Goal: Task Accomplishment & Management: Complete application form

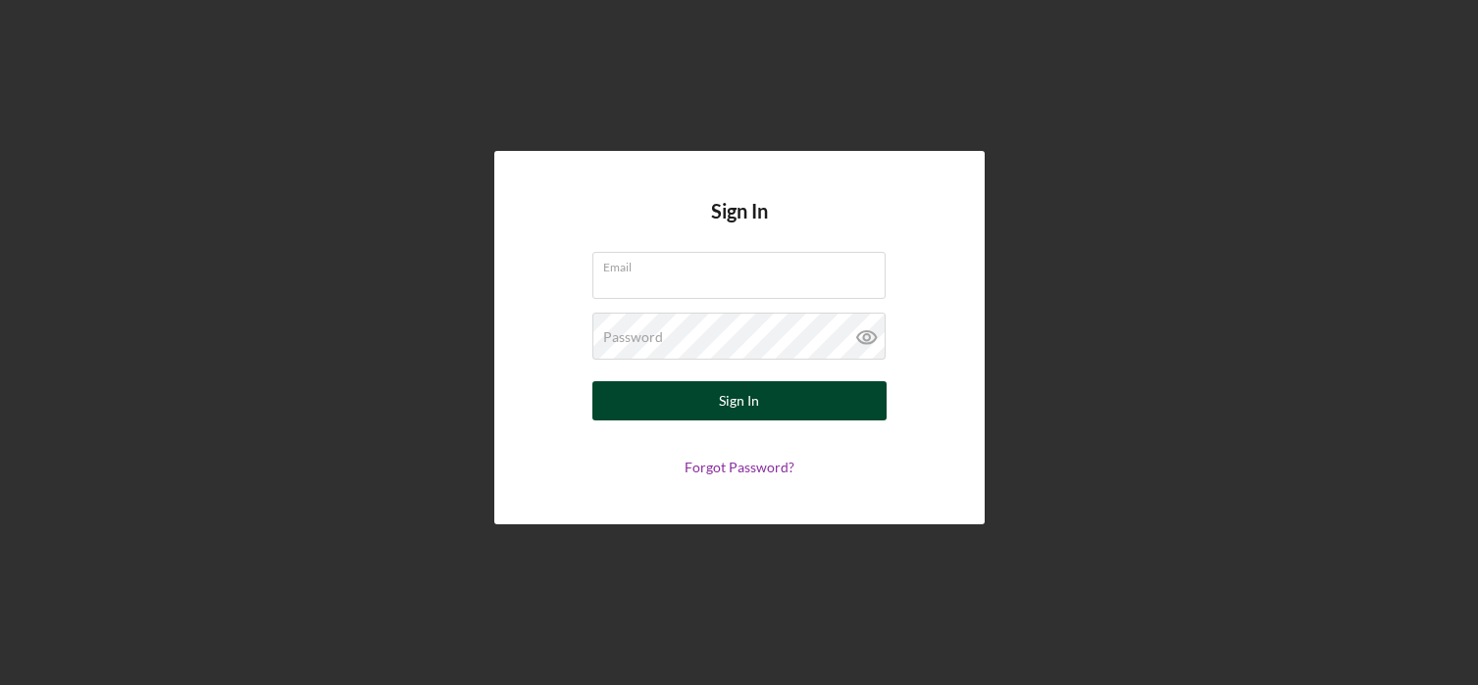
type input "[EMAIL_ADDRESS][DOMAIN_NAME]"
click at [711, 408] on button "Sign In" at bounding box center [739, 400] width 294 height 39
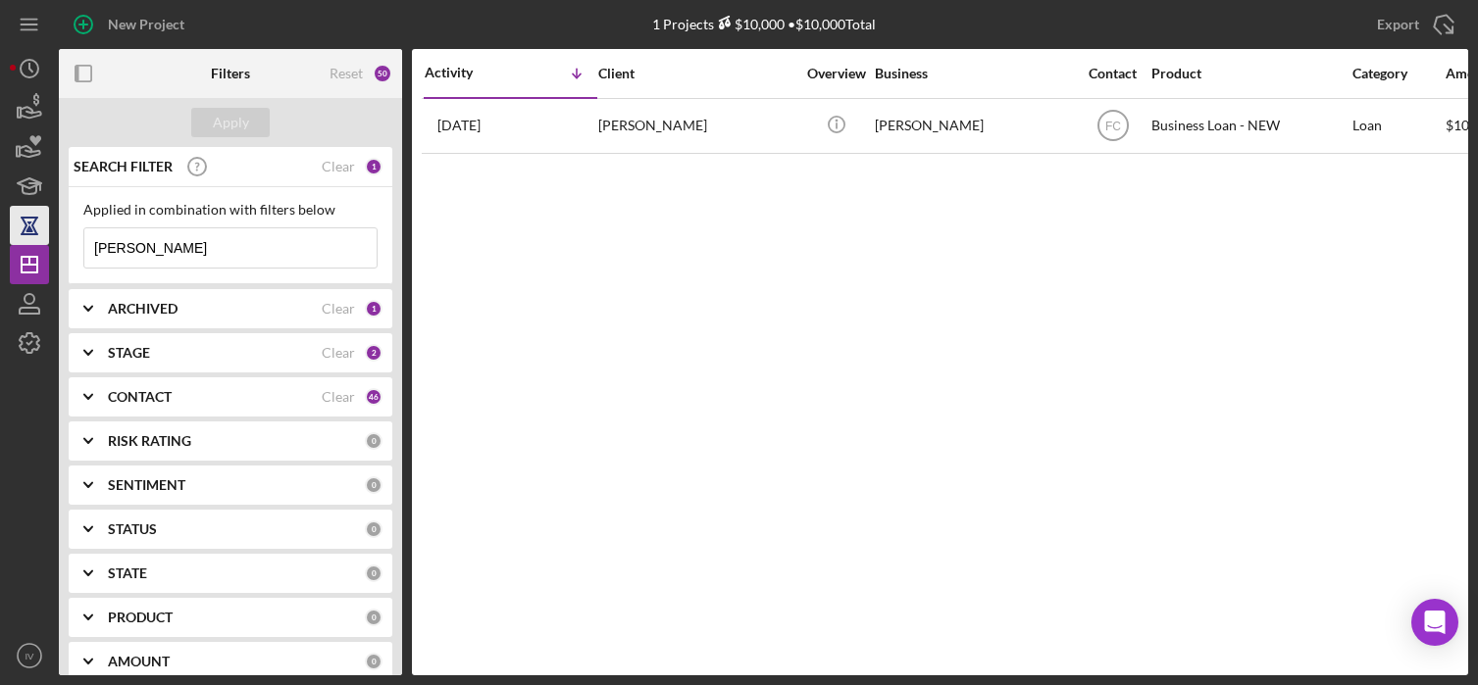
drag, startPoint x: 158, startPoint y: 254, endPoint x: 17, endPoint y: 241, distance: 141.8
click at [17, 241] on div "New Project 1 Projects $10,000 • $10,000 Total [PERSON_NAME] Export Icon/Export…" at bounding box center [739, 338] width 1458 height 676
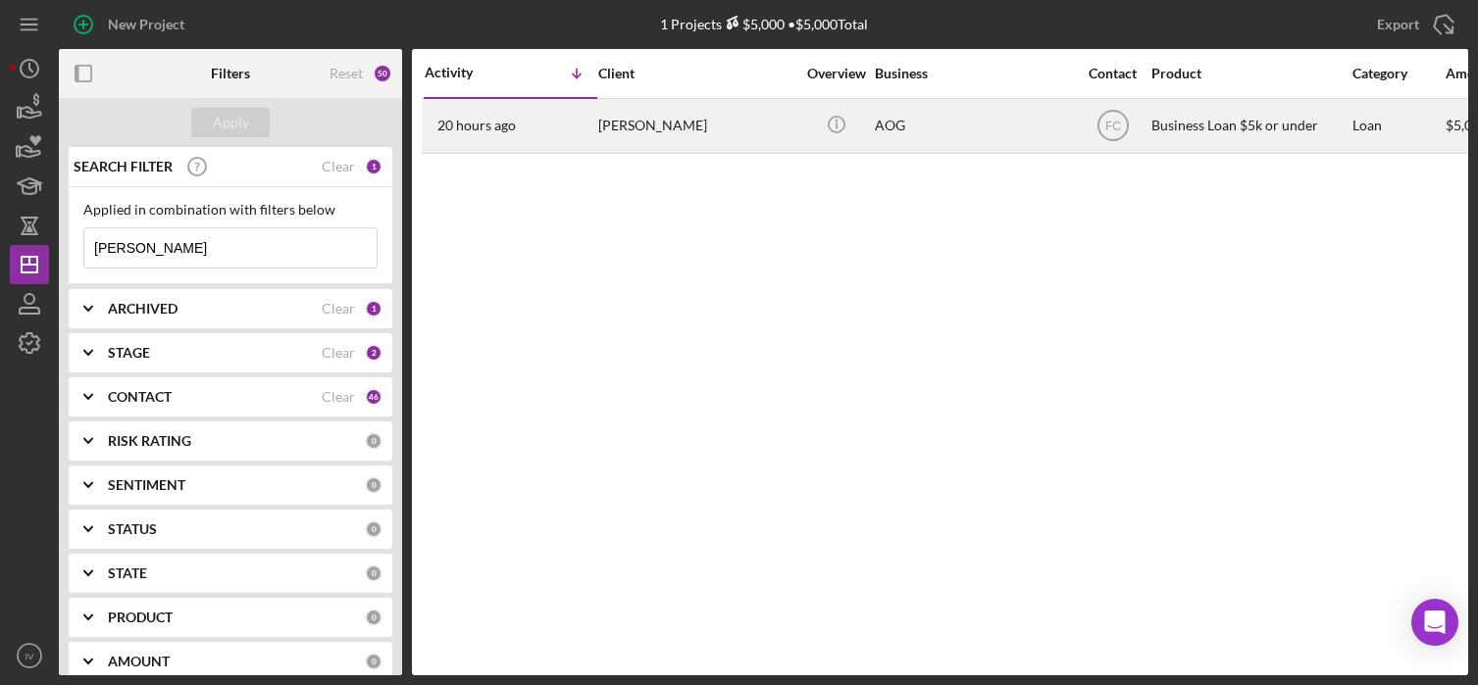
type input "[PERSON_NAME]"
click at [618, 130] on div "[PERSON_NAME]" at bounding box center [696, 126] width 196 height 52
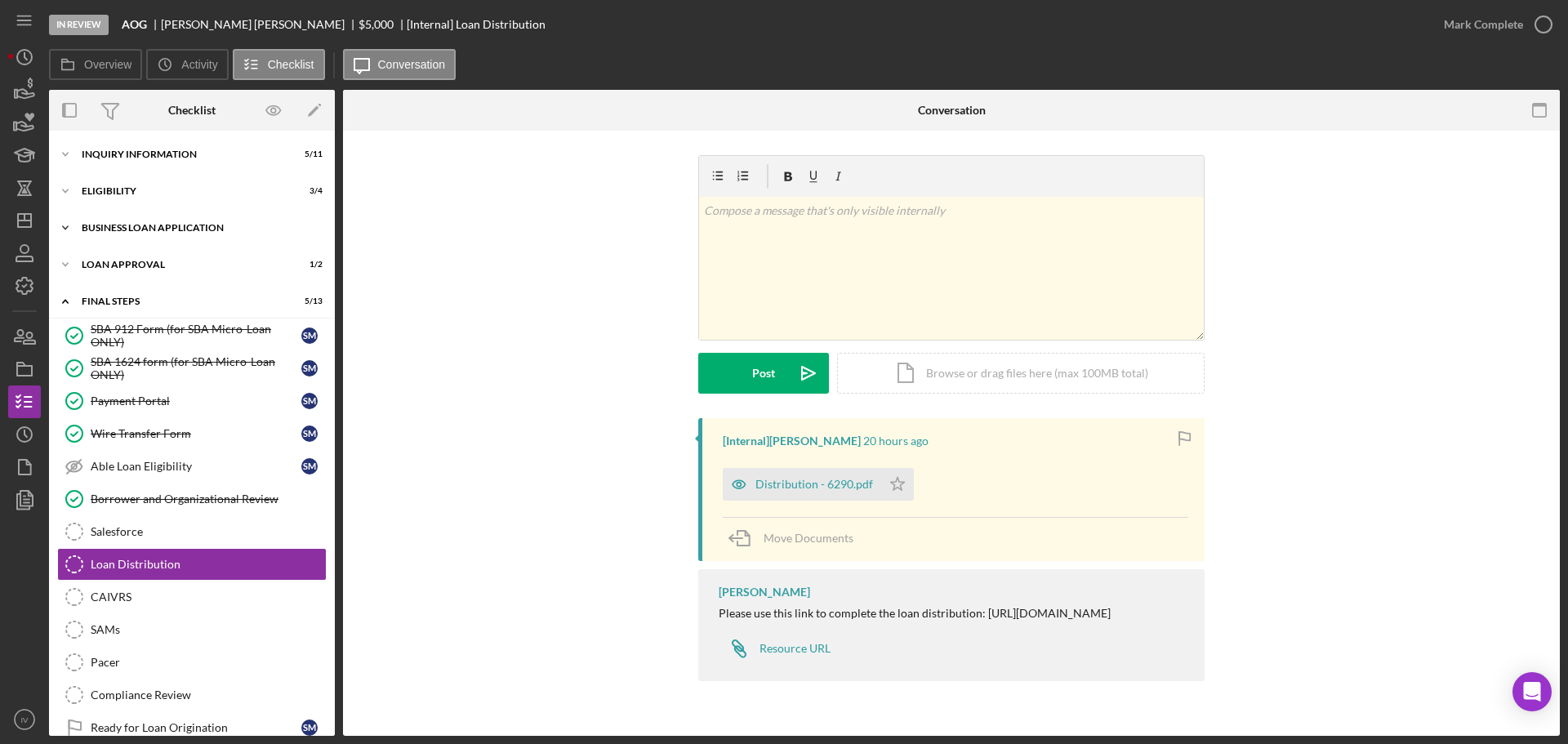
click at [112, 230] on div "BUSINESS LOAN APPLICATION" at bounding box center [197, 228] width 232 height 10
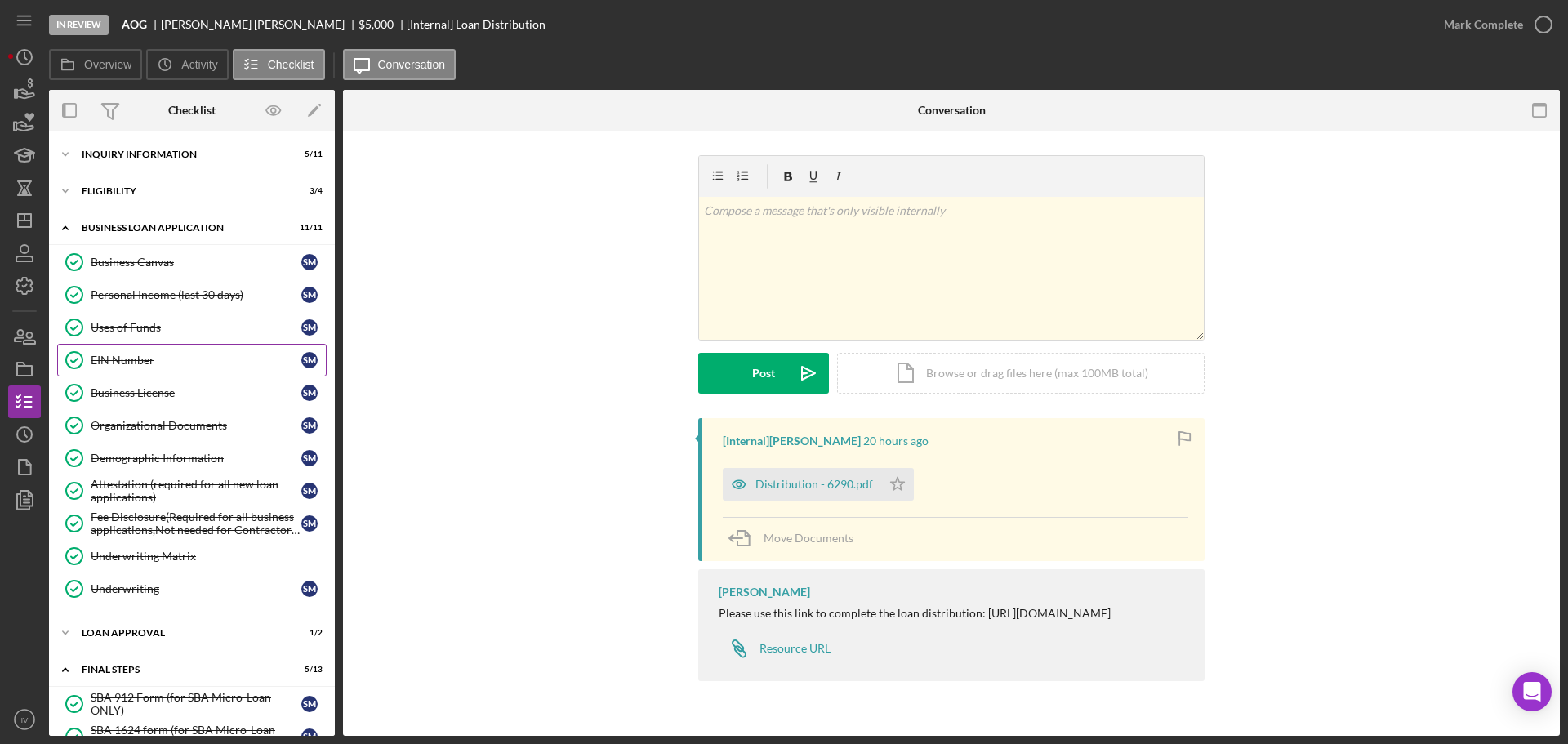
click at [135, 356] on div "EIN Number" at bounding box center [196, 361] width 211 height 13
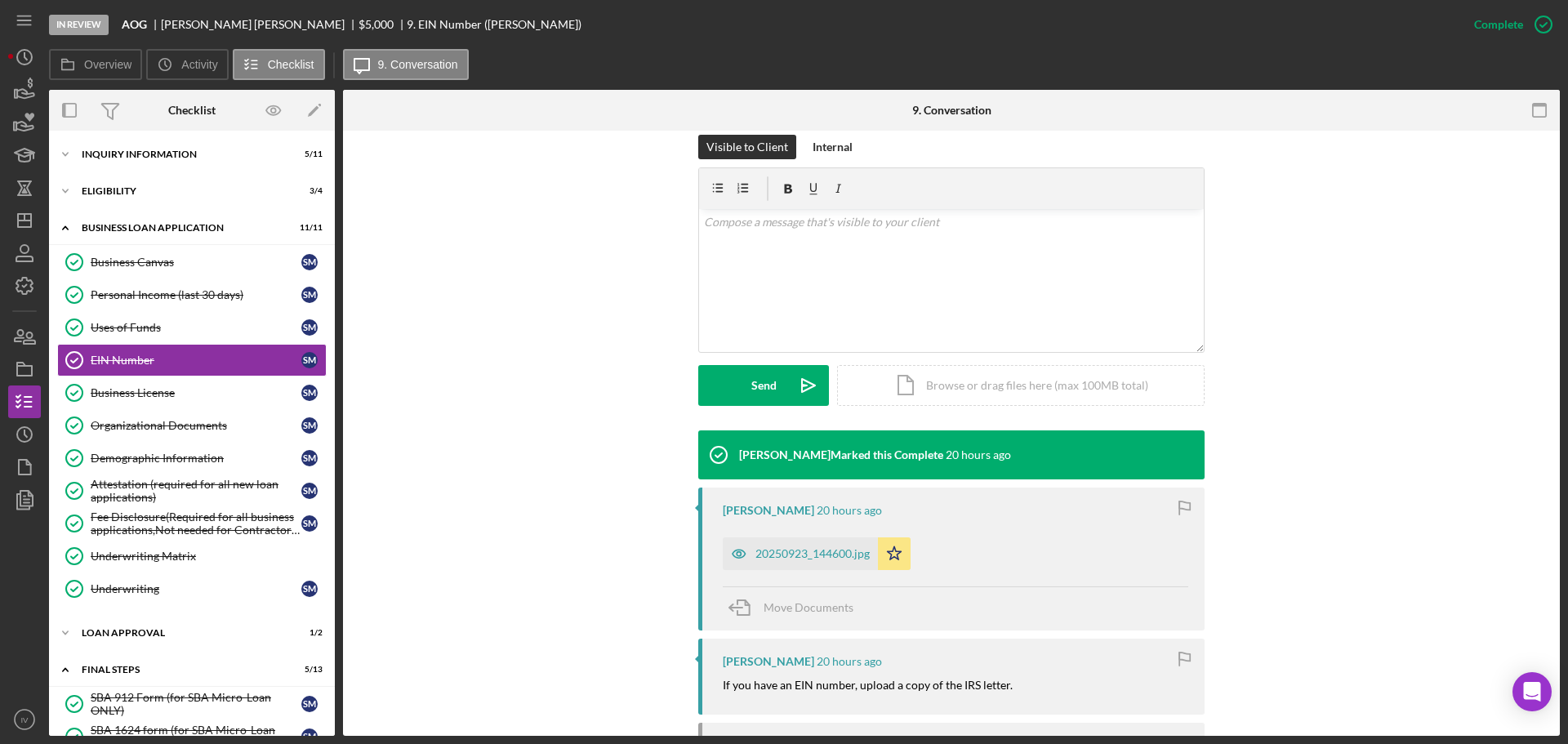
scroll to position [327, 0]
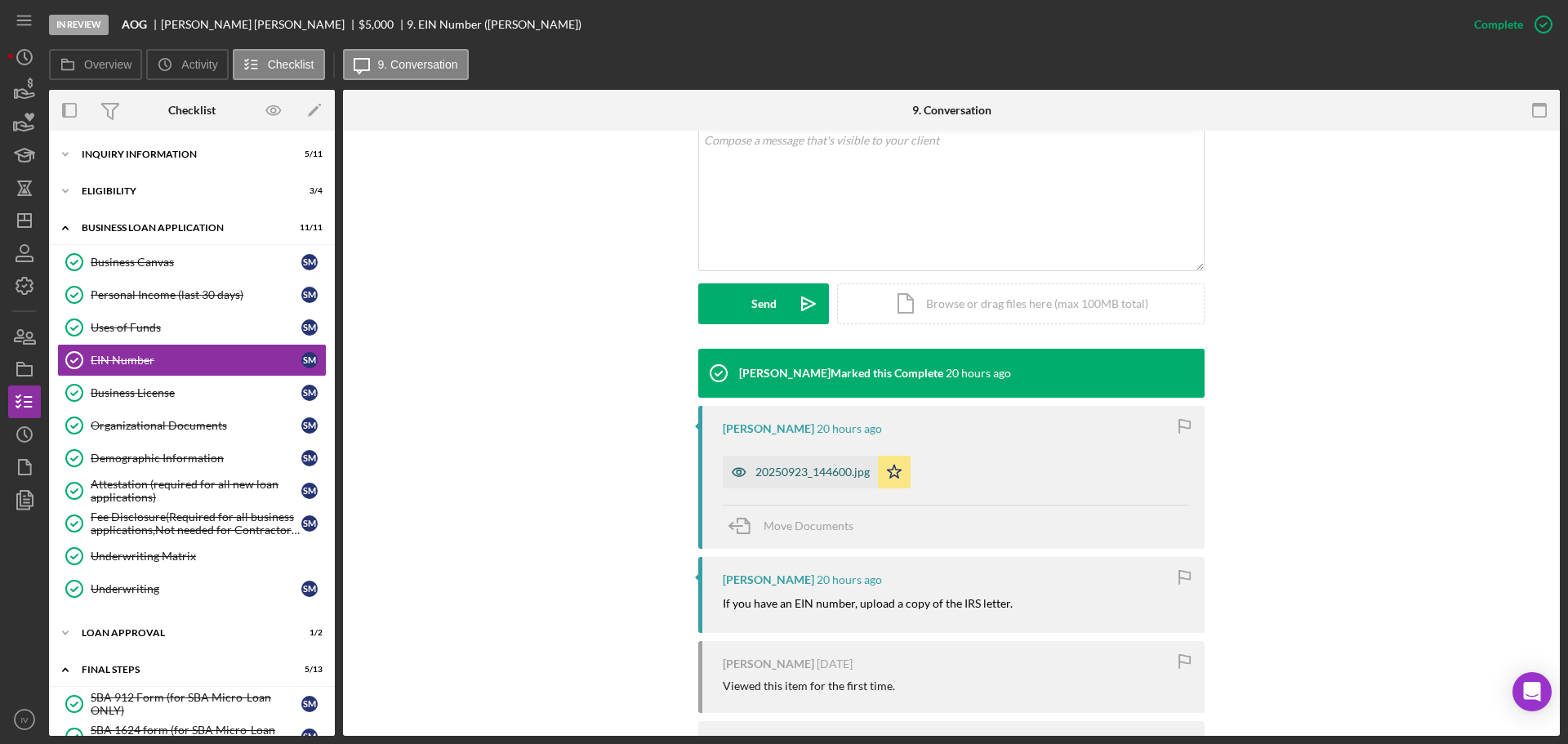
click at [778, 470] on div "20250923_144600.jpg" at bounding box center [812, 472] width 114 height 13
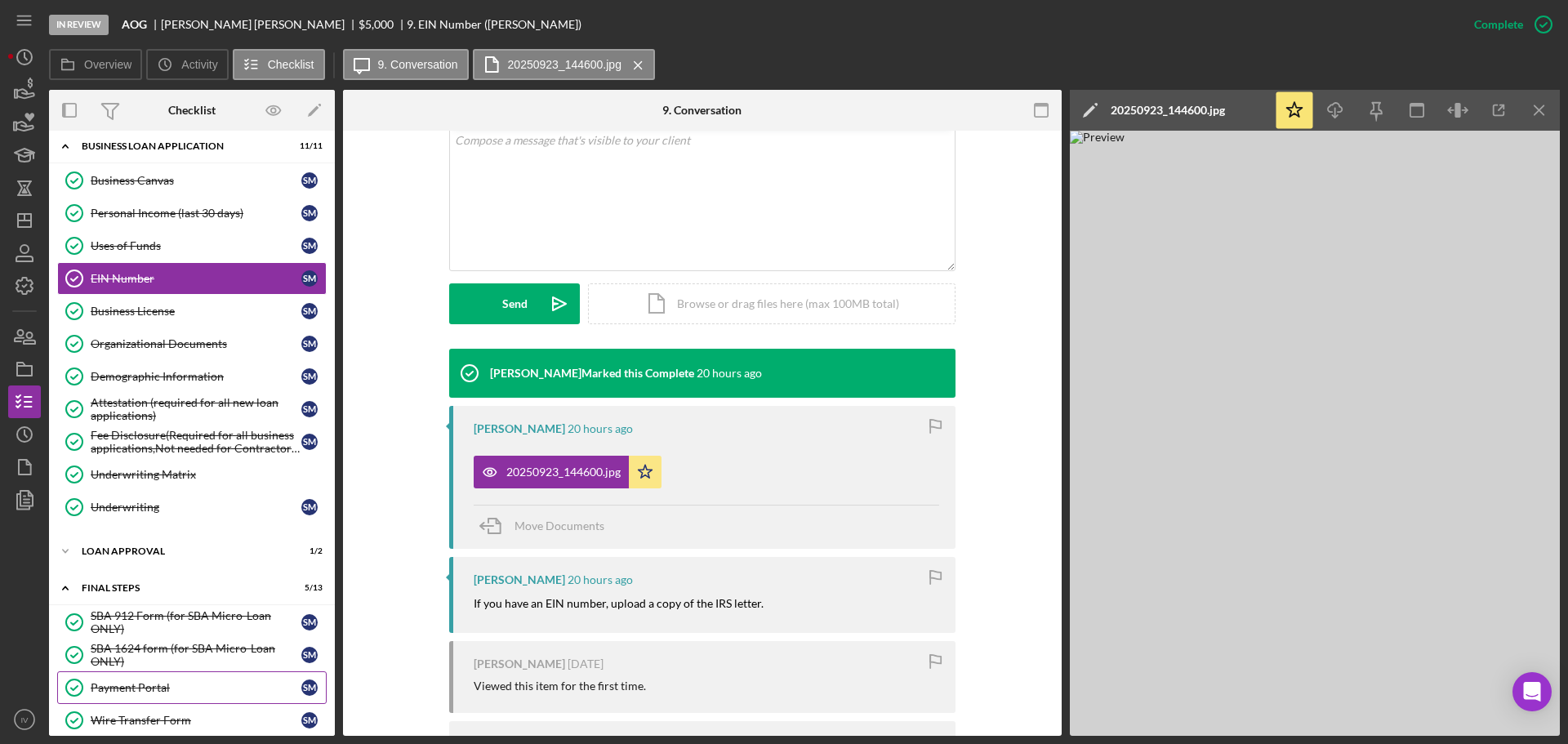
scroll to position [0, 0]
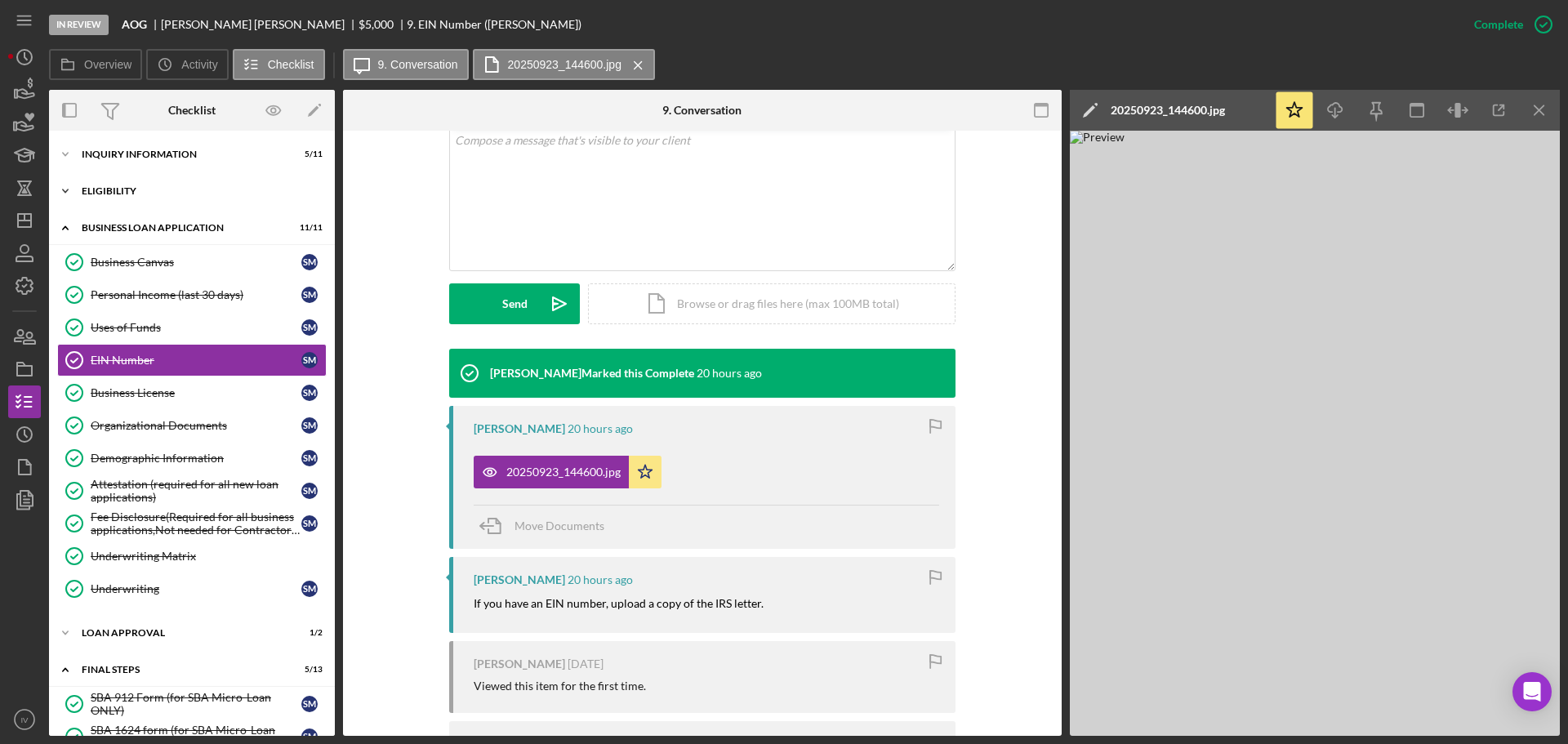
click at [119, 192] on div "Eligibility" at bounding box center [197, 192] width 232 height 10
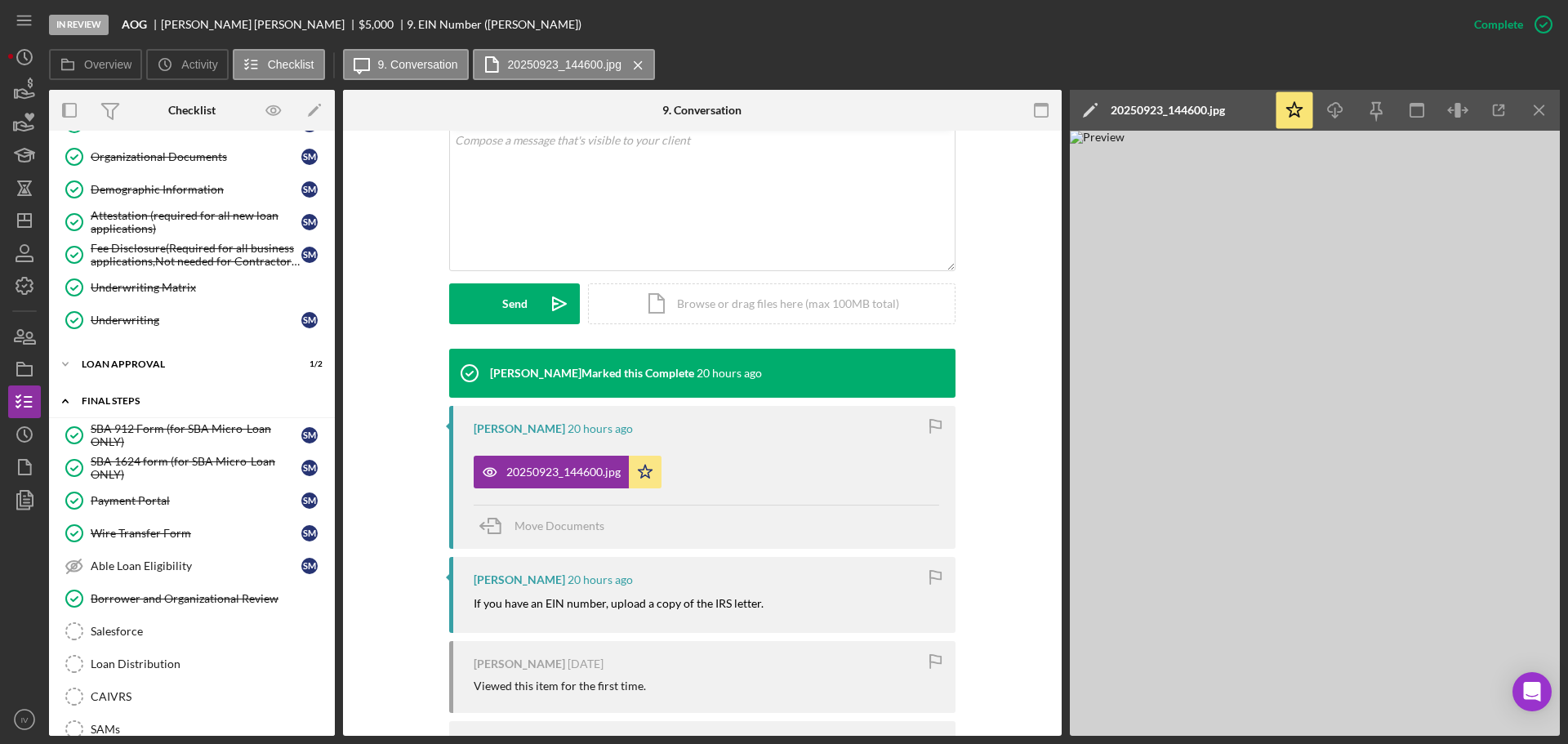
scroll to position [569, 0]
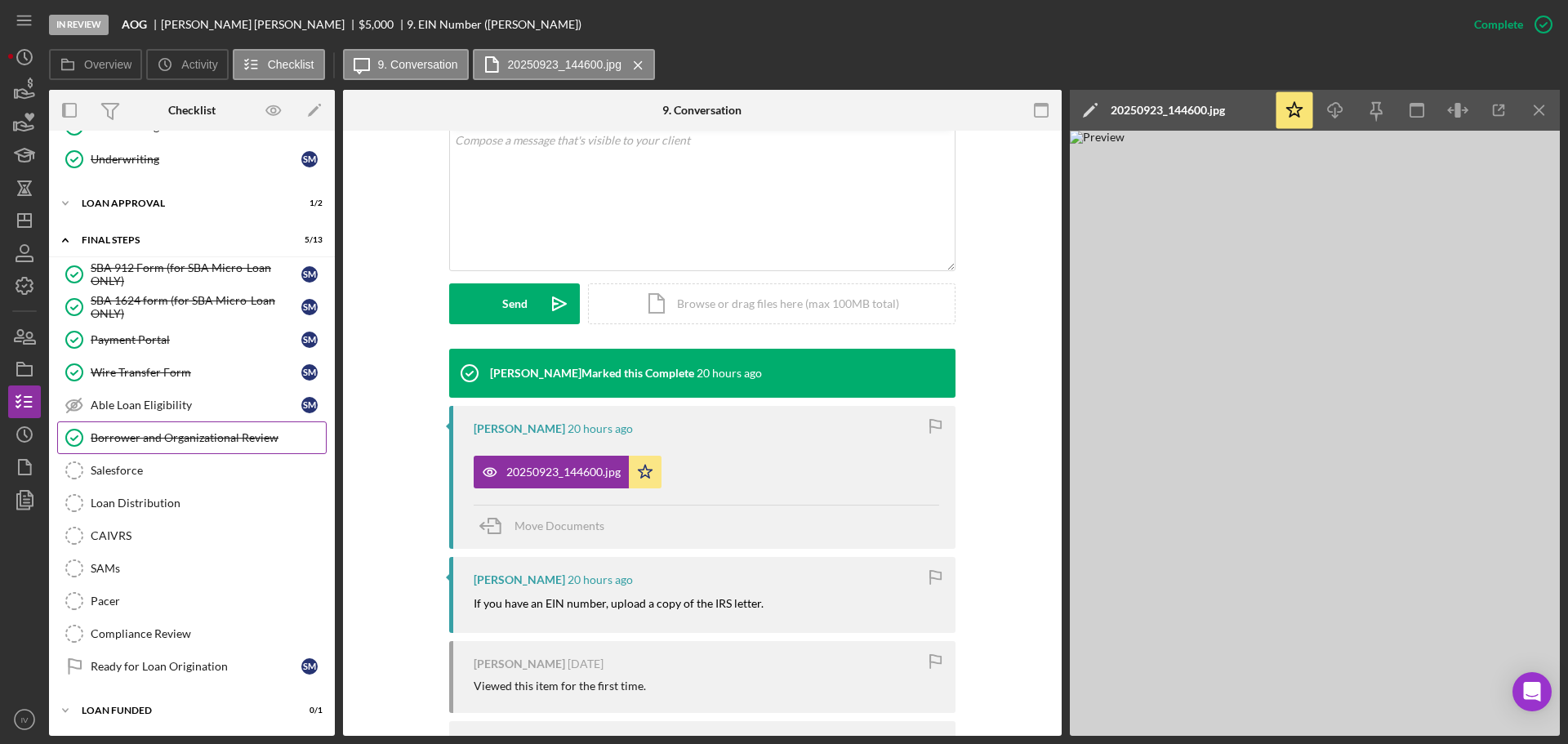
click at [199, 433] on div "Borrower and Organizational Review" at bounding box center [208, 438] width 235 height 13
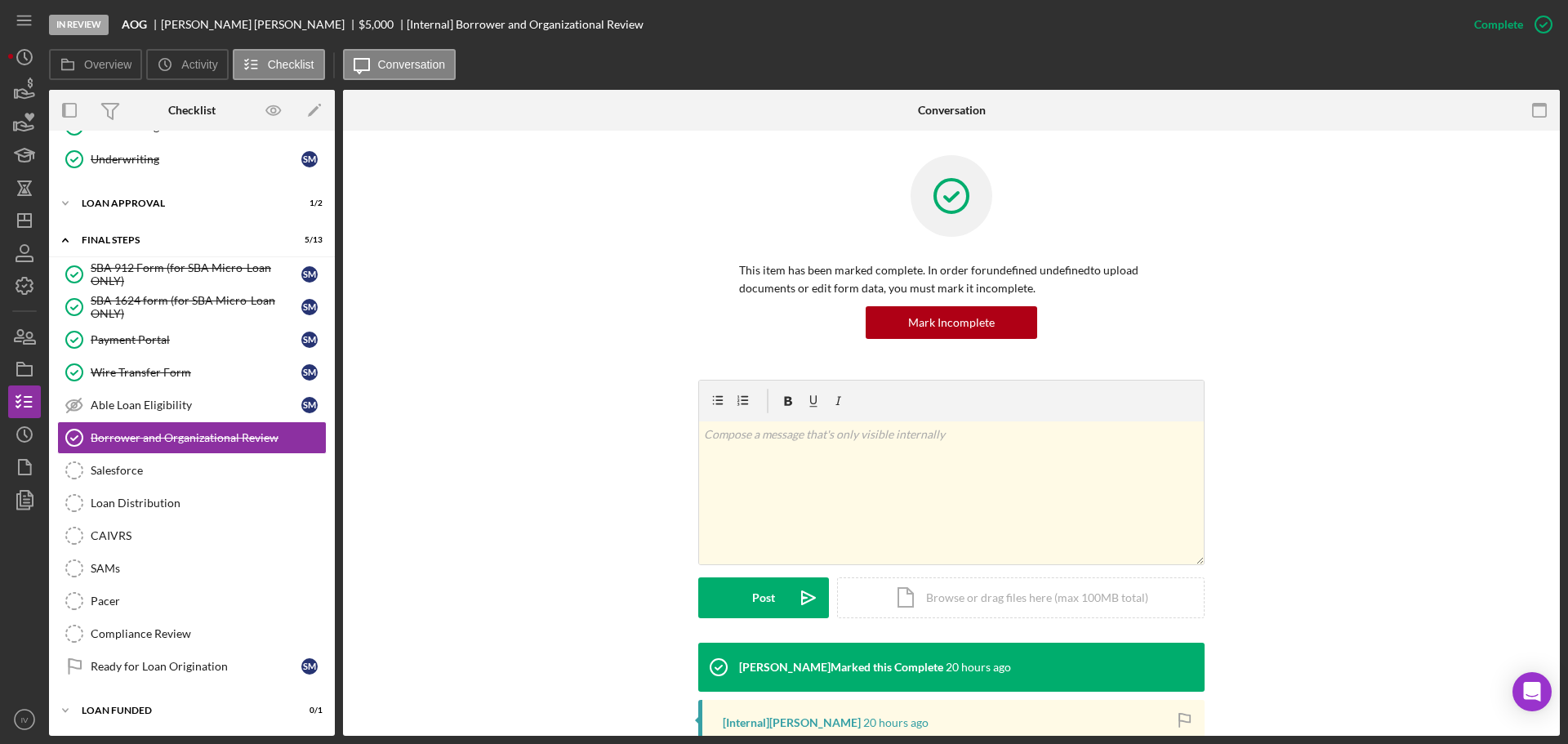
scroll to position [245, 0]
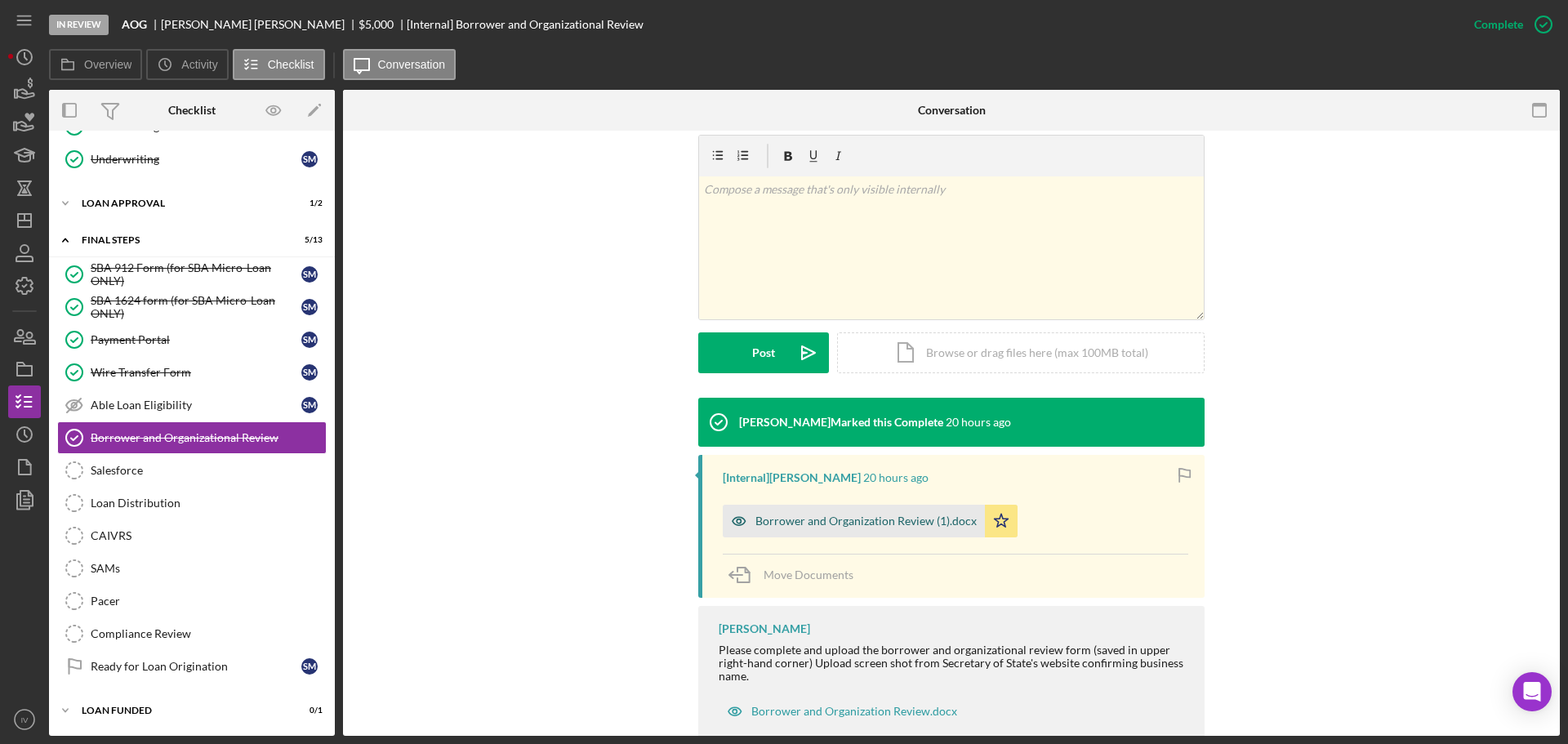
click at [814, 524] on div "Borrower and Organization Review (1).docx" at bounding box center [866, 522] width 222 height 13
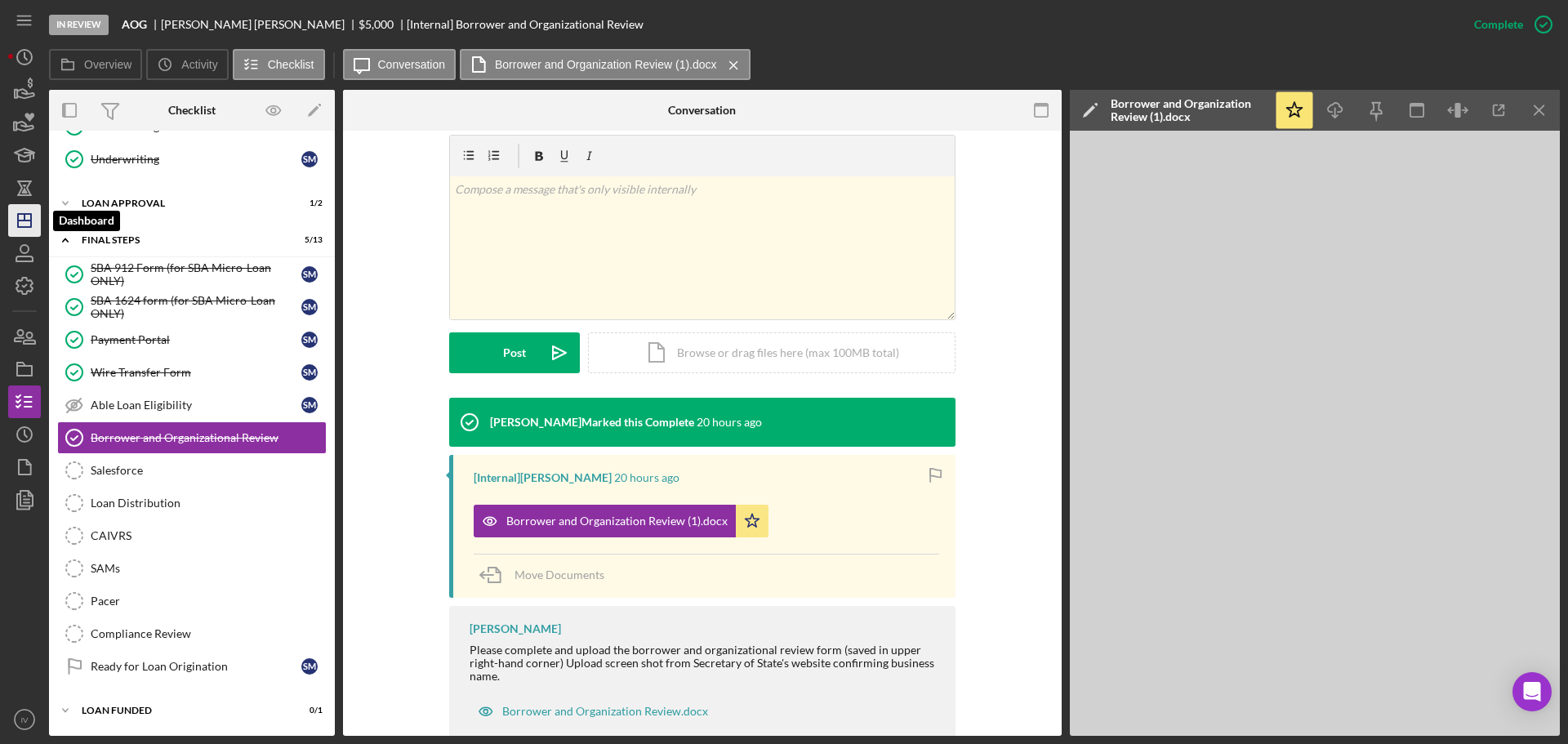
click at [22, 218] on icon "Icon/Dashboard" at bounding box center [24, 220] width 41 height 41
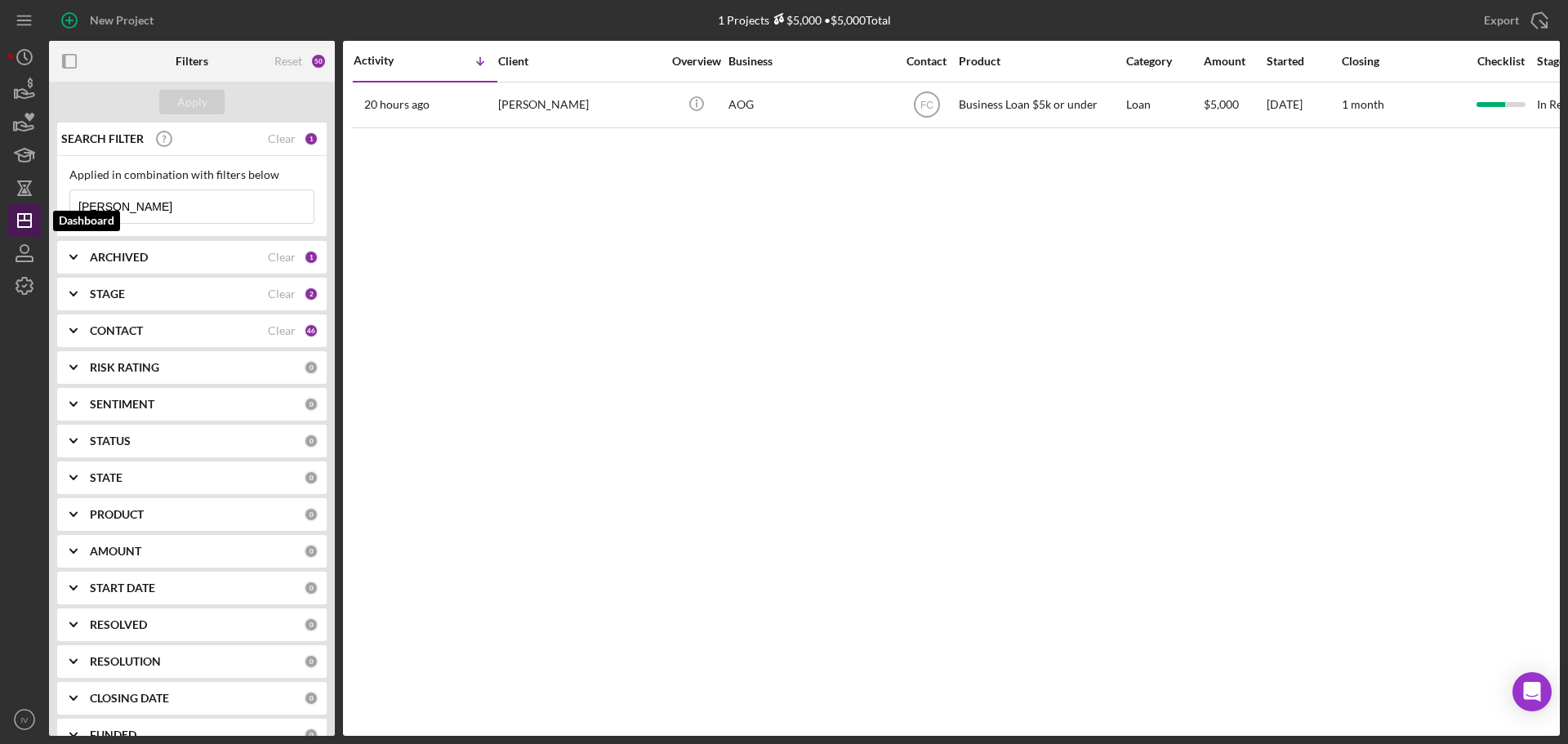
drag, startPoint x: 150, startPoint y: 204, endPoint x: 12, endPoint y: 207, distance: 138.0
click at [15, 207] on div "New Project 1 Projects $5,000 • $5,000 Total [PERSON_NAME] Export Icon/Export F…" at bounding box center [784, 368] width 1551 height 737
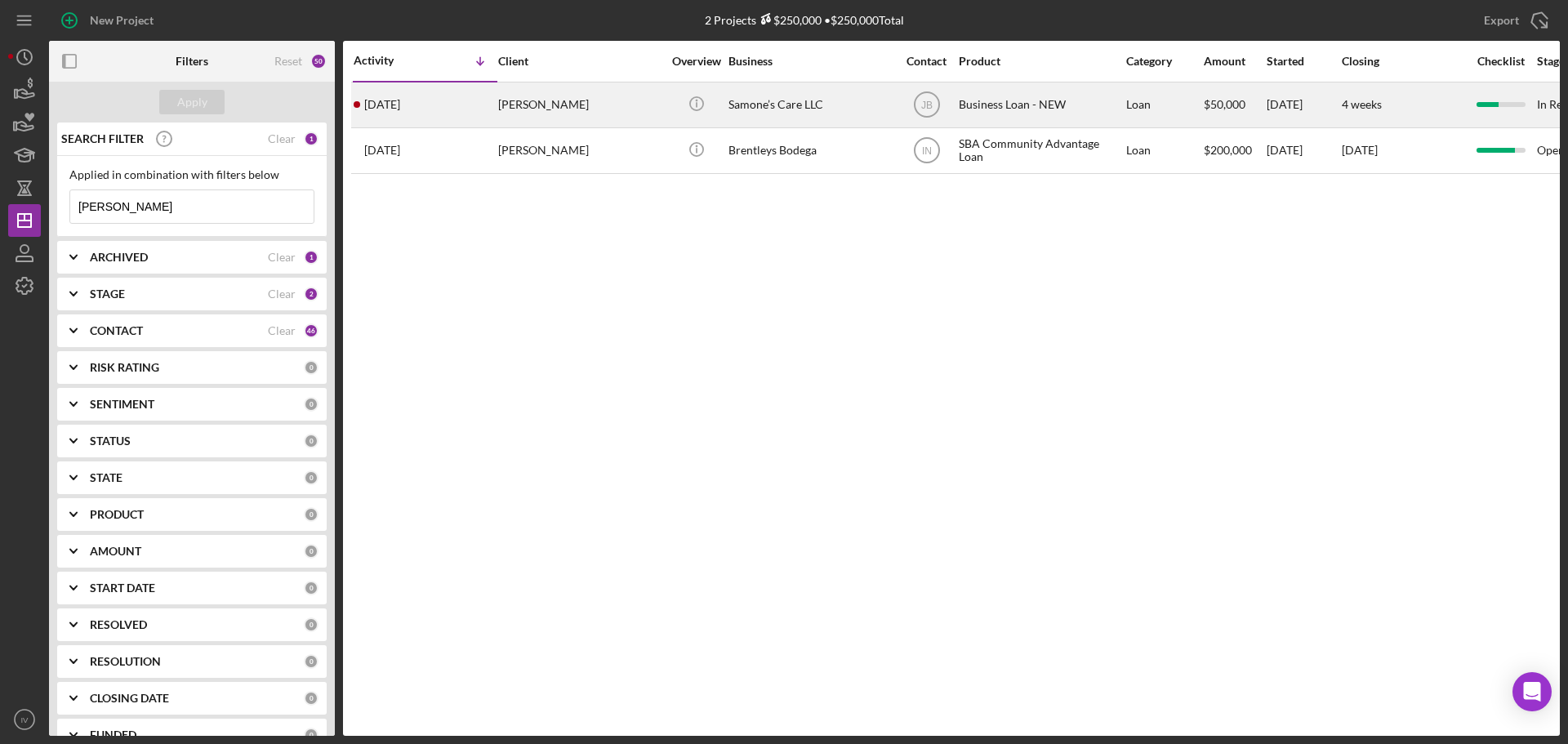
type input "[PERSON_NAME]"
click at [527, 105] on div "[PERSON_NAME]" at bounding box center [580, 105] width 163 height 43
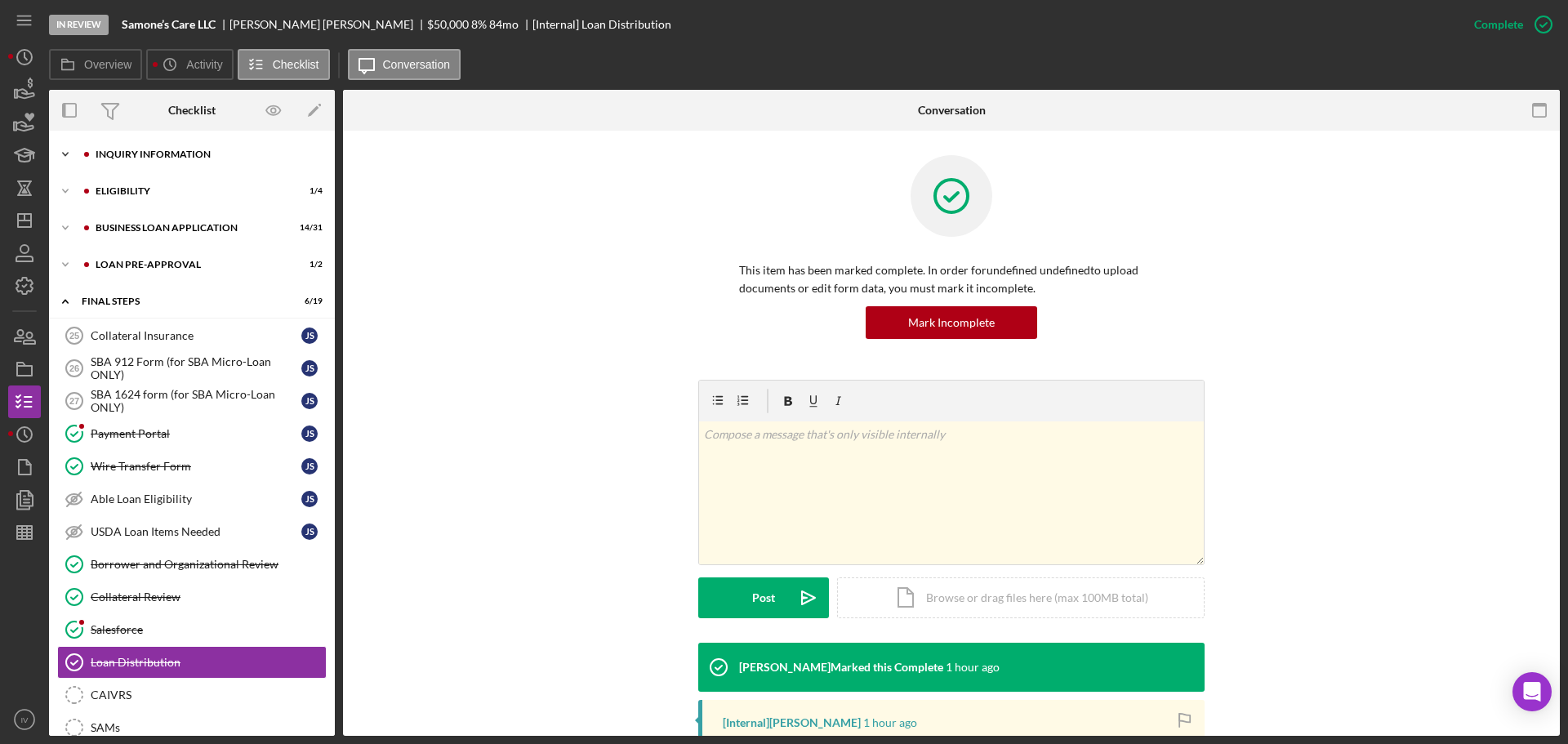
click at [183, 157] on div "INQUIRY INFORMATION" at bounding box center [205, 154] width 219 height 10
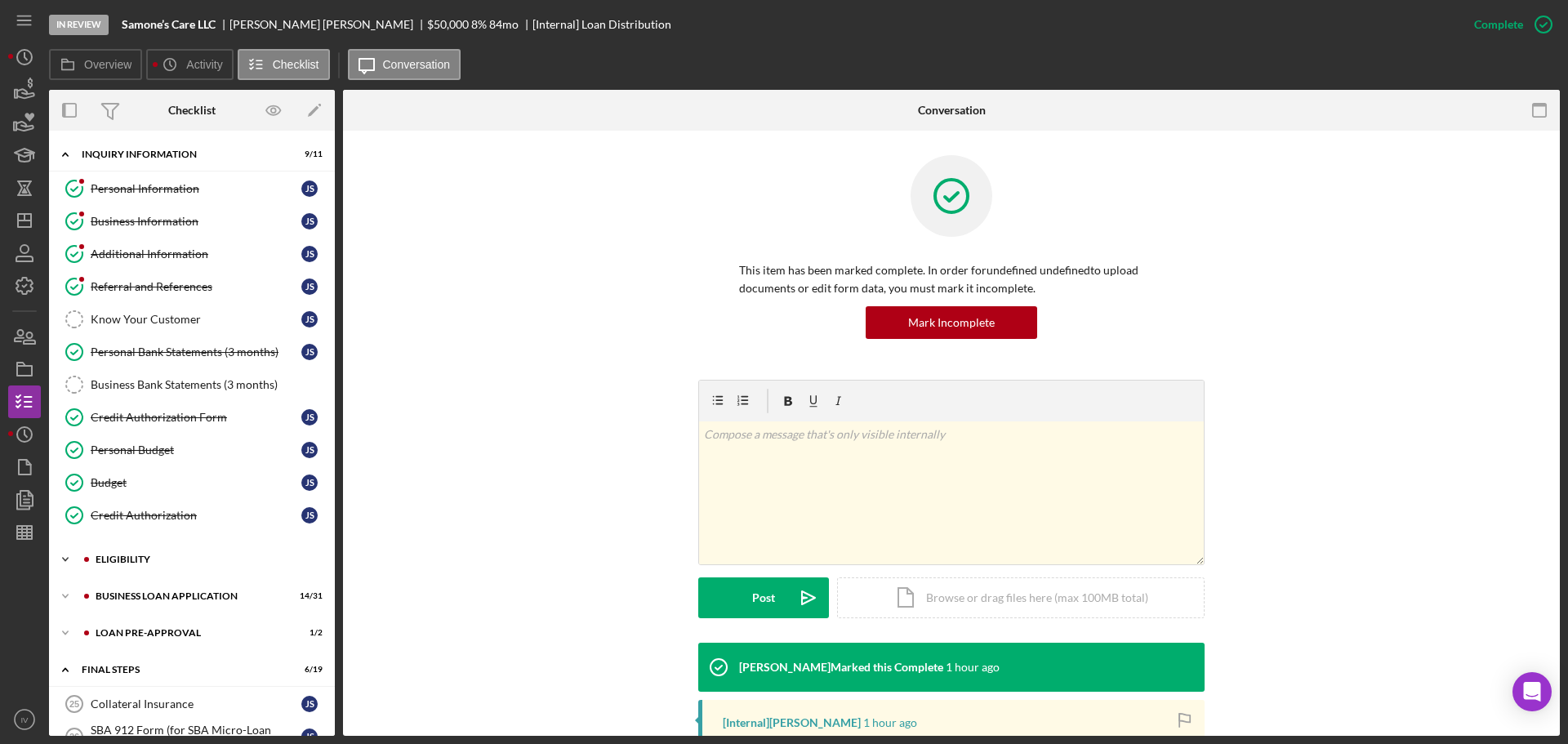
click at [116, 557] on div "Icon/Expander ELIGIBILITY 1 / 4" at bounding box center [192, 559] width 286 height 32
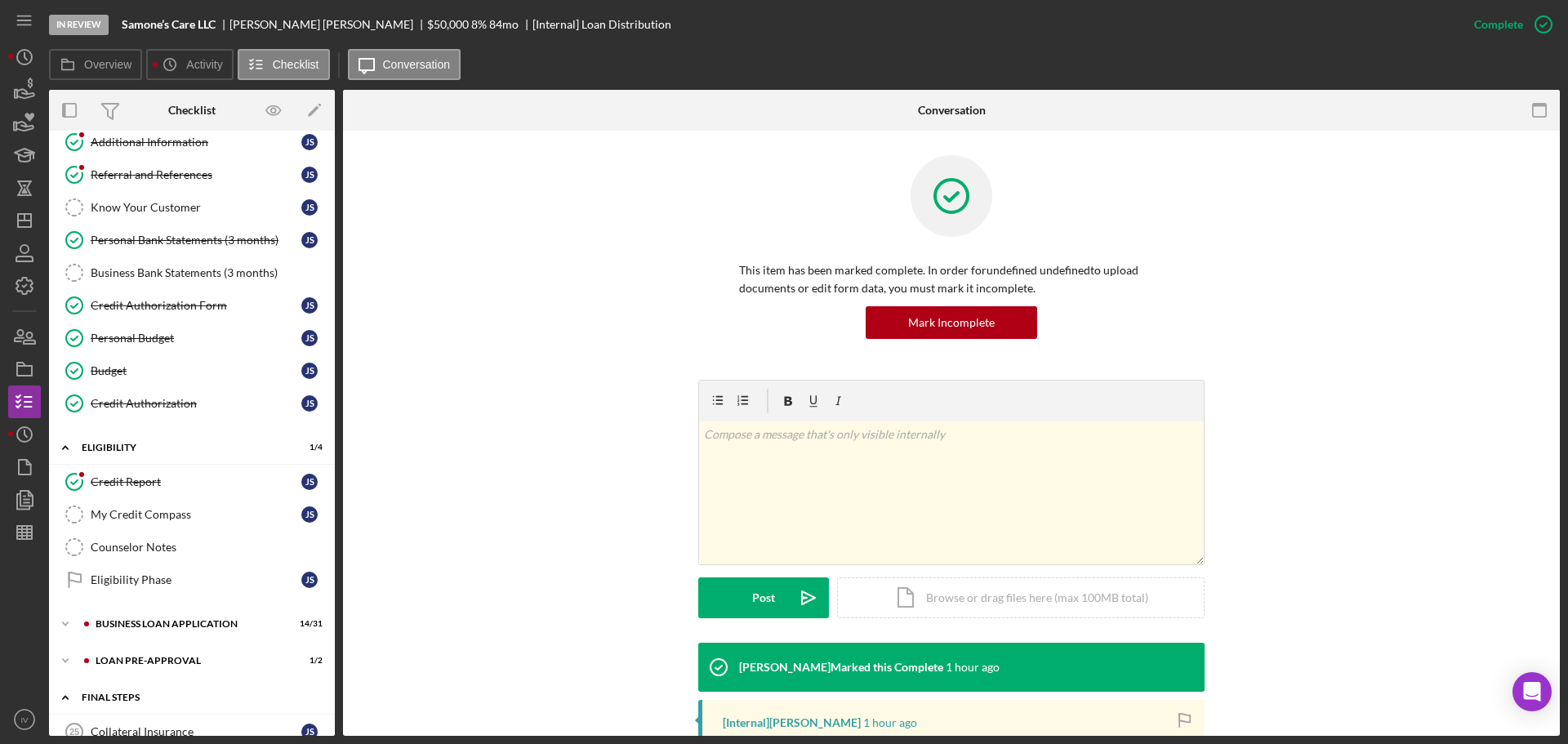
scroll to position [357, 0]
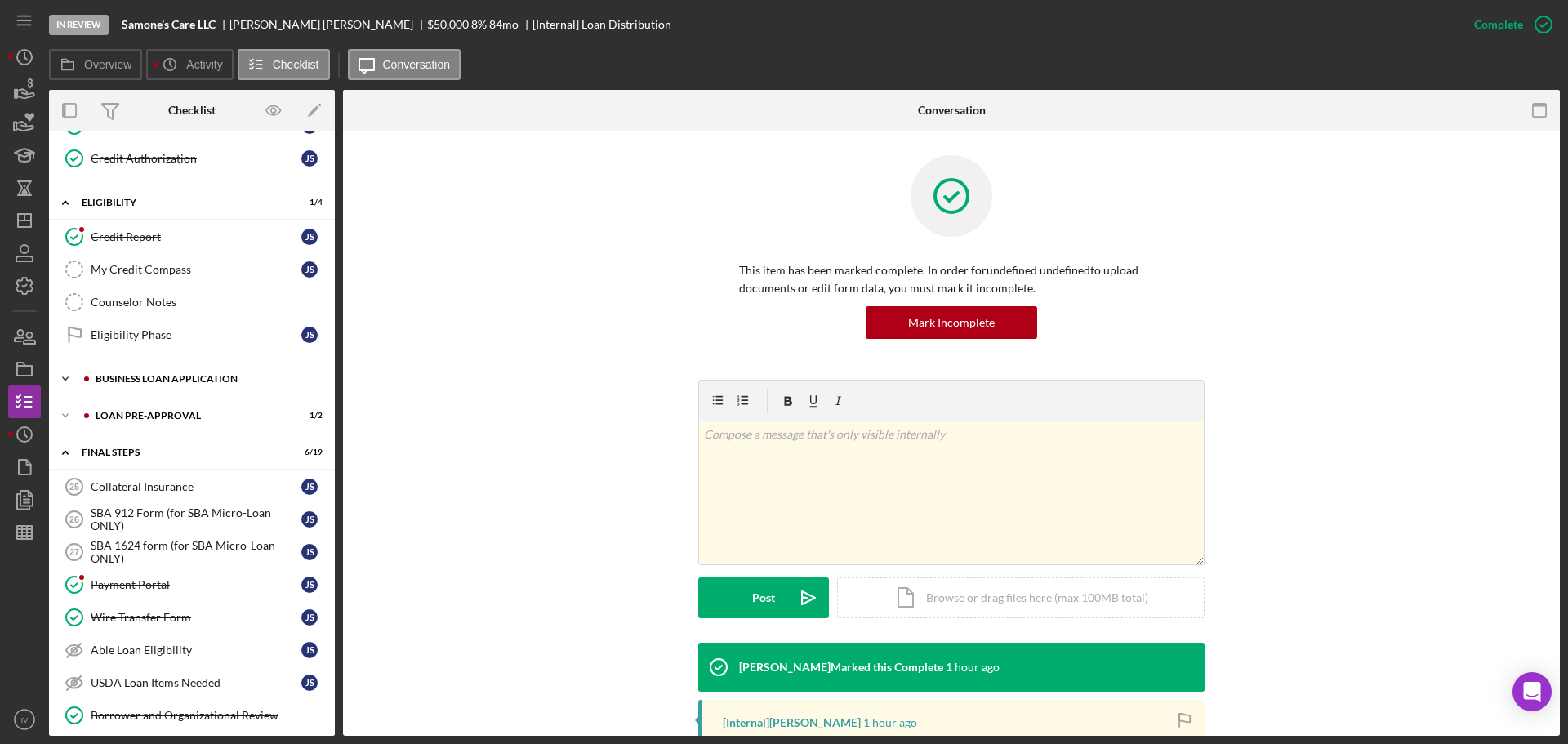
click at [146, 382] on div "BUSINESS LOAN APPLICATION" at bounding box center [205, 379] width 219 height 10
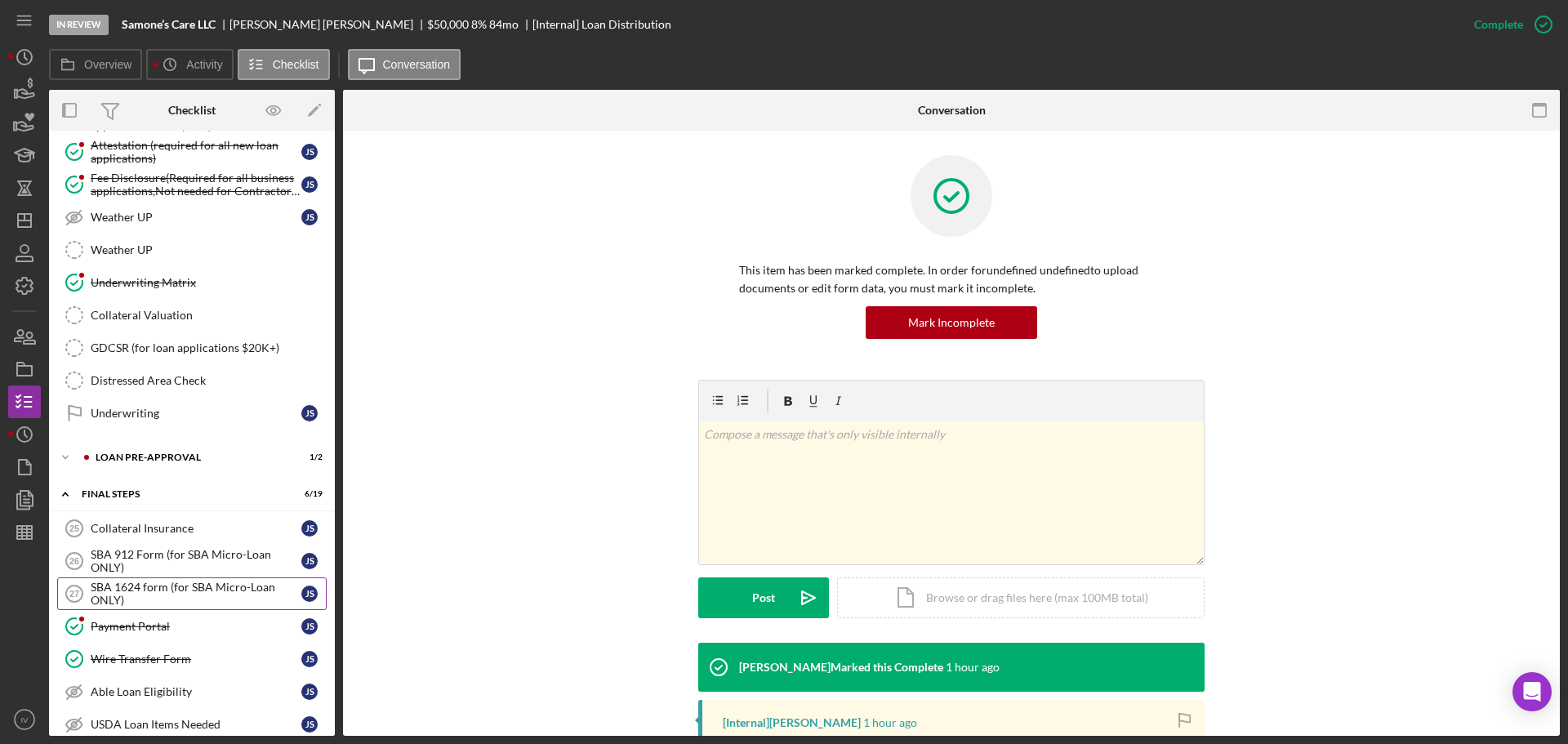
scroll to position [1500, 0]
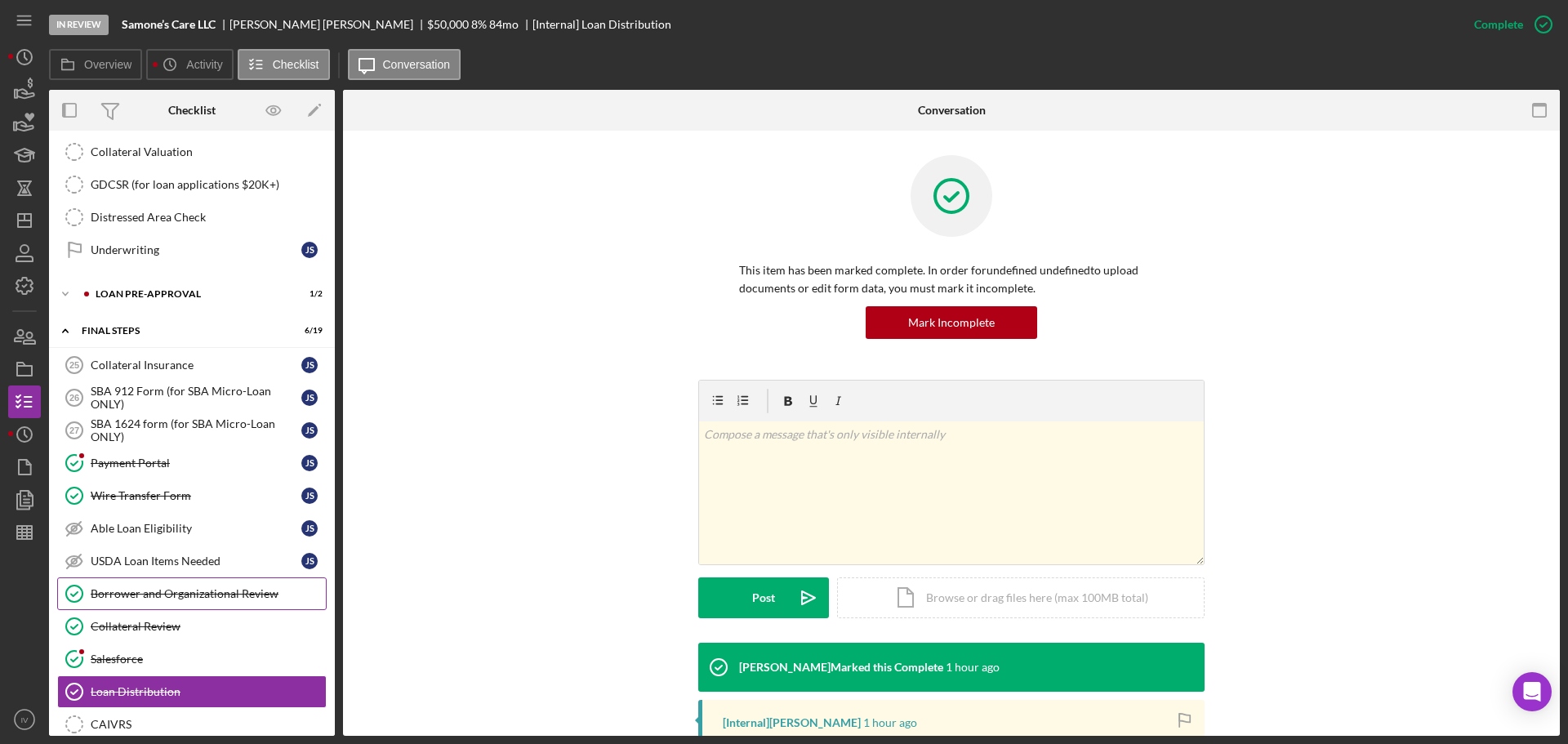
click at [176, 570] on div "Borrower and Organizational Review" at bounding box center [208, 594] width 235 height 13
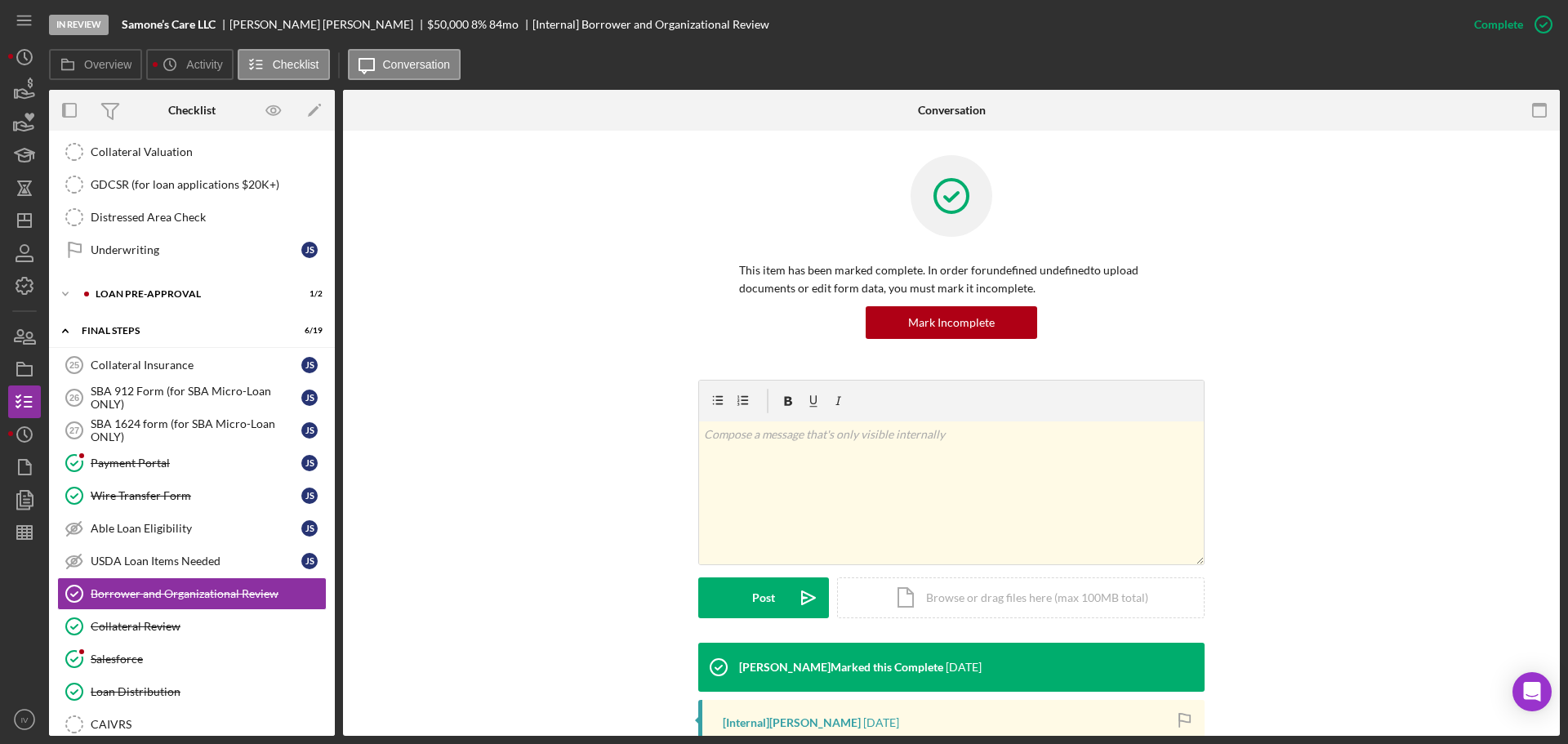
scroll to position [327, 0]
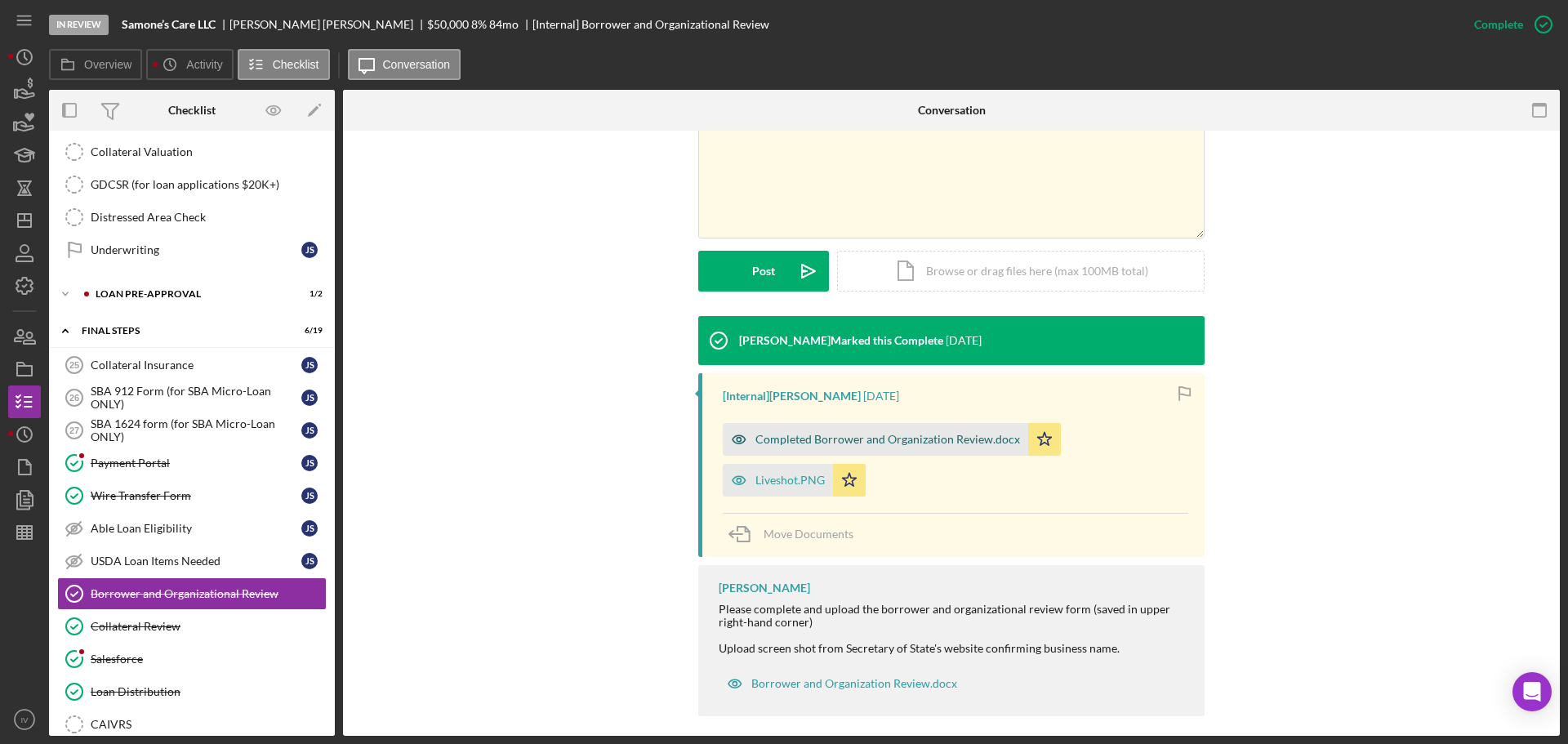
click at [781, 437] on div "Completed Borrower and Organization Review.docx" at bounding box center [888, 440] width 265 height 13
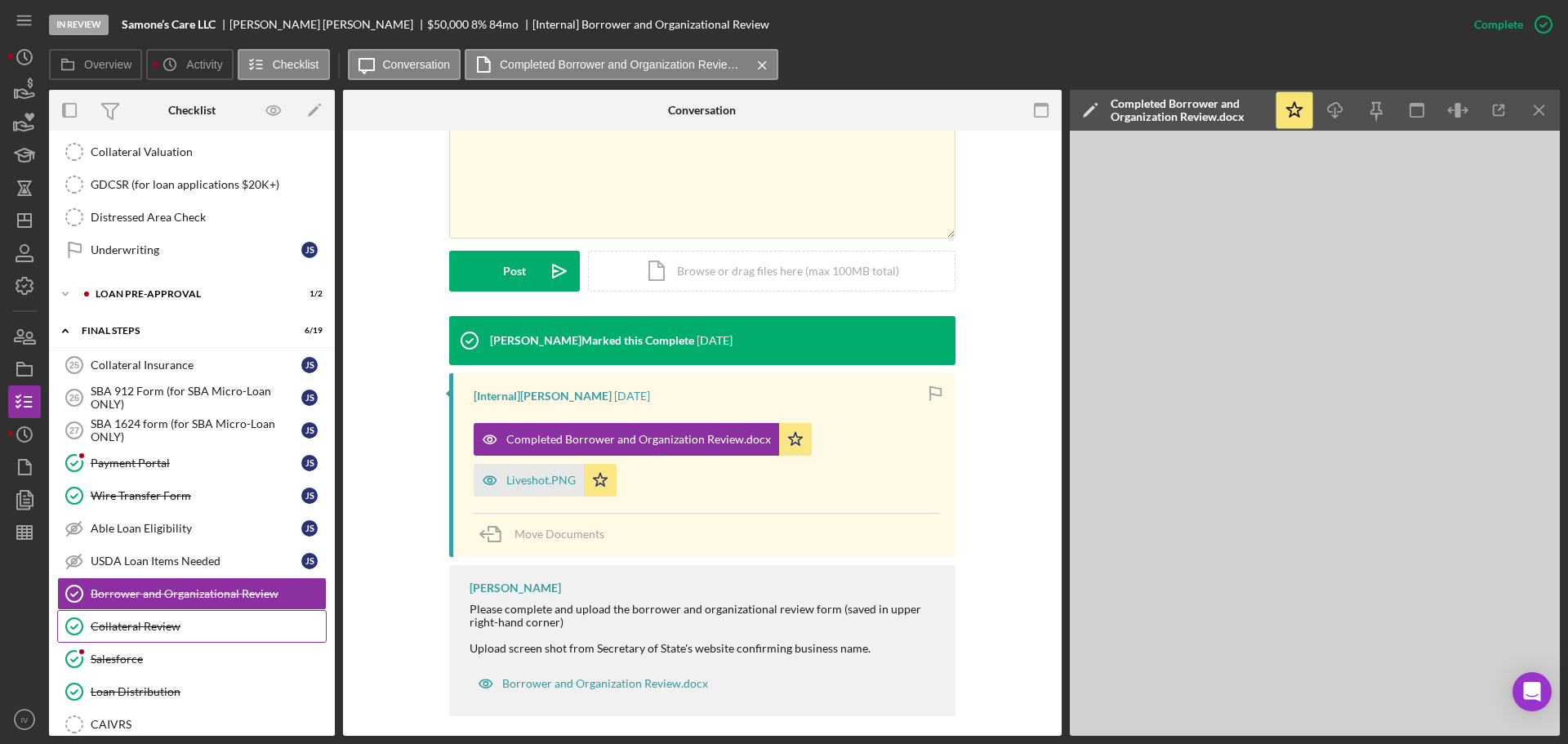
click at [126, 570] on div "Collateral Review" at bounding box center [208, 627] width 235 height 13
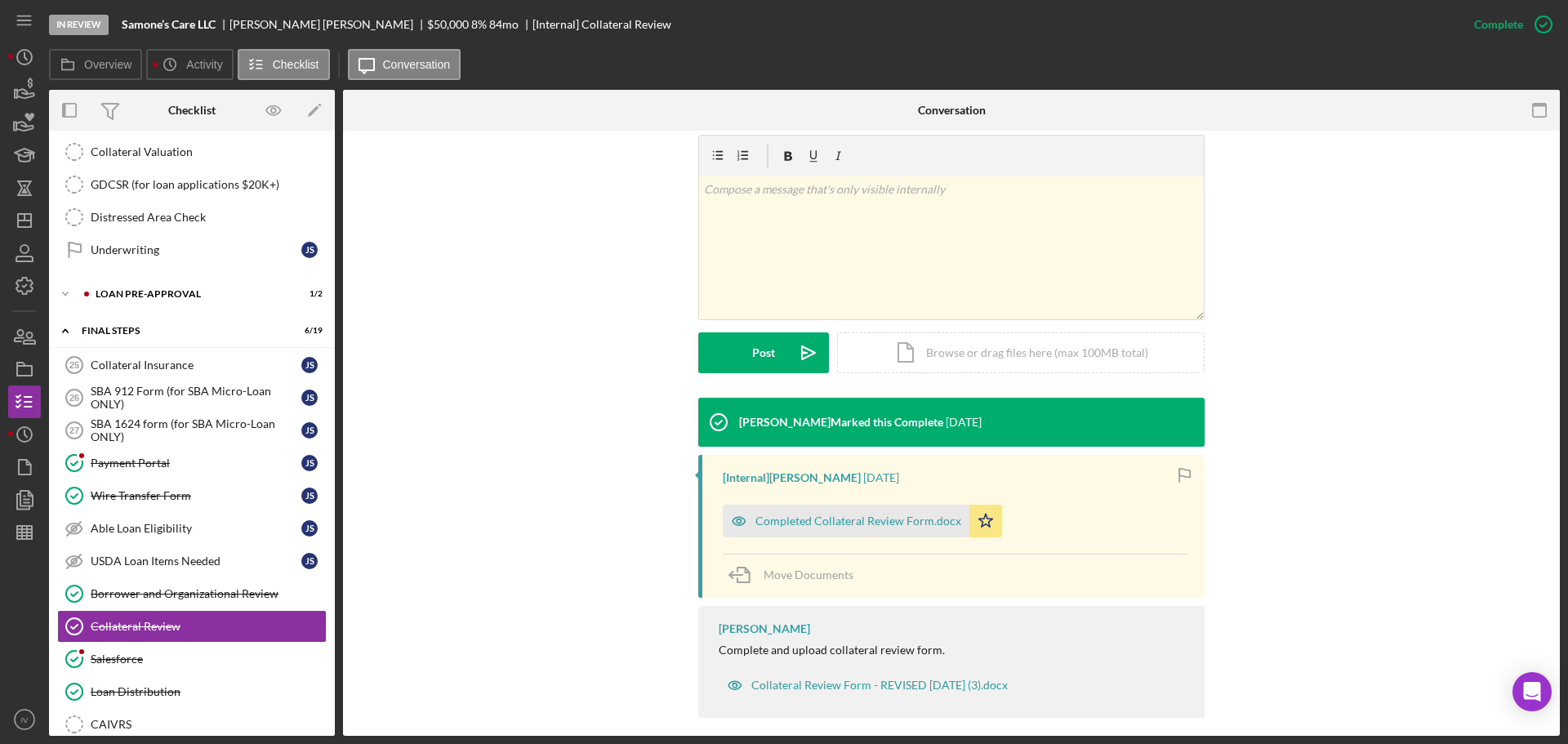
scroll to position [260, 0]
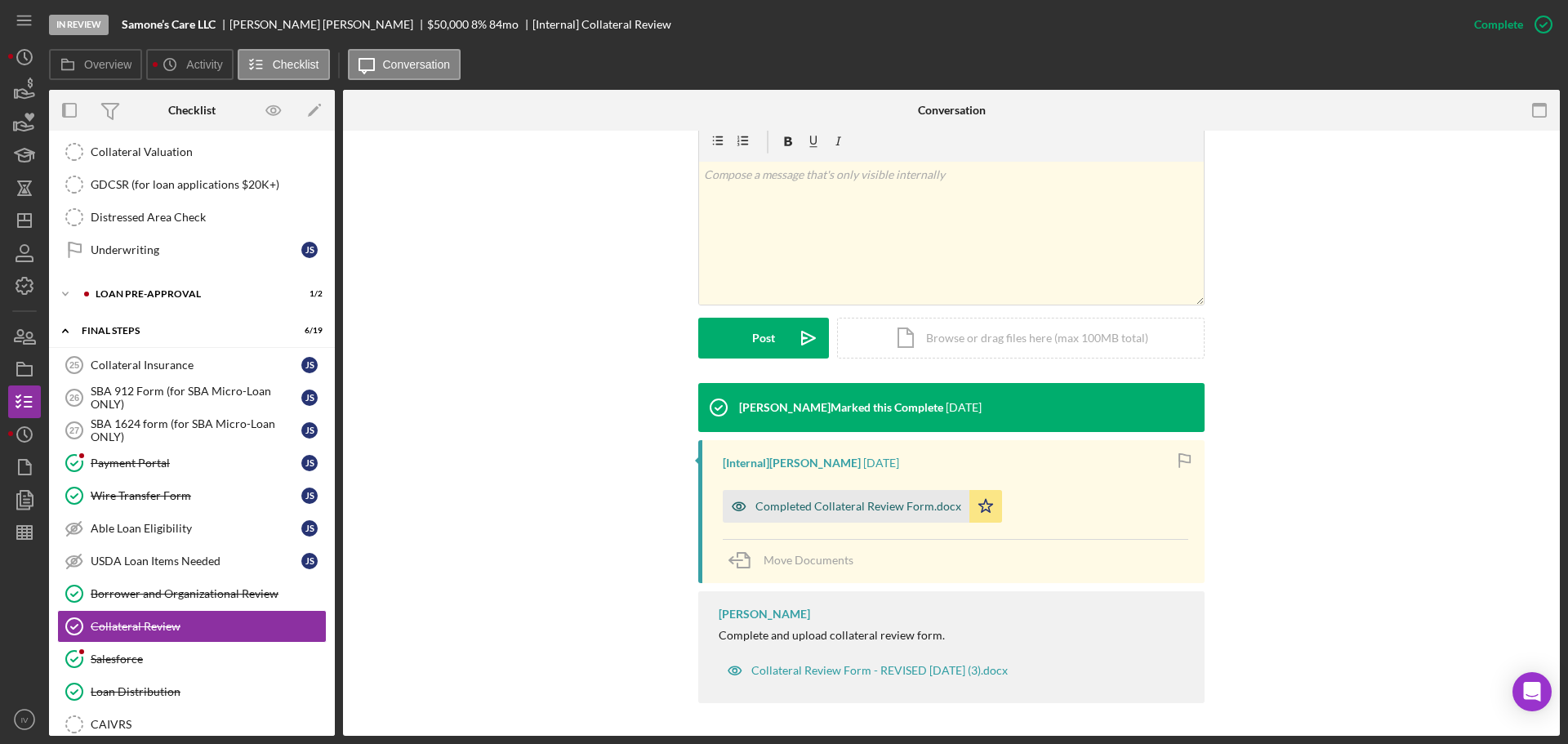
click at [822, 510] on div "Completed Collateral Review Form.docx" at bounding box center [858, 507] width 206 height 13
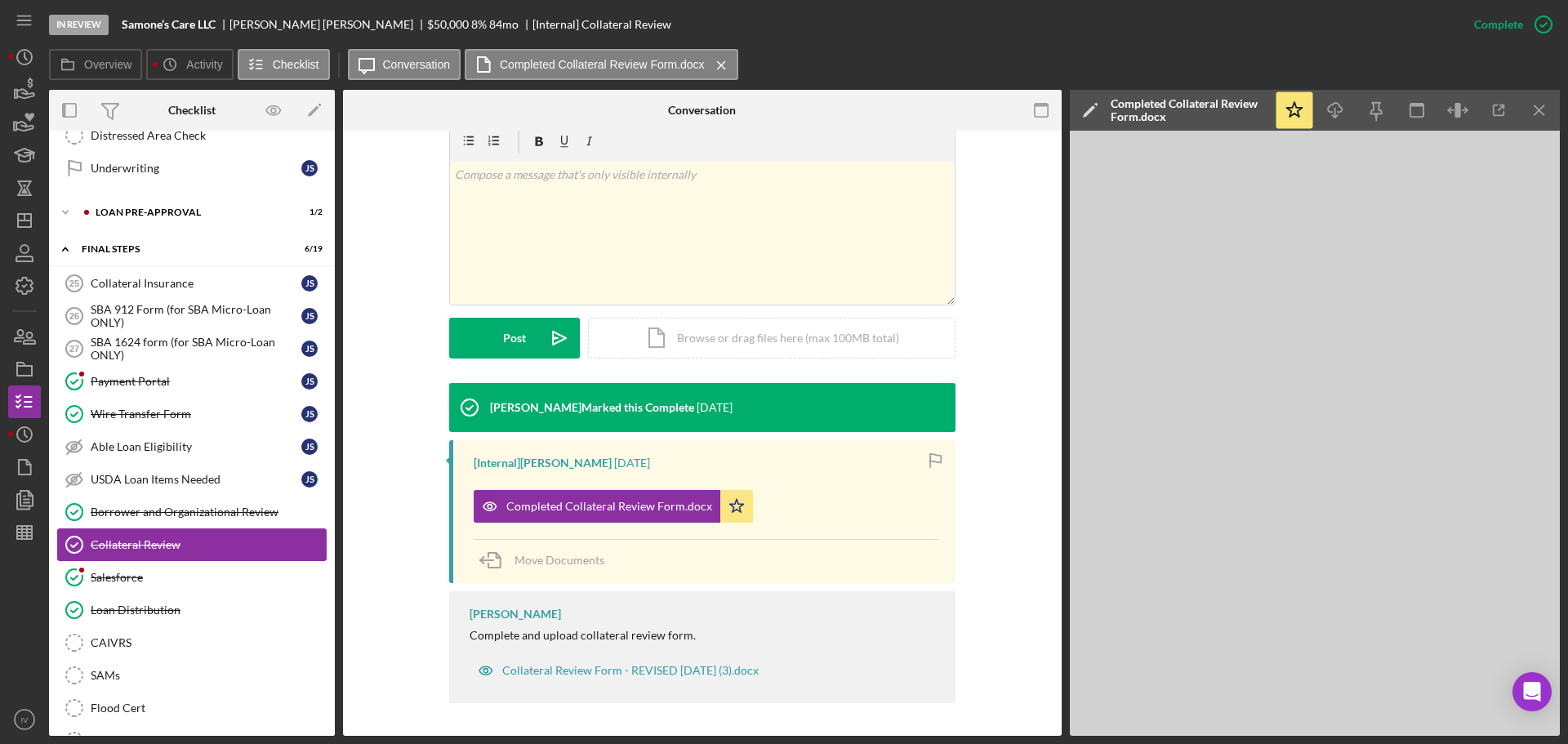
scroll to position [1665, 0]
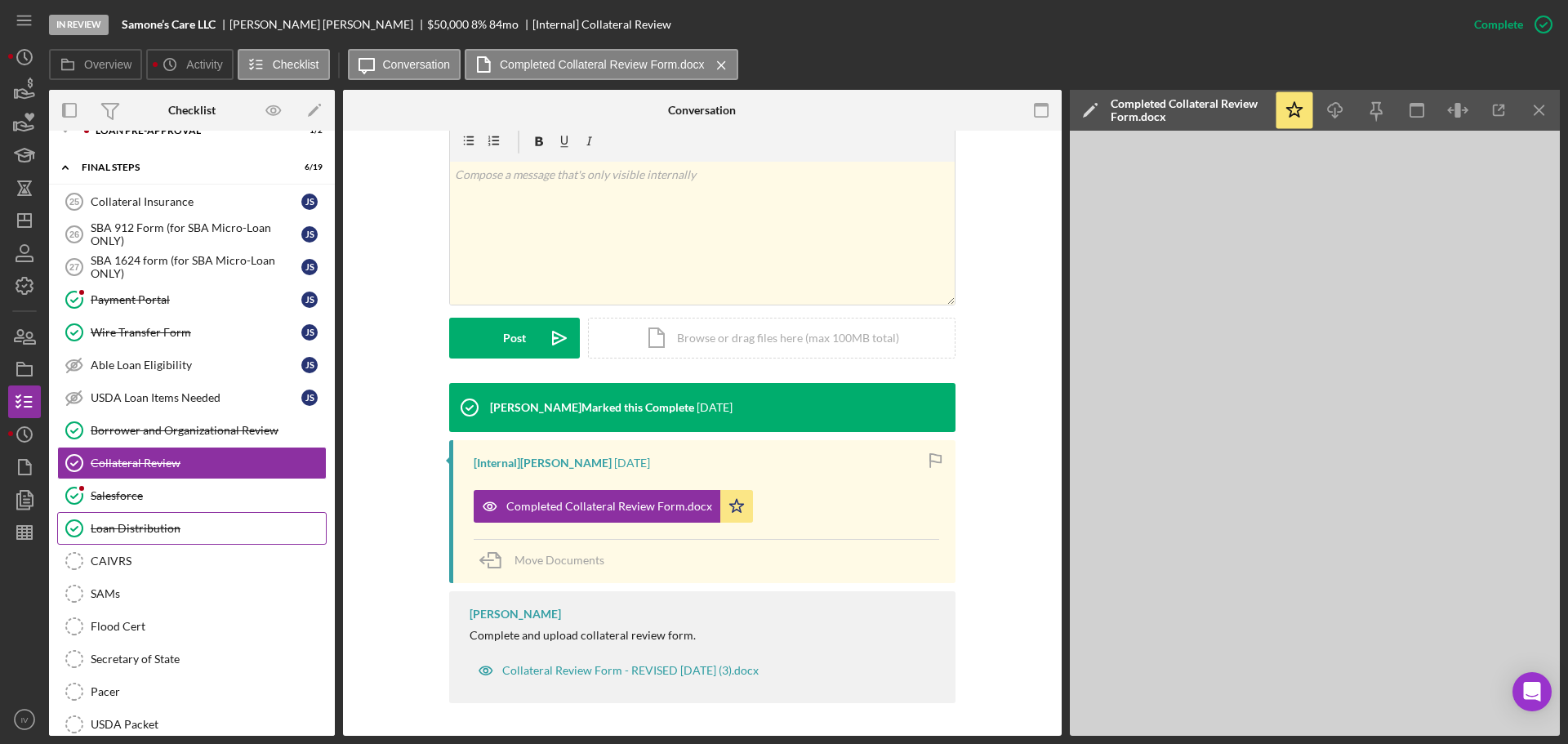
click at [152, 523] on div "Loan Distribution" at bounding box center [208, 529] width 235 height 13
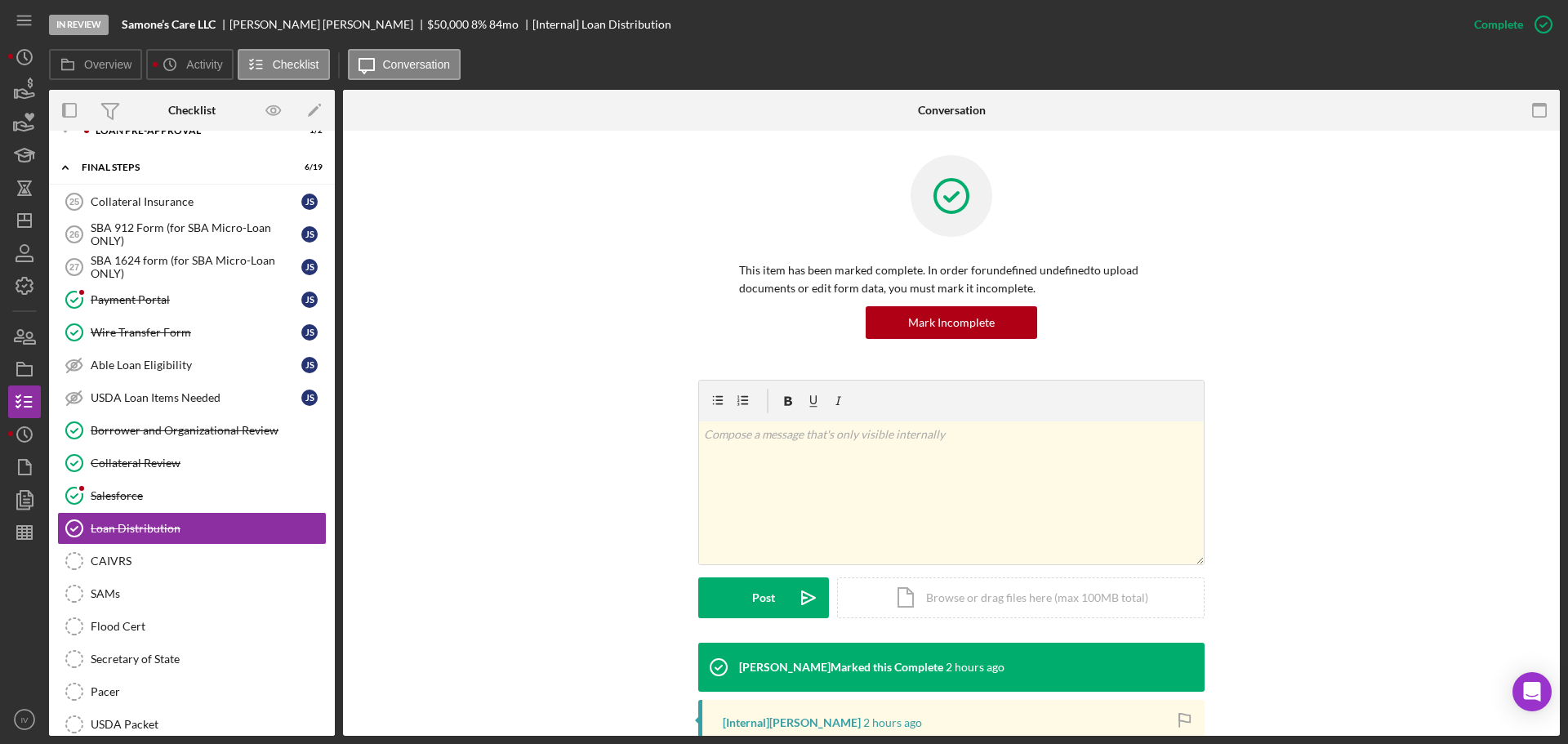
scroll to position [245, 0]
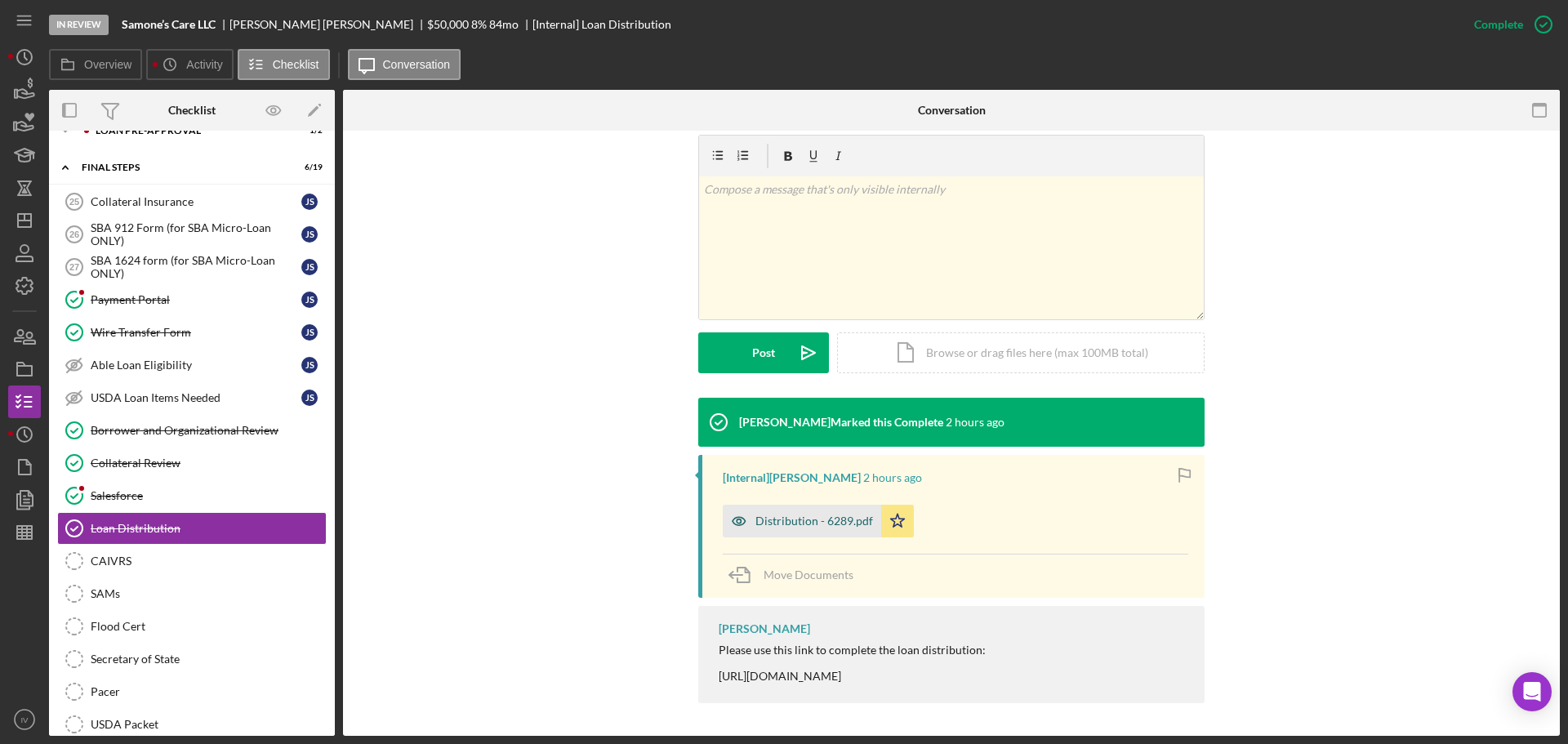
click at [769, 517] on div "Distribution - 6289.pdf" at bounding box center [814, 522] width 117 height 13
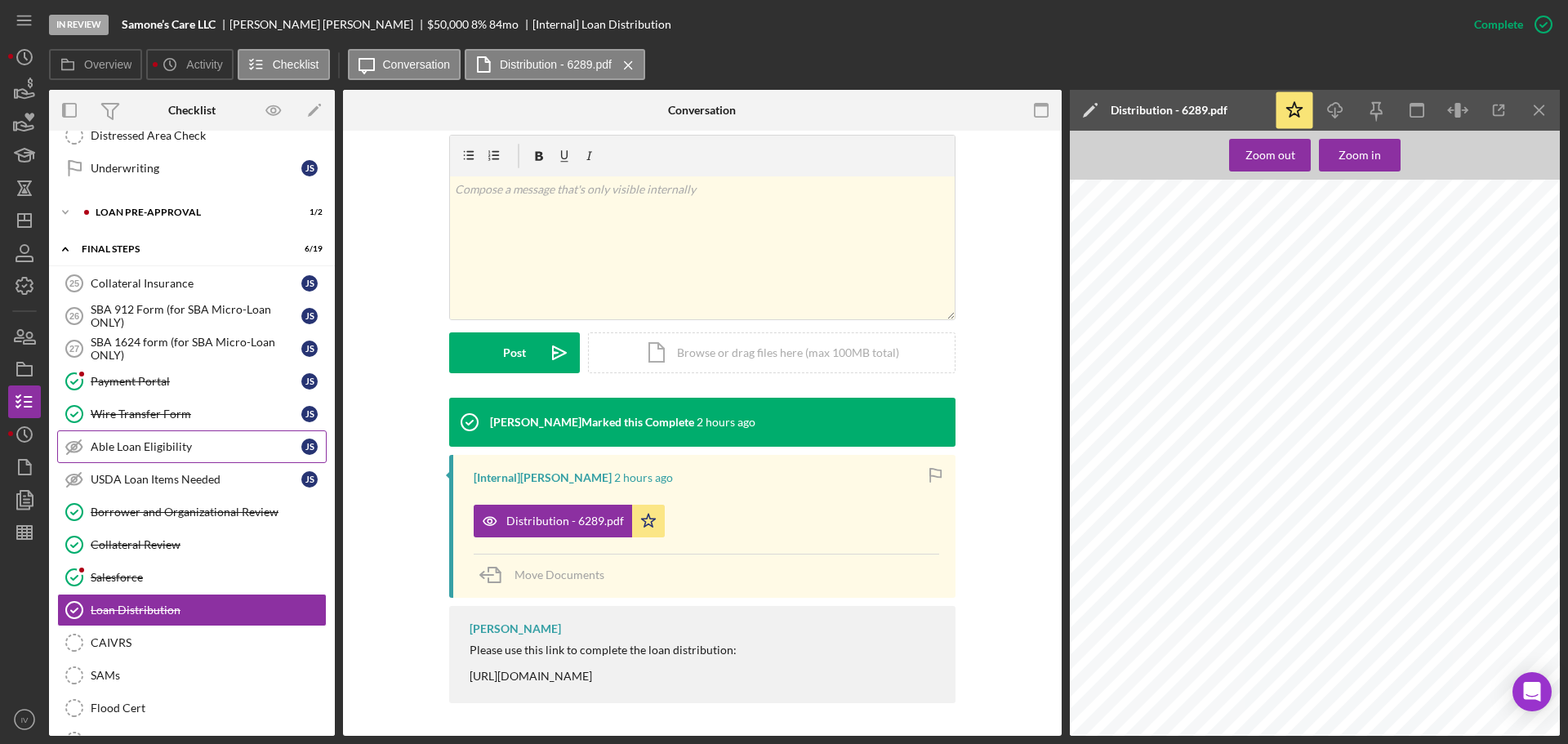
scroll to position [1500, 0]
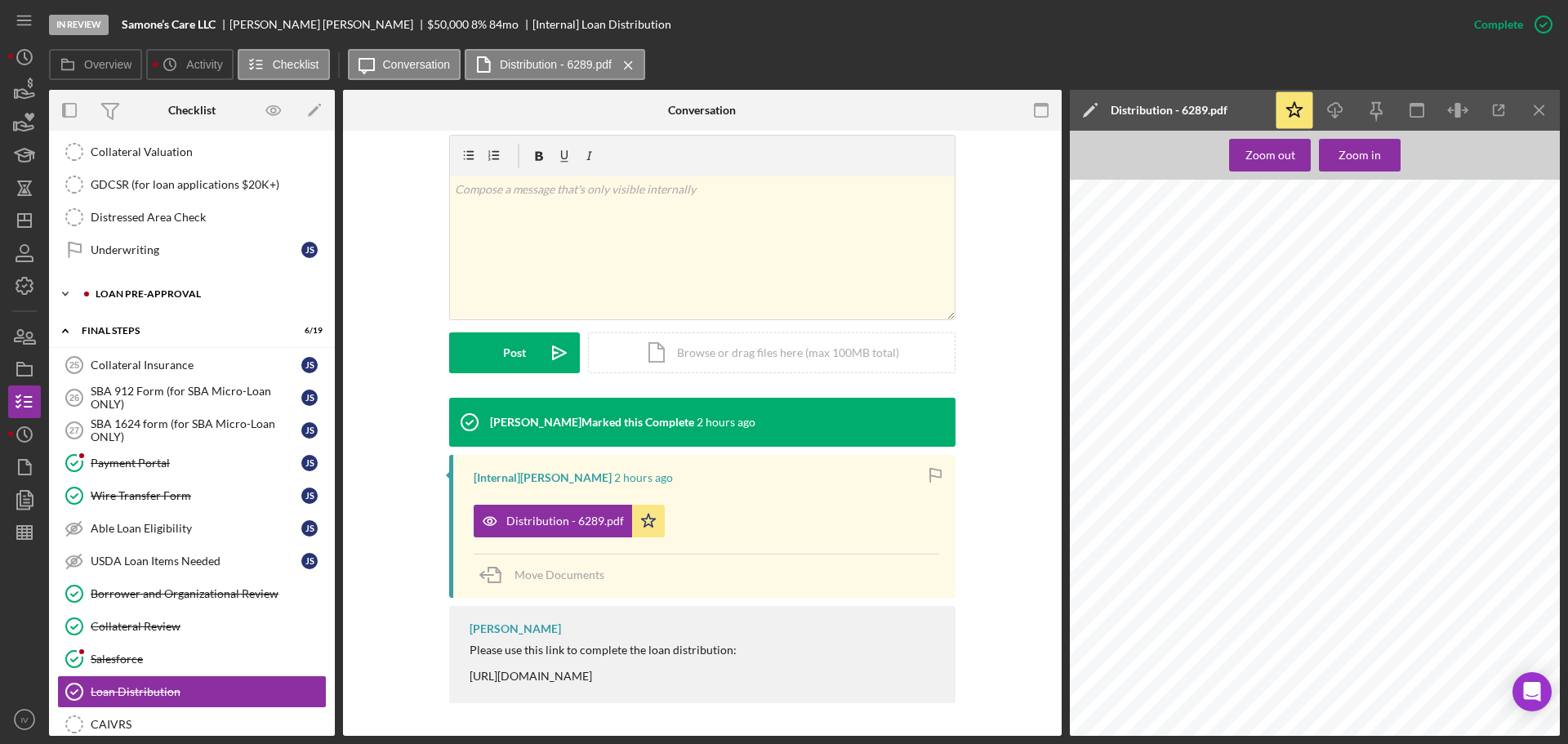
click at [130, 292] on div "LOAN PRE-APPROVAL" at bounding box center [205, 294] width 219 height 10
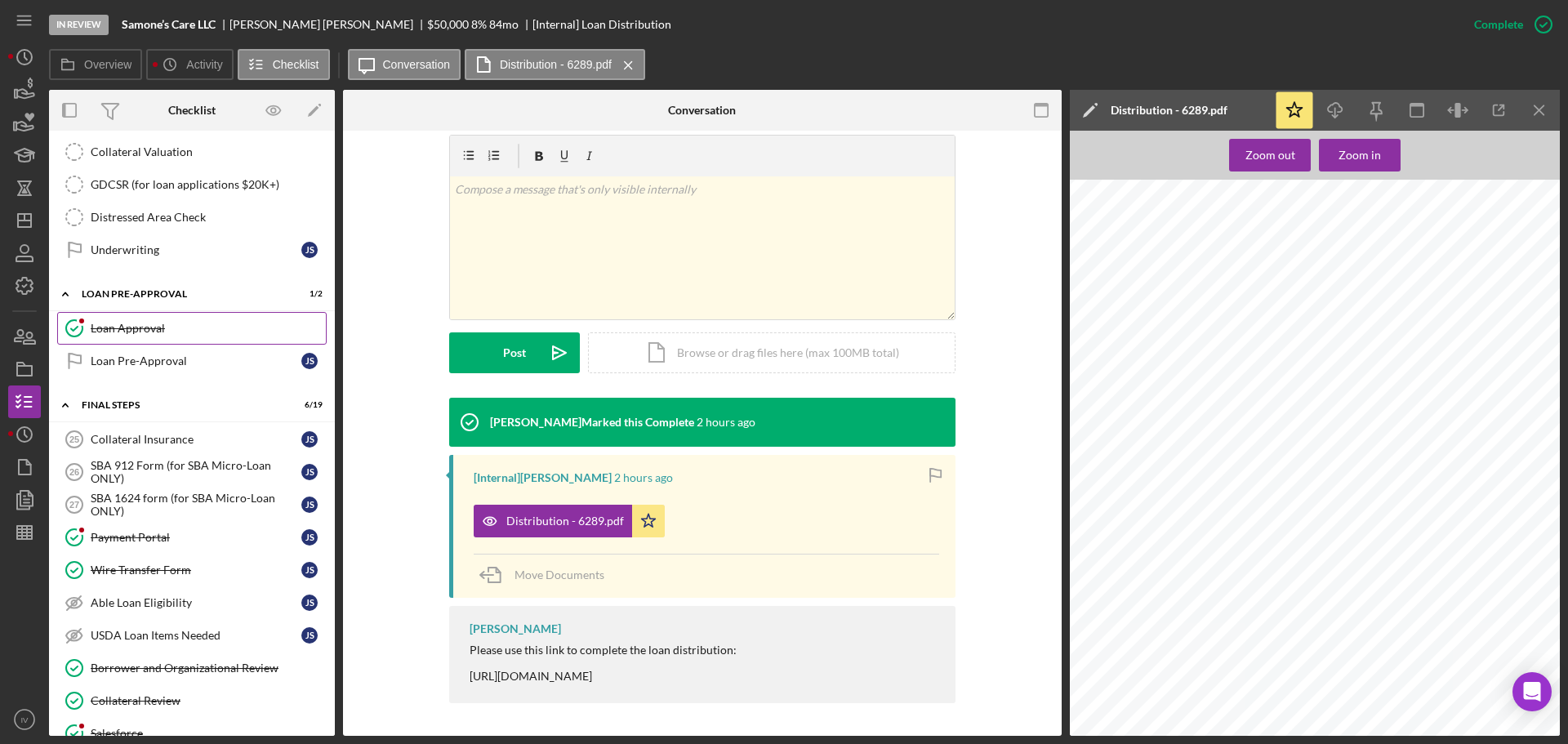
click at [158, 323] on div "Loan Approval" at bounding box center [208, 328] width 235 height 13
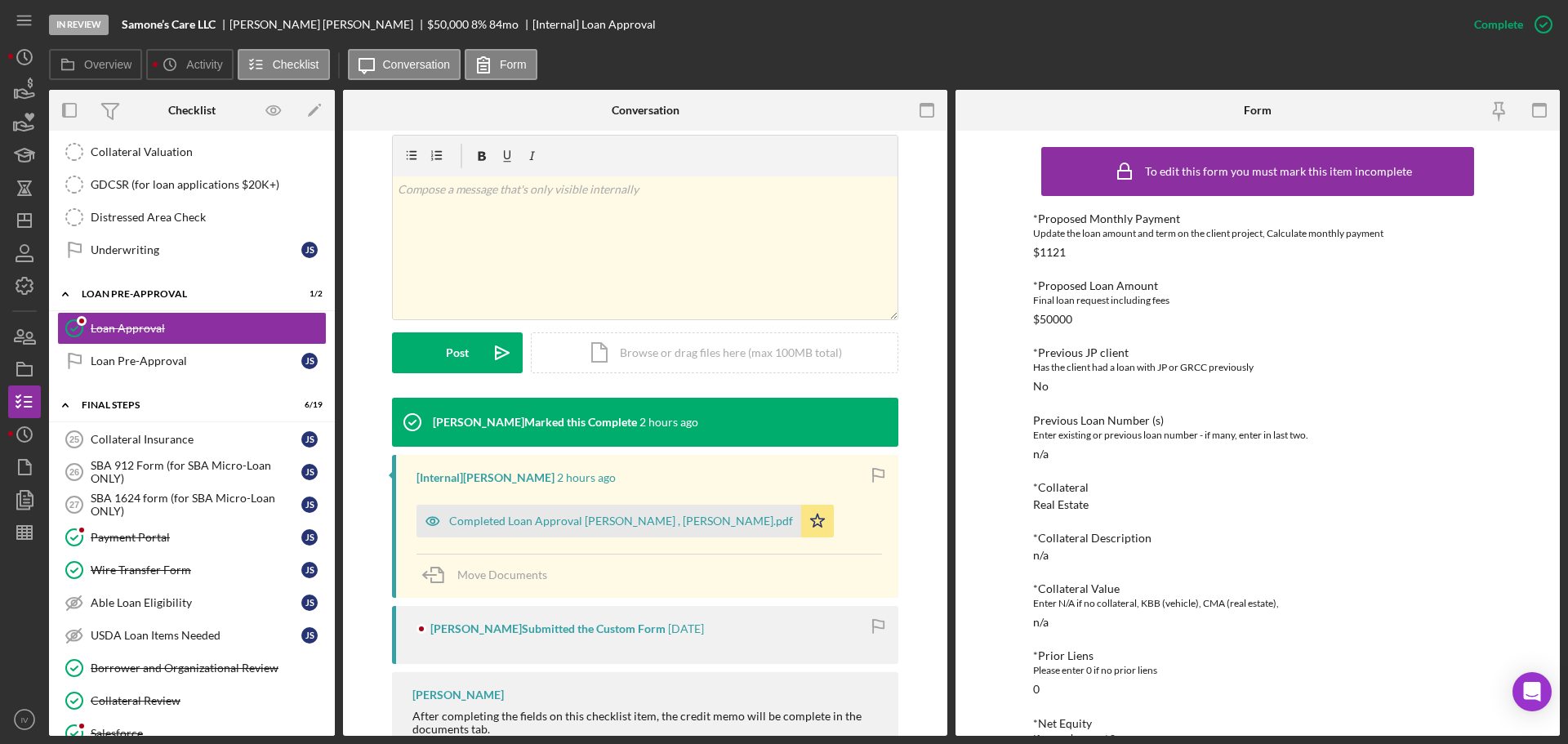
scroll to position [327, 0]
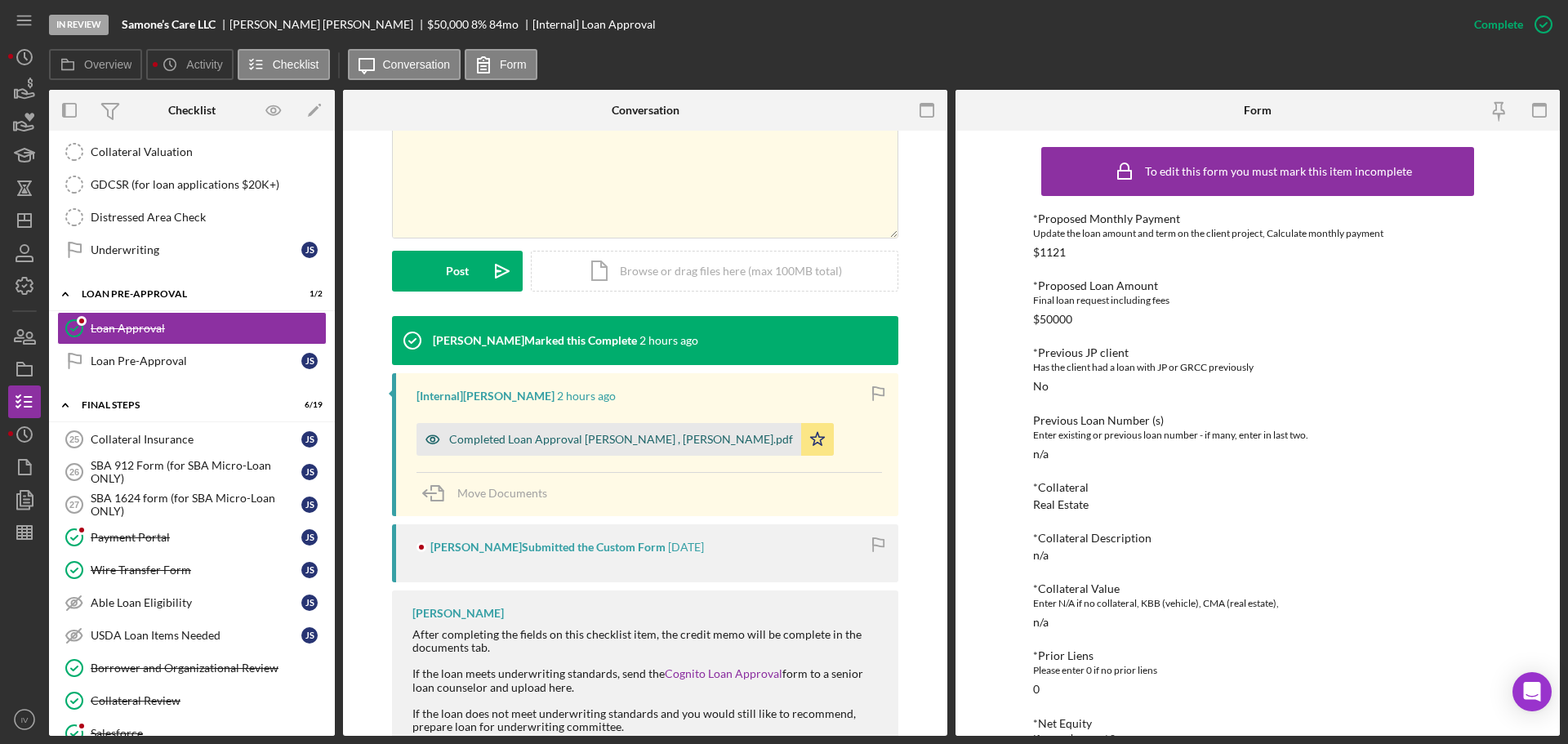
click at [505, 436] on div "Completed Loan Approval [PERSON_NAME] , [PERSON_NAME].pdf" at bounding box center [620, 440] width 344 height 13
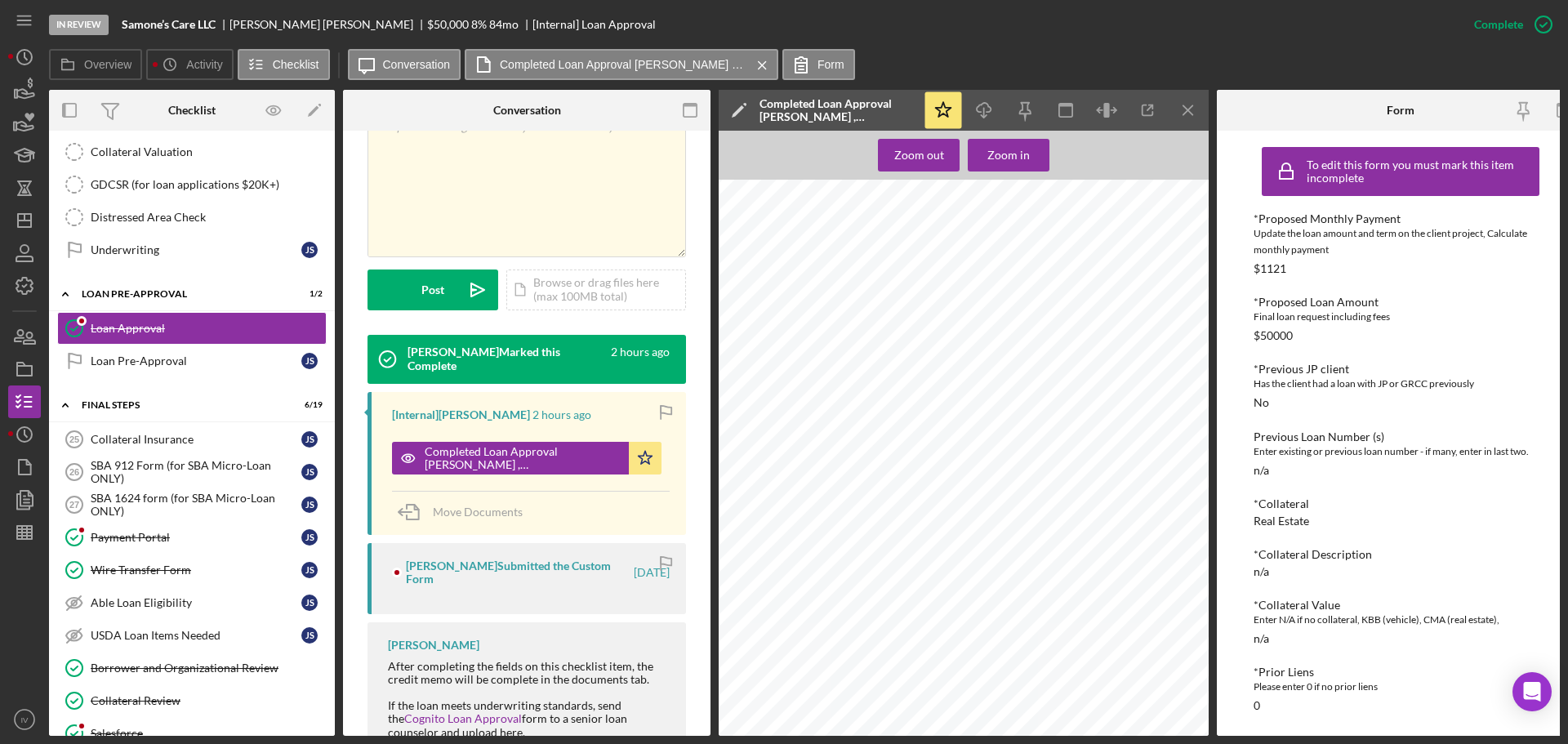
scroll to position [1402, 0]
click at [29, 496] on polyline "button" at bounding box center [30, 493] width 4 height 4
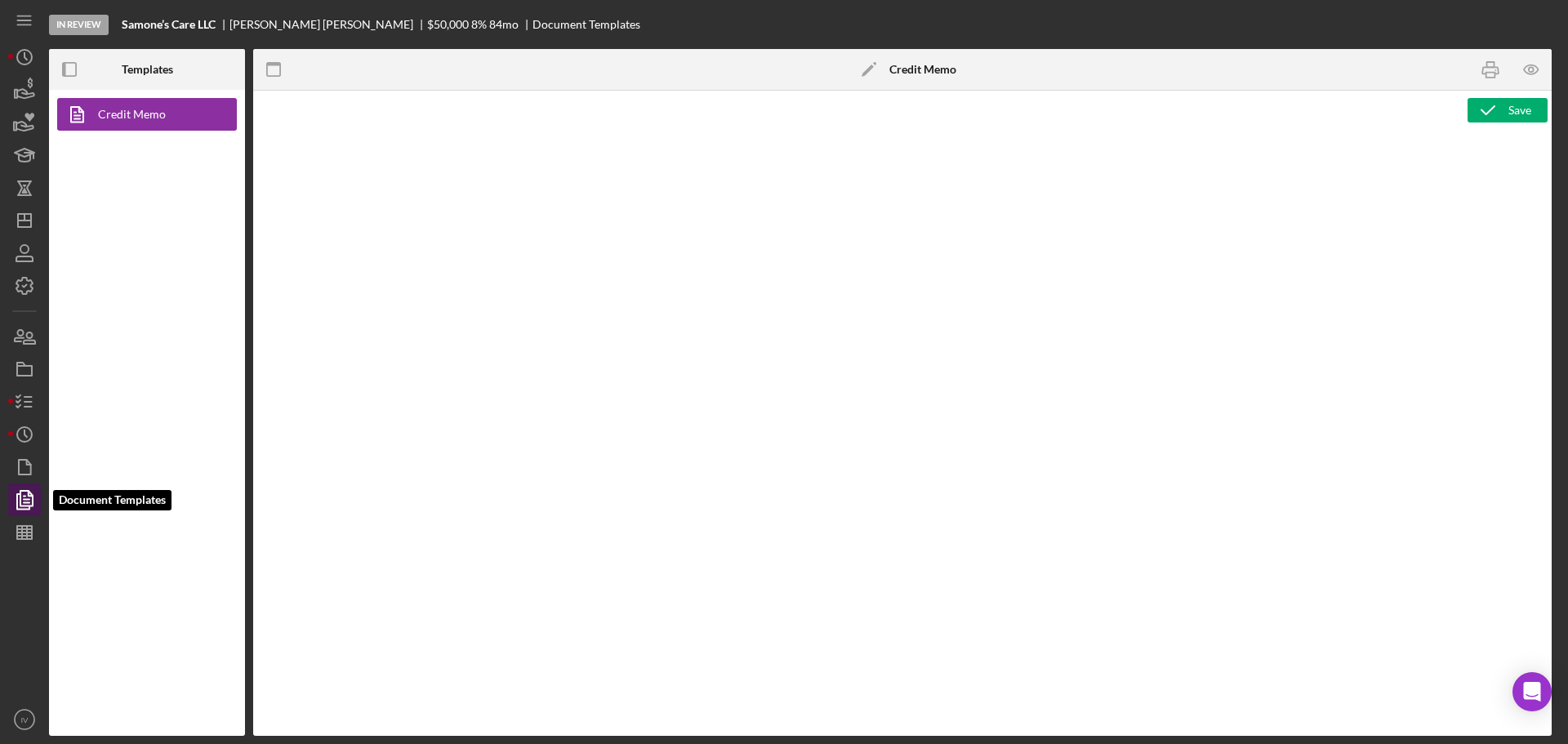
type textarea "<h1>Business Loan Risk Assessment</h1> <p>Loan Officer: &nbsp;<span id="Lender_…"
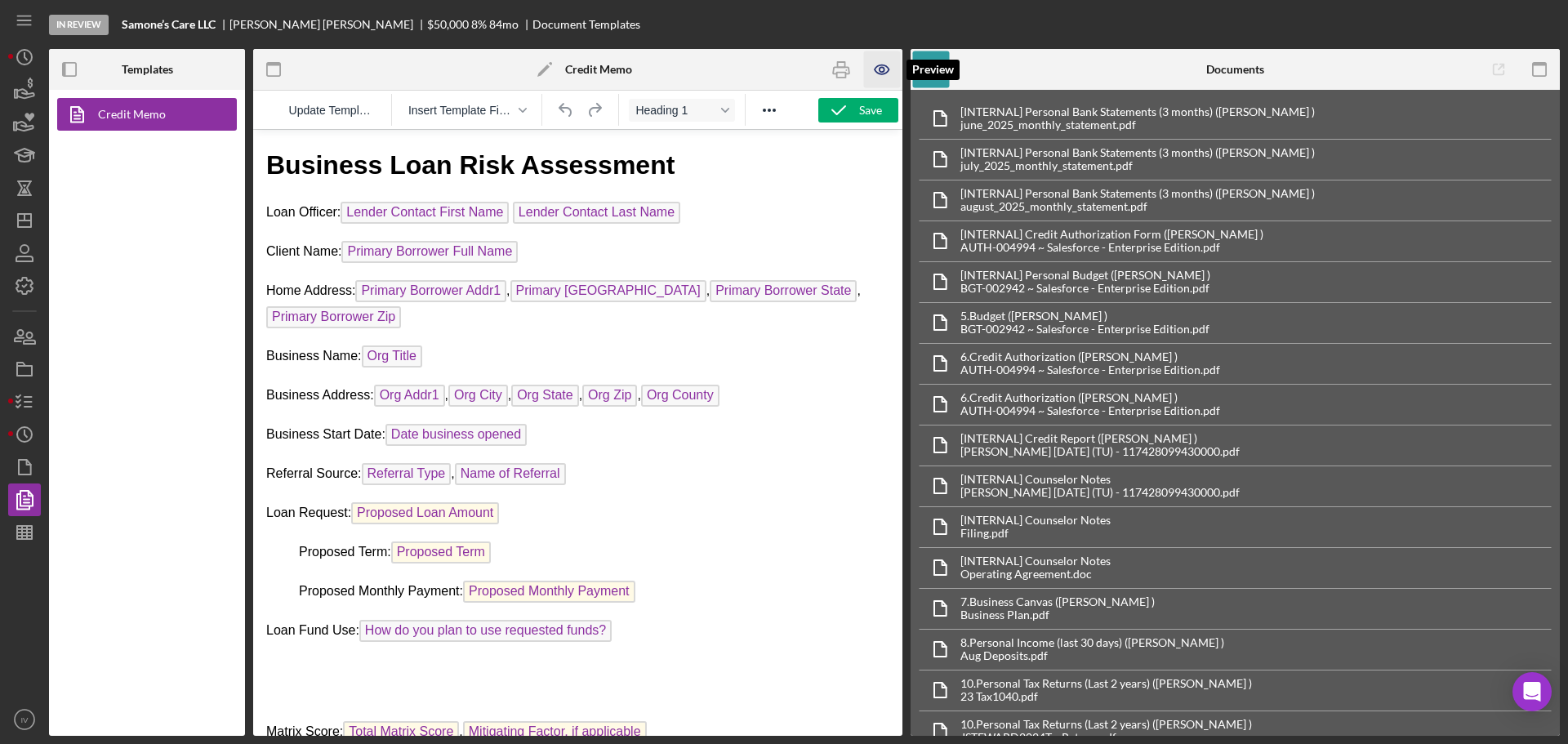
click at [886, 63] on icon "button" at bounding box center [883, 70] width 37 height 37
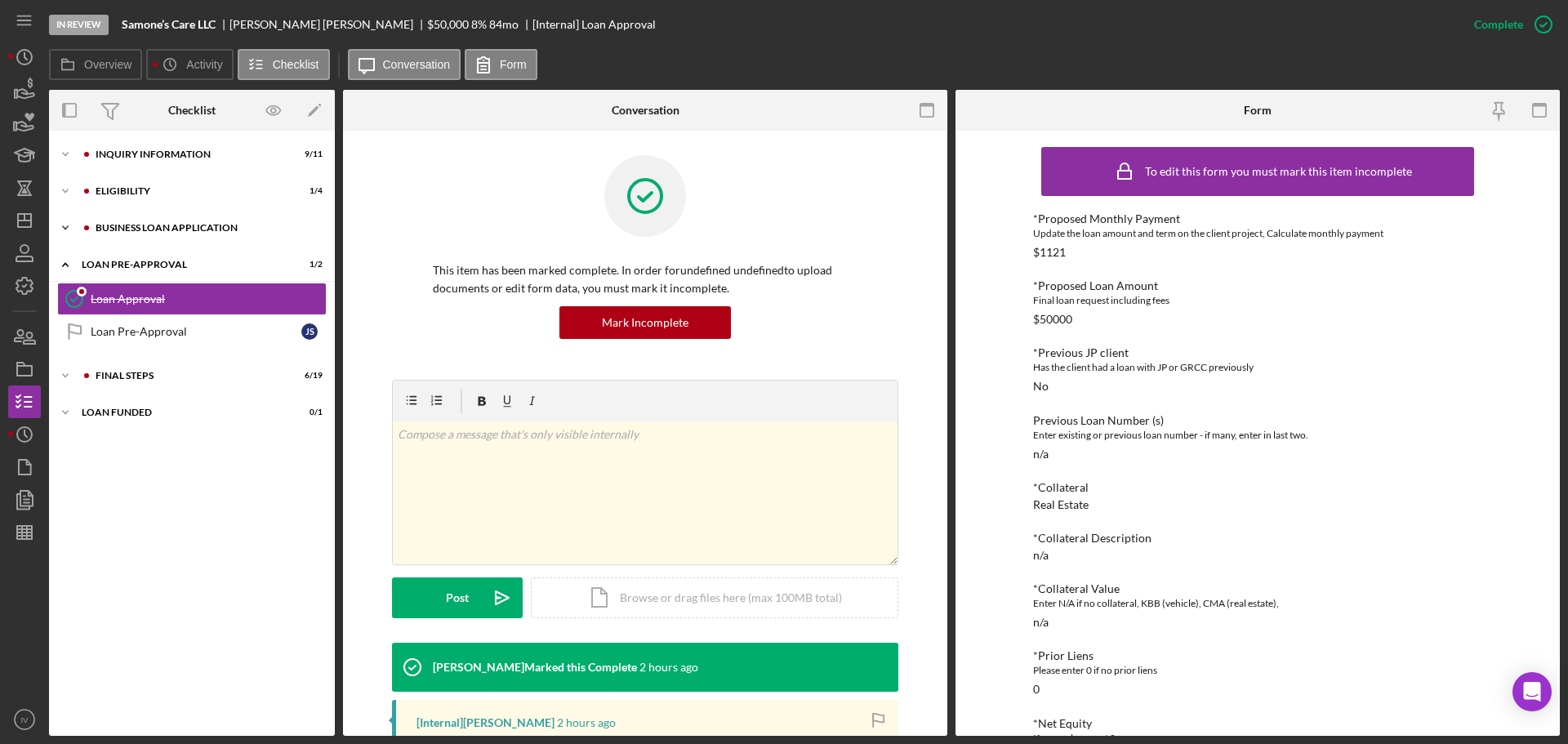
click at [153, 238] on div "Icon/Expander BUSINESS LOAN APPLICATION 14 / 31" at bounding box center [192, 227] width 286 height 32
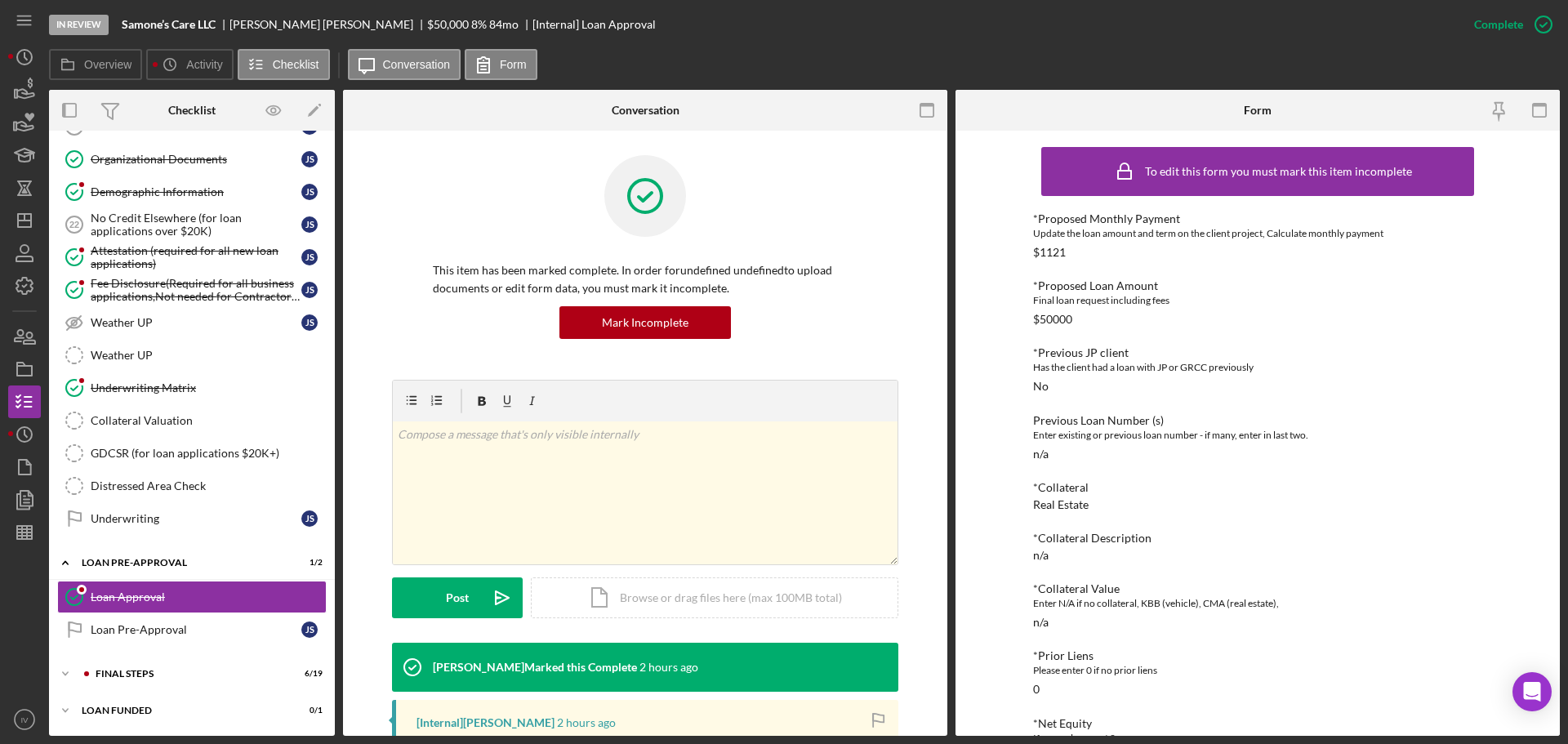
scroll to position [642, 0]
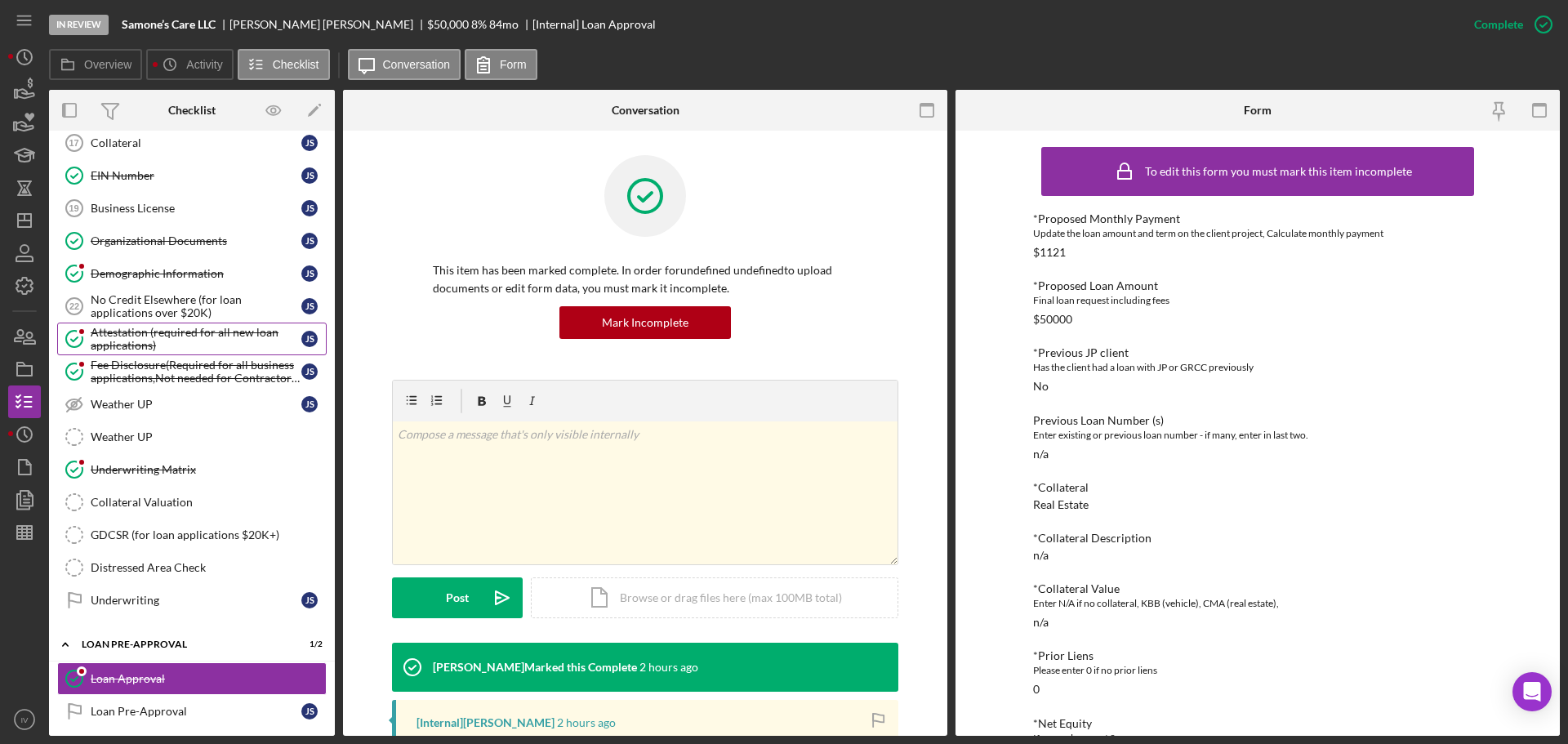
click at [148, 337] on div "Attestation (required for all new loan applications)" at bounding box center [196, 338] width 211 height 26
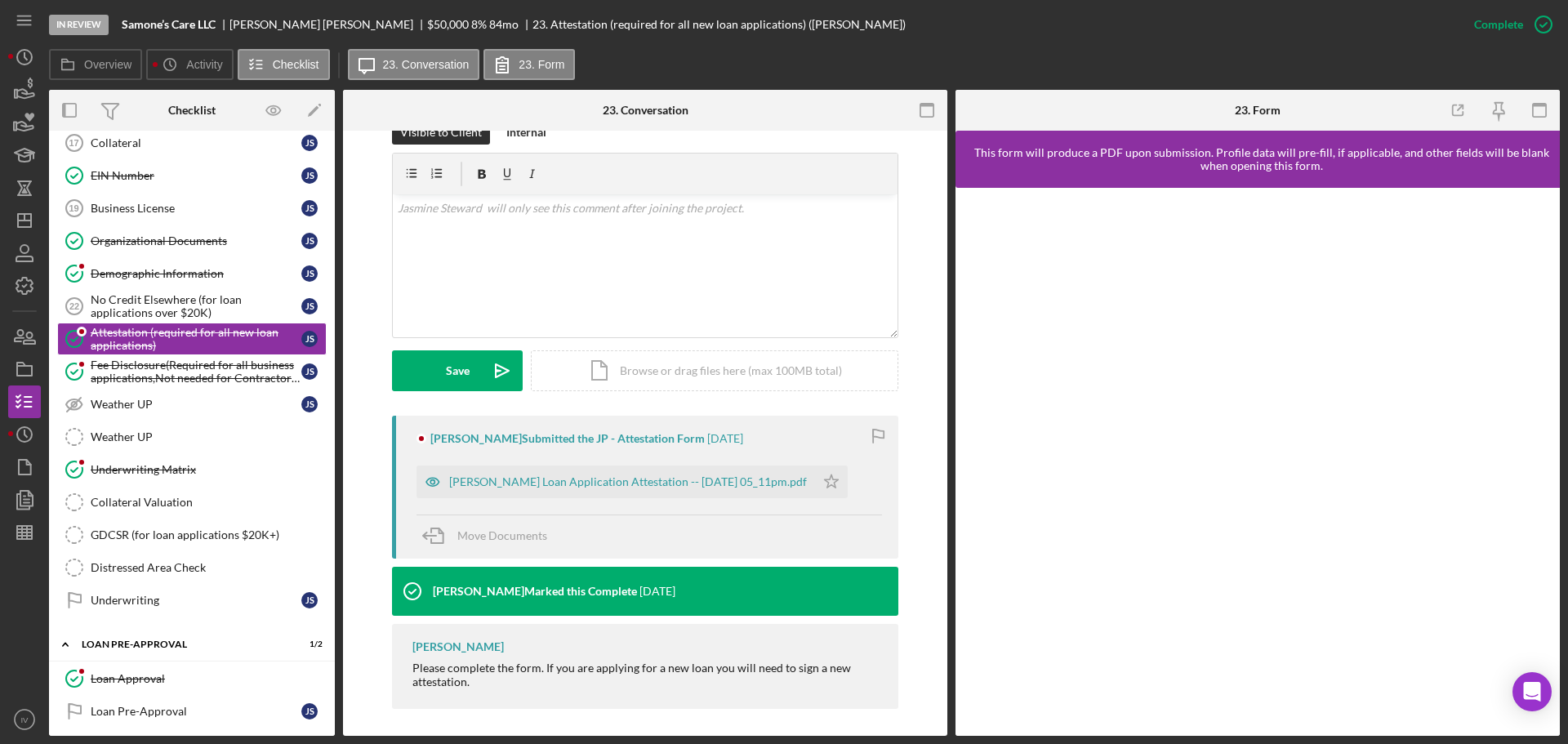
scroll to position [251, 0]
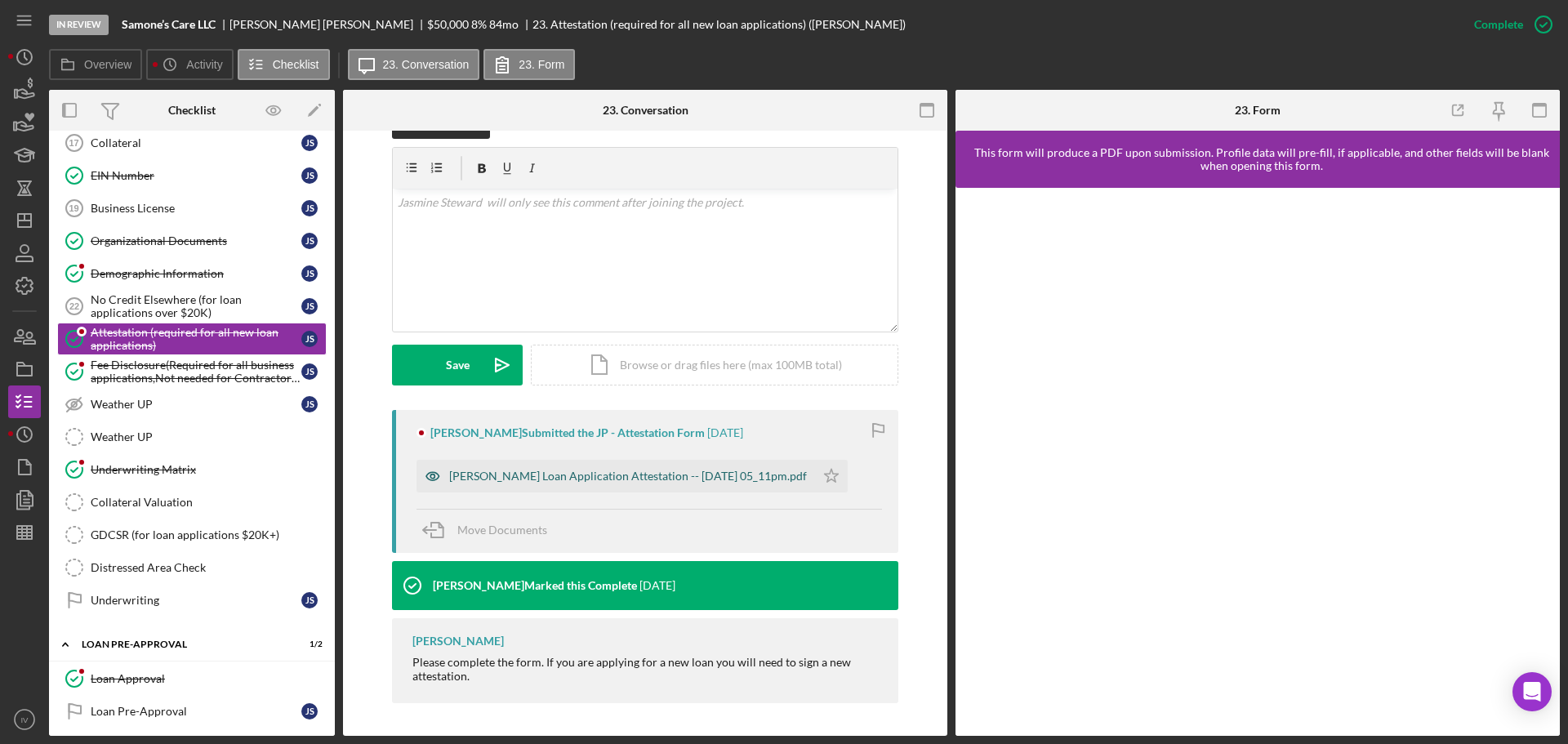
click at [534, 476] on div "[PERSON_NAME] Loan Application Attestation -- [DATE] 05_11pm.pdf" at bounding box center [628, 477] width 358 height 13
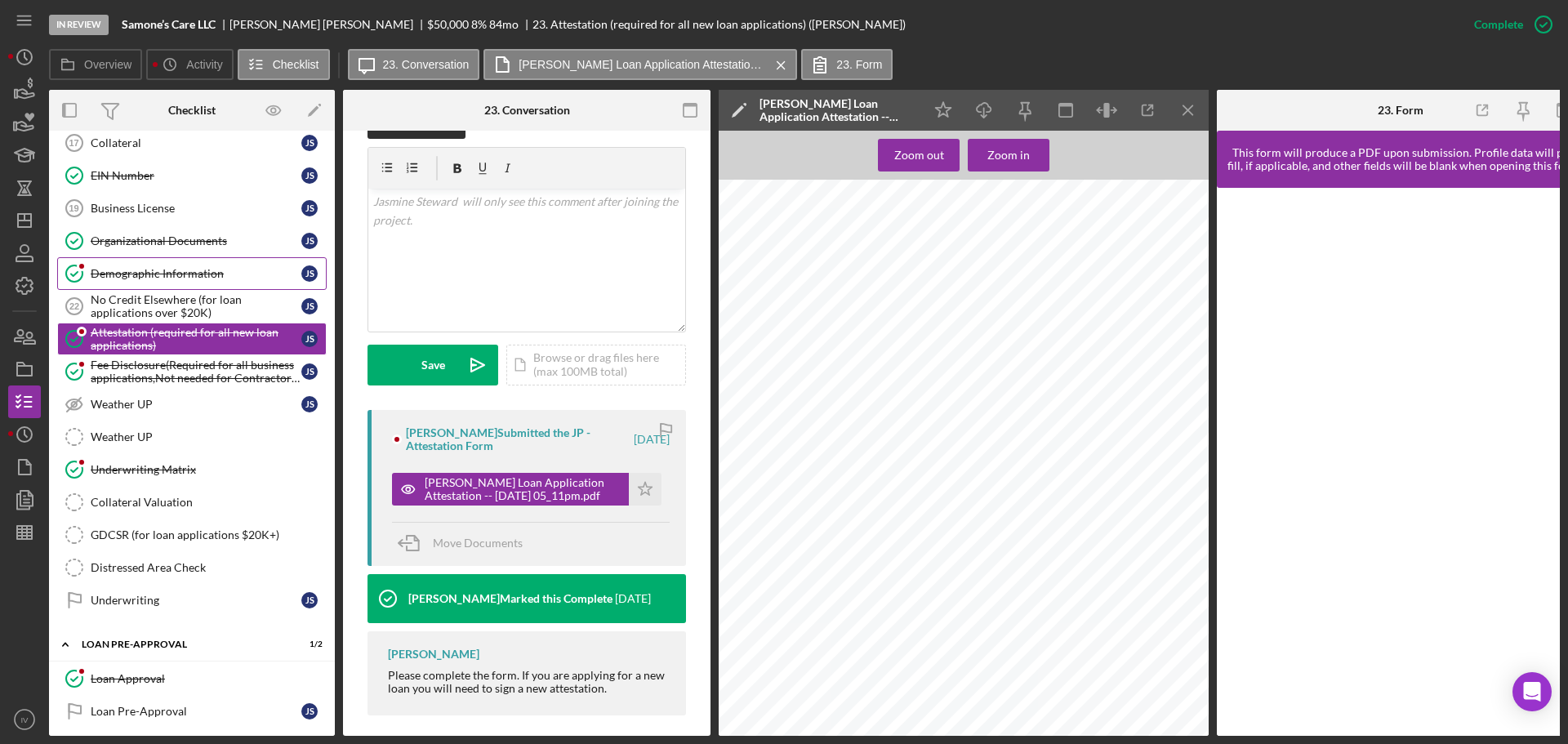
click at [120, 282] on link "Demographic Information Demographic Information J S" at bounding box center [192, 273] width 270 height 32
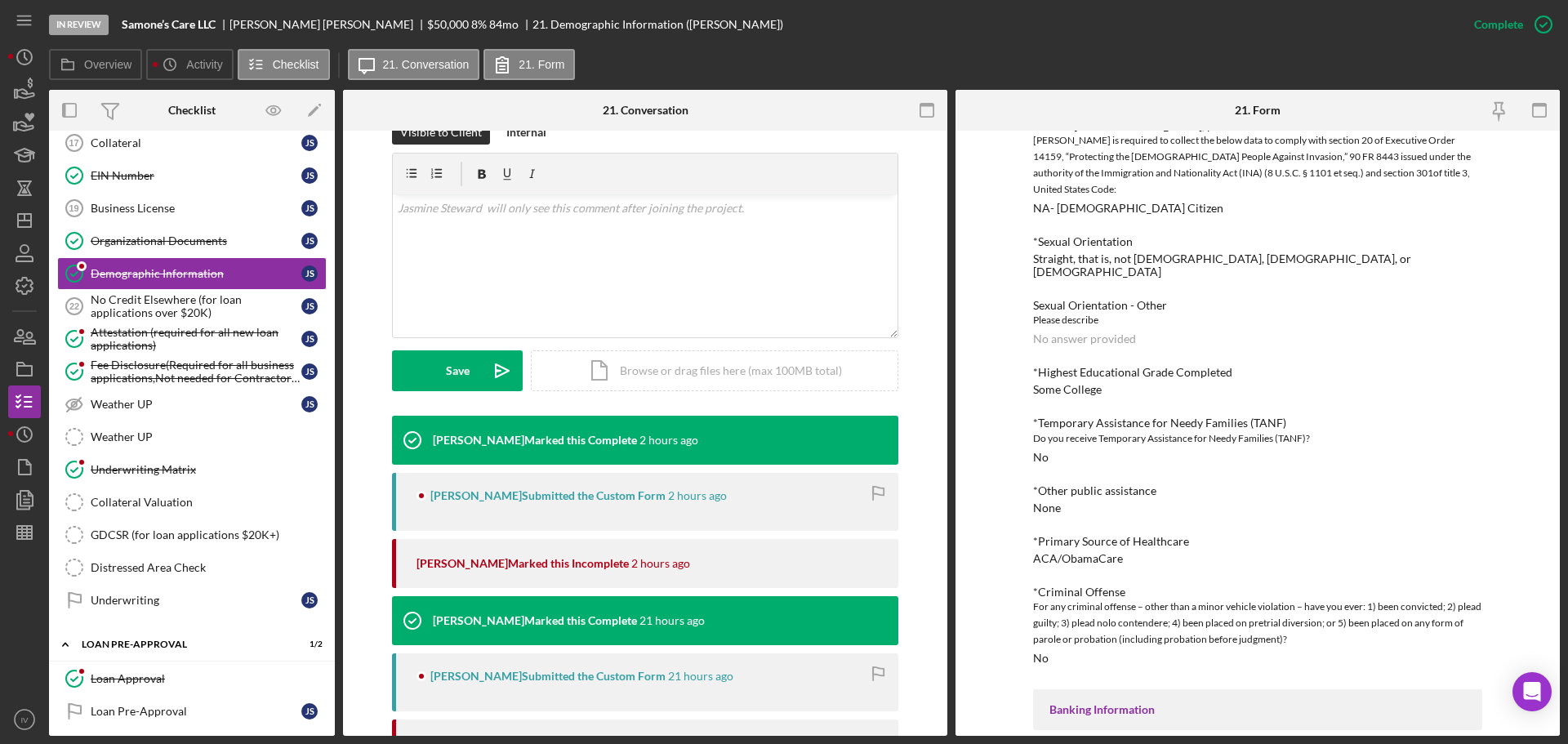
scroll to position [572, 0]
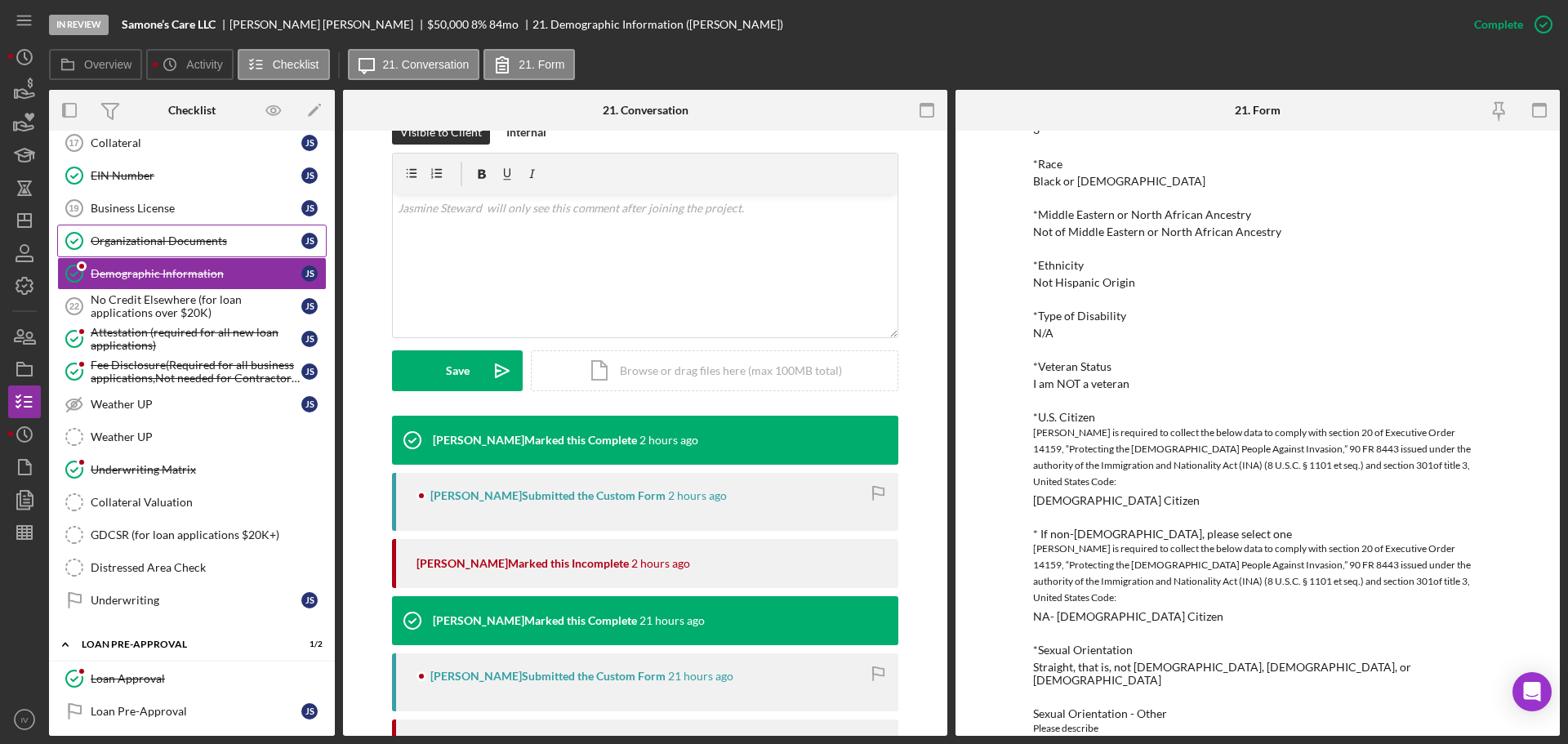
click at [158, 246] on div "Organizational Documents" at bounding box center [196, 241] width 211 height 13
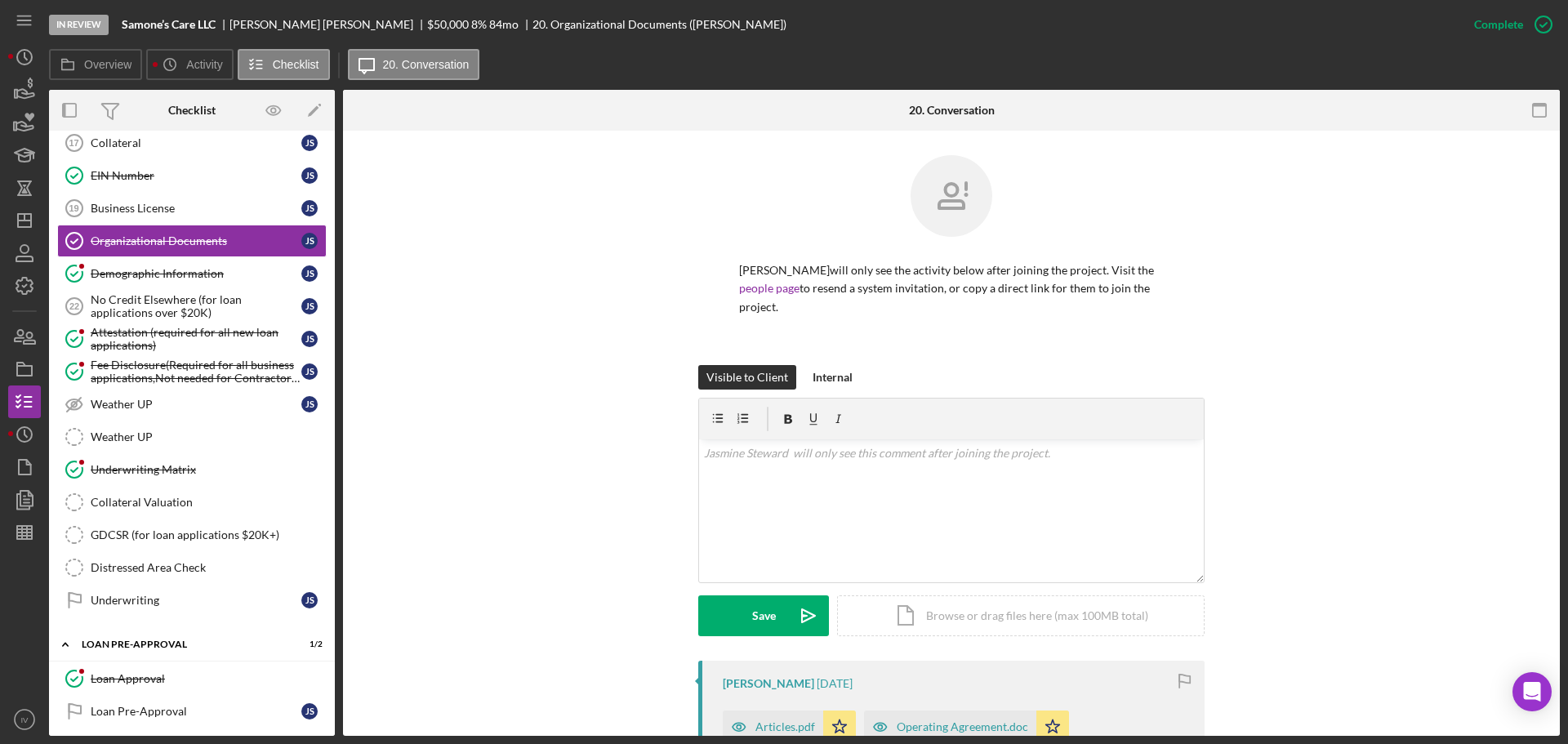
scroll to position [327, 0]
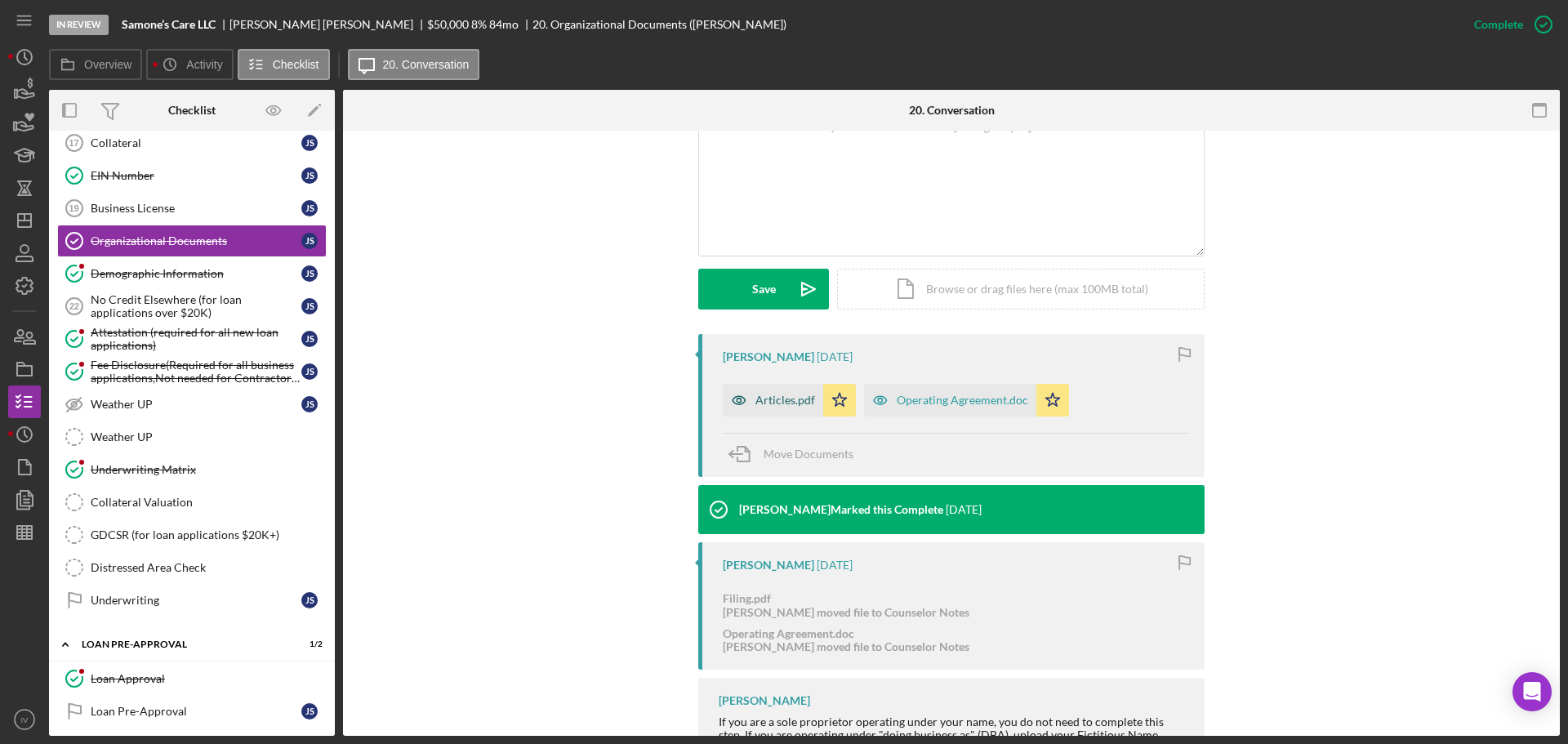
click at [779, 401] on div "Articles.pdf" at bounding box center [785, 401] width 60 height 13
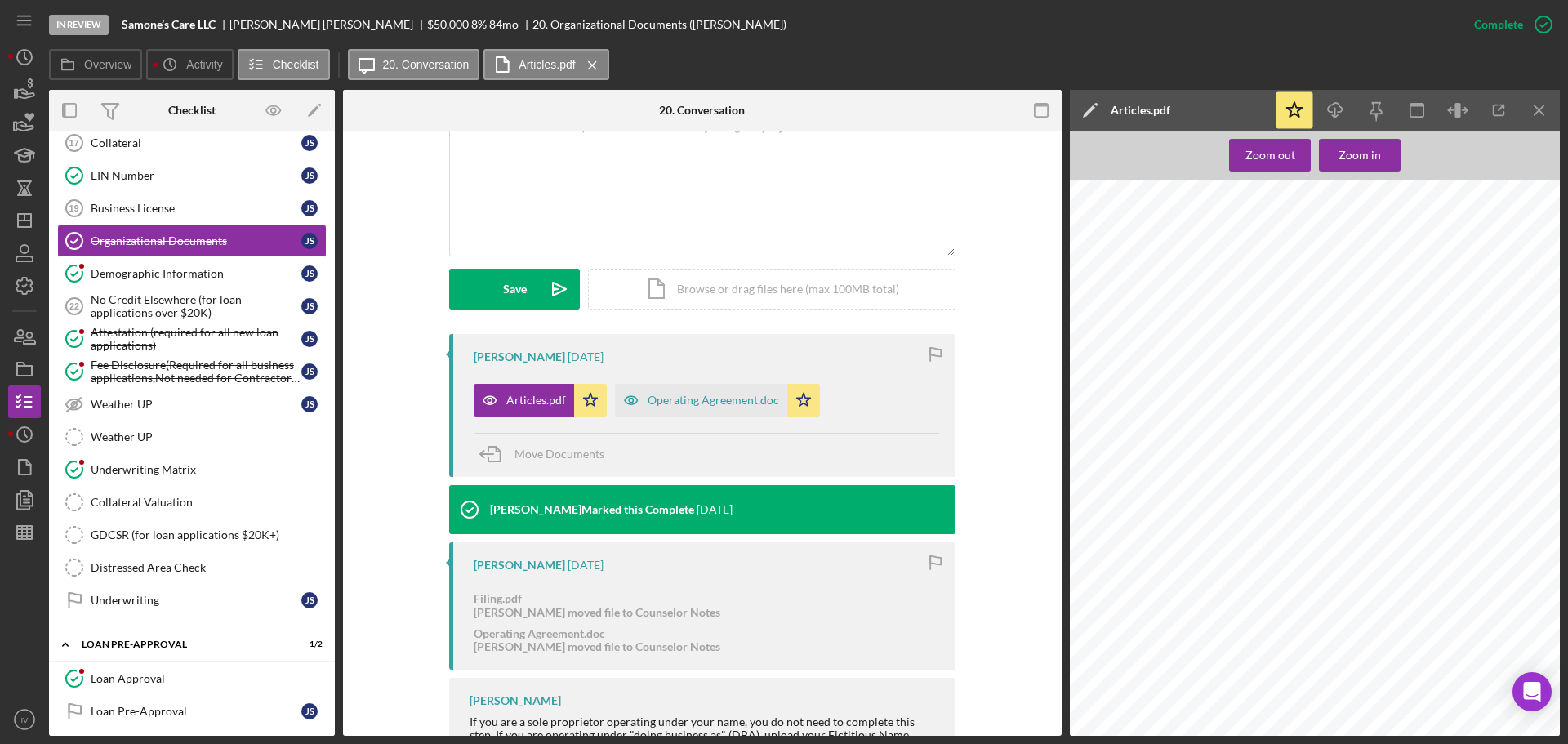
scroll to position [736, 0]
click at [704, 399] on div "Operating Agreement.doc" at bounding box center [714, 401] width 132 height 13
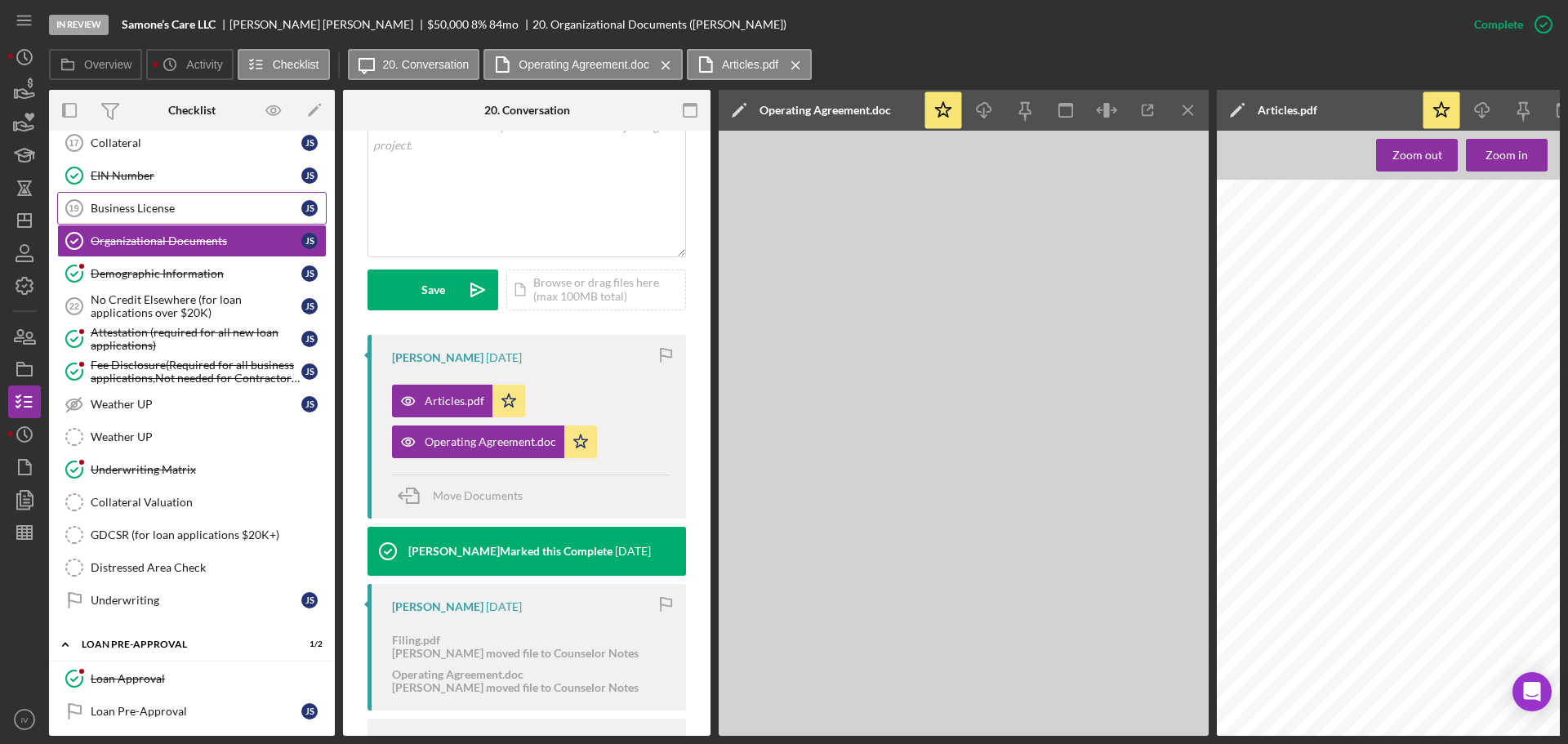
scroll to position [479, 0]
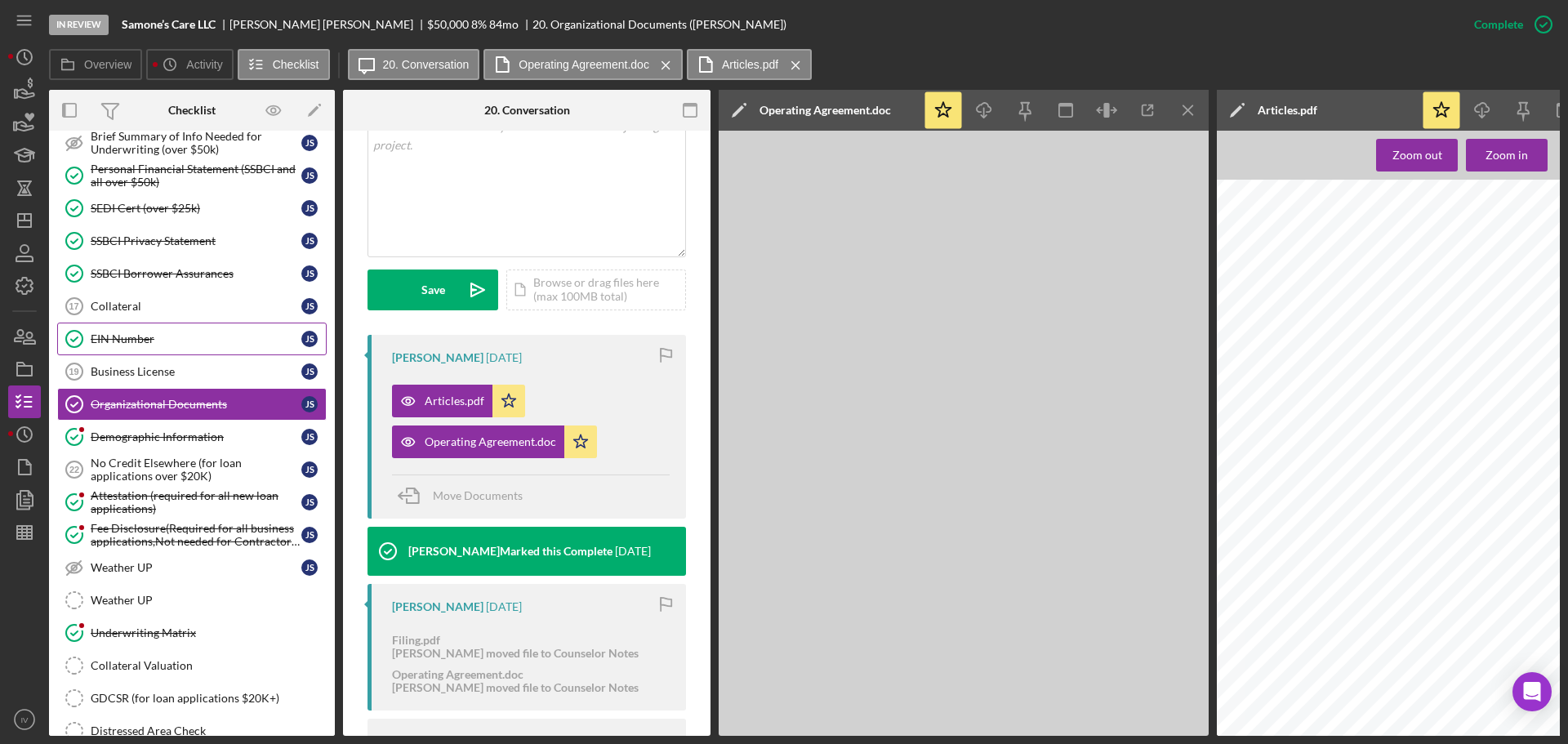
click at [123, 337] on div "EIN Number" at bounding box center [196, 339] width 211 height 13
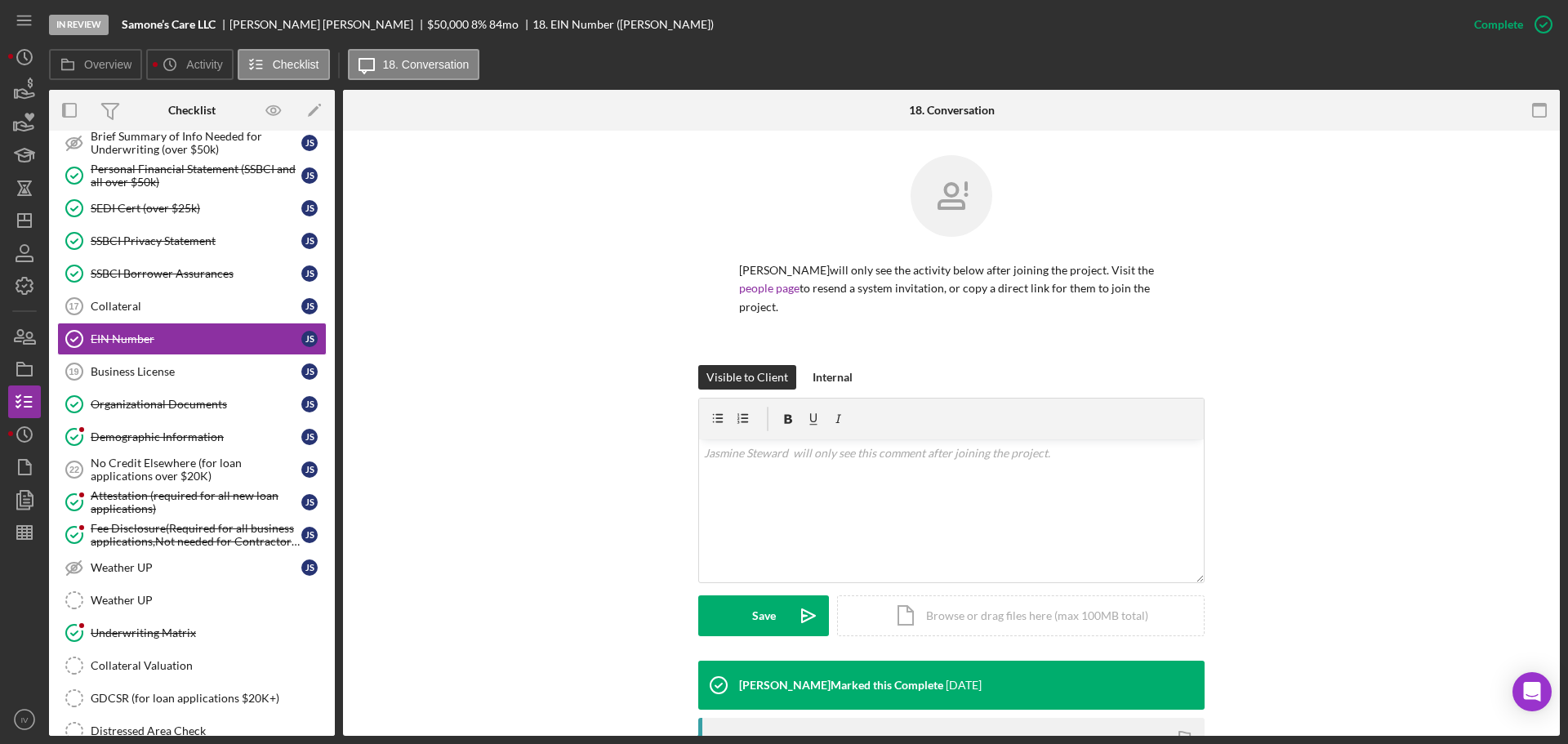
scroll to position [251, 0]
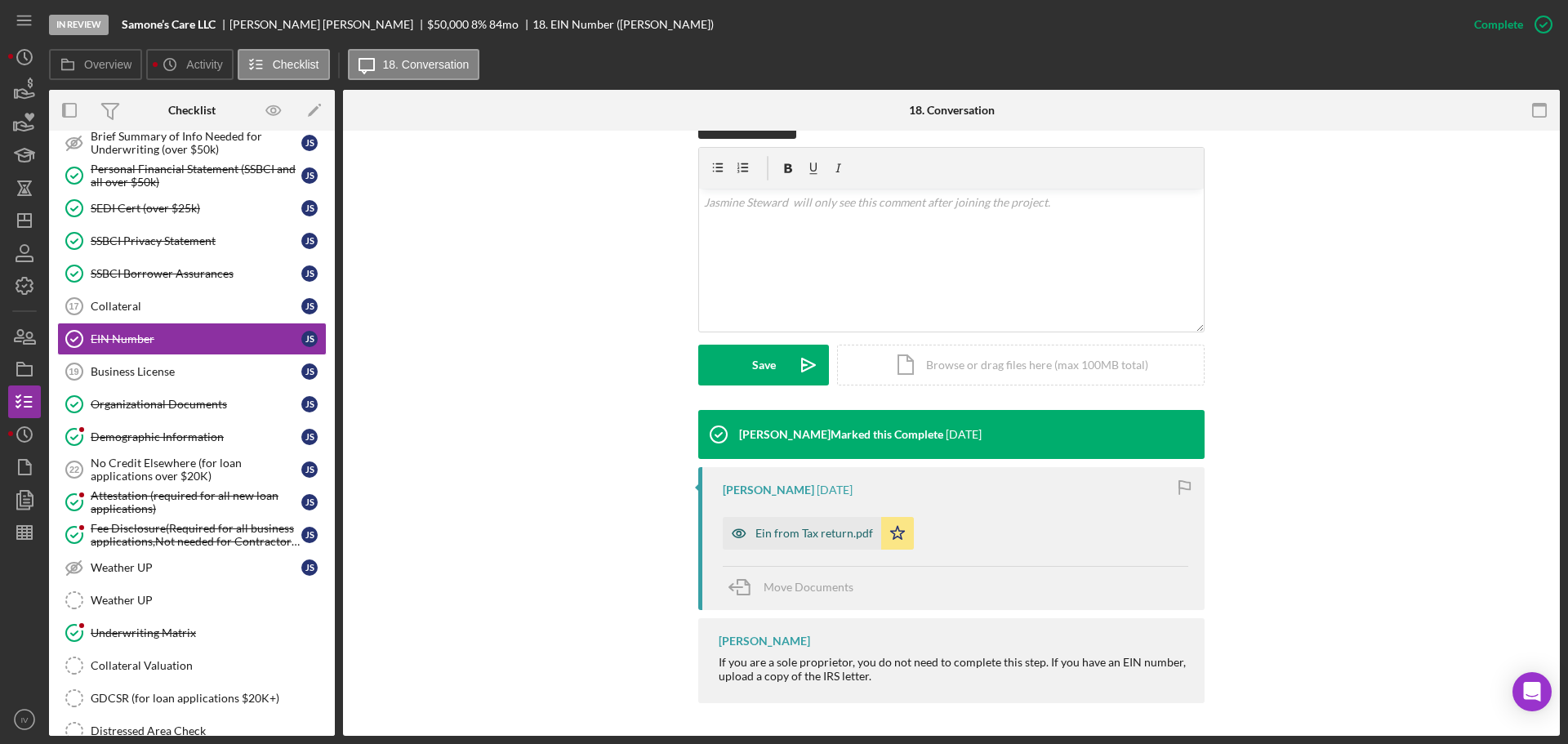
click at [784, 530] on div "Ein from Tax return.pdf" at bounding box center [814, 534] width 117 height 13
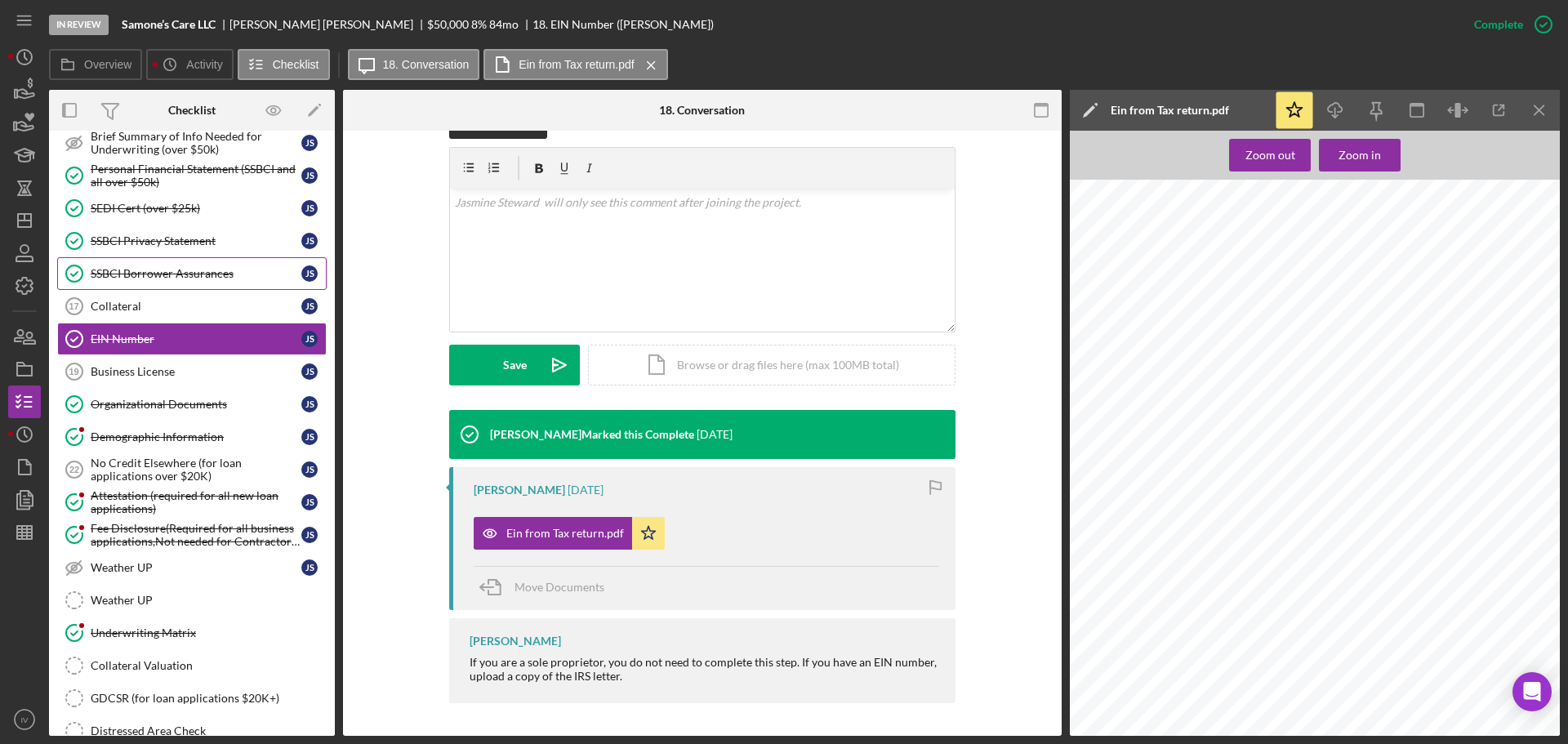
click at [156, 269] on div "SSBCI Borrower Assurances" at bounding box center [196, 274] width 211 height 13
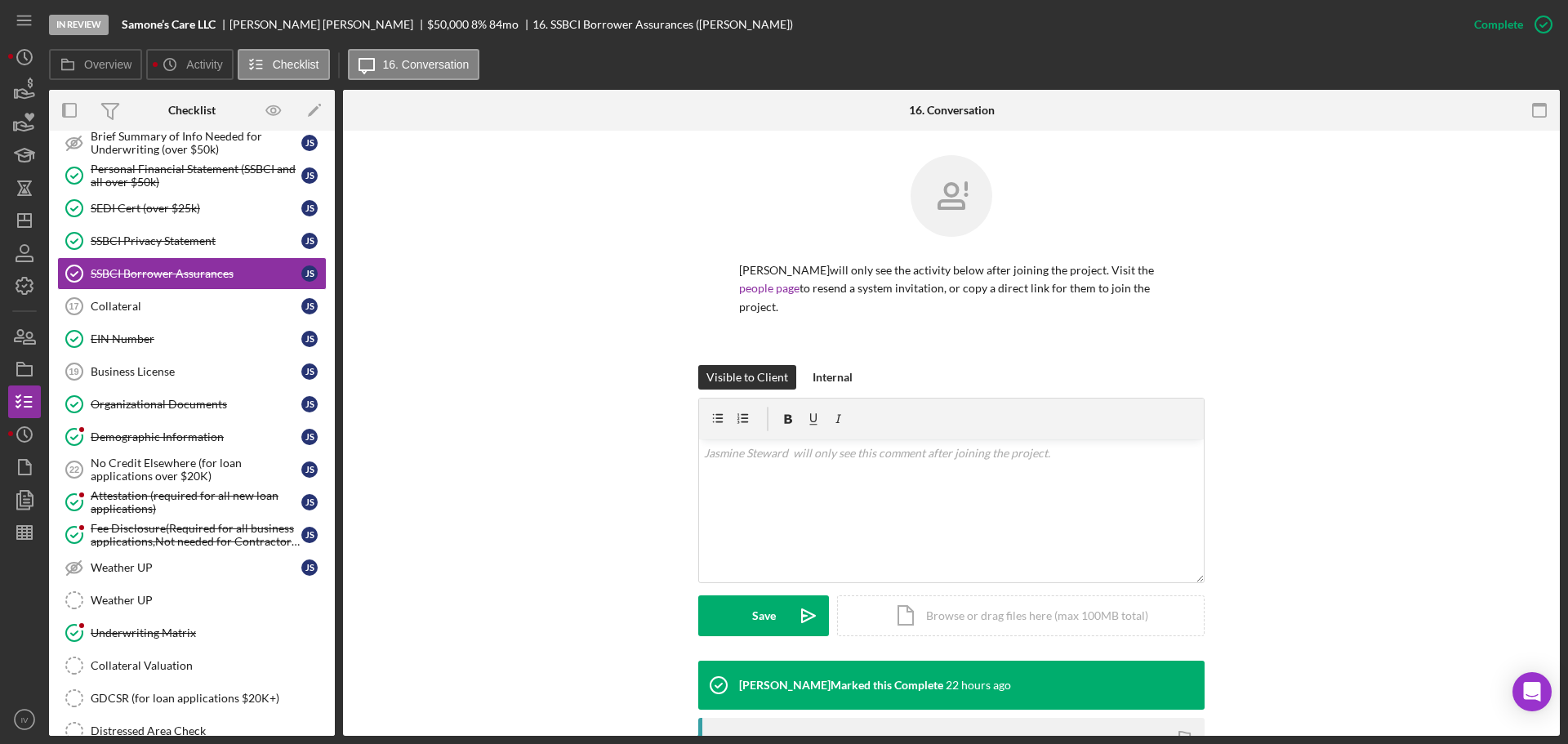
scroll to position [292, 0]
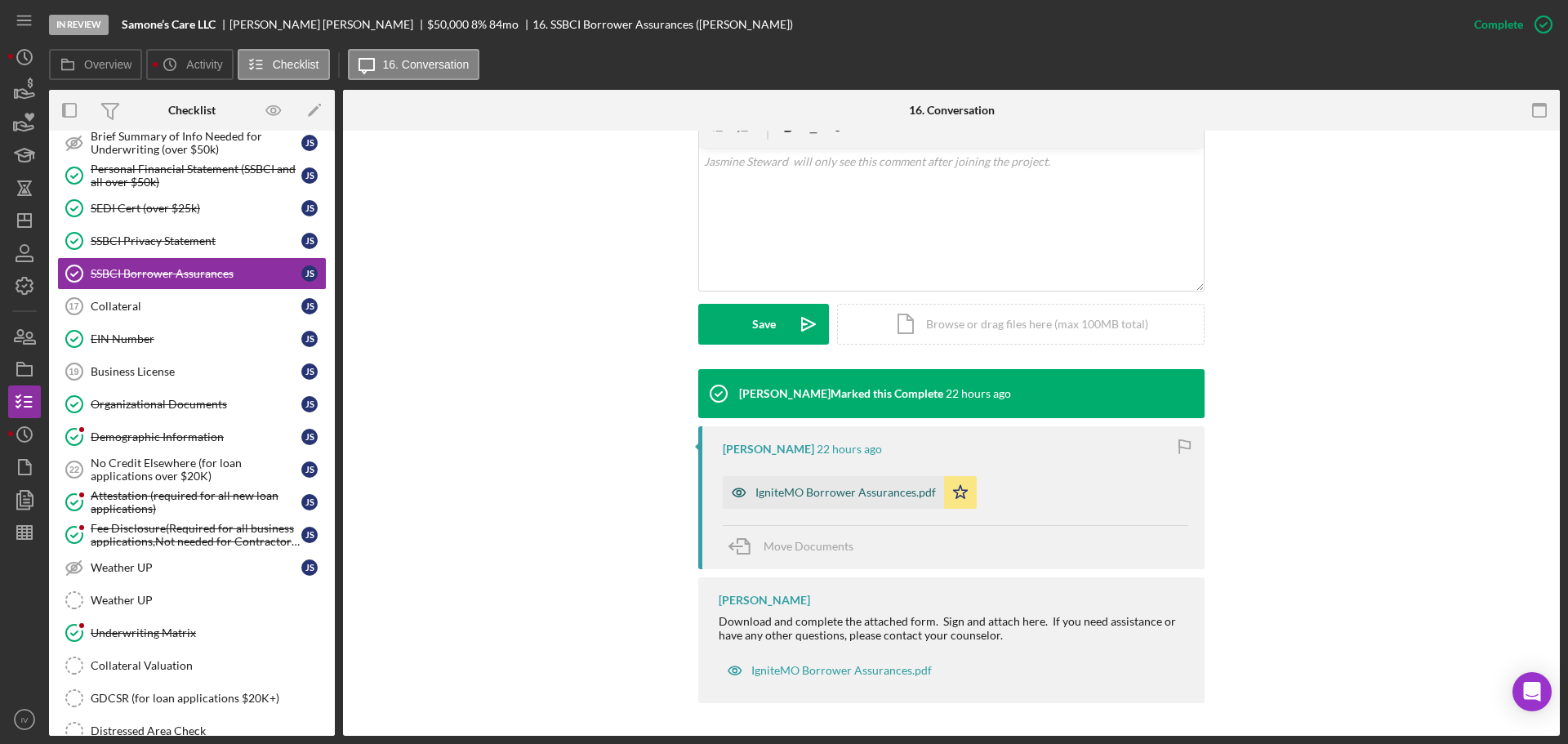
click at [789, 493] on div "IgniteMO Borrower Assurances.pdf" at bounding box center [845, 492] width 181 height 13
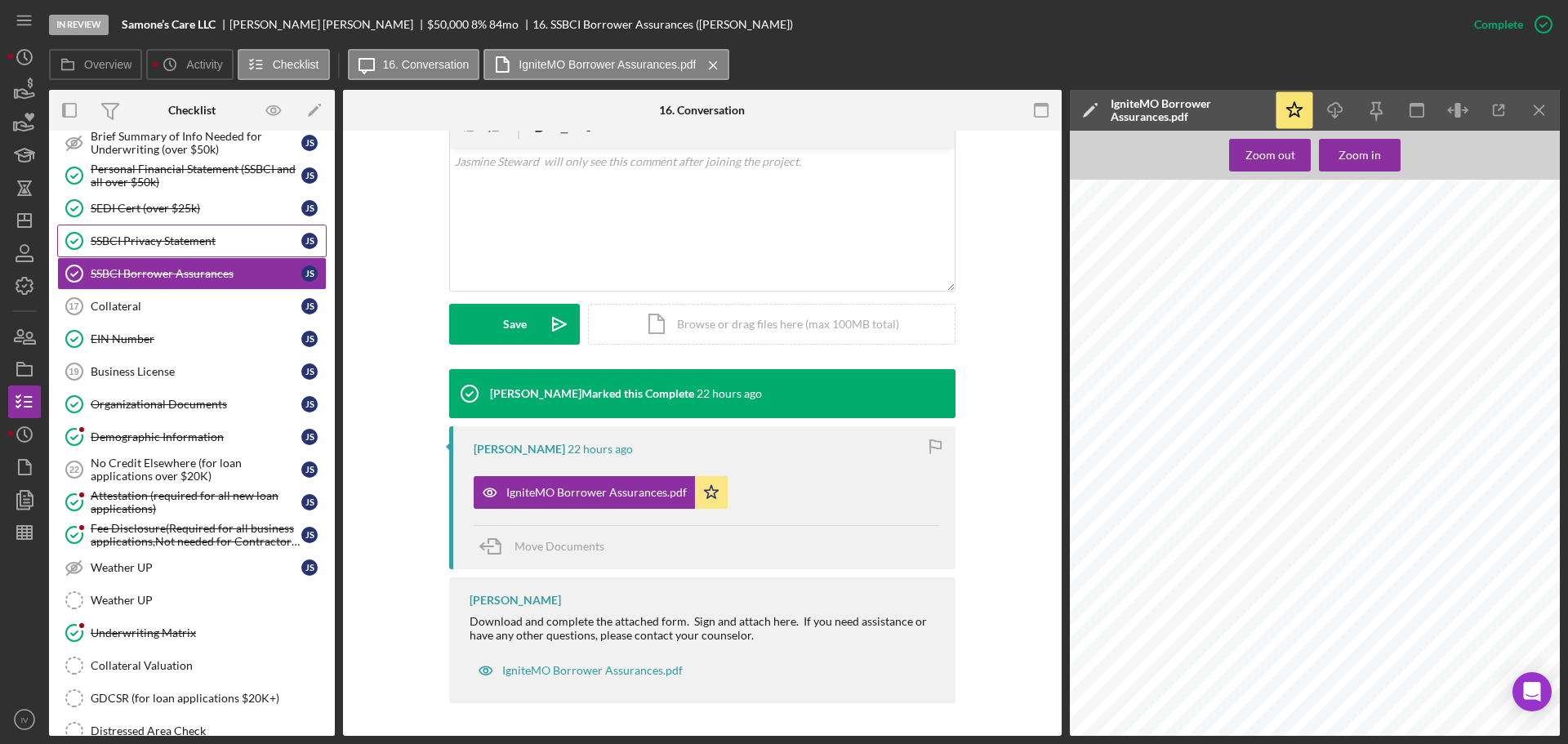
click at [173, 237] on div "SSBCI Privacy Statement" at bounding box center [196, 241] width 211 height 13
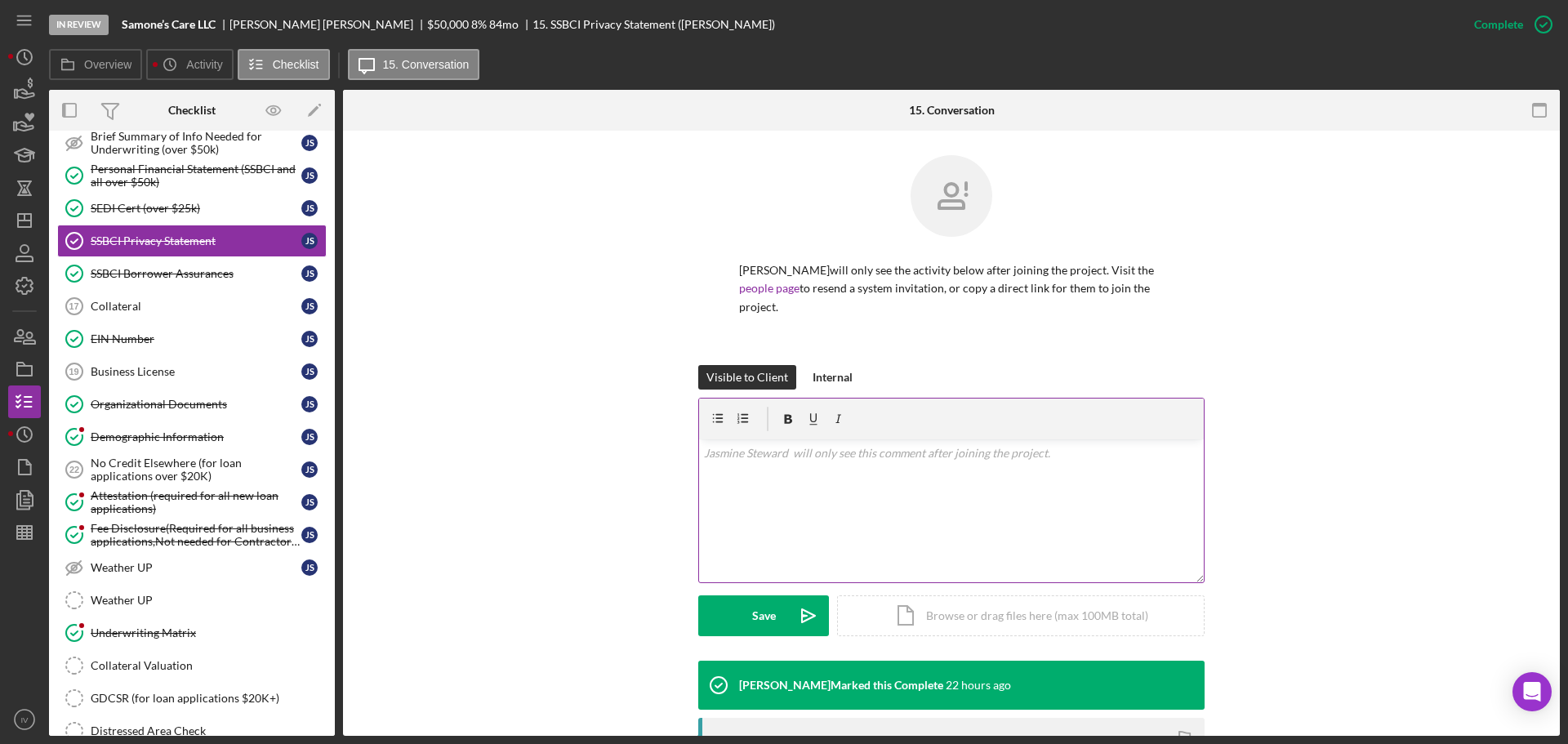
scroll to position [245, 0]
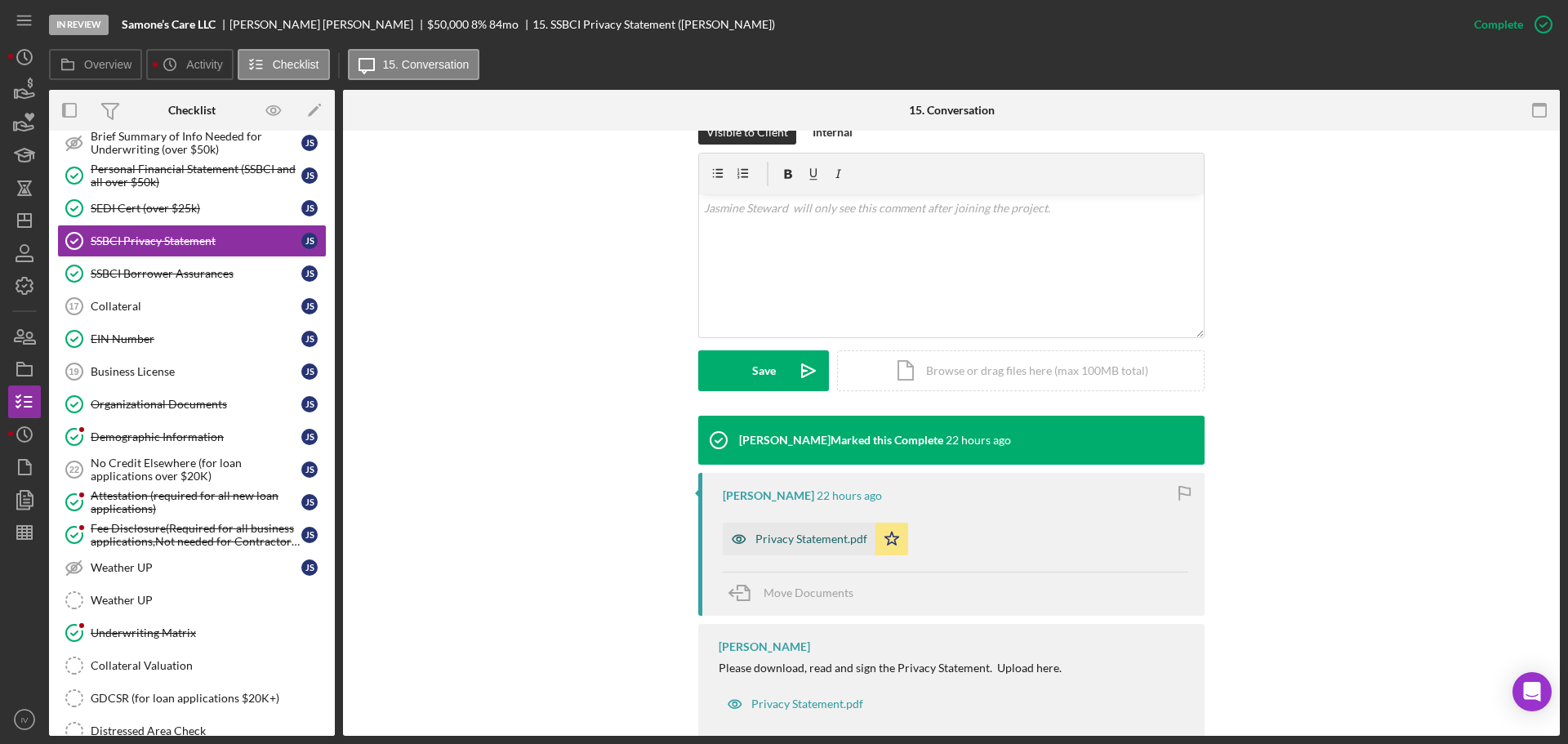
click at [807, 535] on div "Privacy Statement.pdf" at bounding box center [811, 539] width 112 height 13
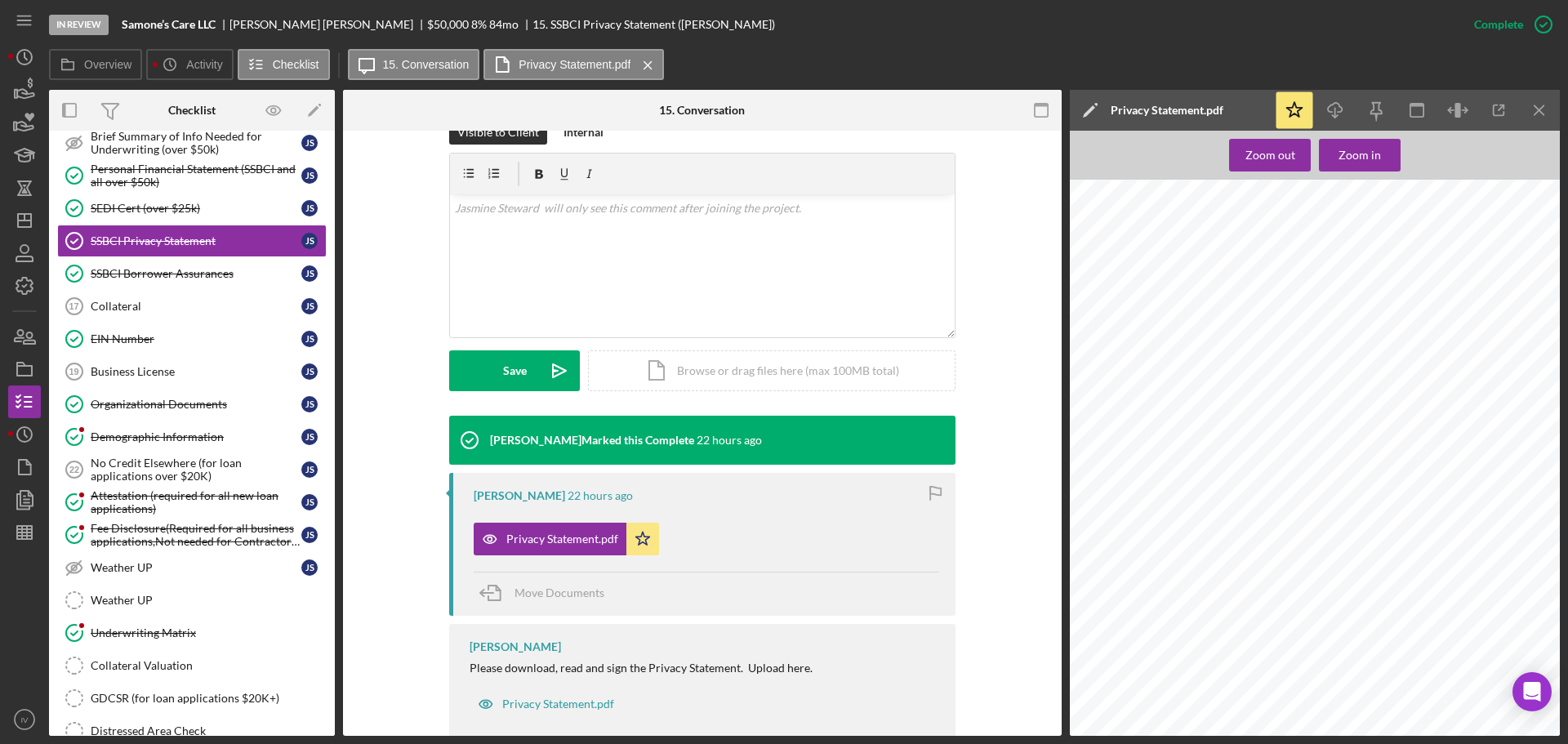
scroll to position [103, 0]
click at [102, 203] on div "SEDI Cert (over $25k)" at bounding box center [196, 208] width 211 height 13
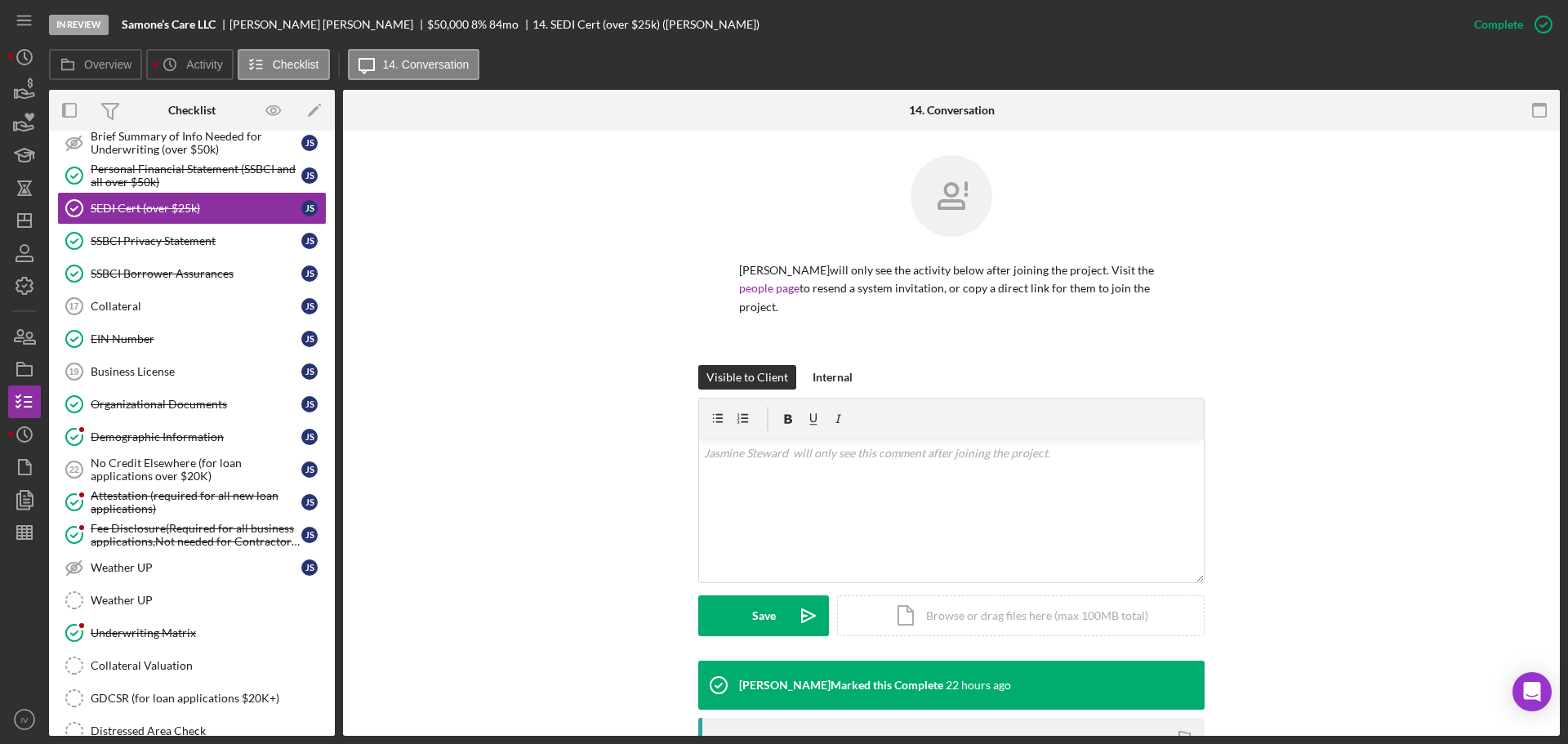
scroll to position [292, 0]
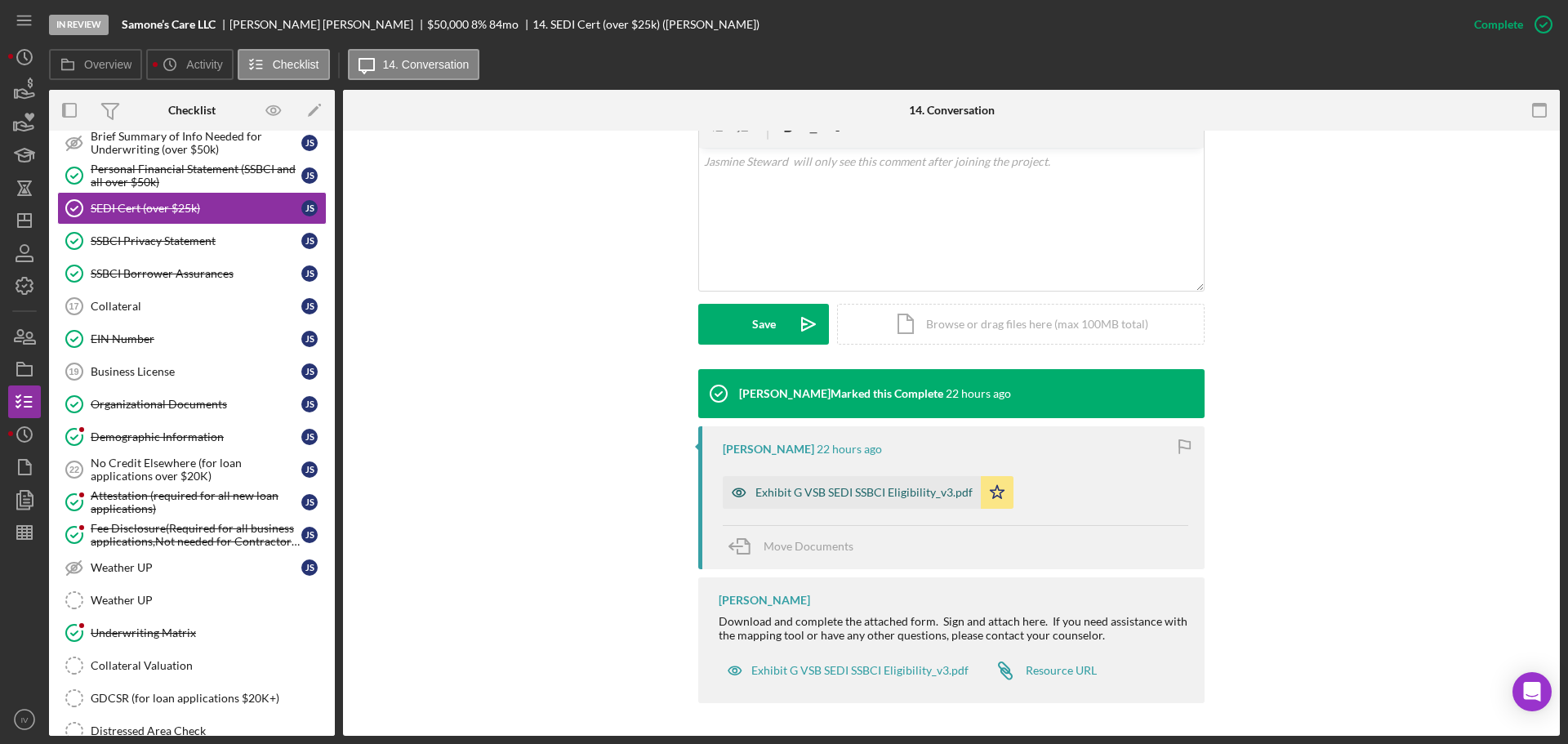
click at [826, 501] on div "Exhibit G VSB SEDI SSBCI Eligibility_v3.pdf" at bounding box center [852, 492] width 258 height 32
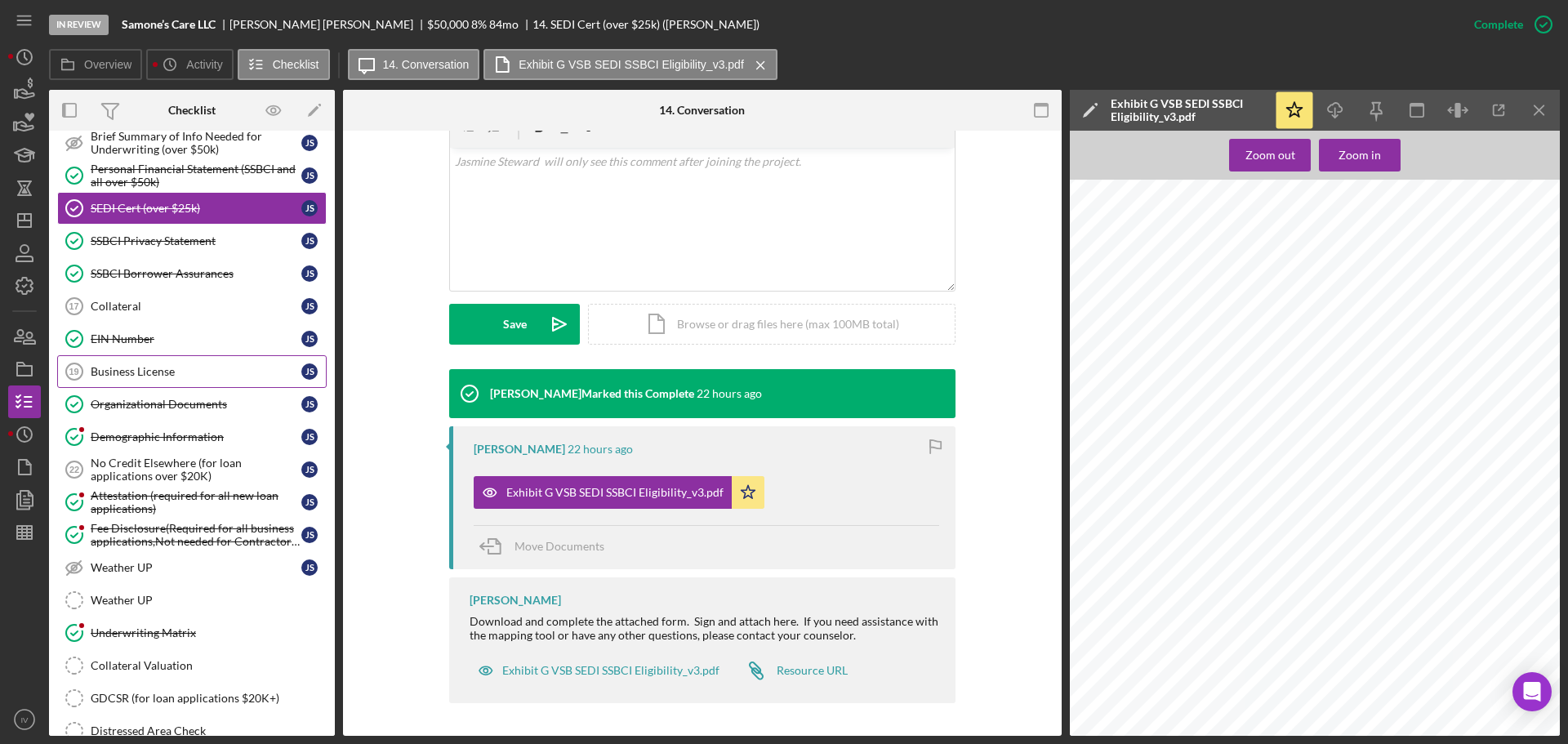
scroll to position [316, 0]
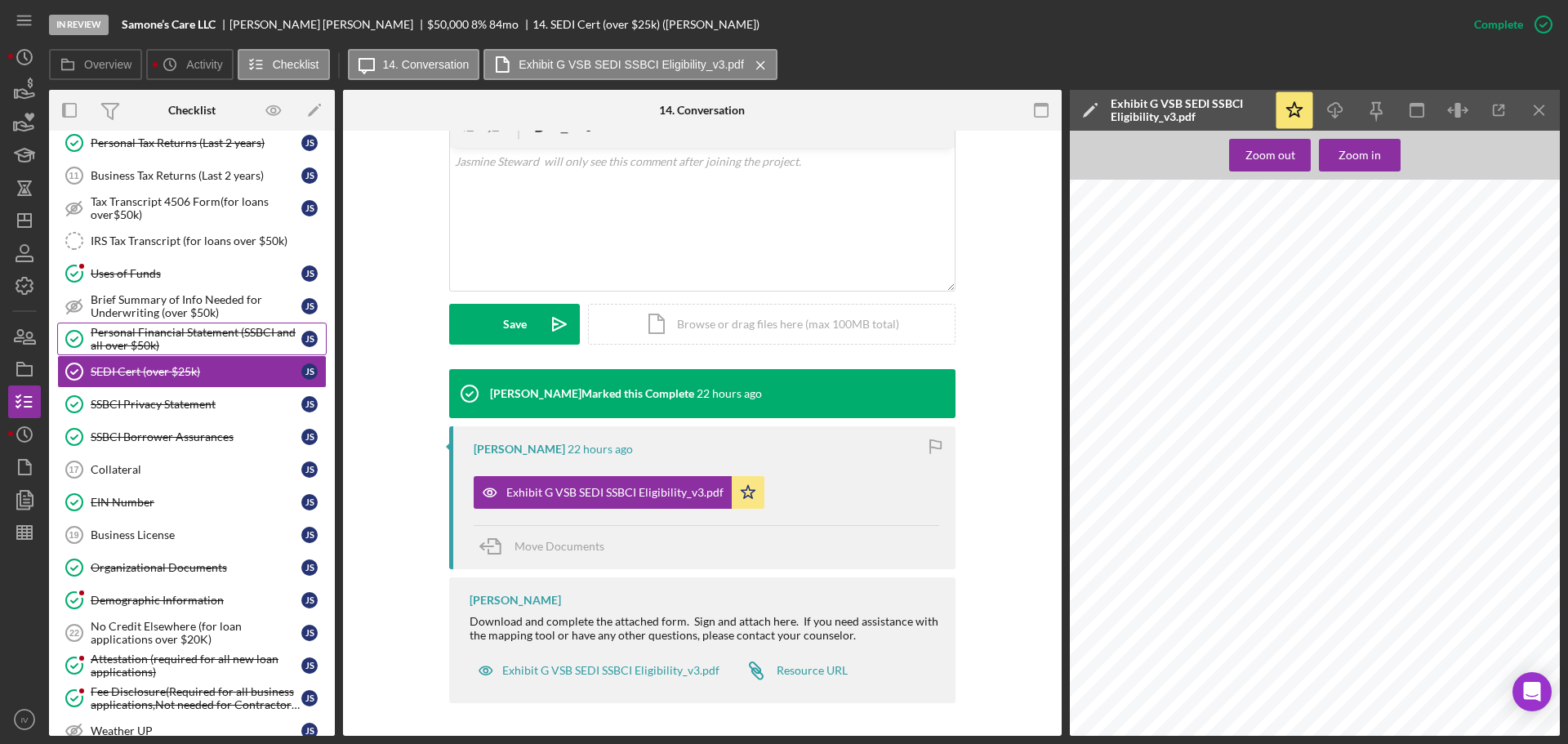
click at [109, 332] on div "Personal Financial Statement (SSBCI and all over $50k)" at bounding box center [196, 338] width 211 height 26
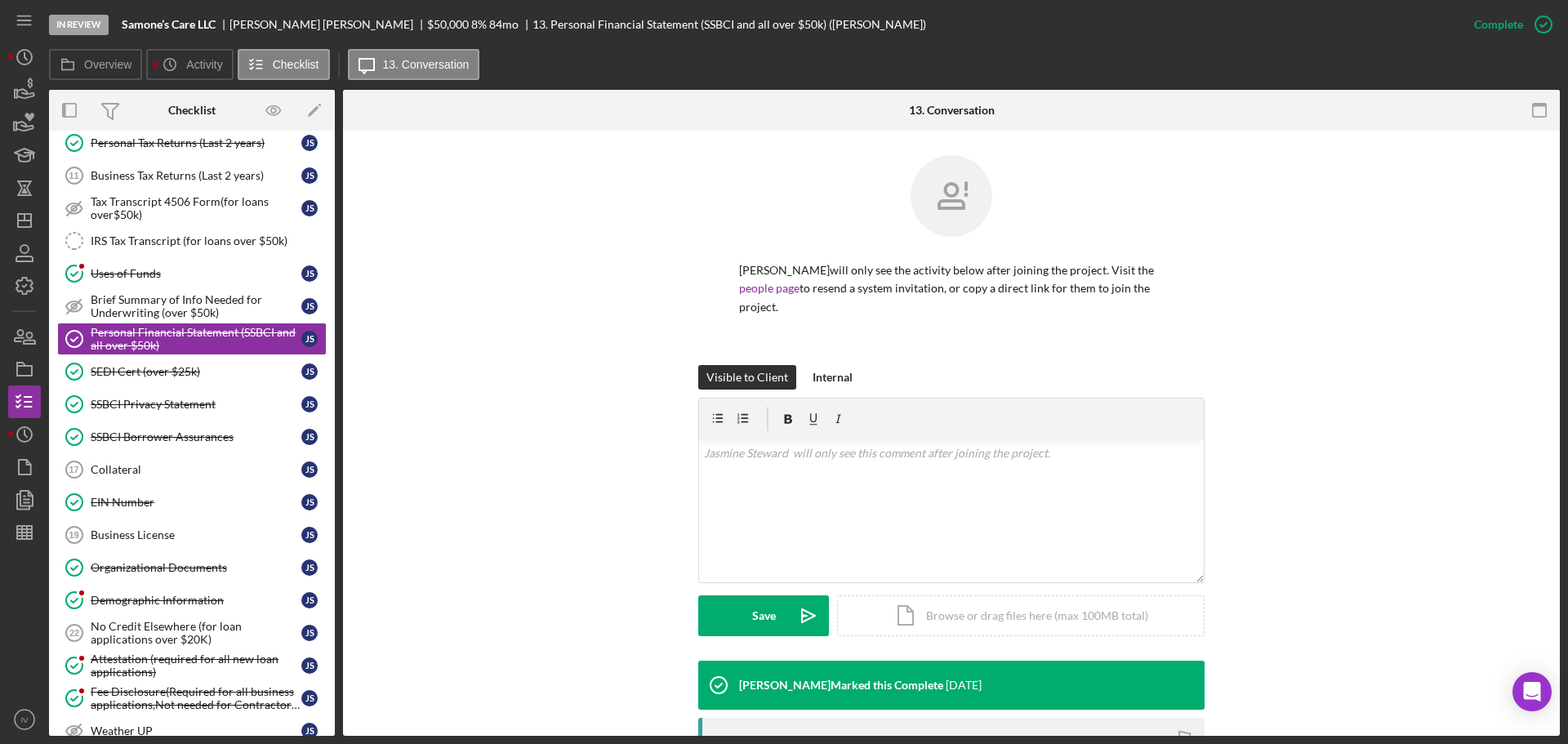
scroll to position [245, 0]
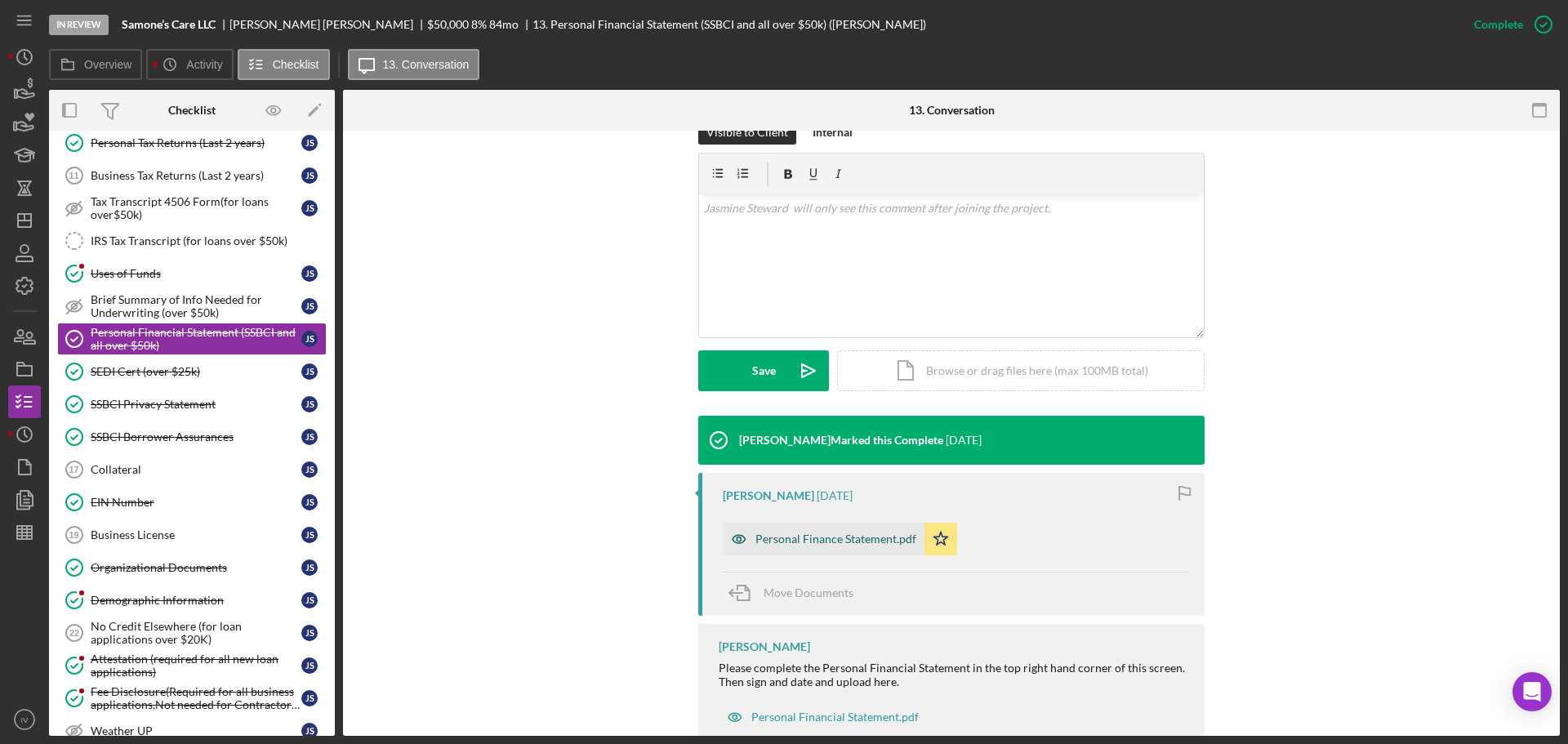
click at [812, 533] on div "Personal Finance Statement.pdf" at bounding box center [835, 539] width 161 height 13
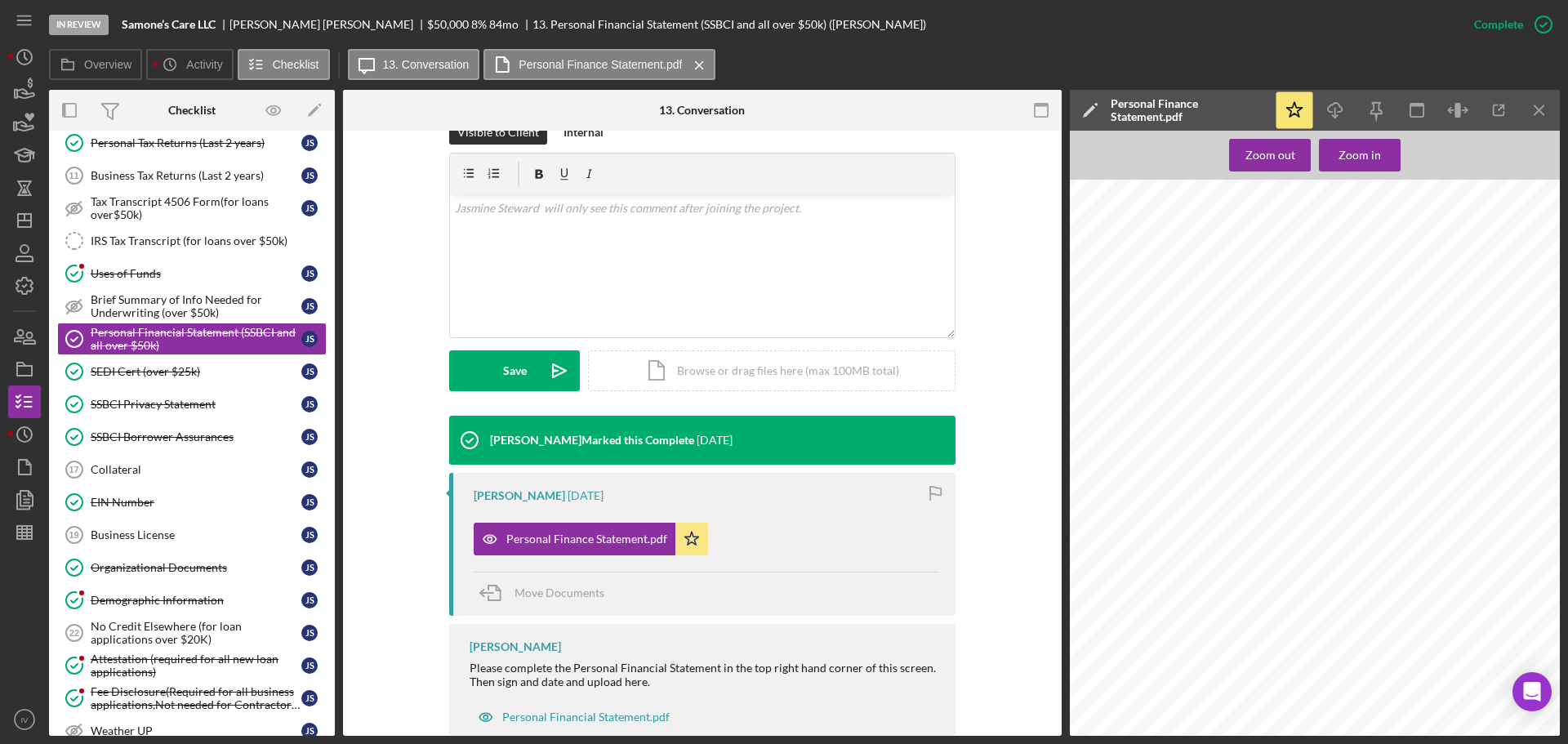
scroll to position [750, 0]
click at [139, 276] on div "Uses of Funds" at bounding box center [196, 274] width 211 height 13
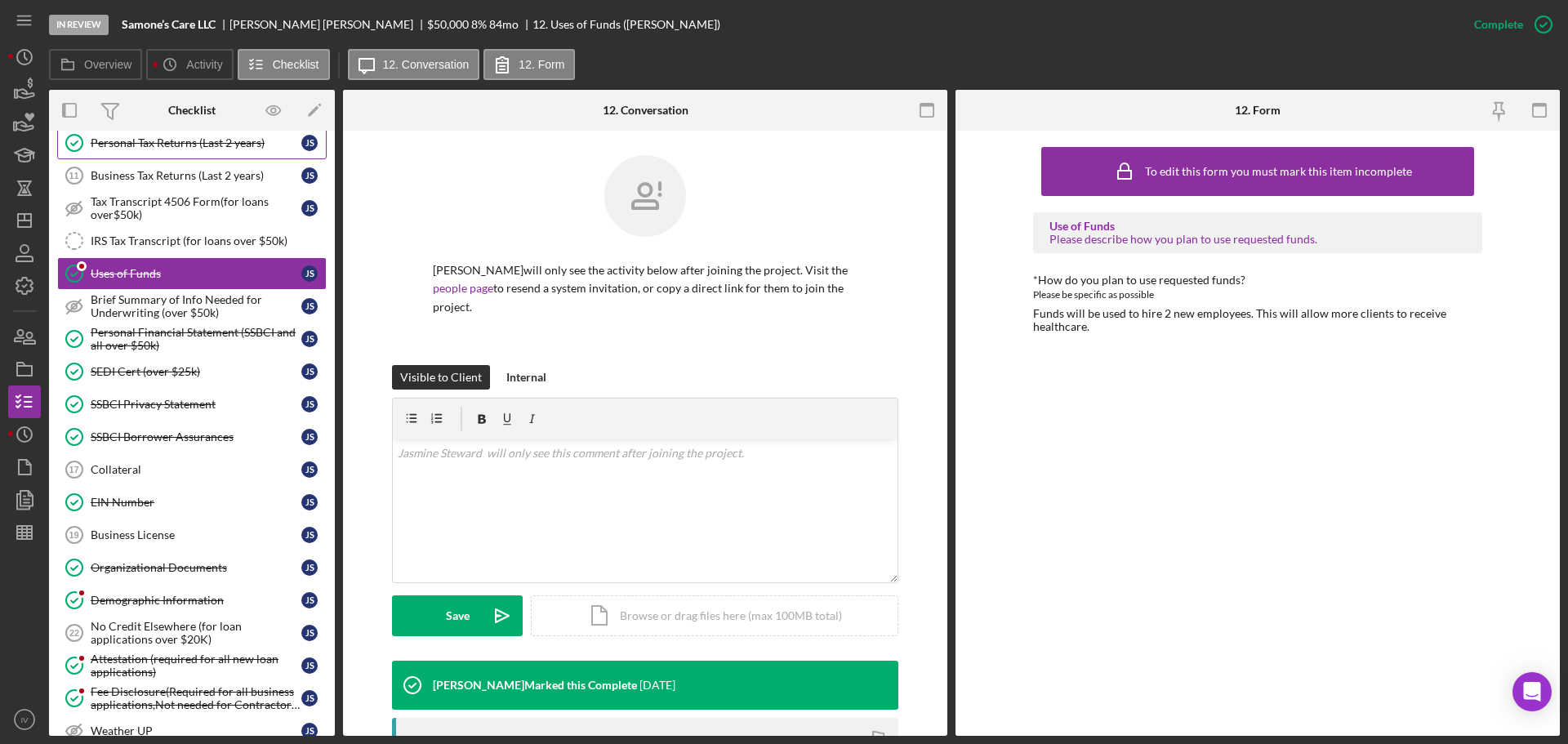
click at [191, 144] on div "Personal Tax Returns (Last 2 years)" at bounding box center [196, 143] width 211 height 13
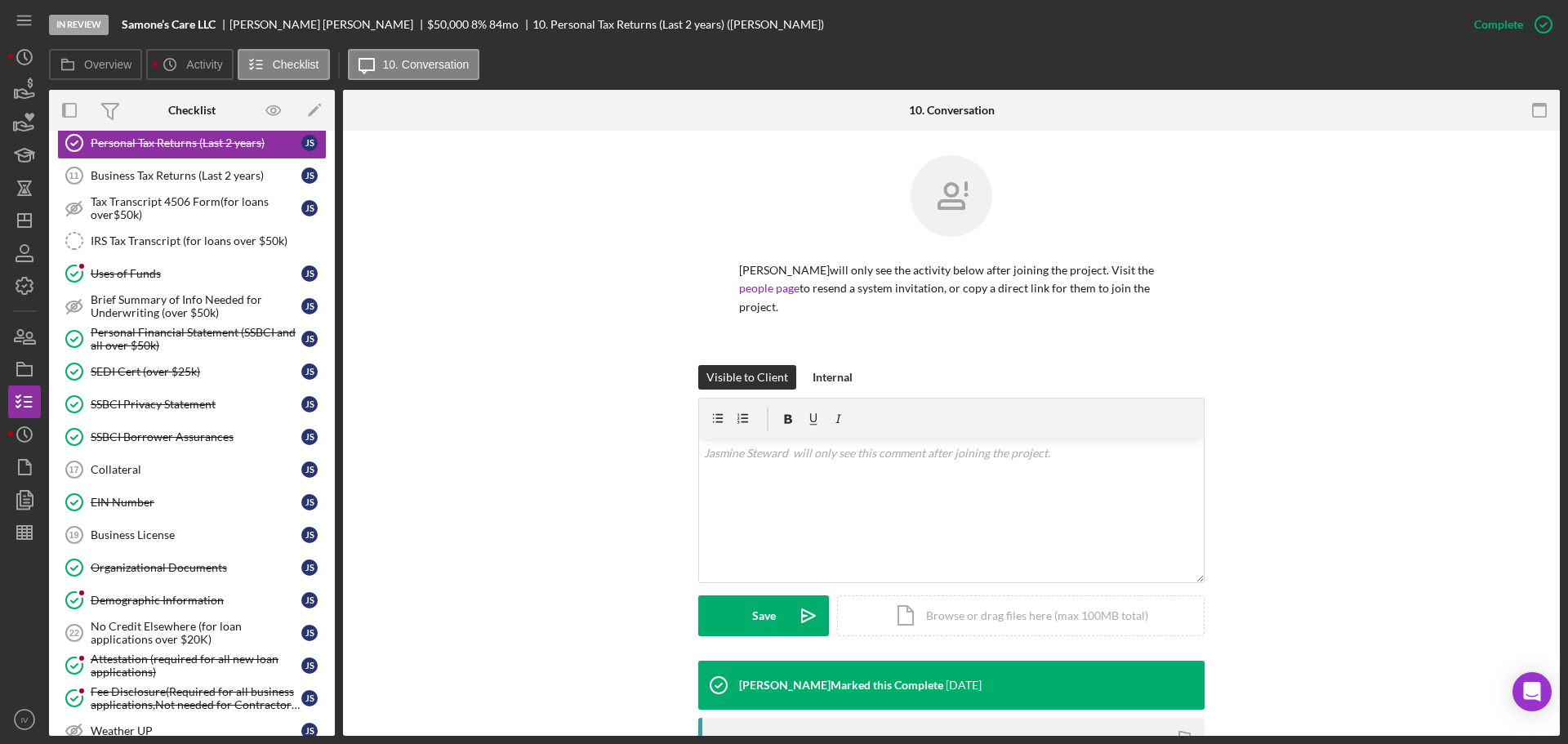
scroll to position [247, 0]
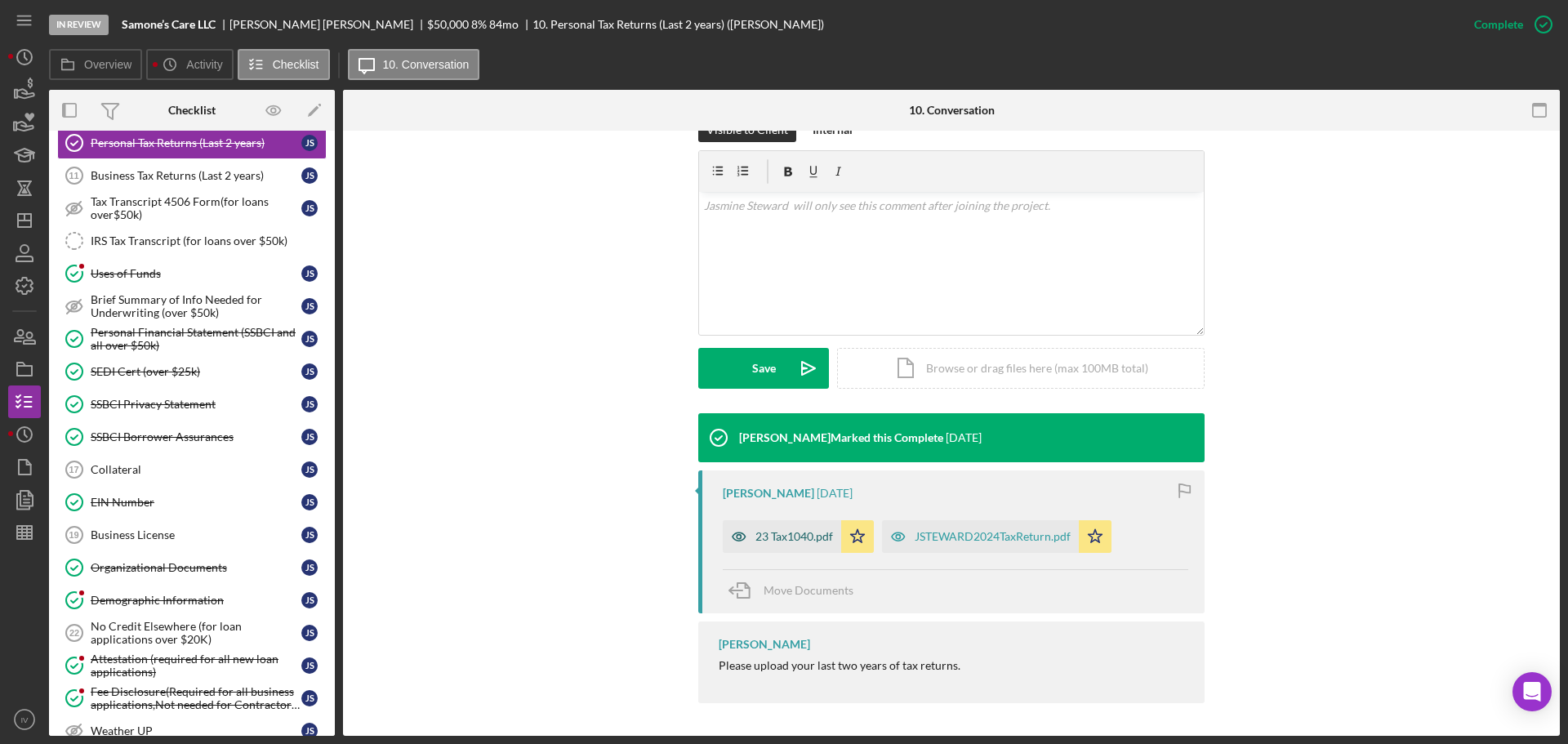
click at [769, 541] on div "23 Tax1040.pdf" at bounding box center [794, 537] width 77 height 13
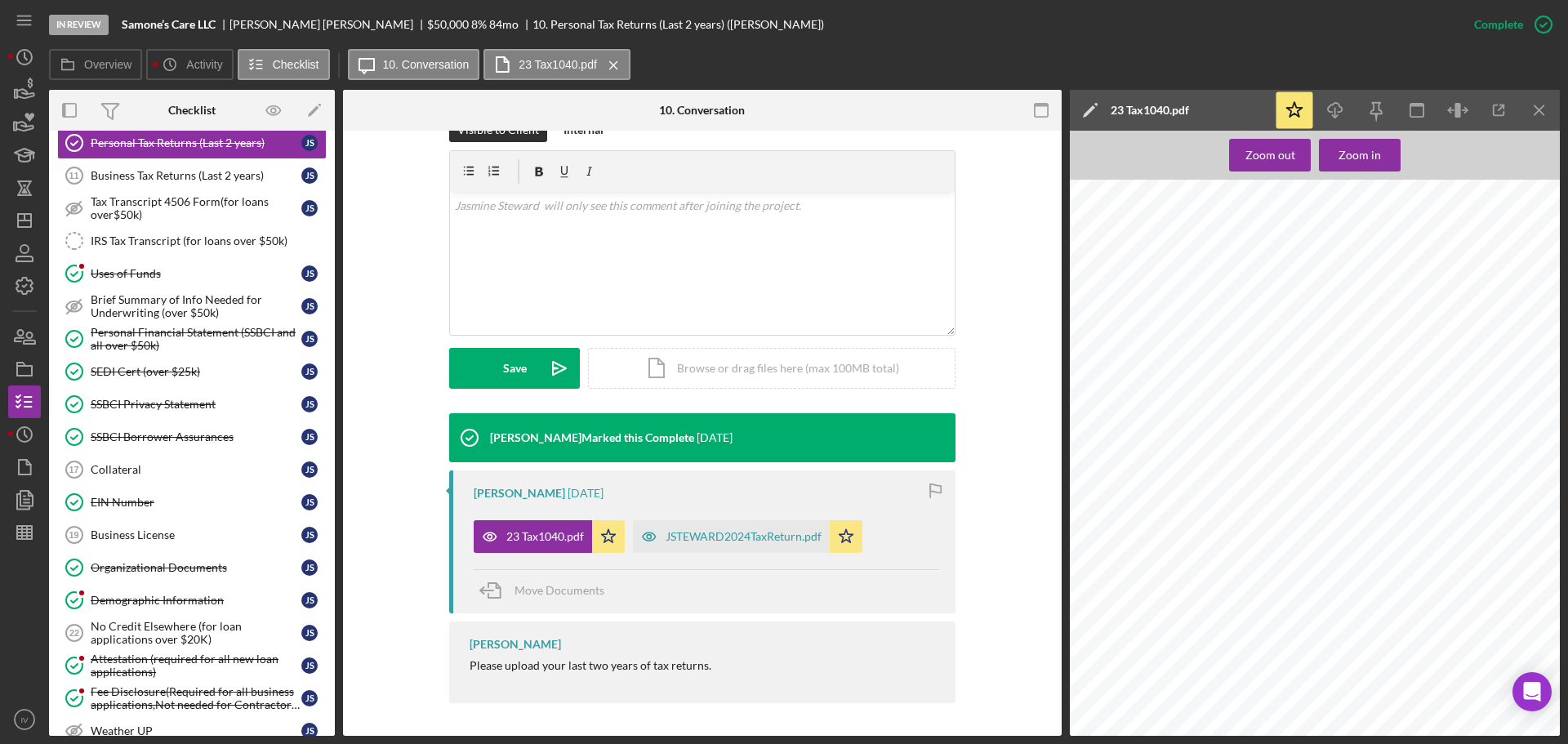
scroll to position [743, 0]
click at [769, 532] on div "JSTEWARD2024TaxReturn.pdf" at bounding box center [743, 537] width 156 height 13
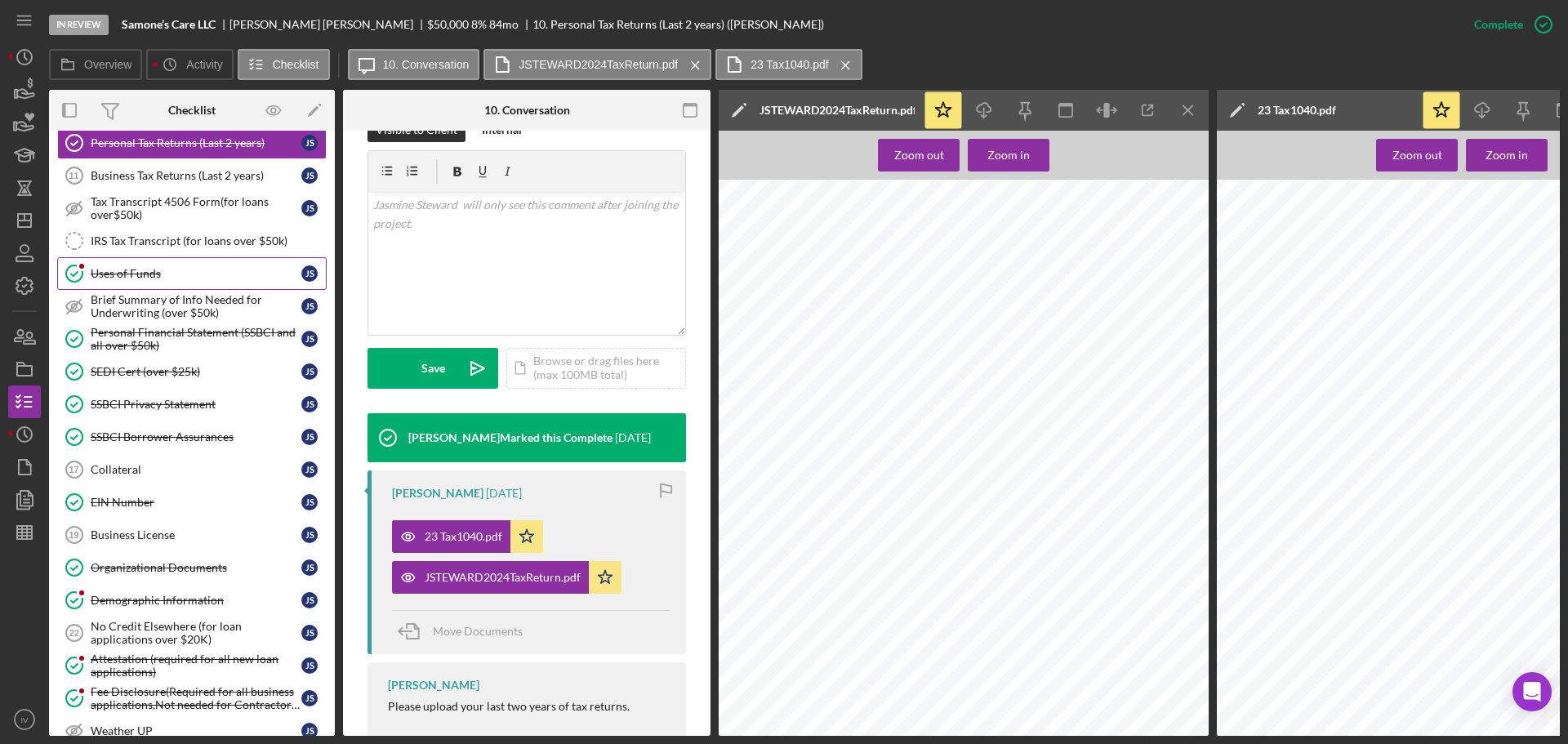
scroll to position [70, 0]
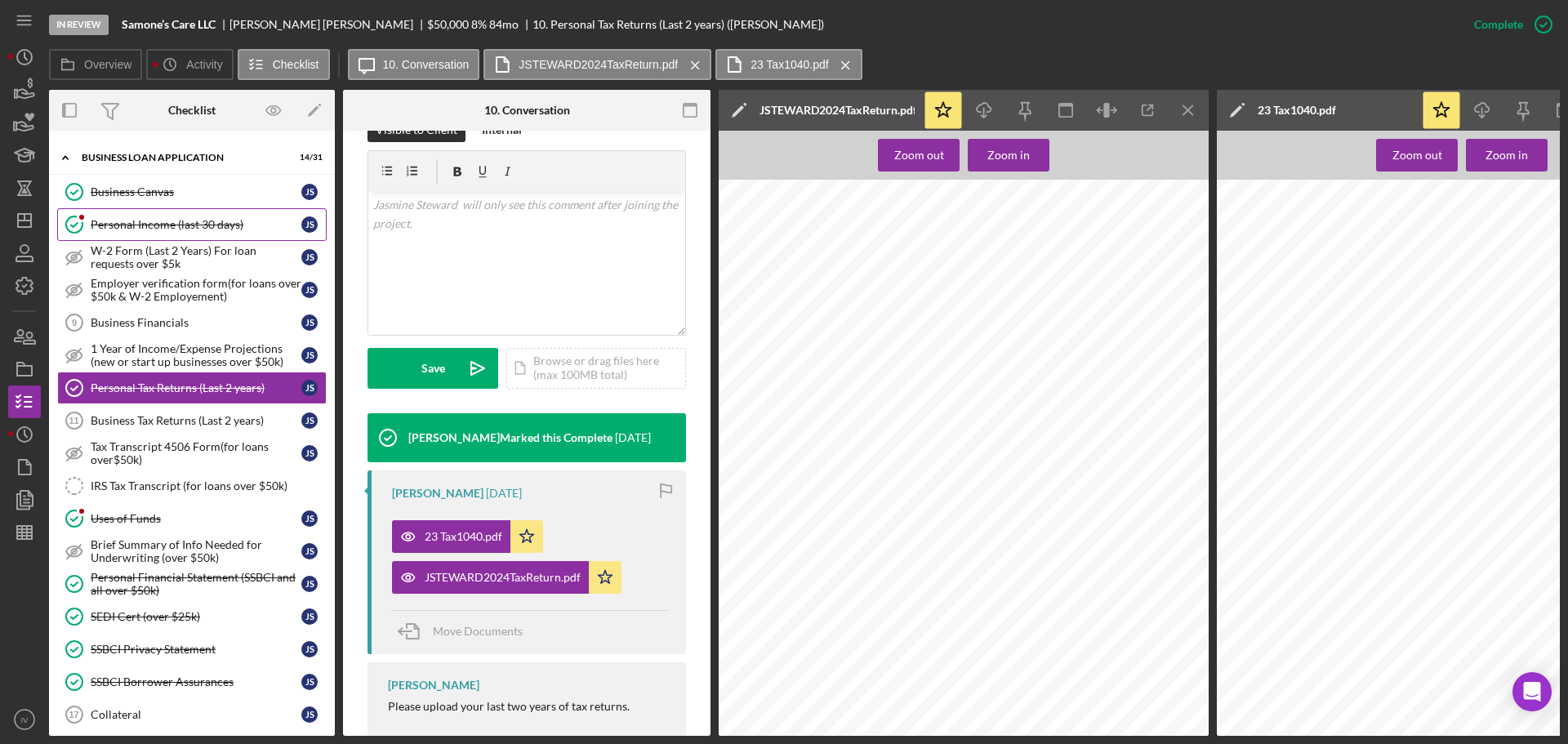
click at [146, 219] on div "Personal Income (last 30 days)" at bounding box center [196, 225] width 211 height 13
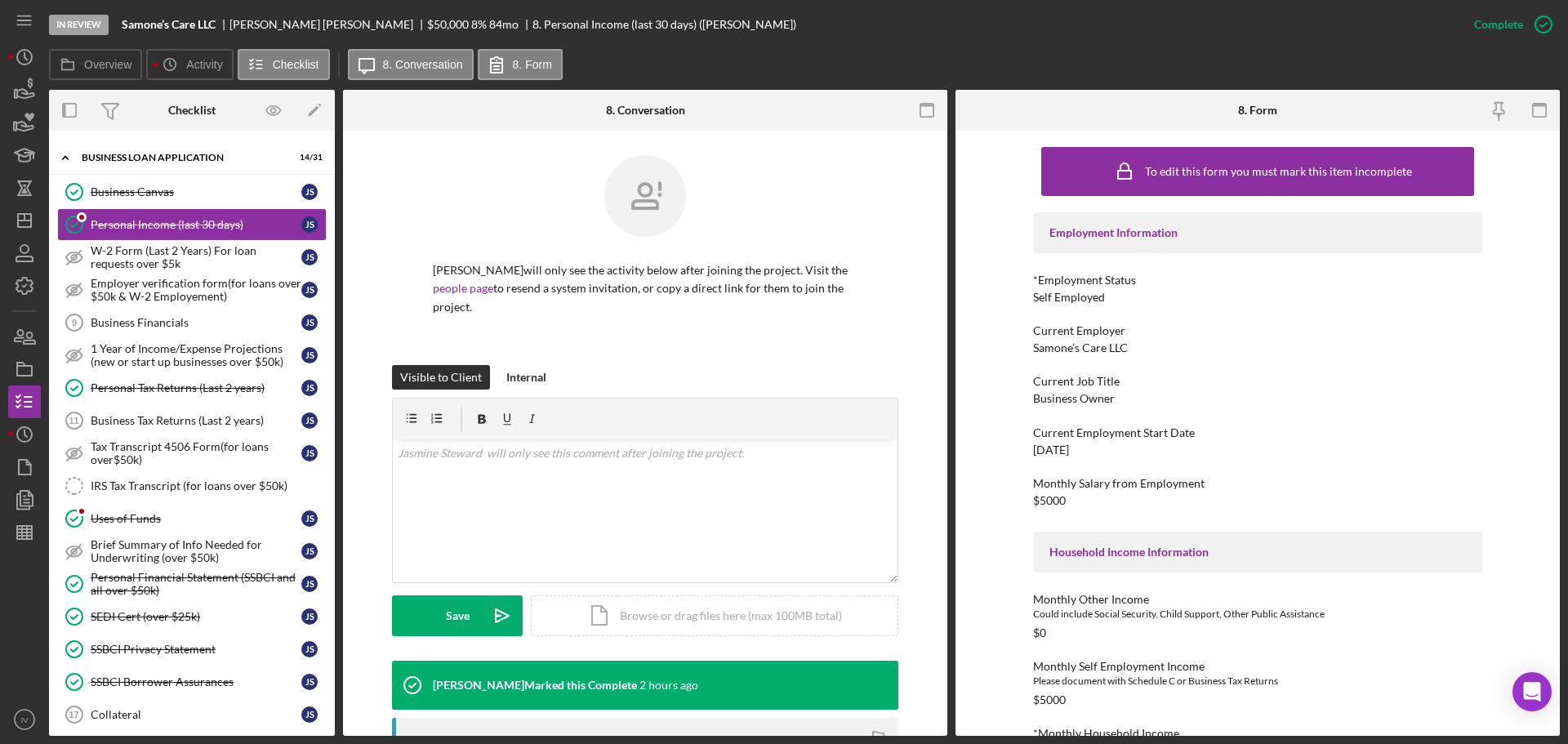
scroll to position [327, 0]
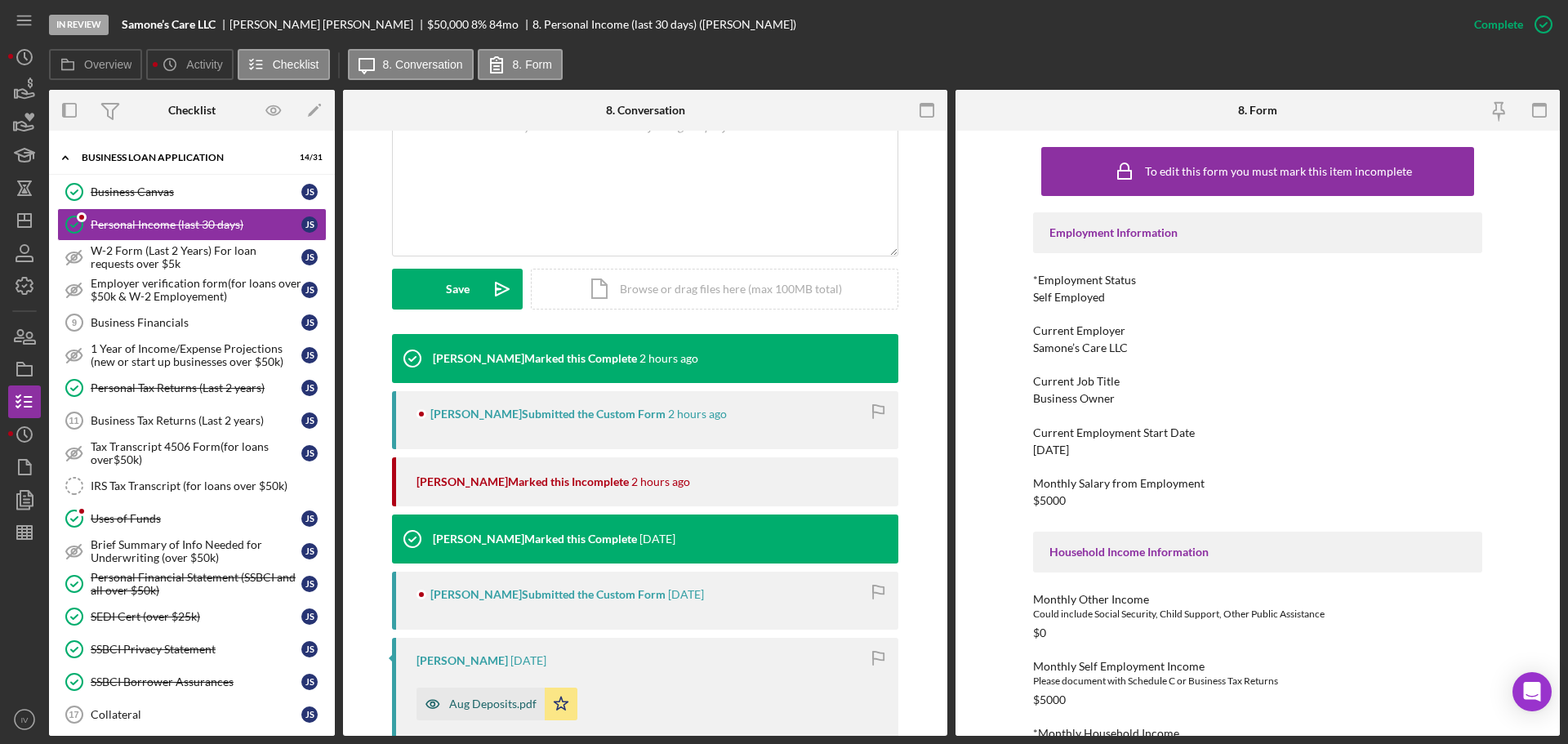
click at [475, 570] on div "Aug Deposits.pdf" at bounding box center [492, 704] width 87 height 13
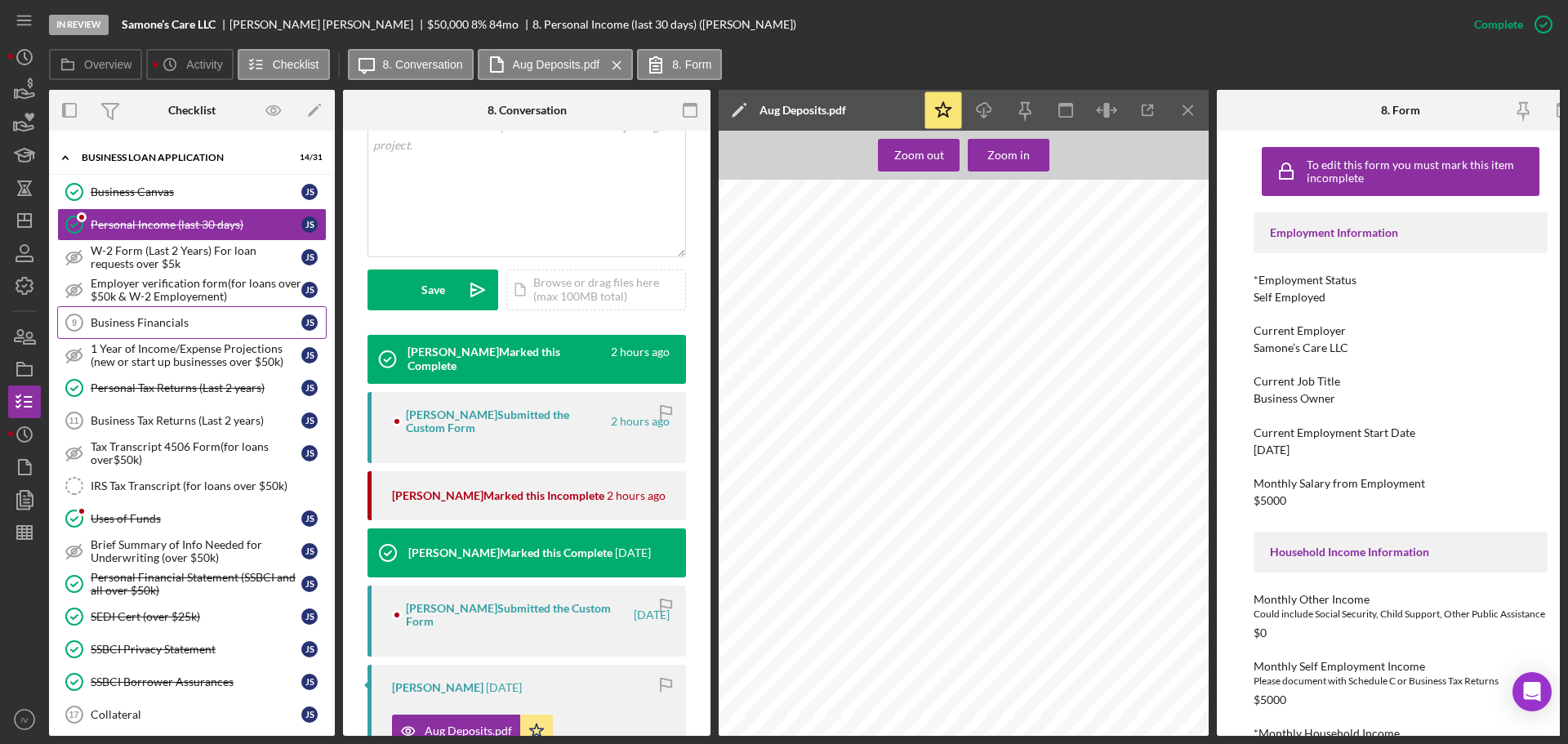
scroll to position [0, 0]
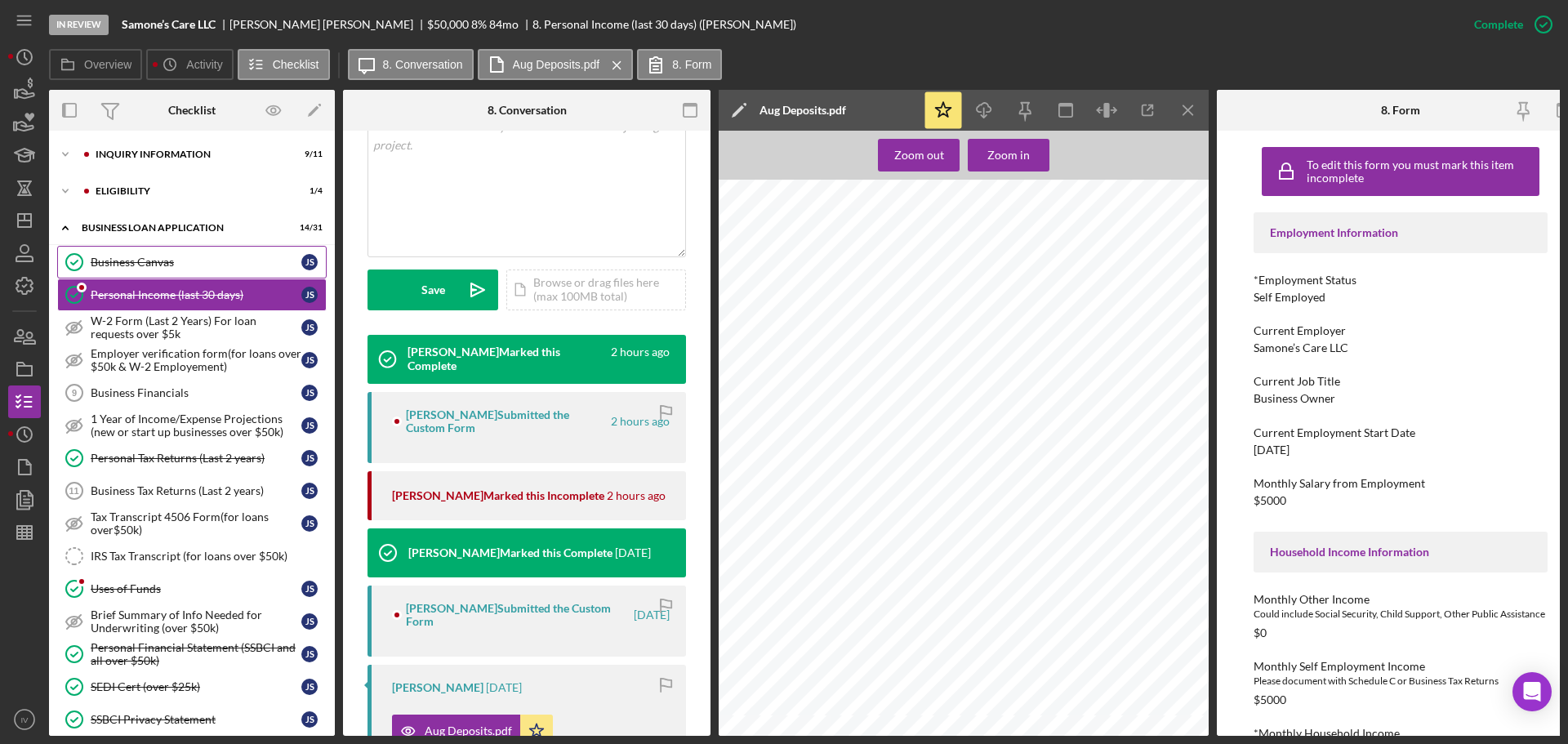
click at [125, 264] on div "Business Canvas" at bounding box center [196, 262] width 211 height 13
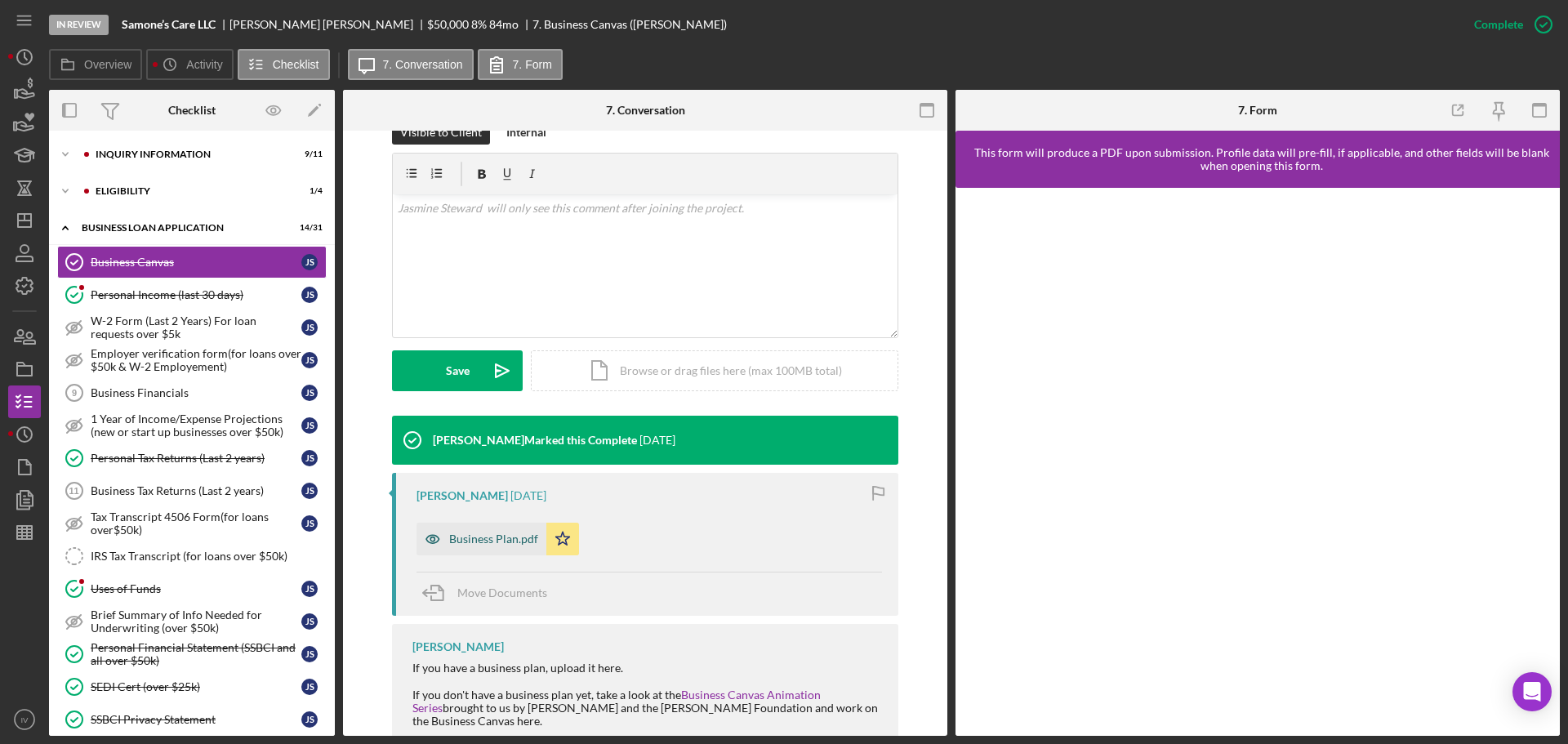
click at [506, 536] on div "Business Plan.pdf" at bounding box center [493, 539] width 89 height 13
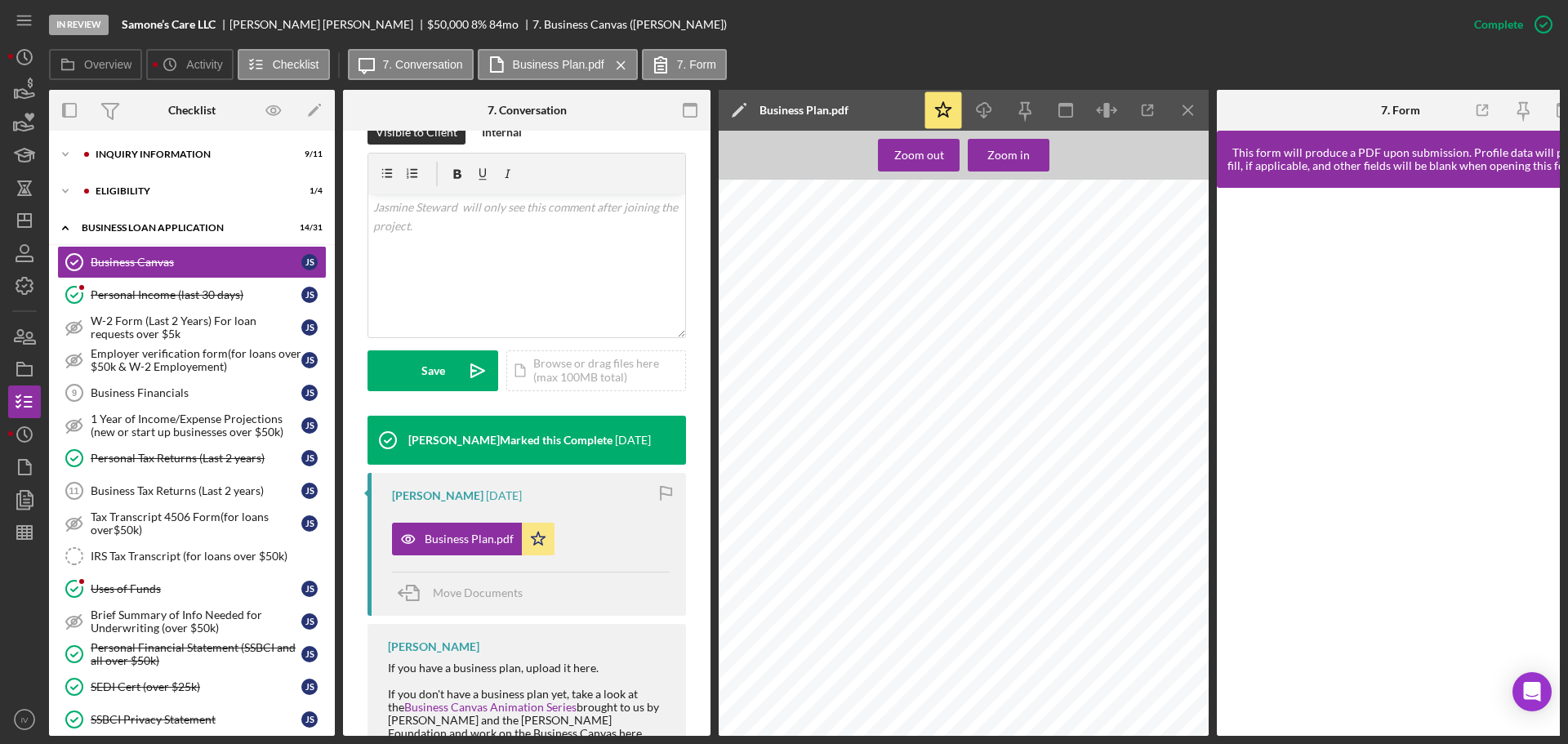
scroll to position [408, 0]
click at [116, 185] on div "Icon/Expander ELIGIBILITY 1 / 4" at bounding box center [192, 191] width 286 height 32
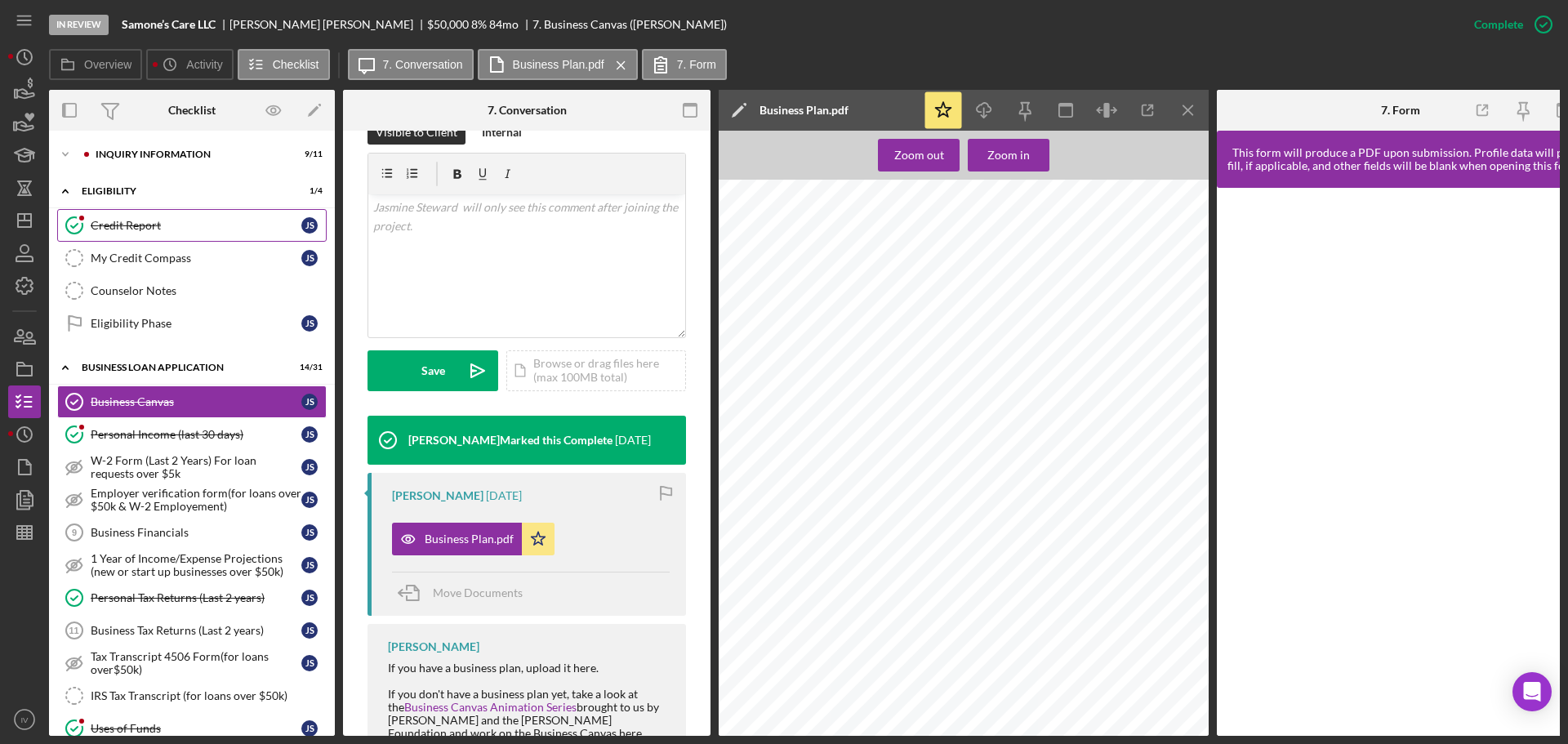
click at [130, 222] on div "Credit Report" at bounding box center [196, 226] width 211 height 13
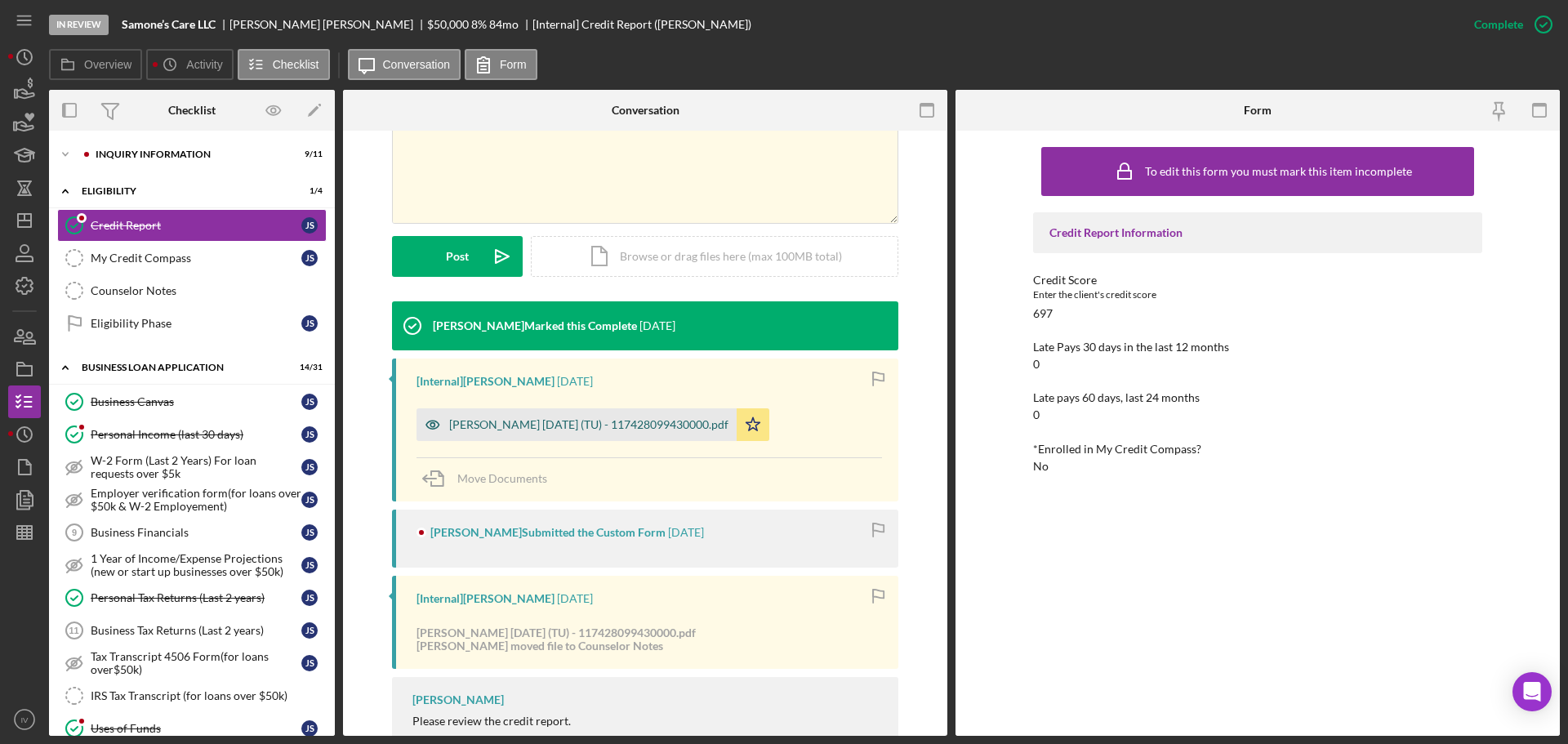
click at [534, 426] on div "[PERSON_NAME] [DATE] (TU) - 117428099430000.pdf" at bounding box center [588, 425] width 279 height 13
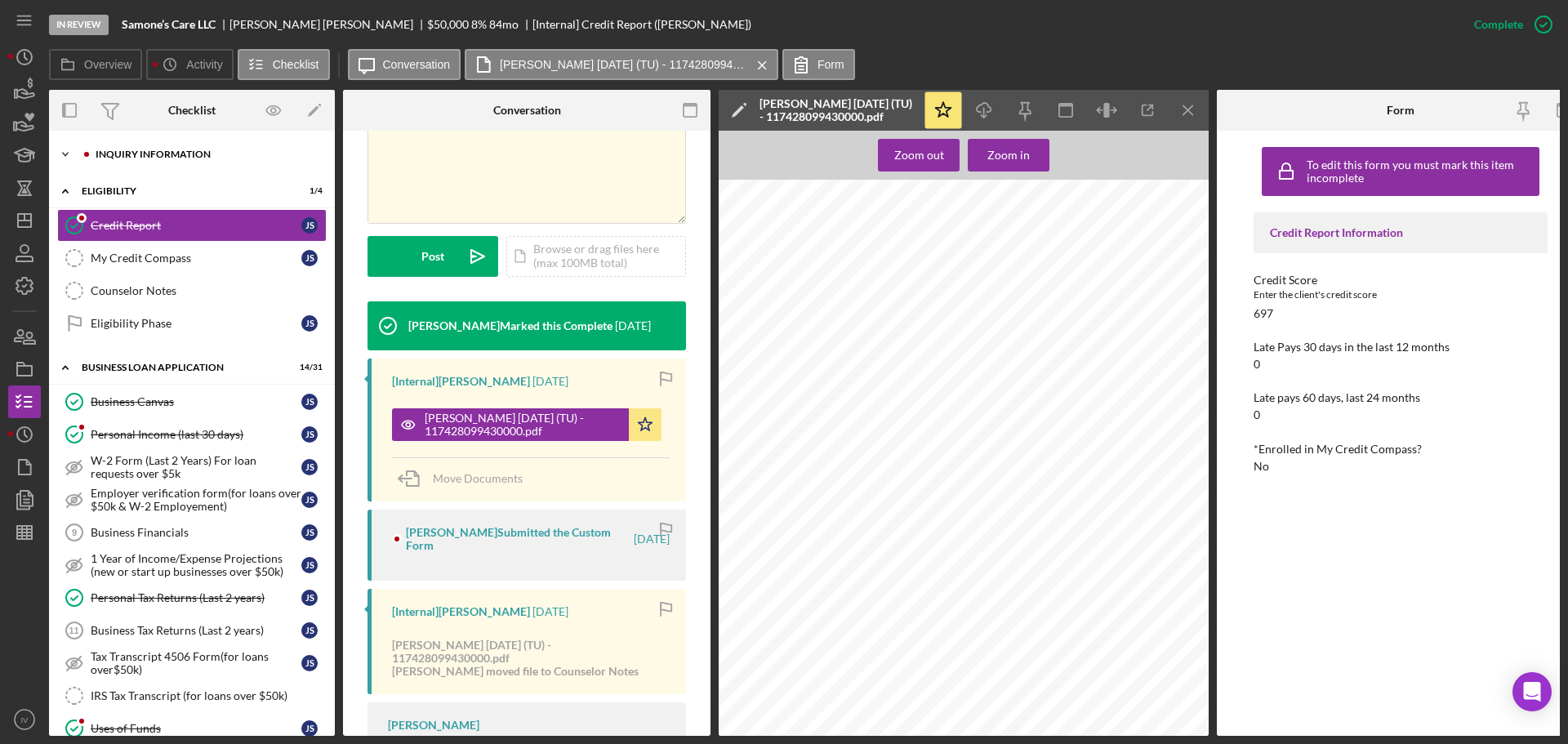
click at [112, 151] on div "INQUIRY INFORMATION" at bounding box center [205, 154] width 219 height 10
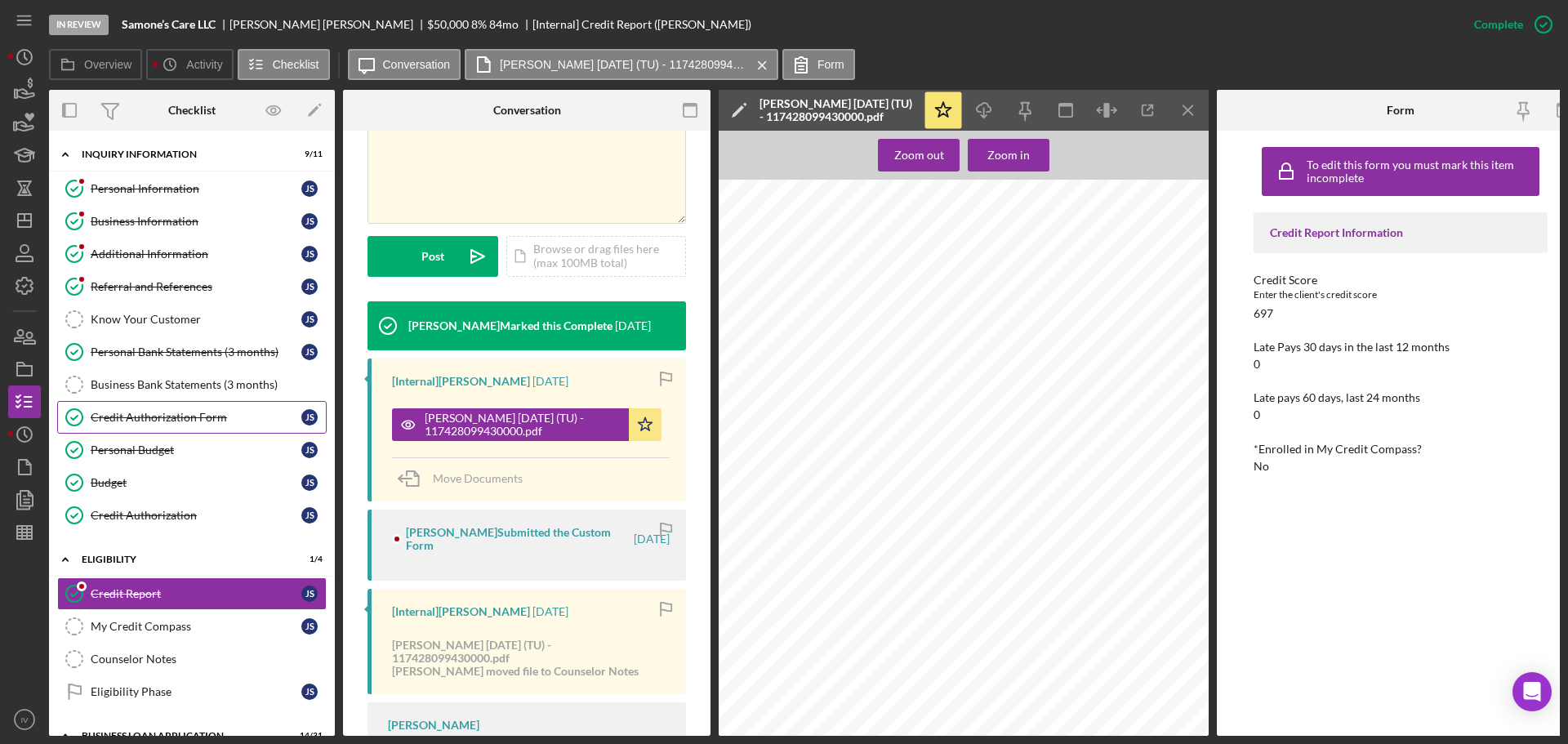
click at [155, 413] on div "Credit Authorization Form" at bounding box center [196, 417] width 211 height 13
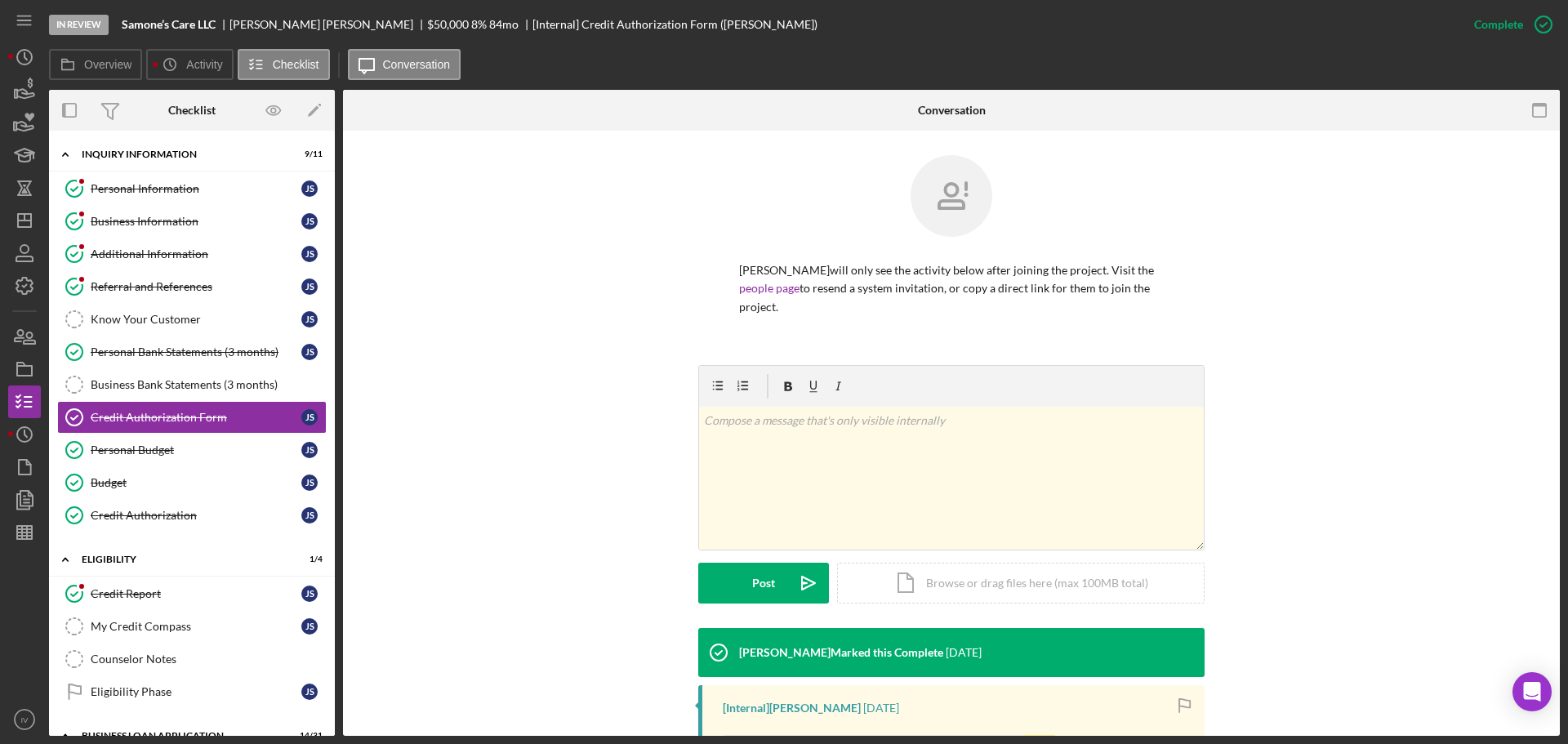
scroll to position [245, 0]
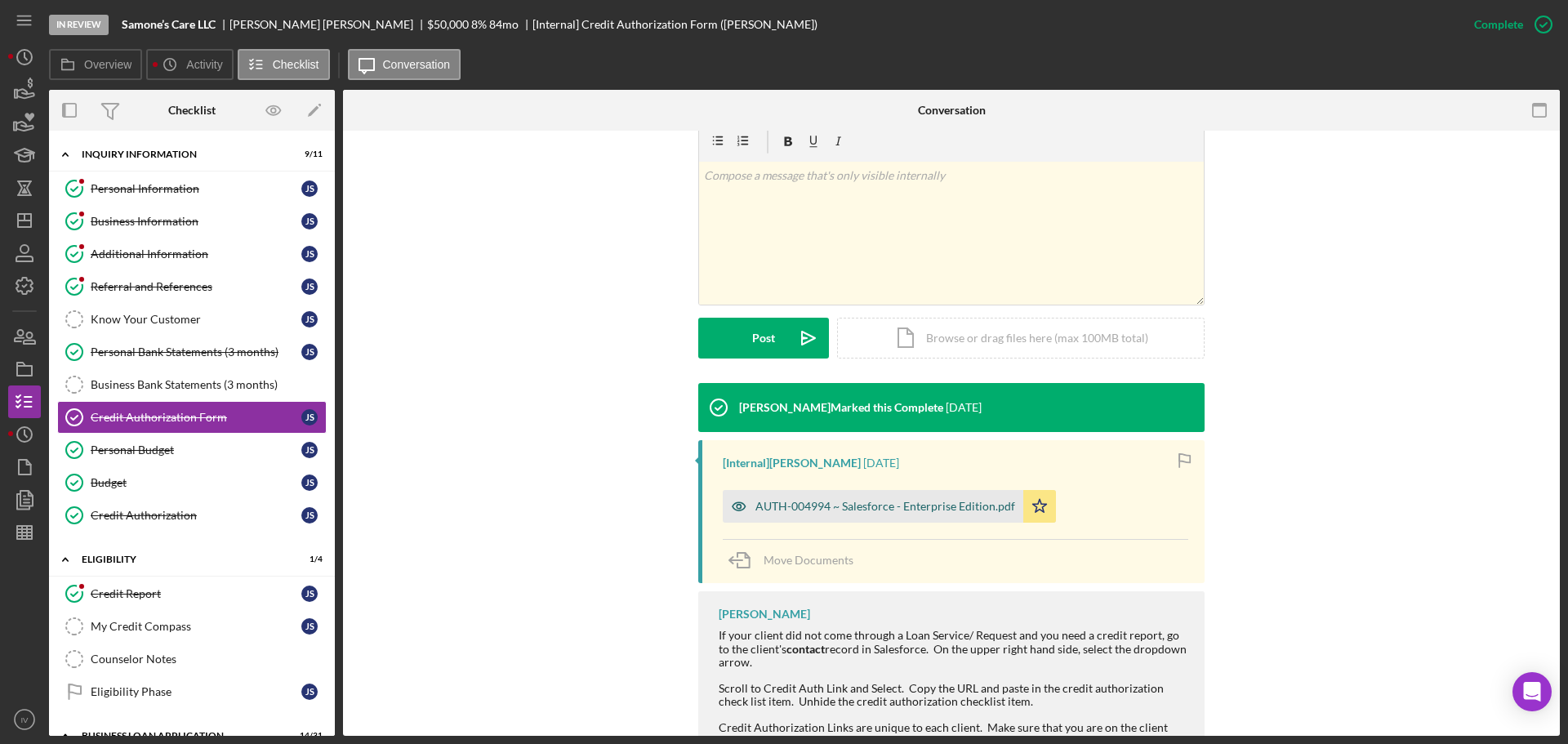
click at [836, 510] on div "AUTH-004994 ~ Salesforce - Enterprise Edition.pdf" at bounding box center [885, 507] width 260 height 13
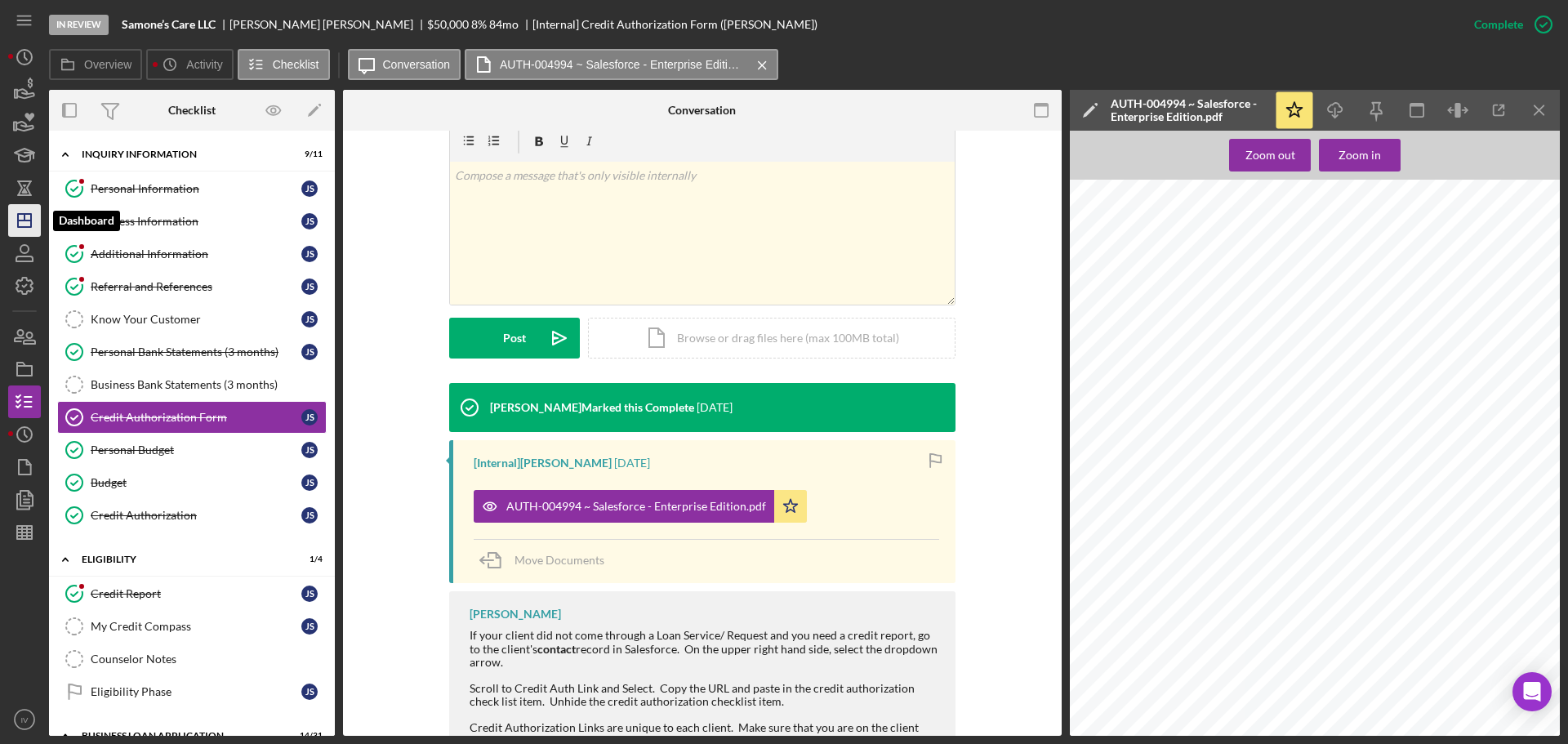
click at [29, 227] on icon "Icon/Dashboard" at bounding box center [24, 220] width 41 height 41
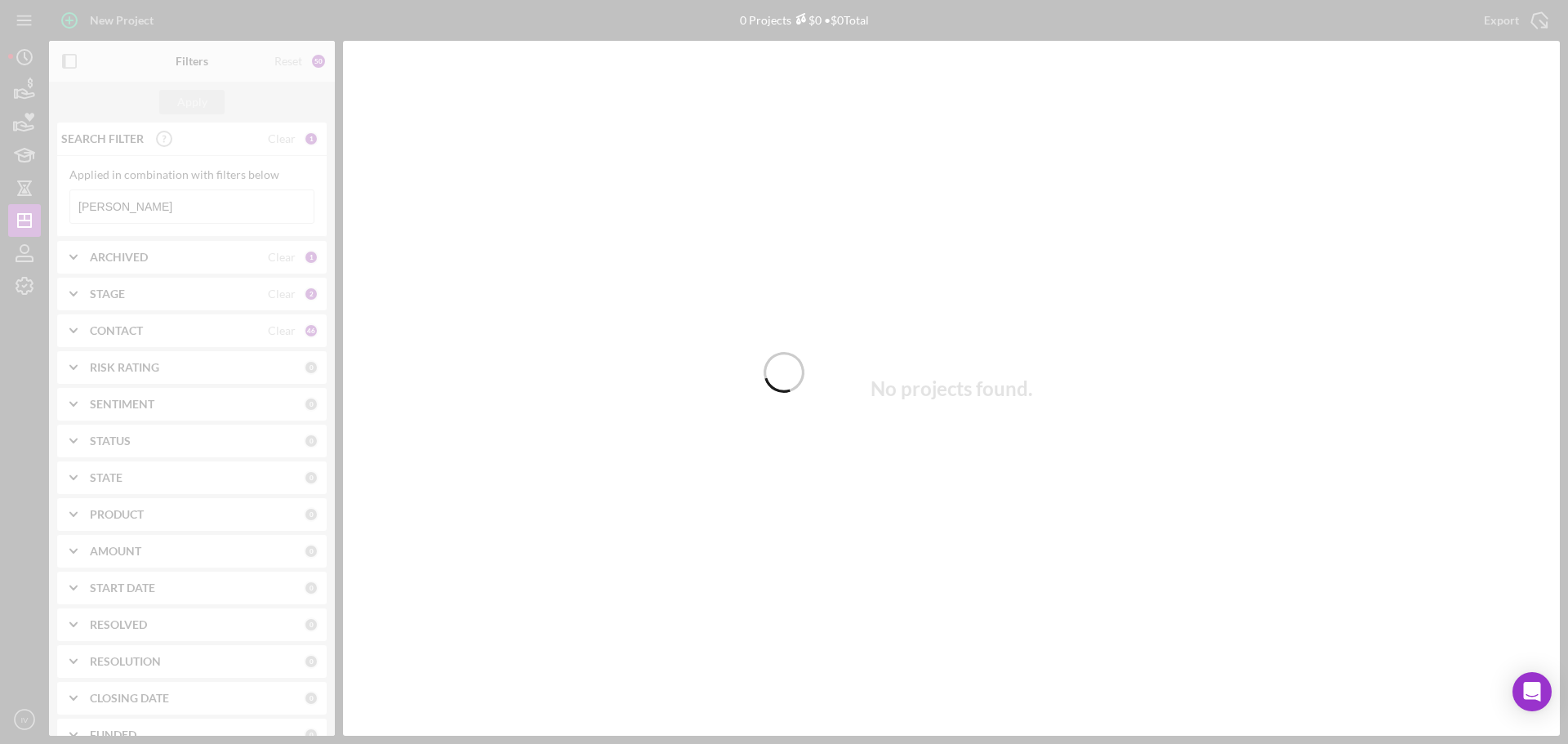
click at [134, 205] on div at bounding box center [784, 372] width 1568 height 744
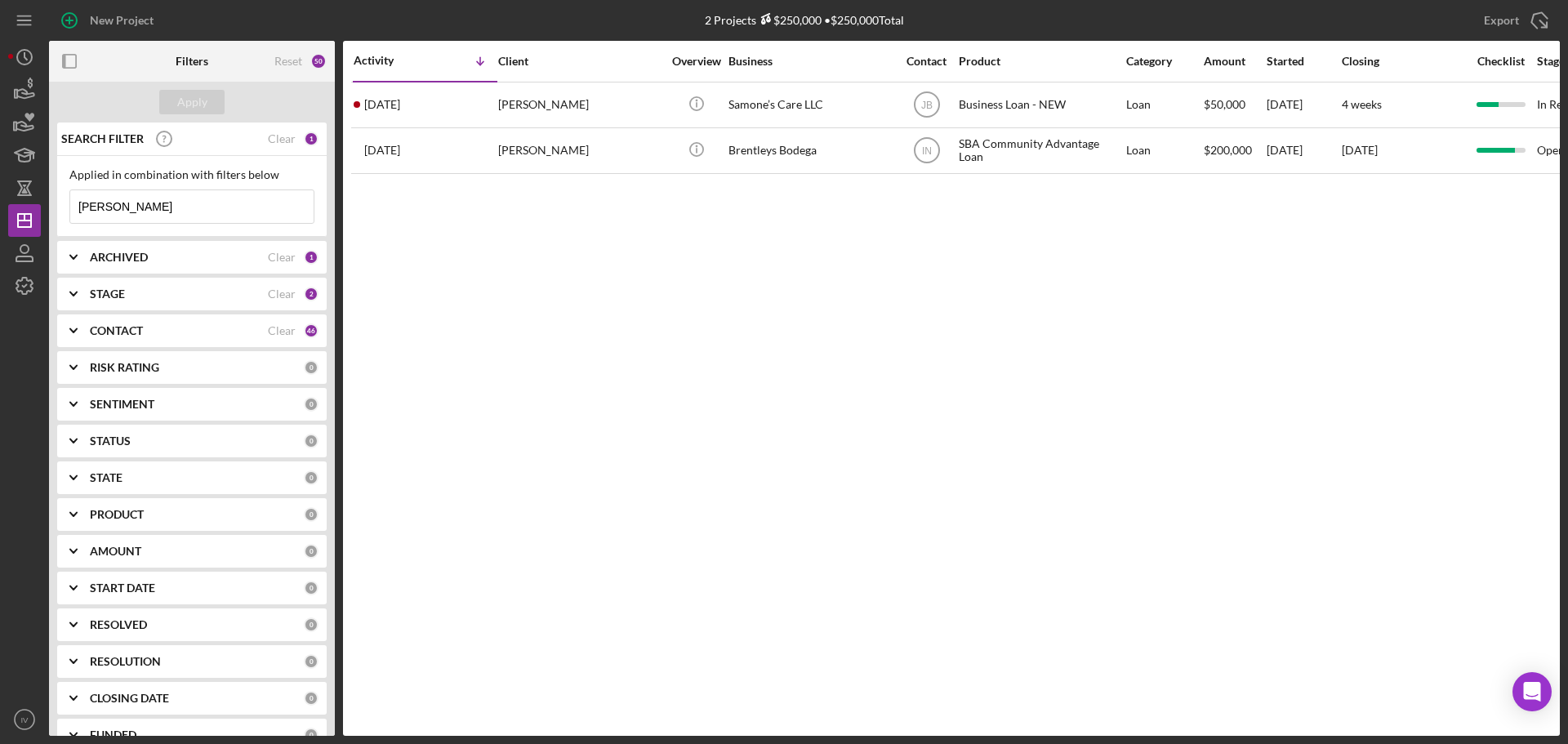
drag, startPoint x: 132, startPoint y: 197, endPoint x: 51, endPoint y: 202, distance: 81.2
click at [51, 202] on div "SEARCH FILTER Clear 1 Applied in combination with filters below [PERSON_NAME] I…" at bounding box center [192, 429] width 286 height 613
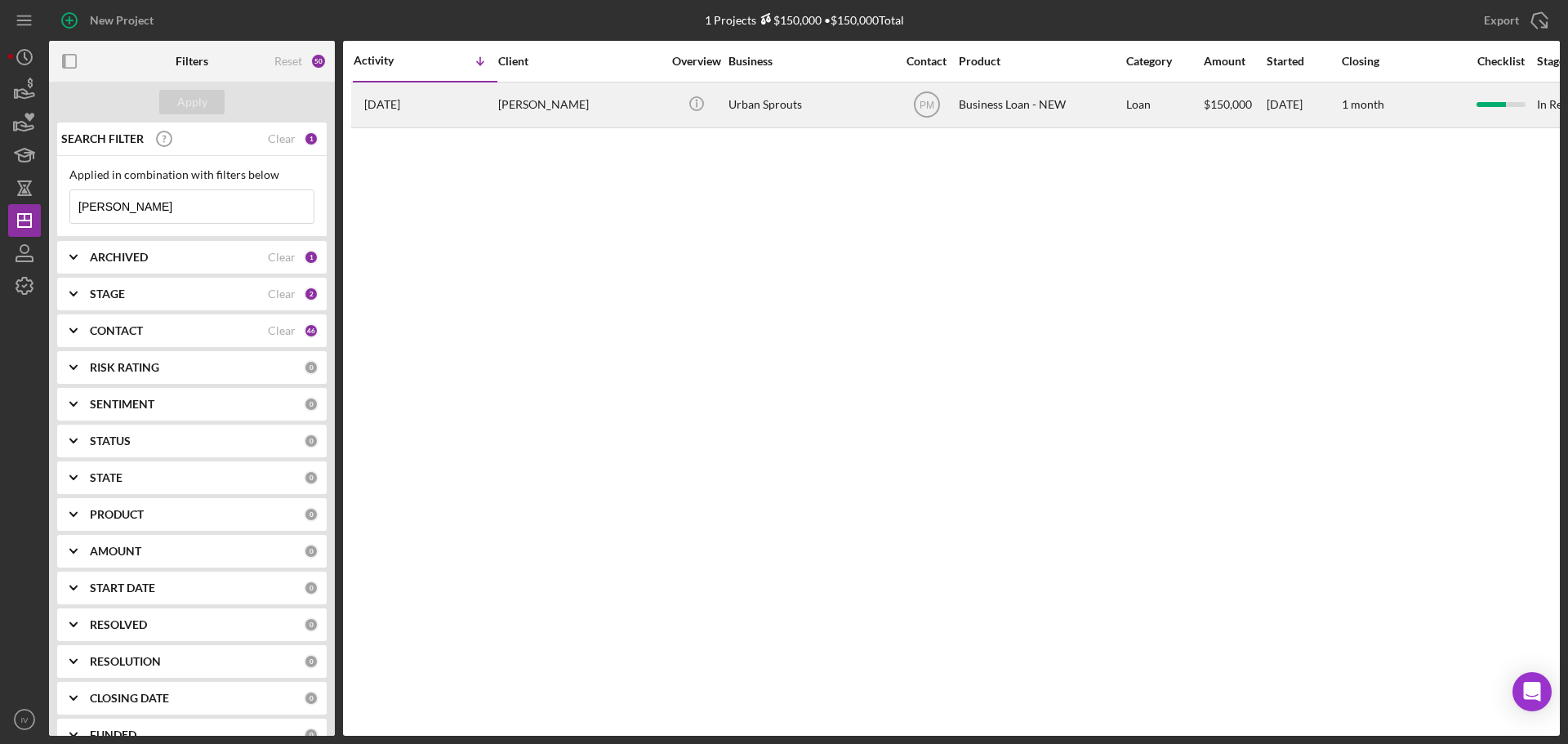
type input "[PERSON_NAME]"
click at [527, 107] on div "[PERSON_NAME]" at bounding box center [580, 105] width 163 height 43
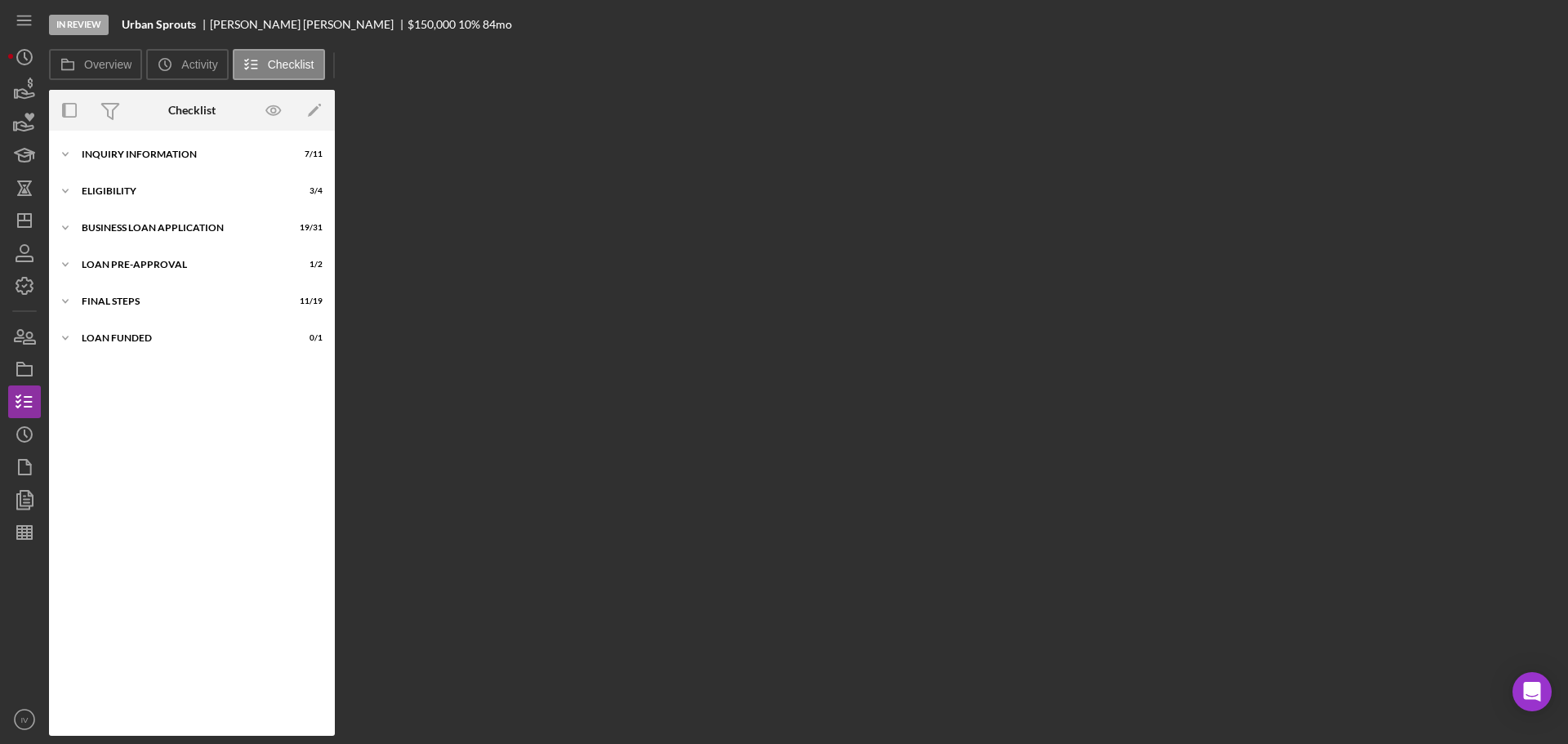
scroll to position [163, 0]
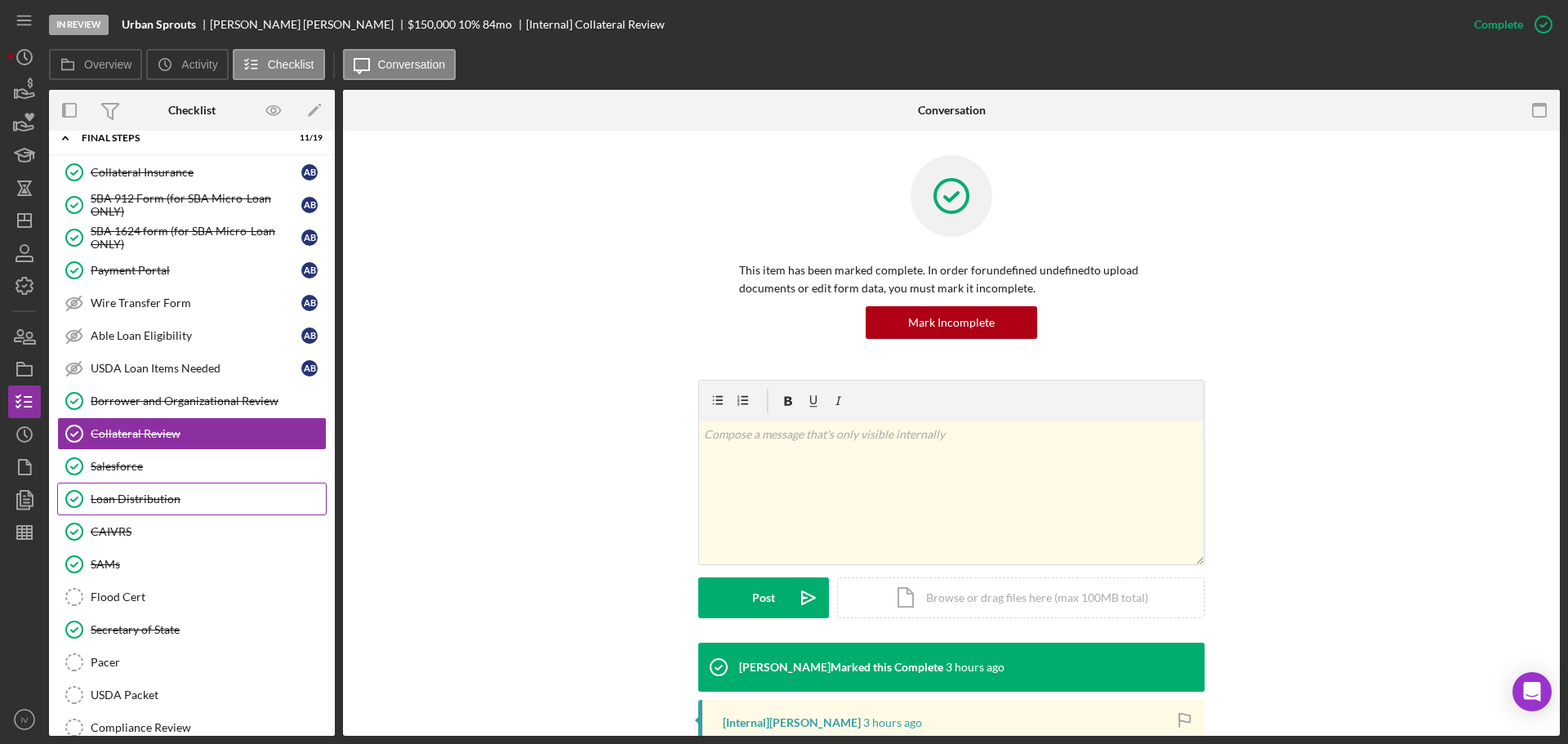
click at [125, 498] on div "Loan Distribution" at bounding box center [208, 499] width 235 height 13
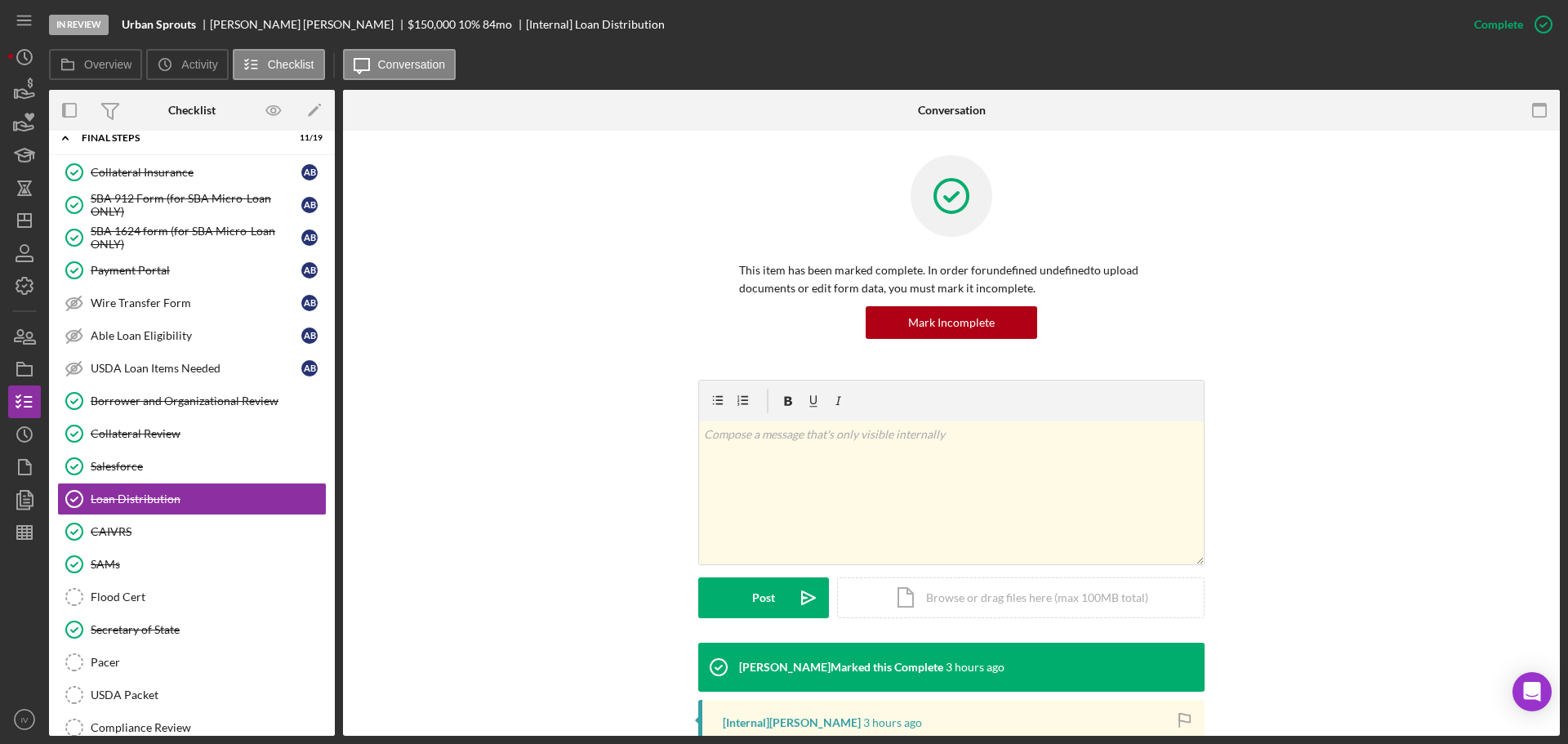
scroll to position [245, 0]
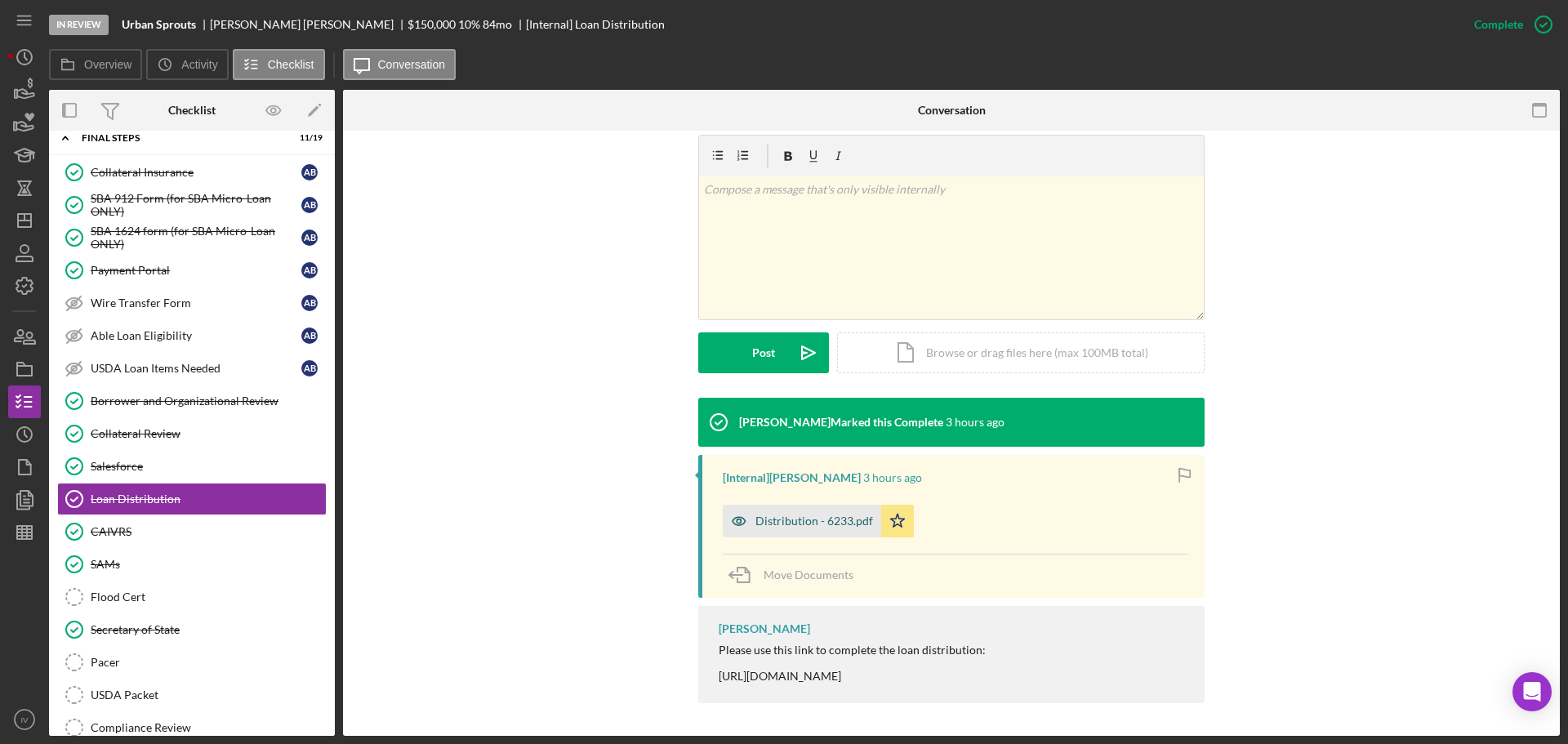
click at [818, 517] on div "Distribution - 6233.pdf" at bounding box center [814, 522] width 117 height 13
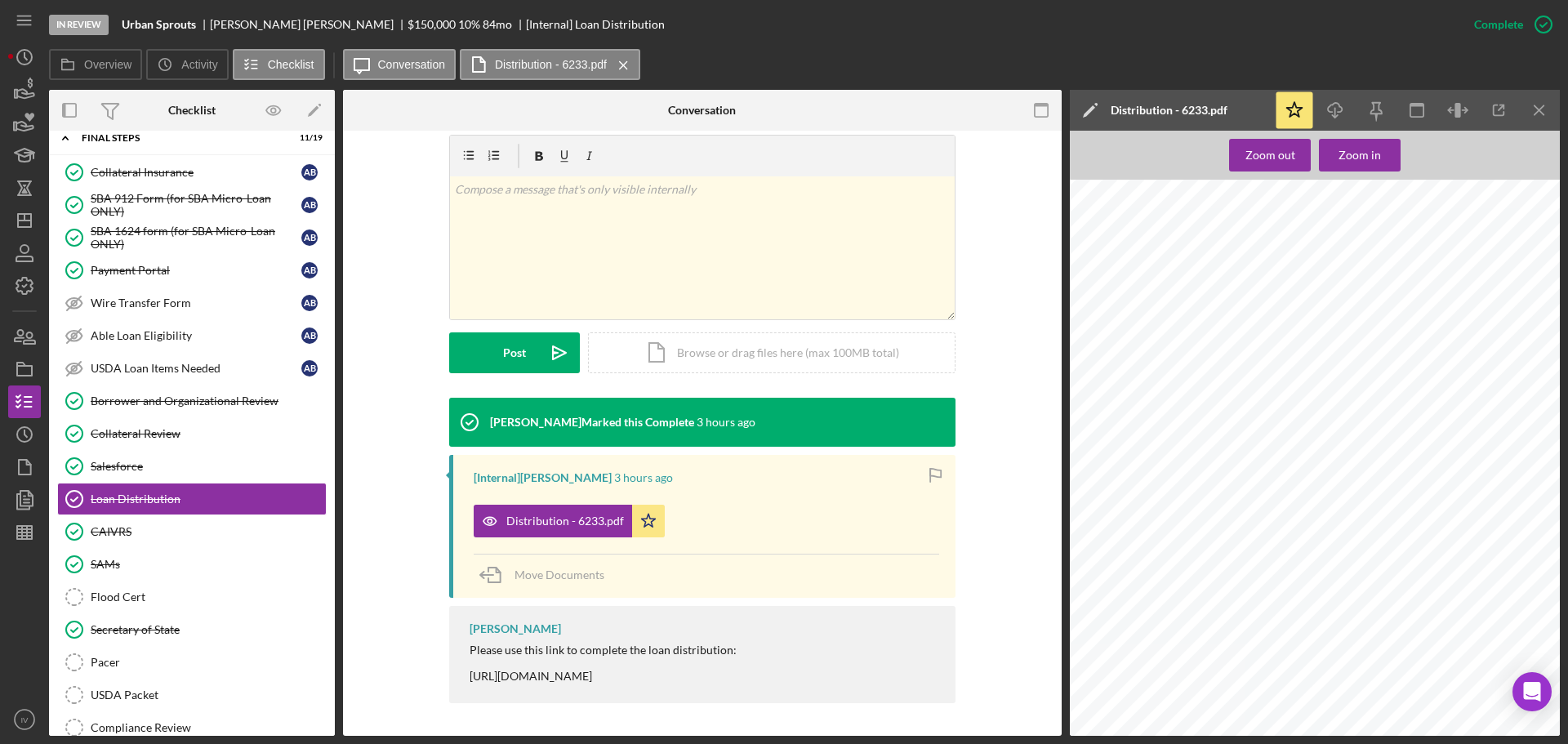
scroll to position [2614, 0]
click at [122, 440] on div "Collateral Review" at bounding box center [208, 434] width 235 height 13
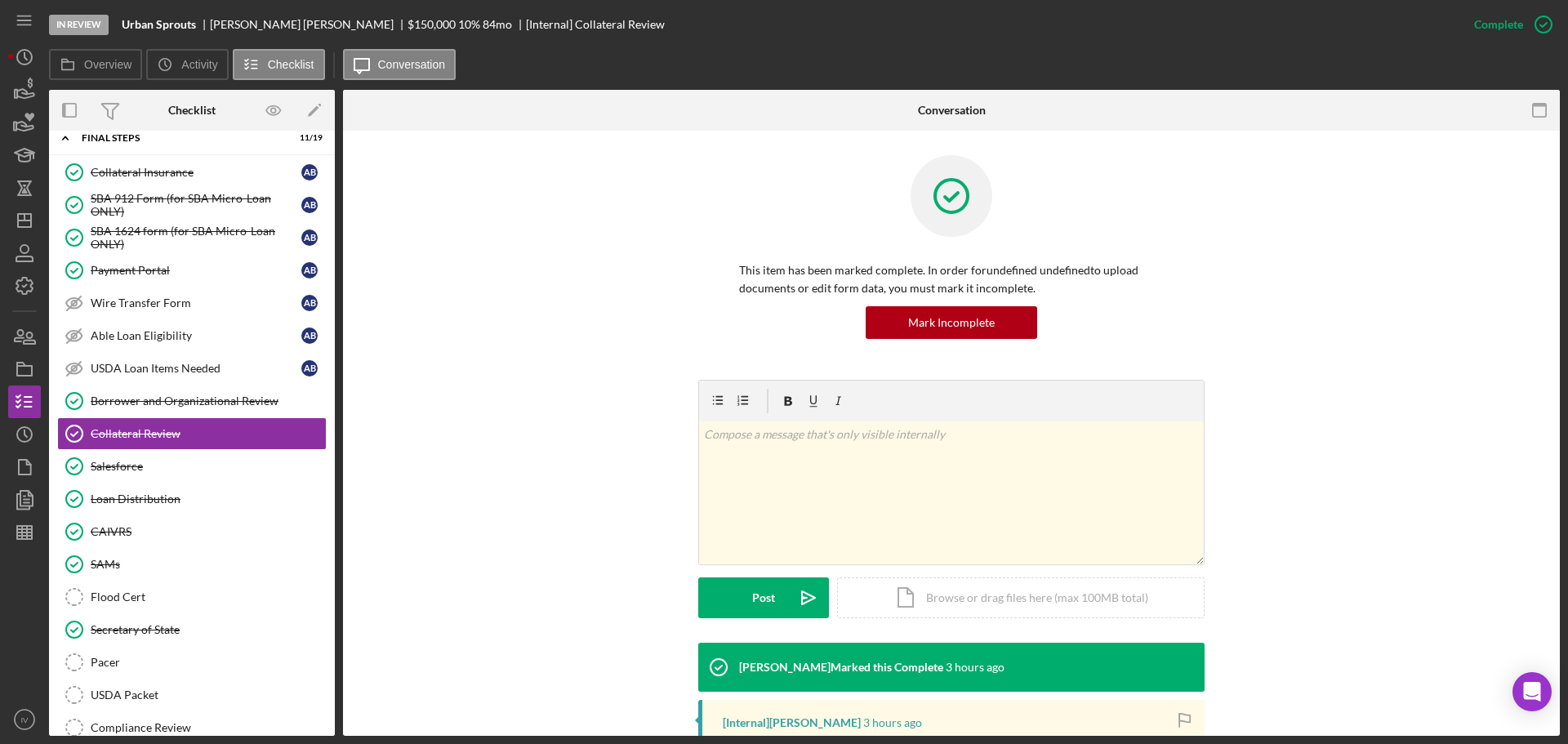
scroll to position [260, 0]
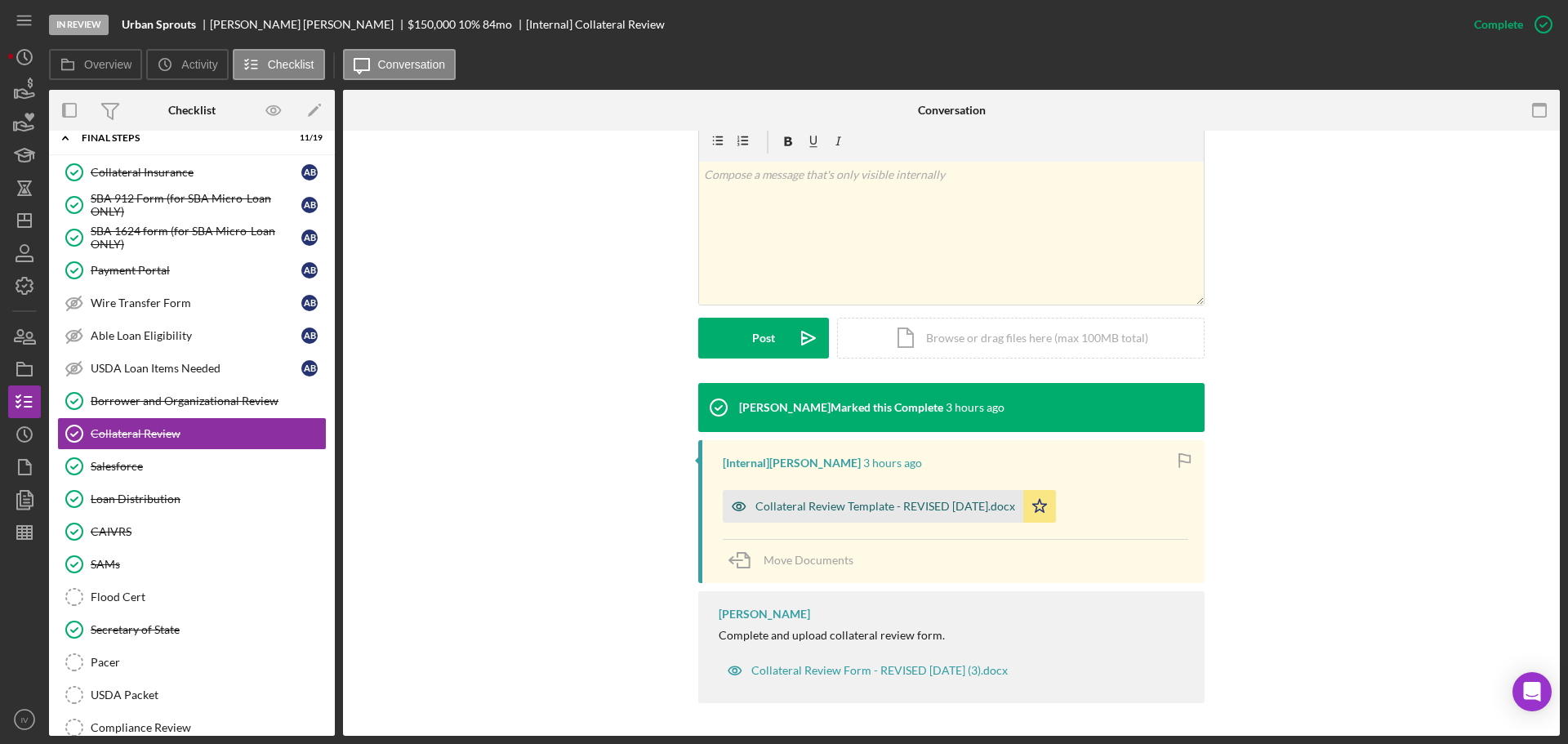
click at [842, 510] on div "Collateral Review Template - REVISED [DATE].docx" at bounding box center [885, 507] width 260 height 13
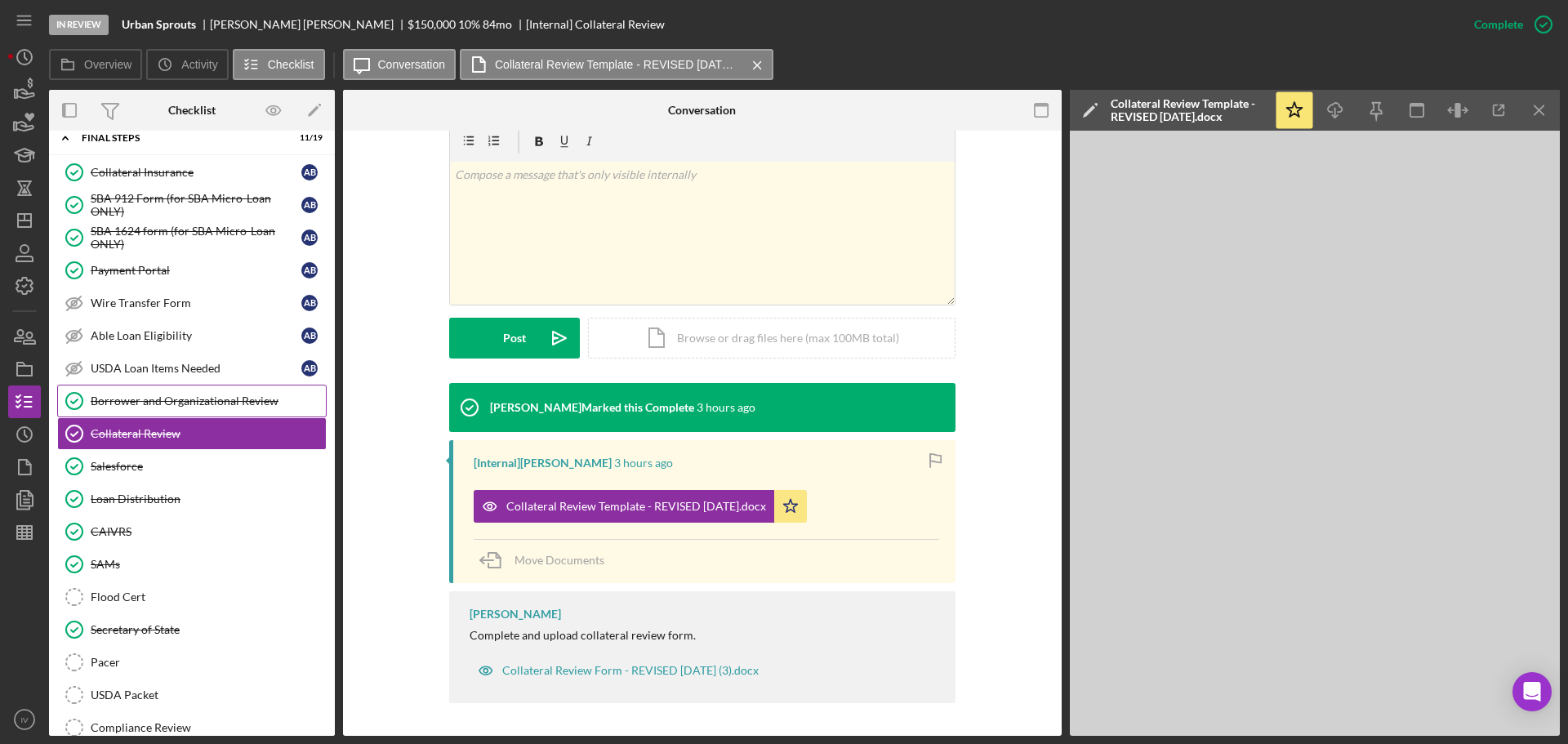
click at [179, 402] on div "Borrower and Organizational Review" at bounding box center [208, 402] width 235 height 13
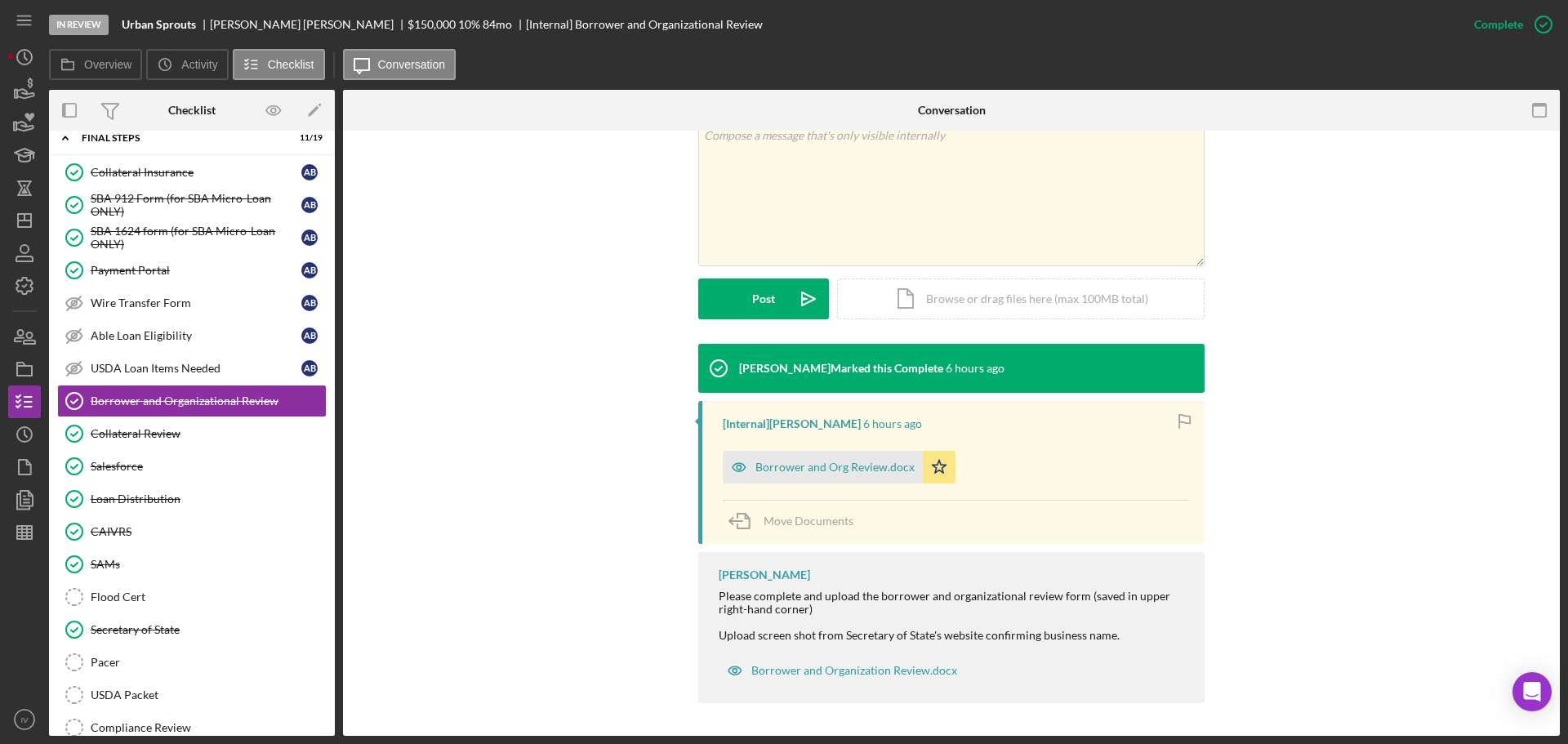
scroll to position [217, 0]
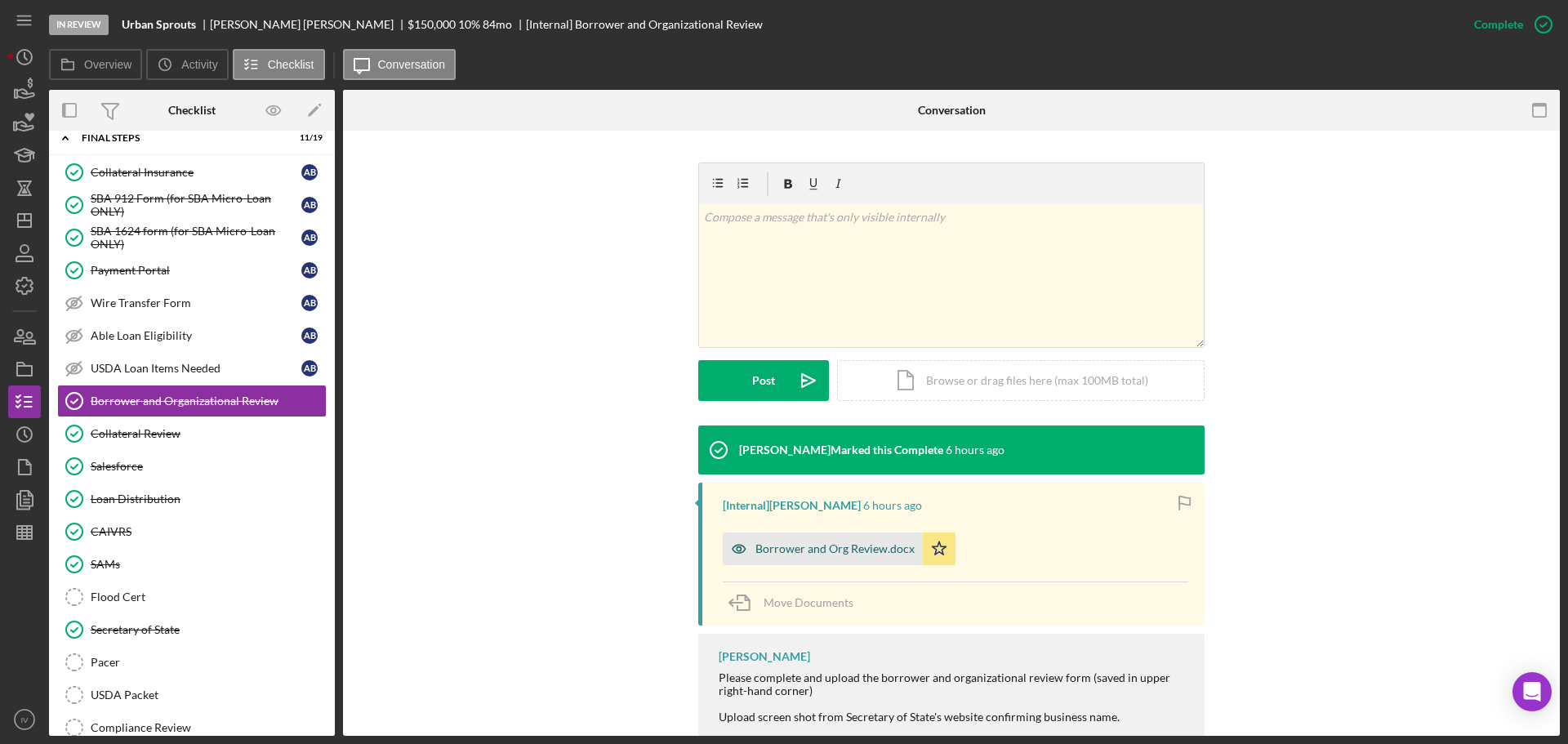
click at [784, 551] on div "Borrower and Org Review.docx" at bounding box center [834, 549] width 159 height 13
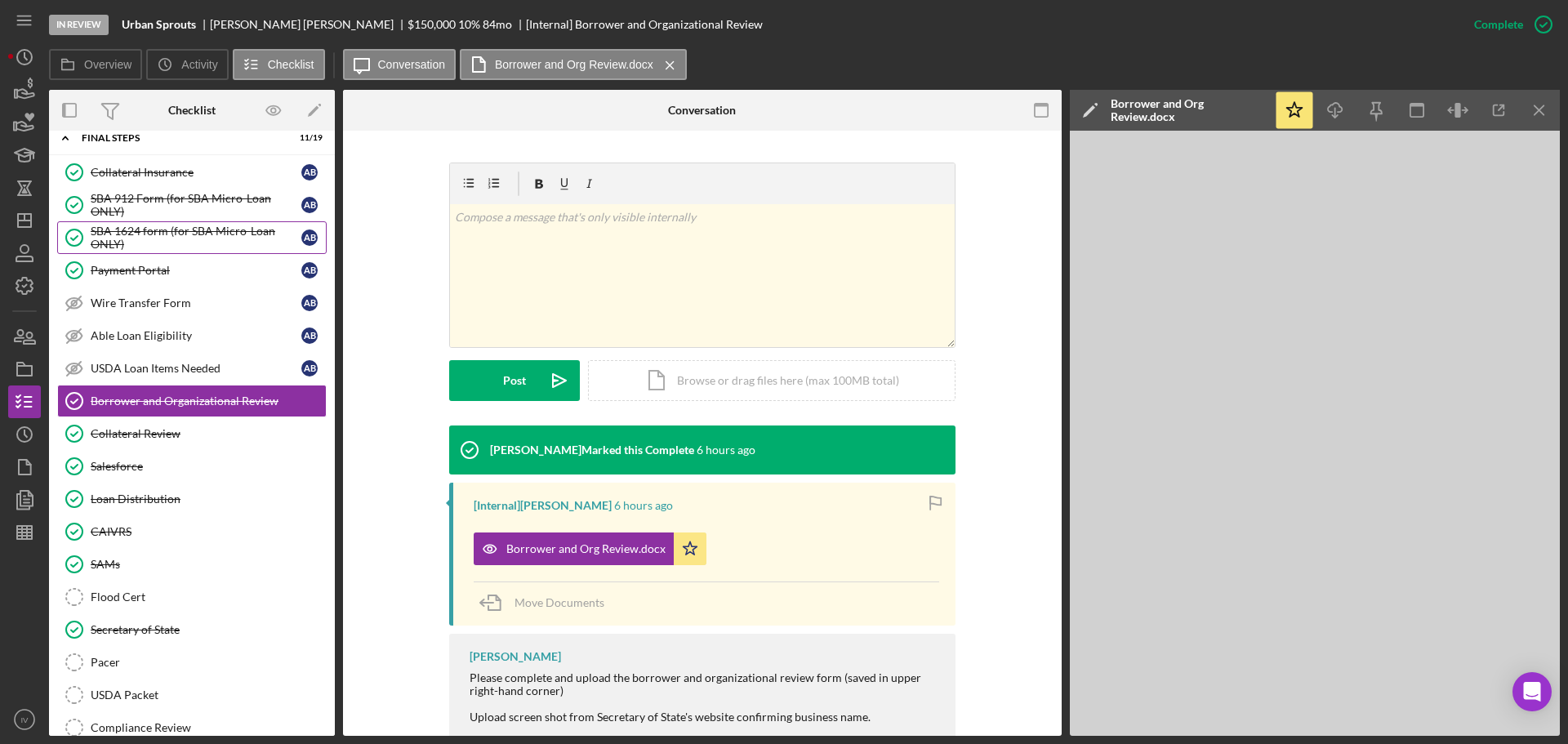
scroll to position [82, 0]
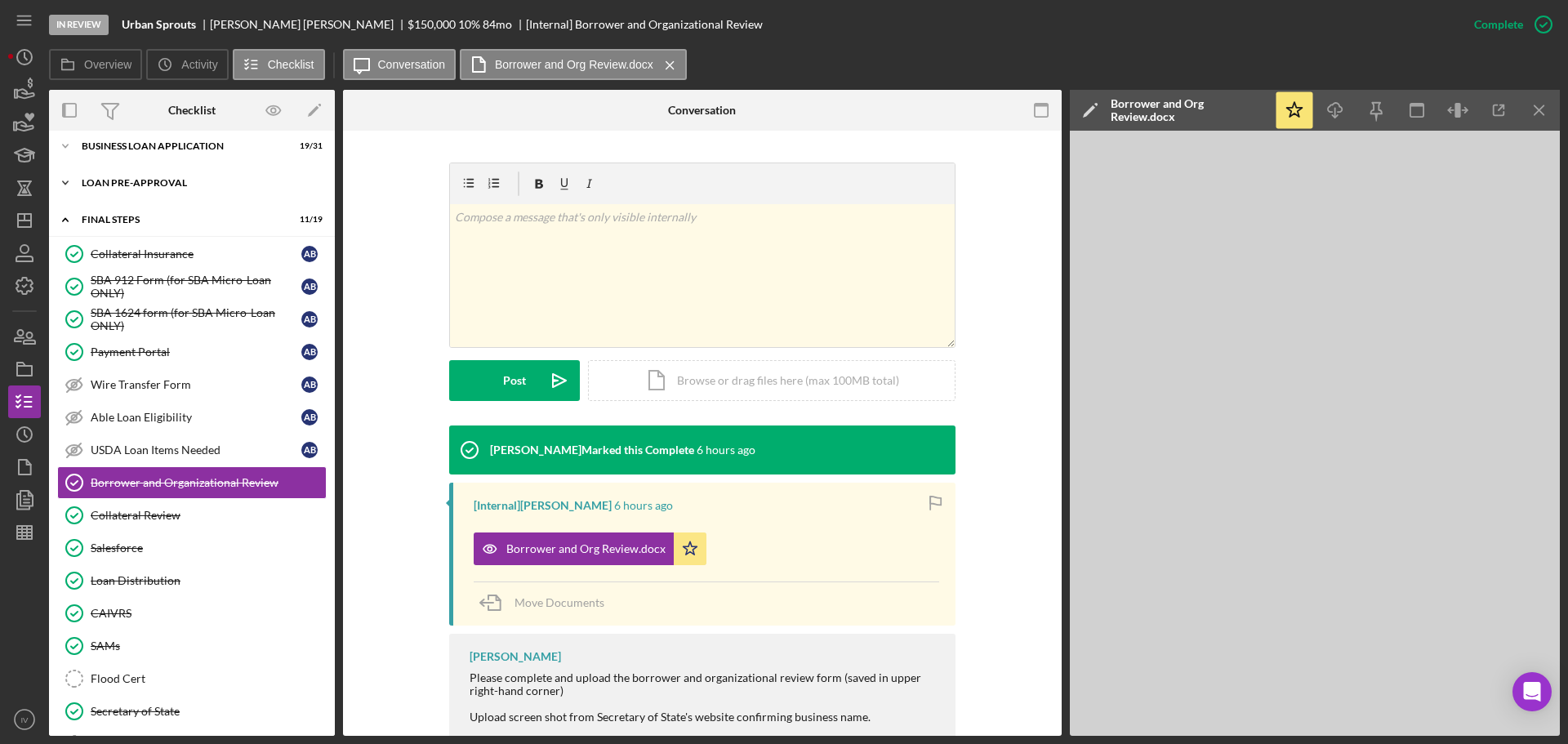
click at [120, 186] on div "LOAN PRE-APPROVAL" at bounding box center [197, 183] width 232 height 10
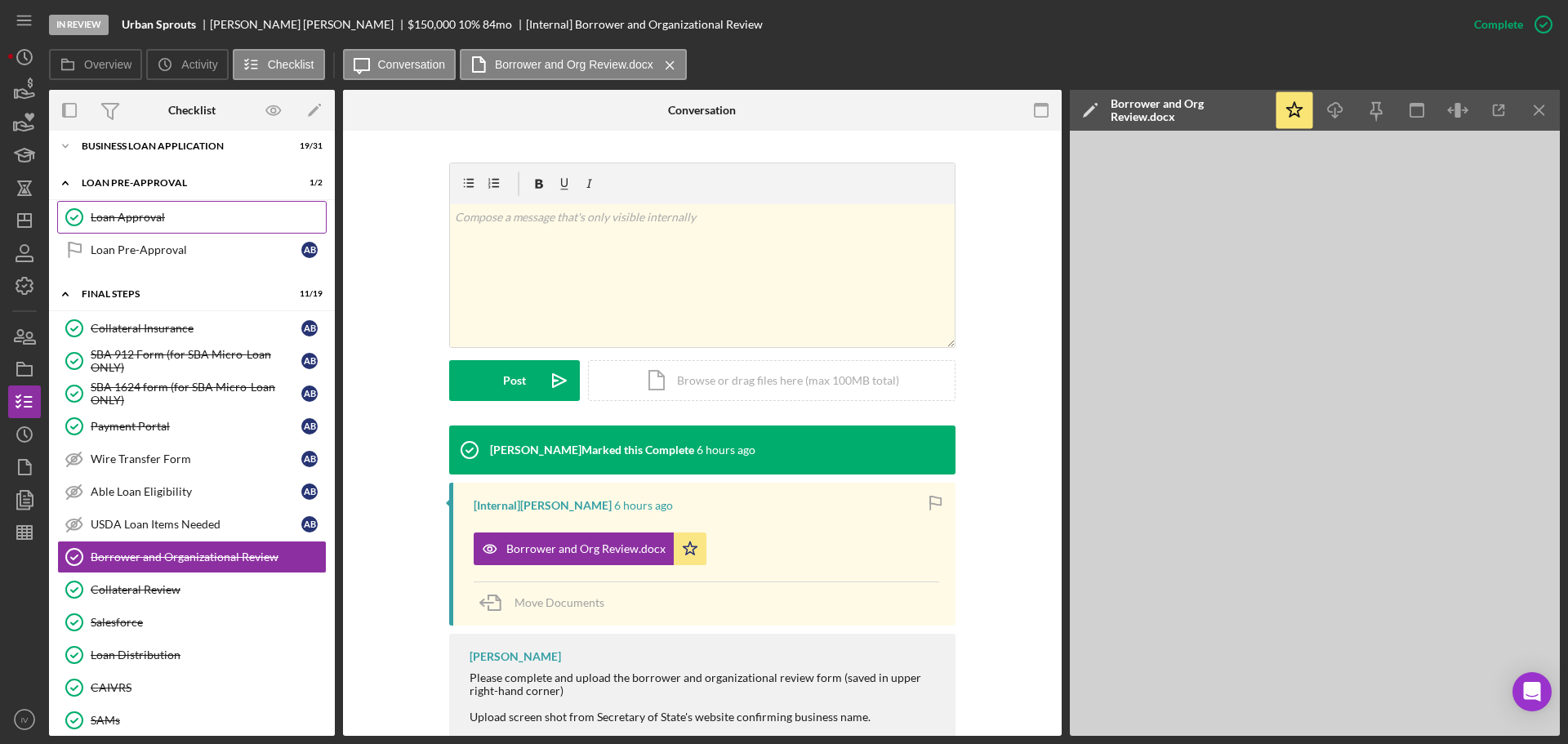
click at [142, 217] on div "Loan Approval" at bounding box center [208, 217] width 235 height 13
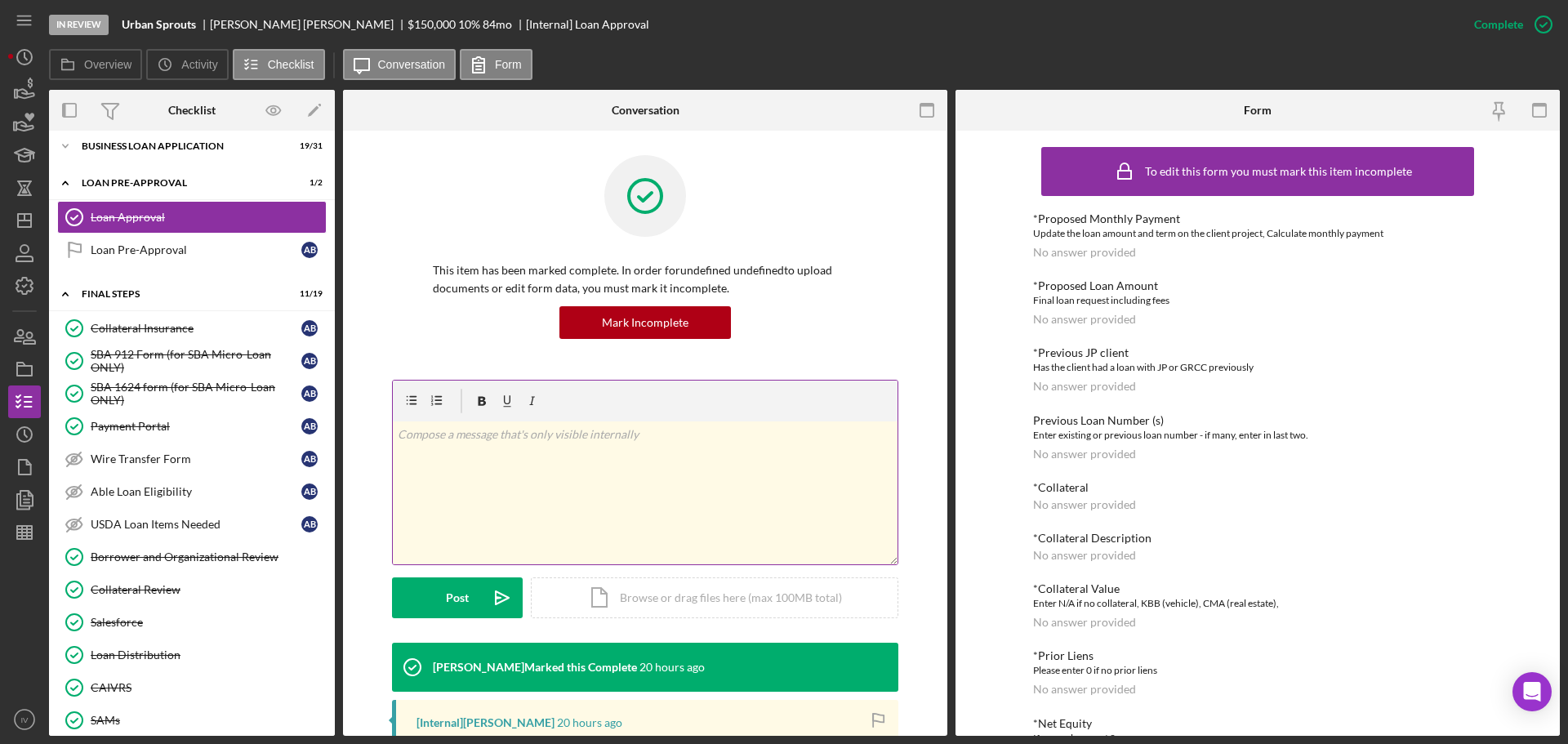
scroll to position [327, 0]
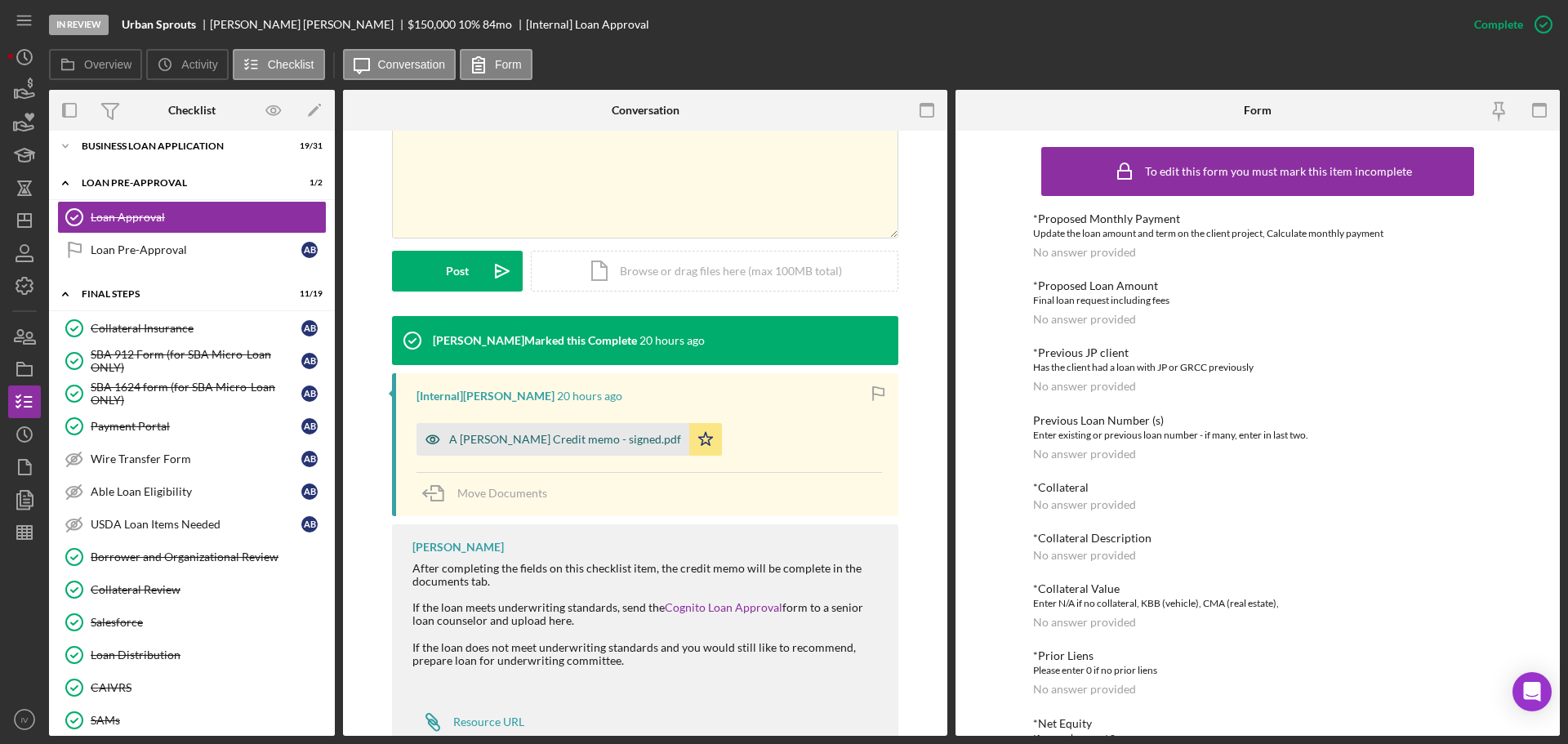
click at [455, 439] on div "A [PERSON_NAME] Credit memo - signed.pdf" at bounding box center [565, 440] width 231 height 13
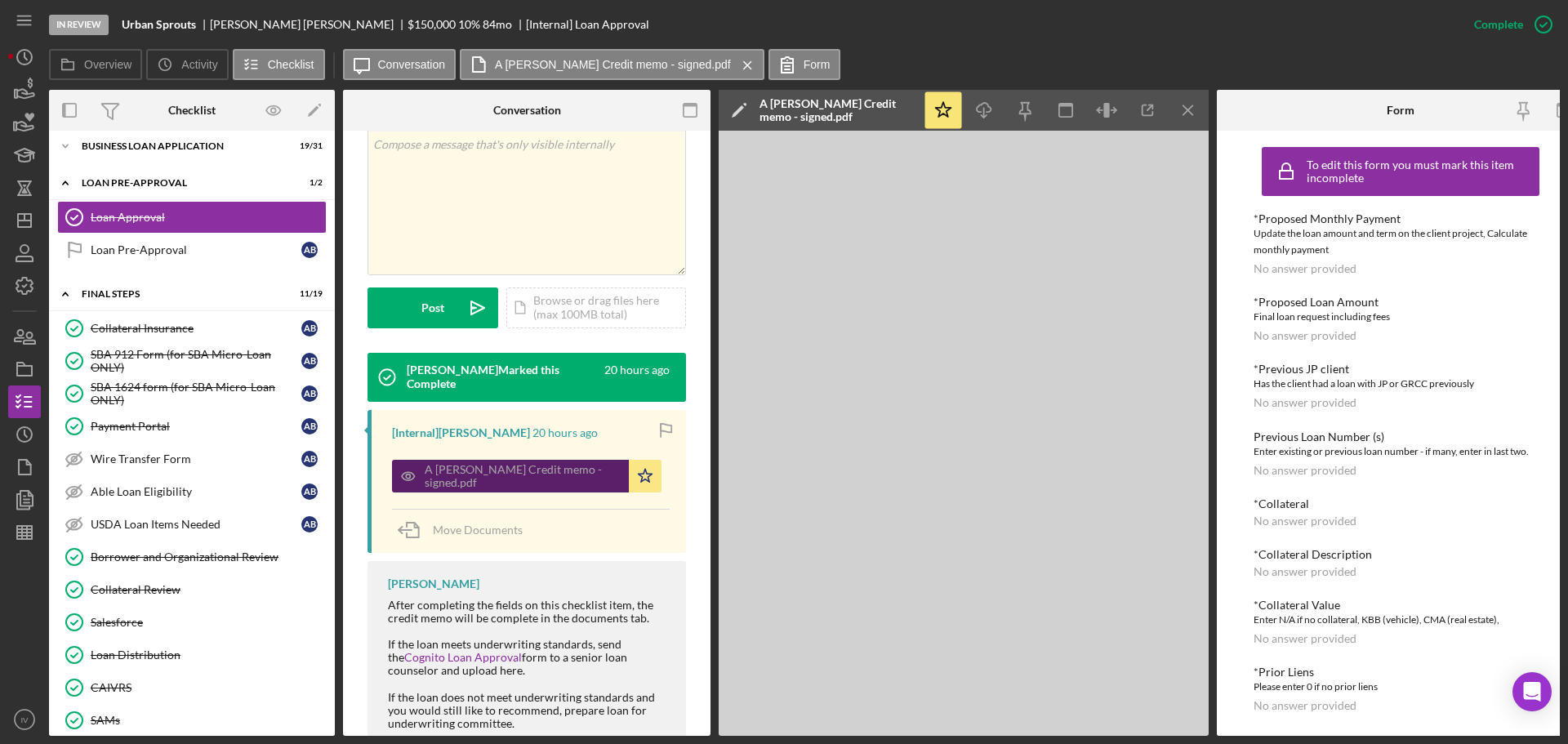
scroll to position [345, 0]
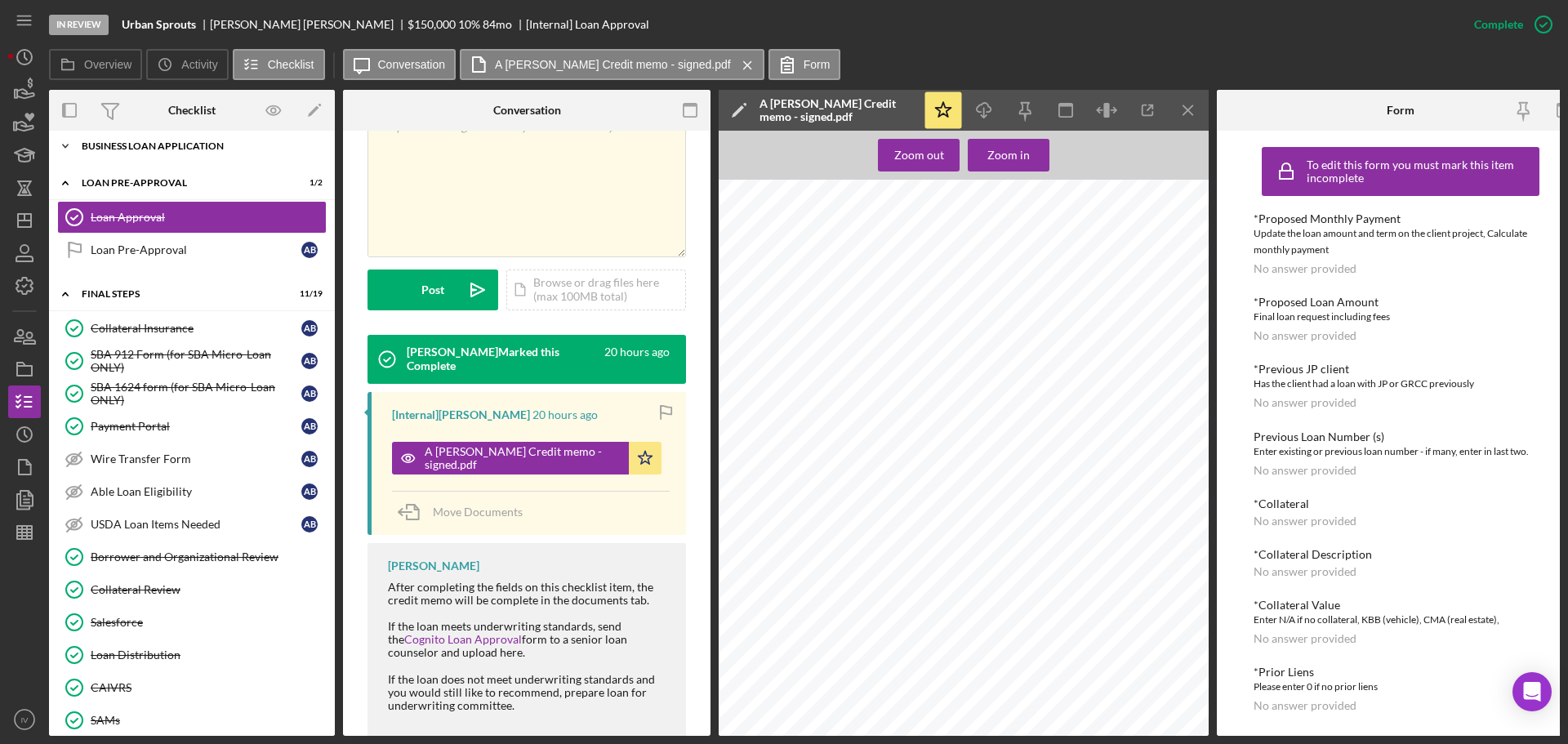
click at [136, 146] on div "BUSINESS LOAN APPLICATION" at bounding box center [197, 147] width 232 height 10
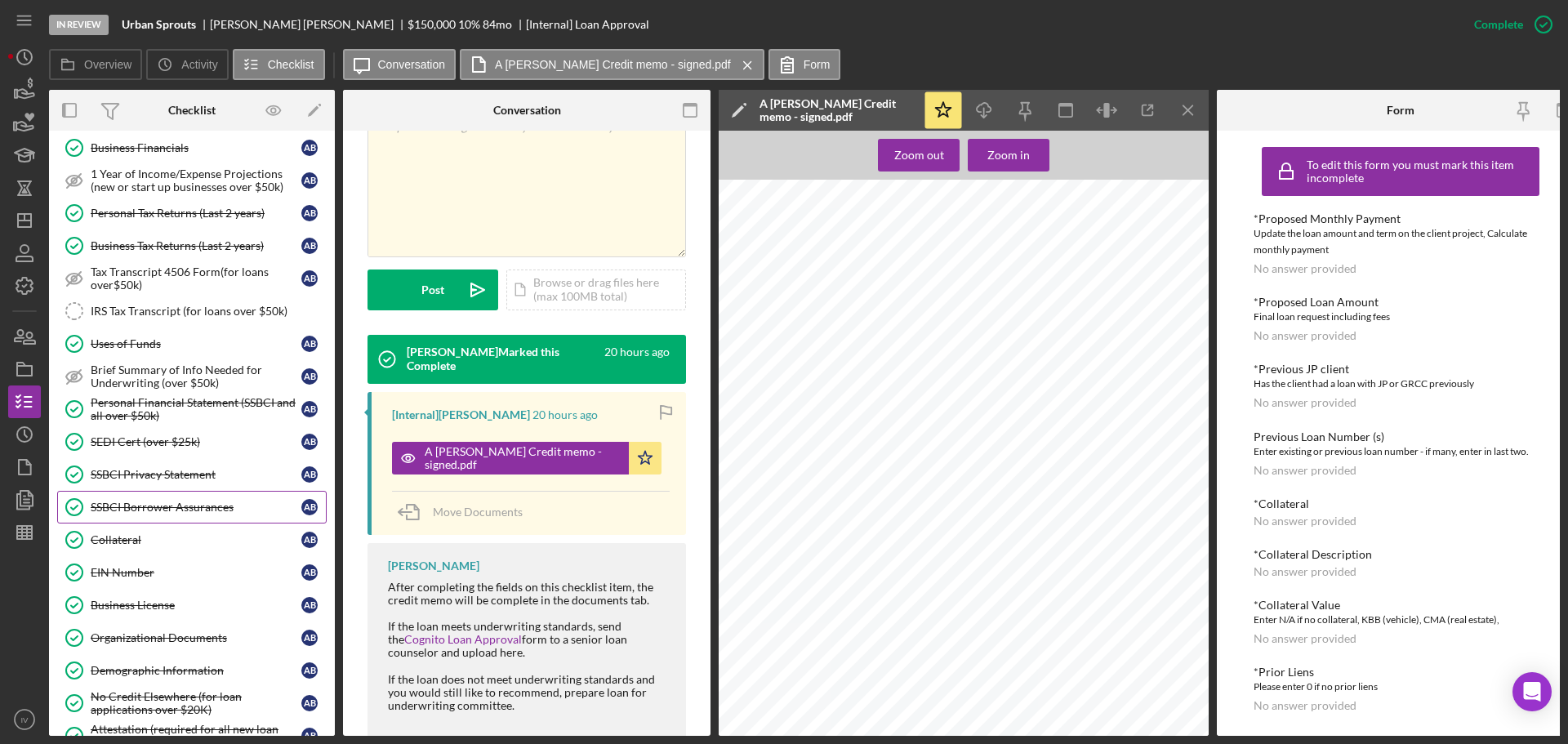
scroll to position [408, 0]
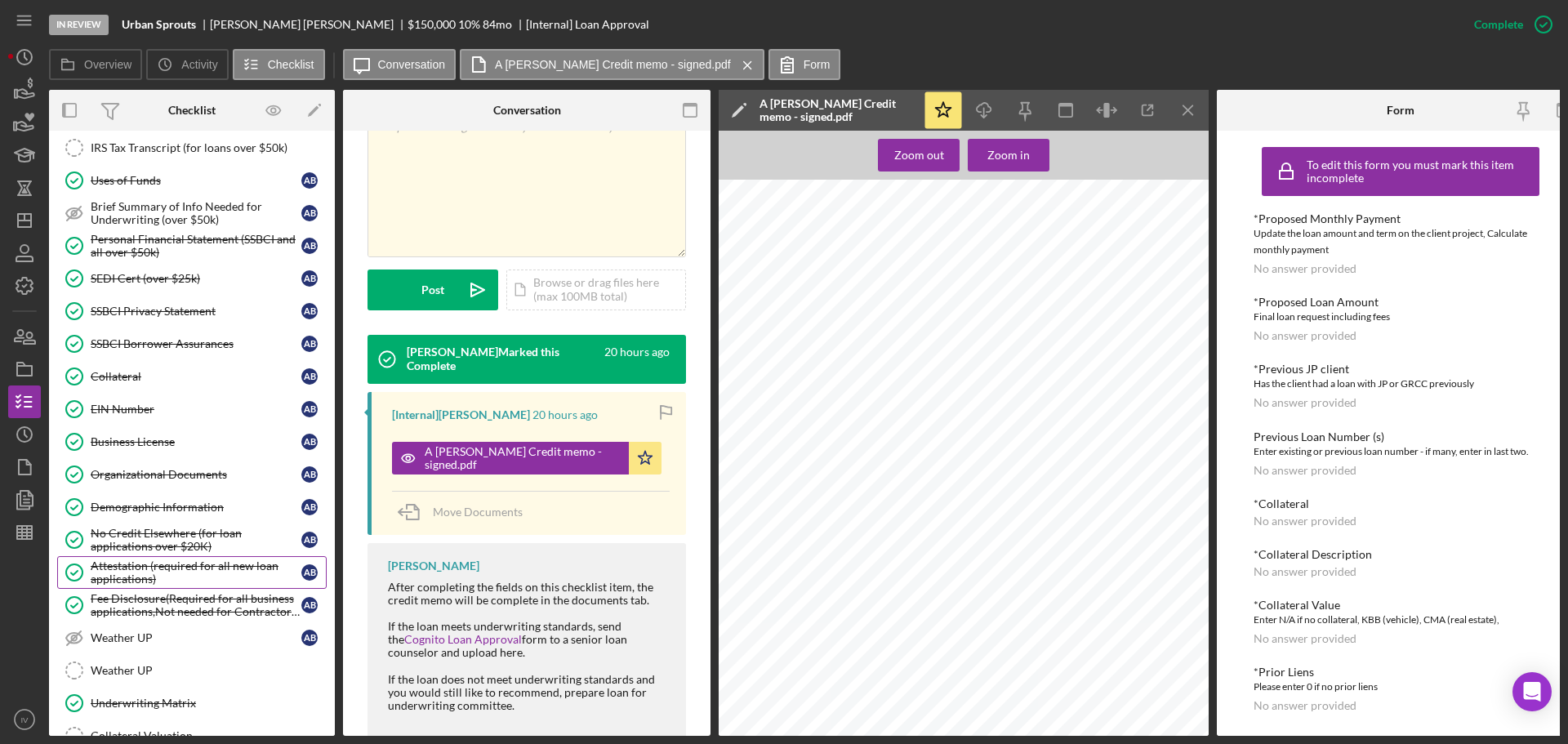
click at [132, 570] on div "Attestation (required for all new loan applications)" at bounding box center [196, 572] width 211 height 26
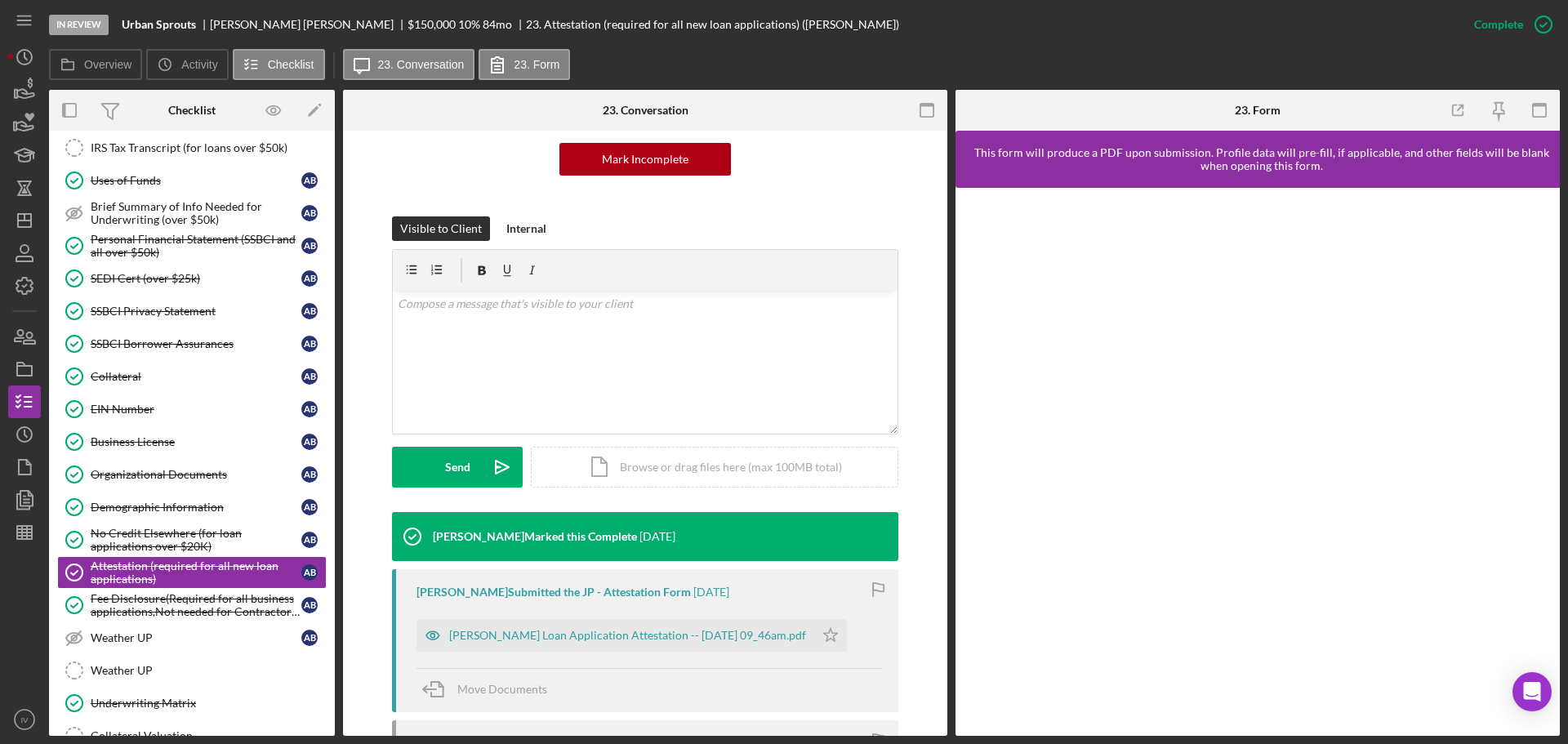
scroll to position [327, 0]
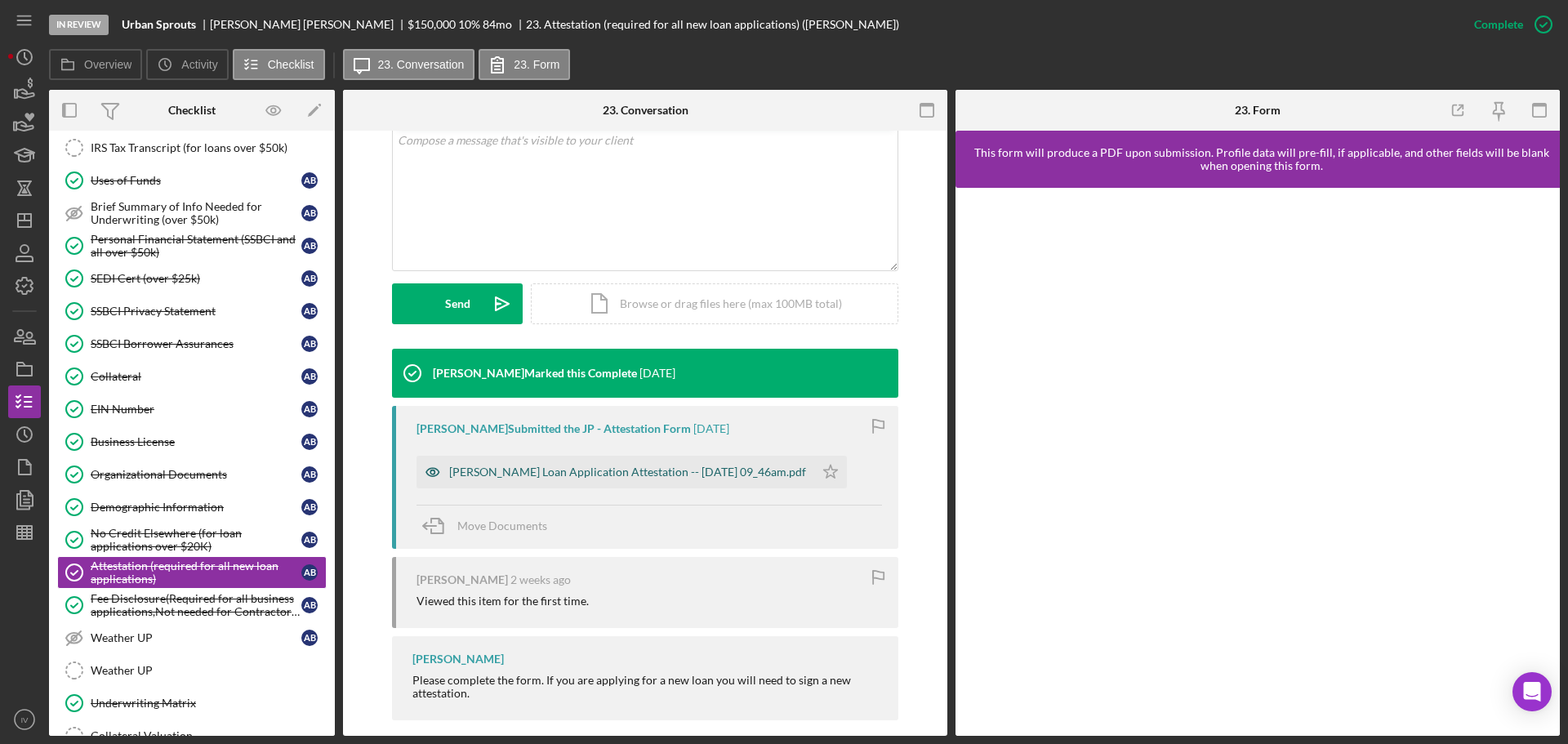
click at [487, 478] on div "[PERSON_NAME] Loan Application Attestation -- [DATE] 09_46am.pdf" at bounding box center [627, 472] width 357 height 13
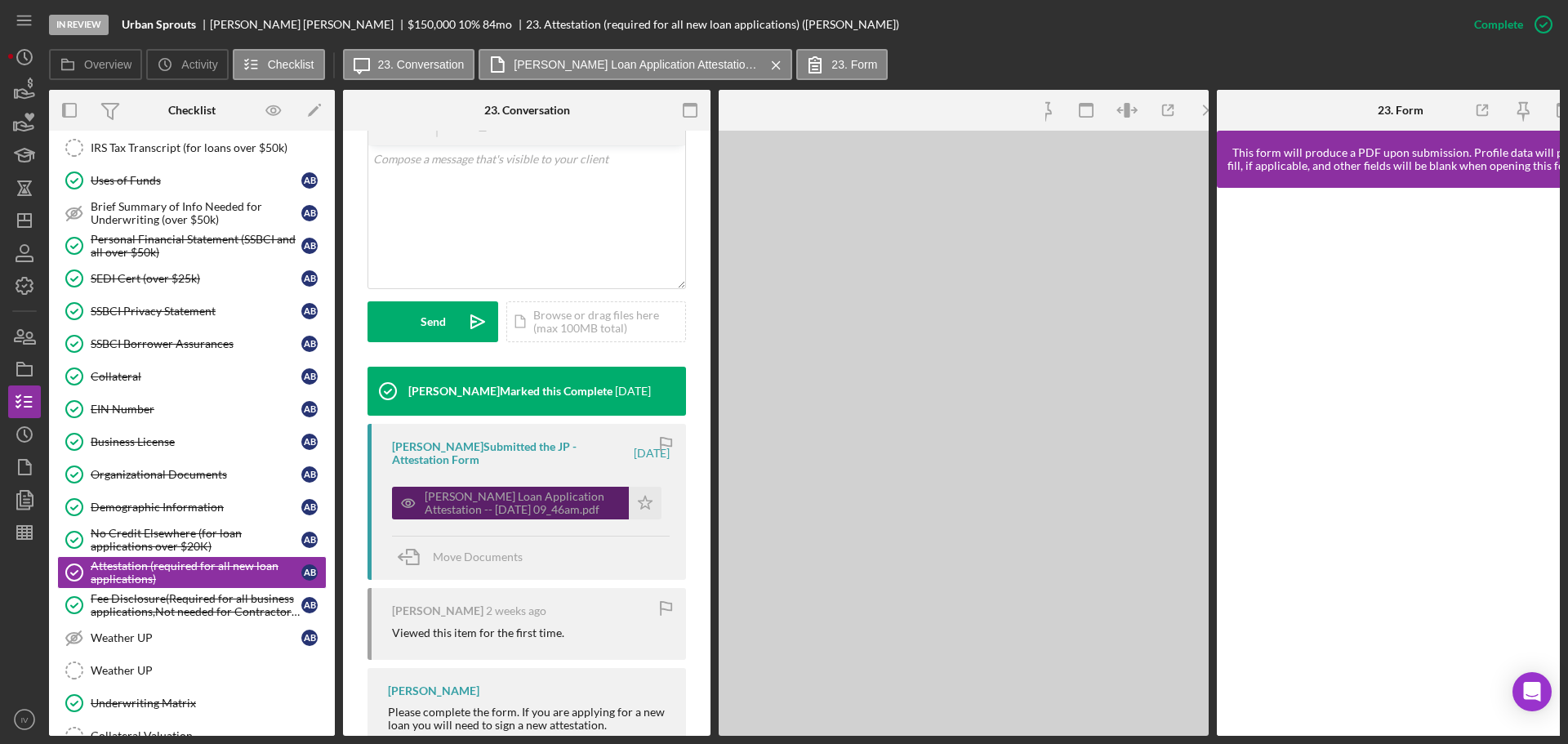
scroll to position [346, 0]
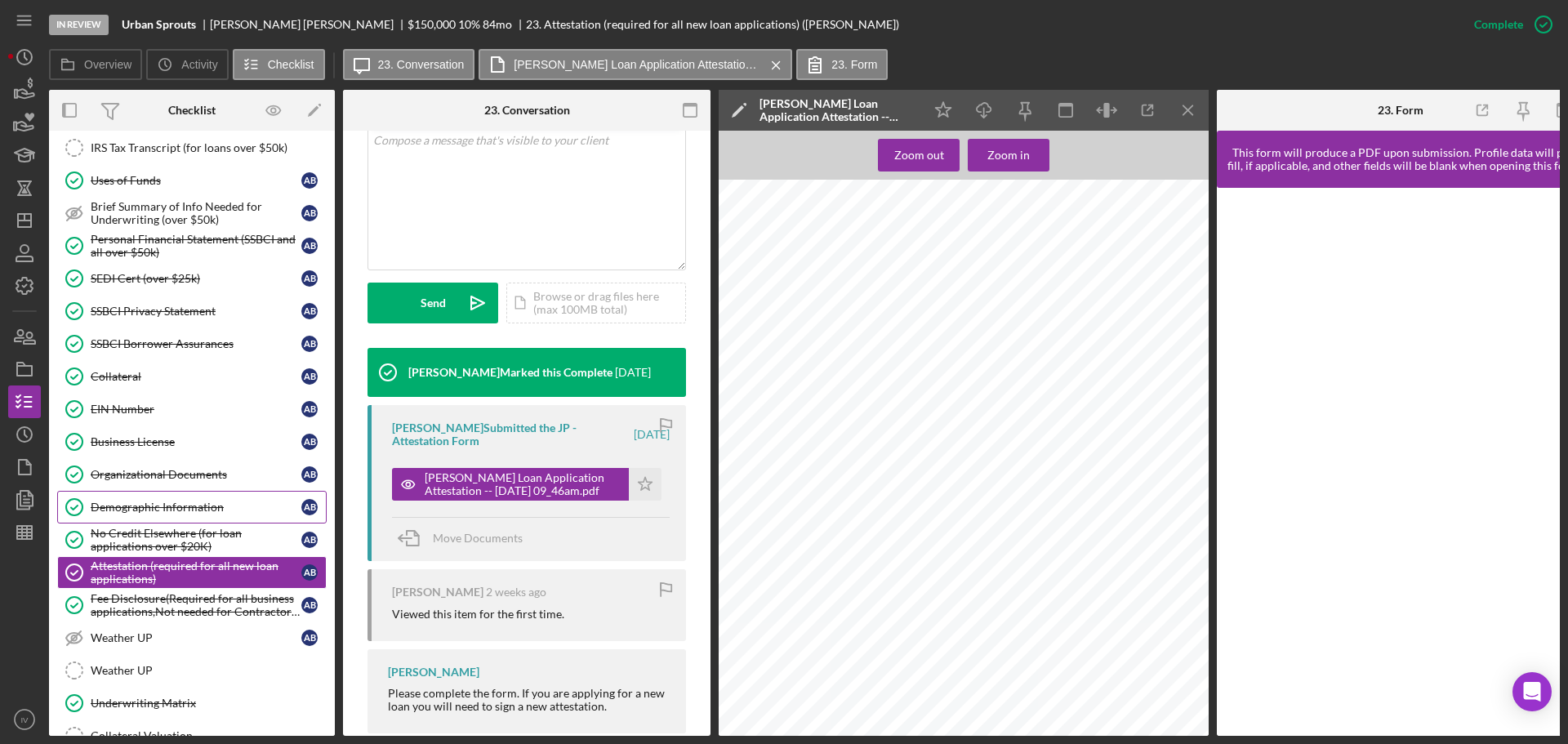
click at [158, 509] on div "Demographic Information" at bounding box center [196, 507] width 211 height 13
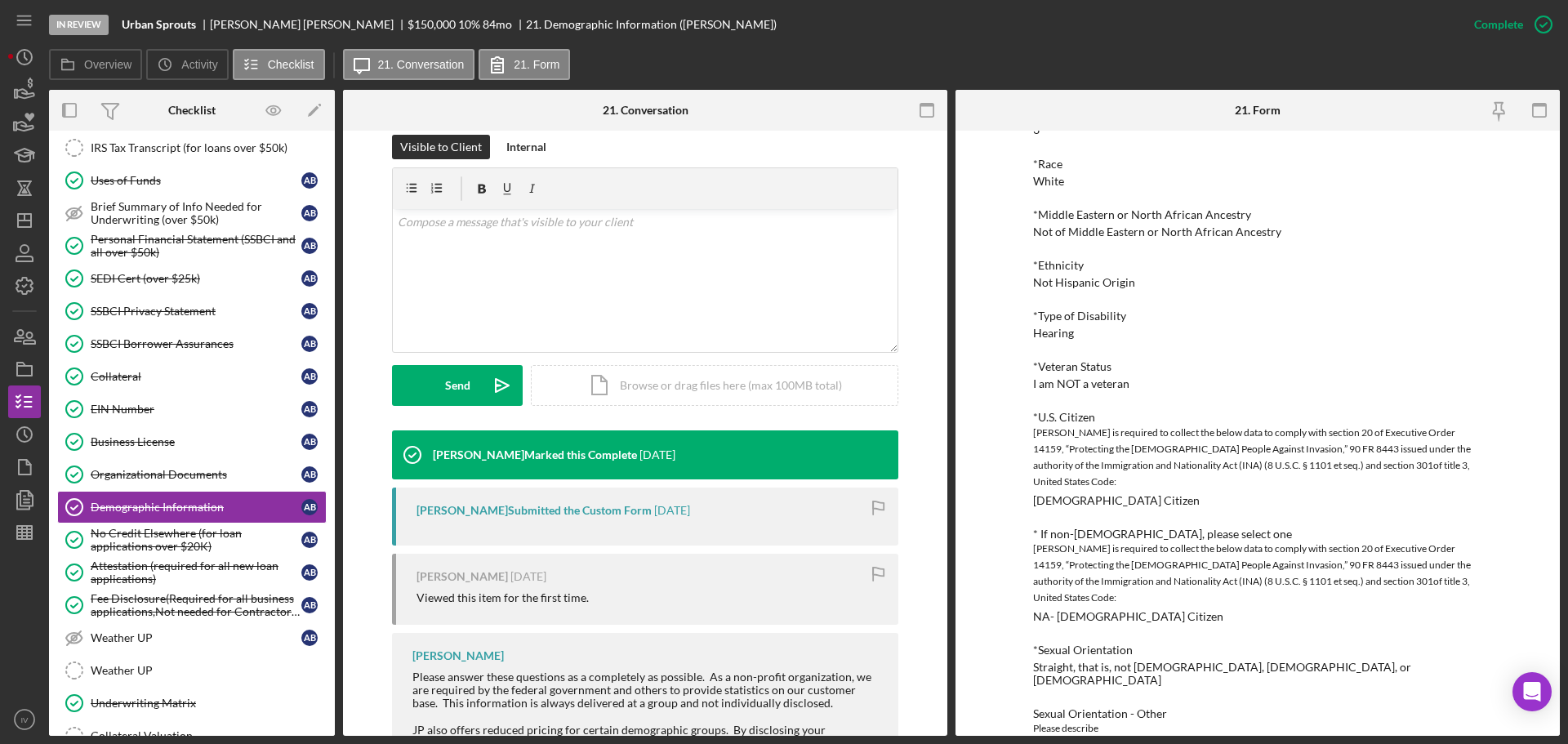
scroll to position [817, 0]
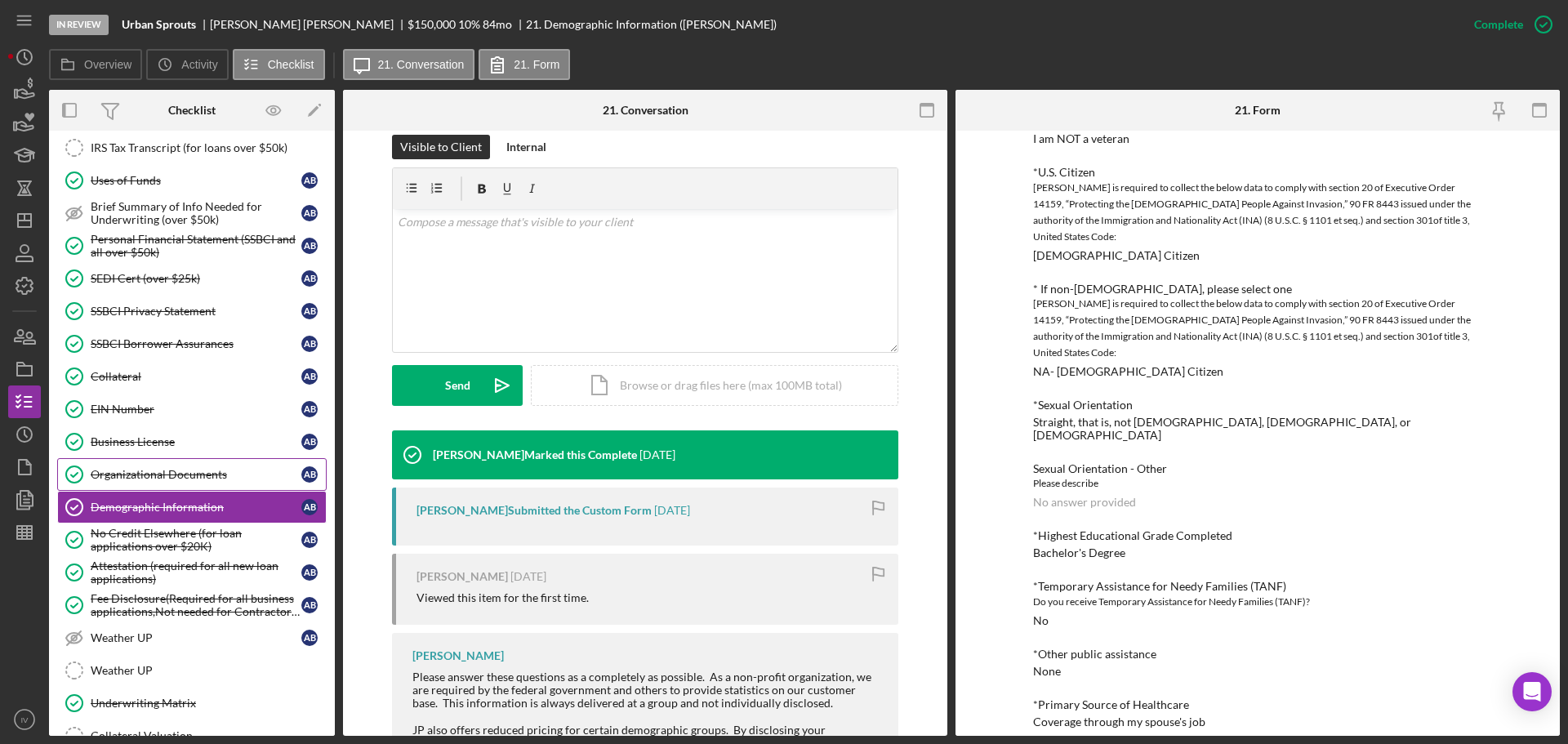
click at [156, 481] on div "Organizational Documents" at bounding box center [196, 475] width 211 height 13
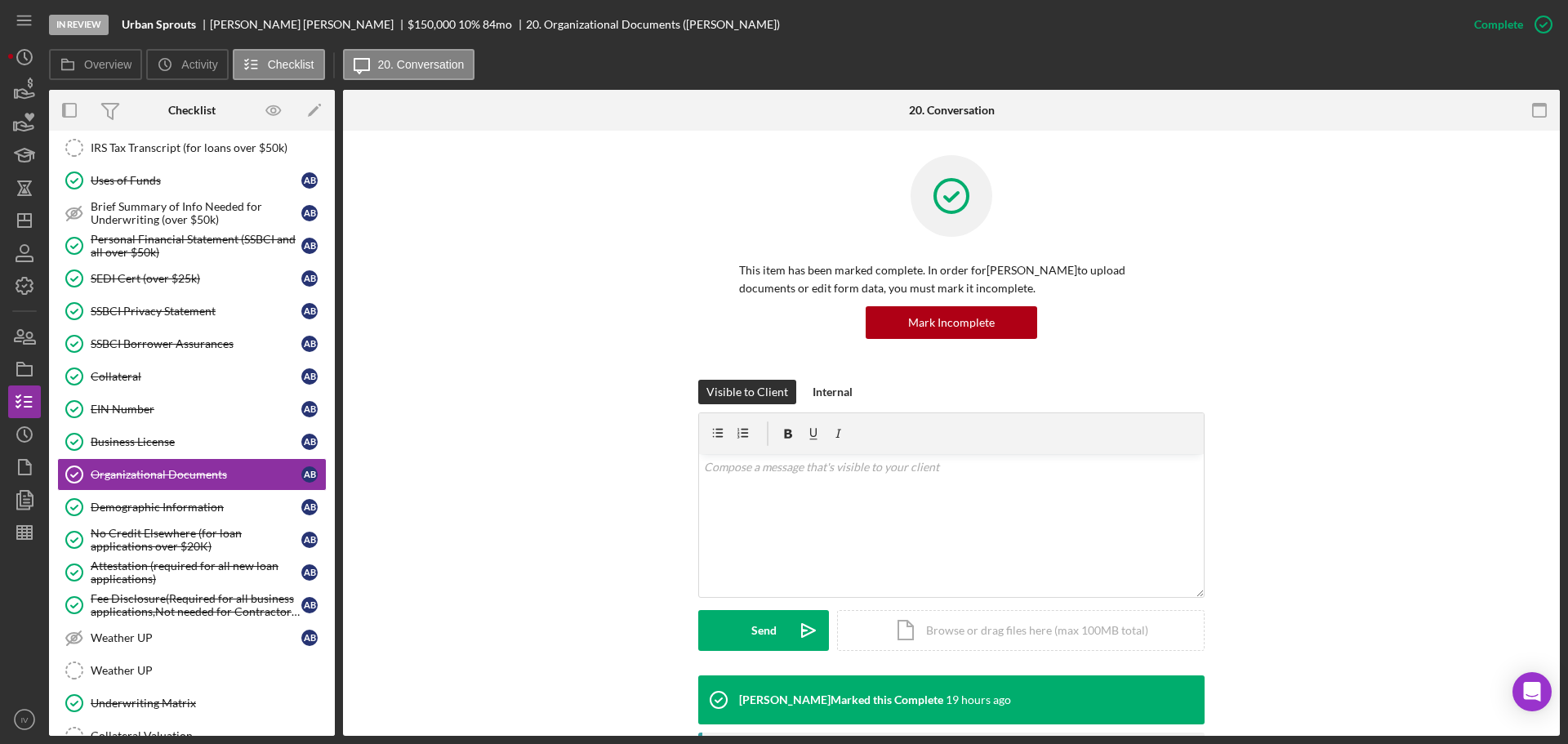
scroll to position [327, 0]
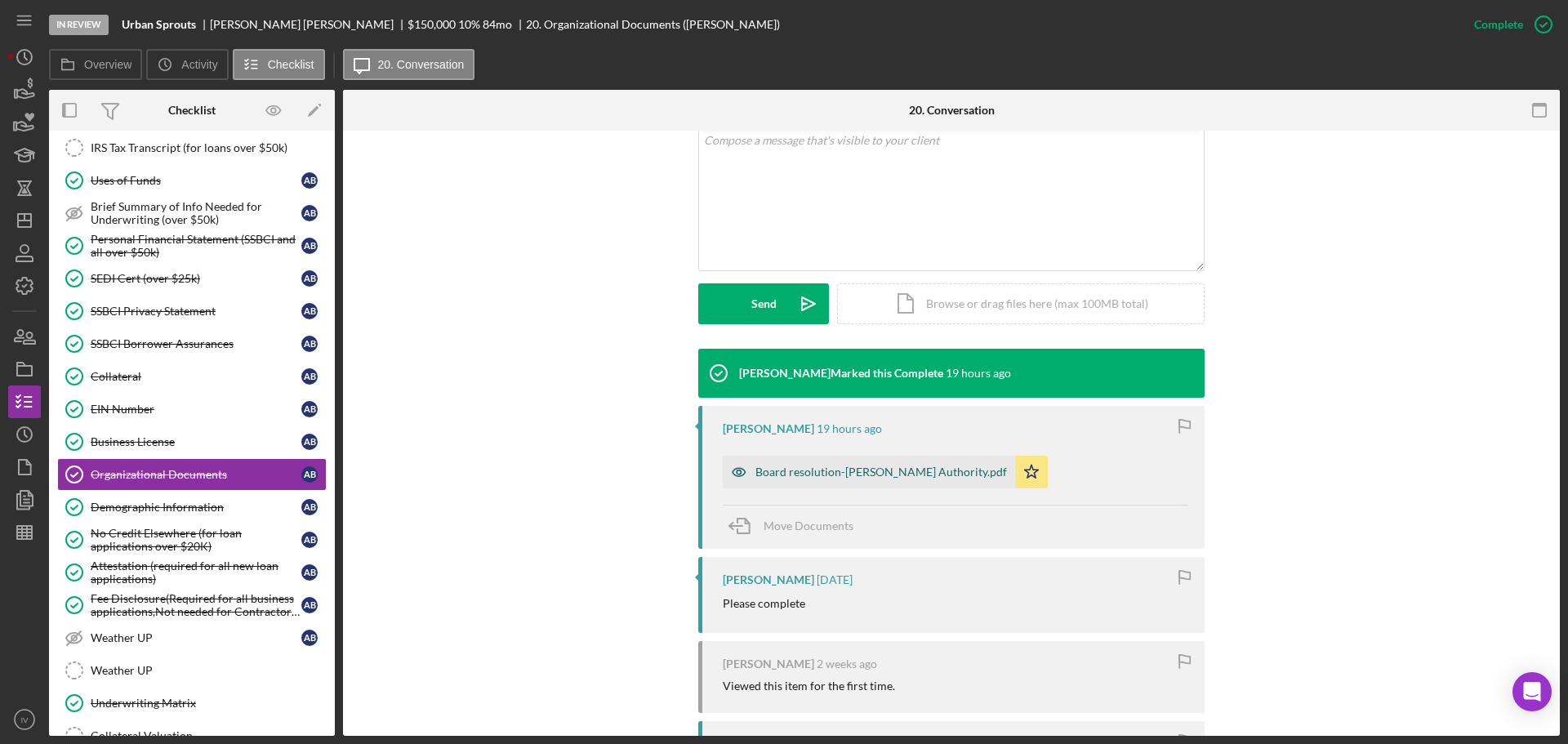
click at [798, 474] on div "Board resolution-[PERSON_NAME] Authority.pdf" at bounding box center [881, 472] width 251 height 13
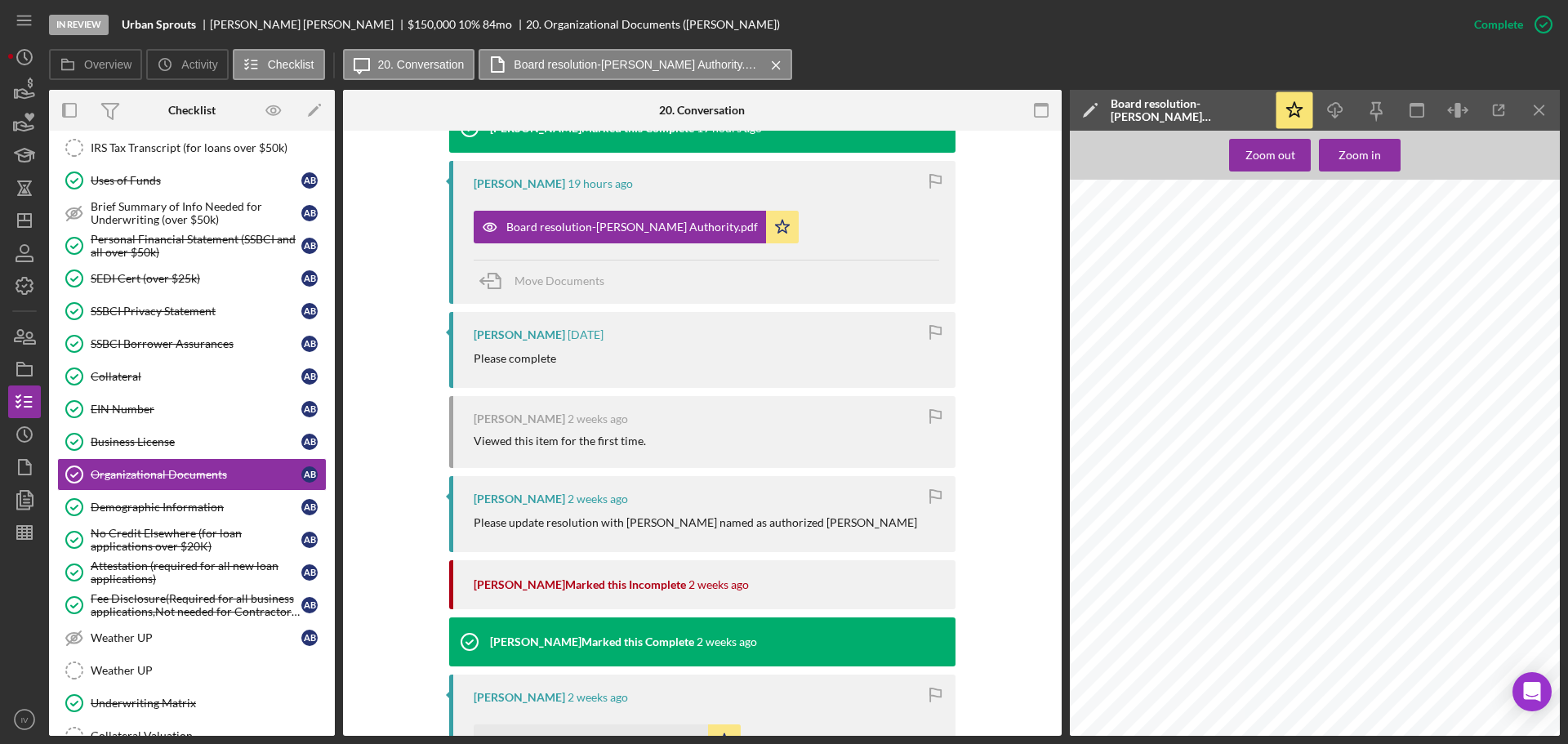
scroll to position [736, 0]
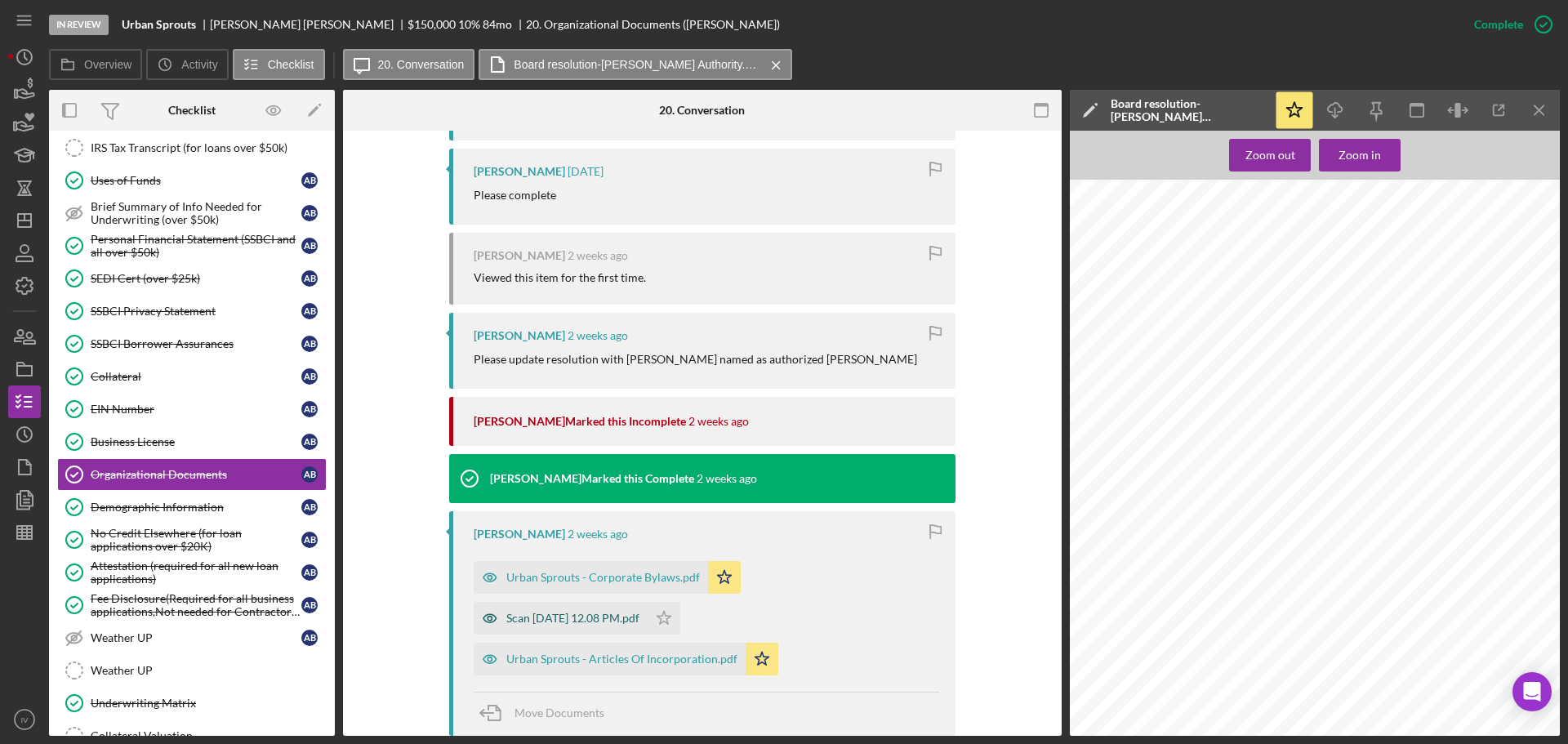
click at [572, 570] on div "Scan [DATE] 12.08 PM.pdf" at bounding box center [573, 618] width 133 height 13
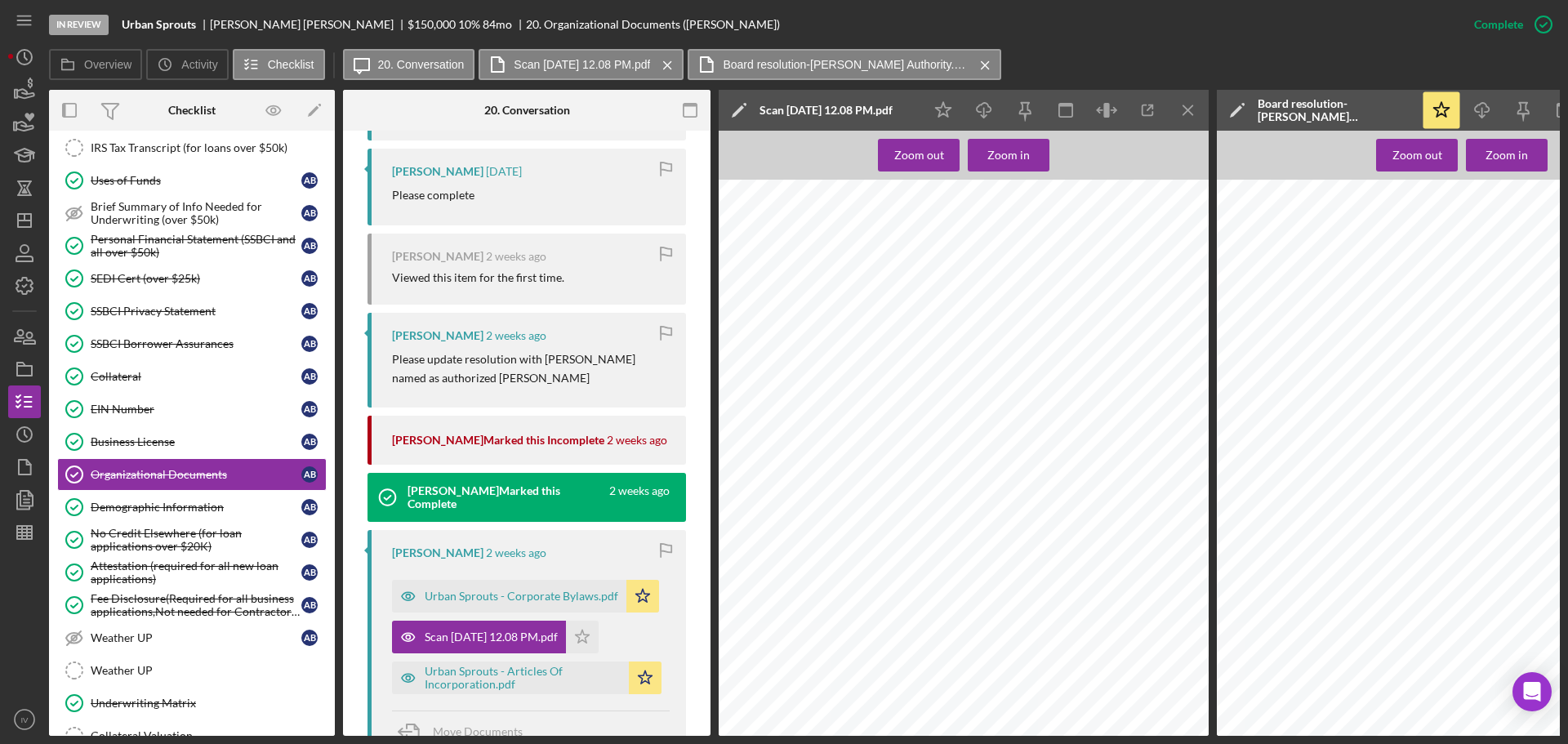
scroll to position [755, 0]
click at [468, 570] on div "Urban Sprouts - Articles Of Incorporation.pdf" at bounding box center [522, 677] width 196 height 26
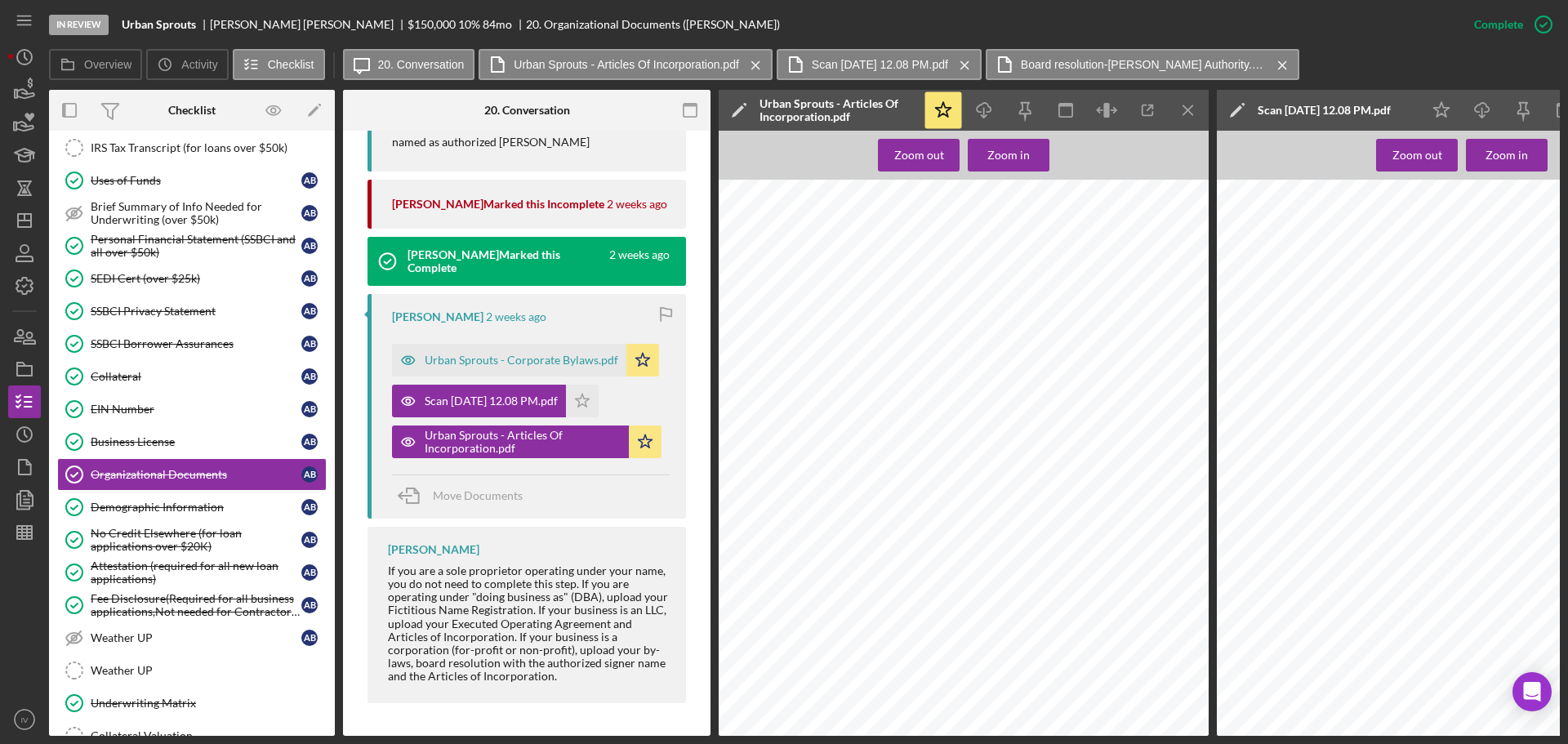
scroll to position [667, 0]
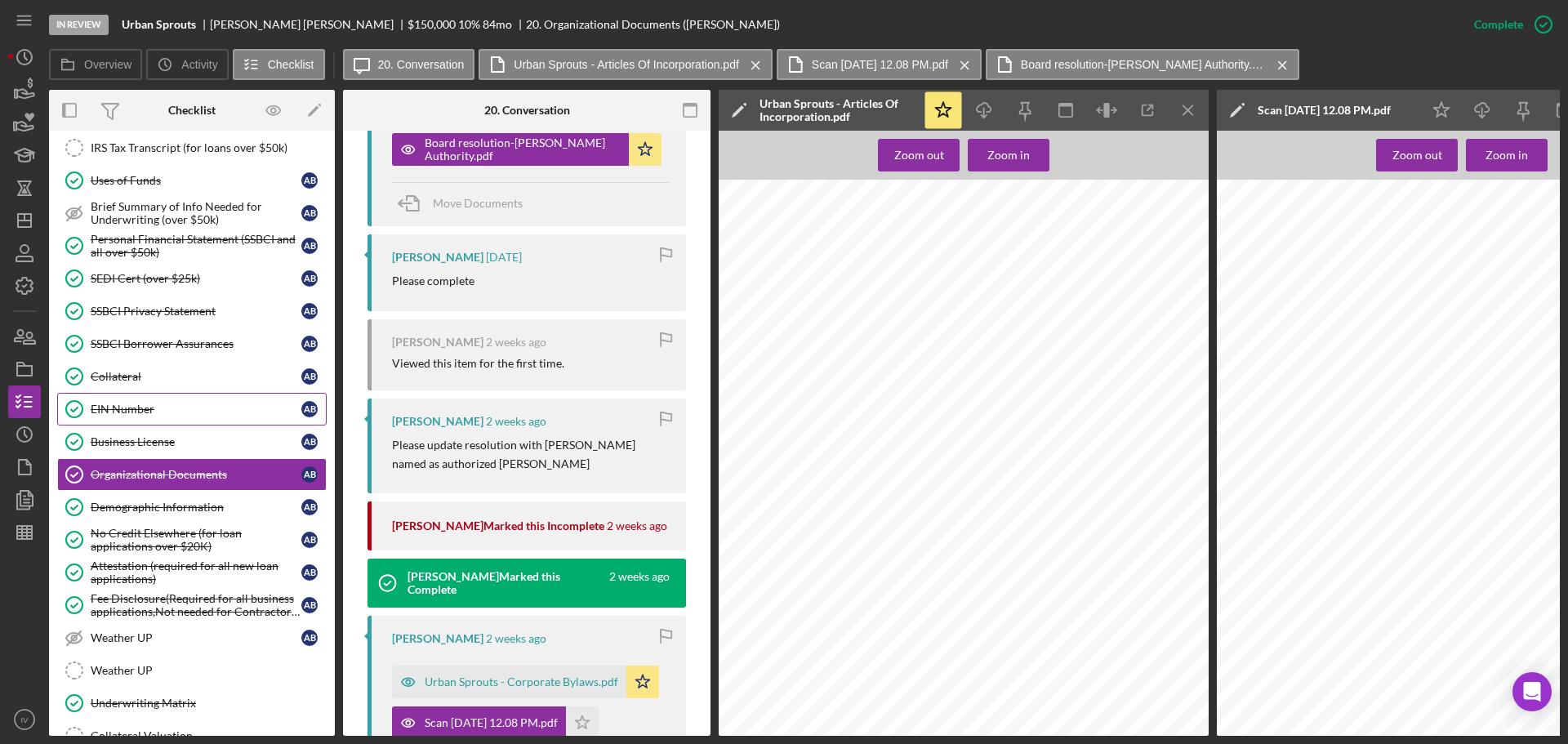
click at [122, 409] on div "EIN Number" at bounding box center [196, 409] width 211 height 13
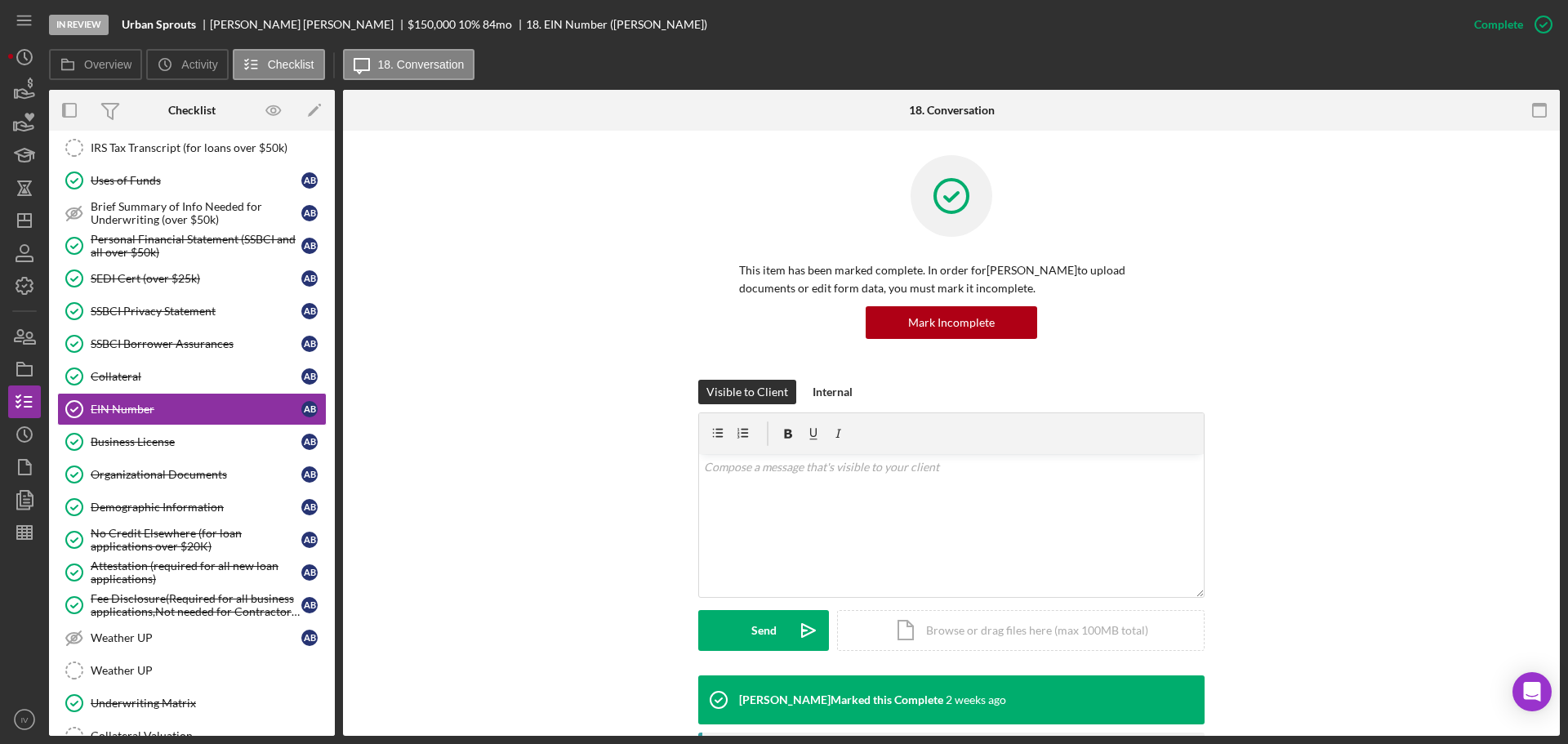
scroll to position [265, 0]
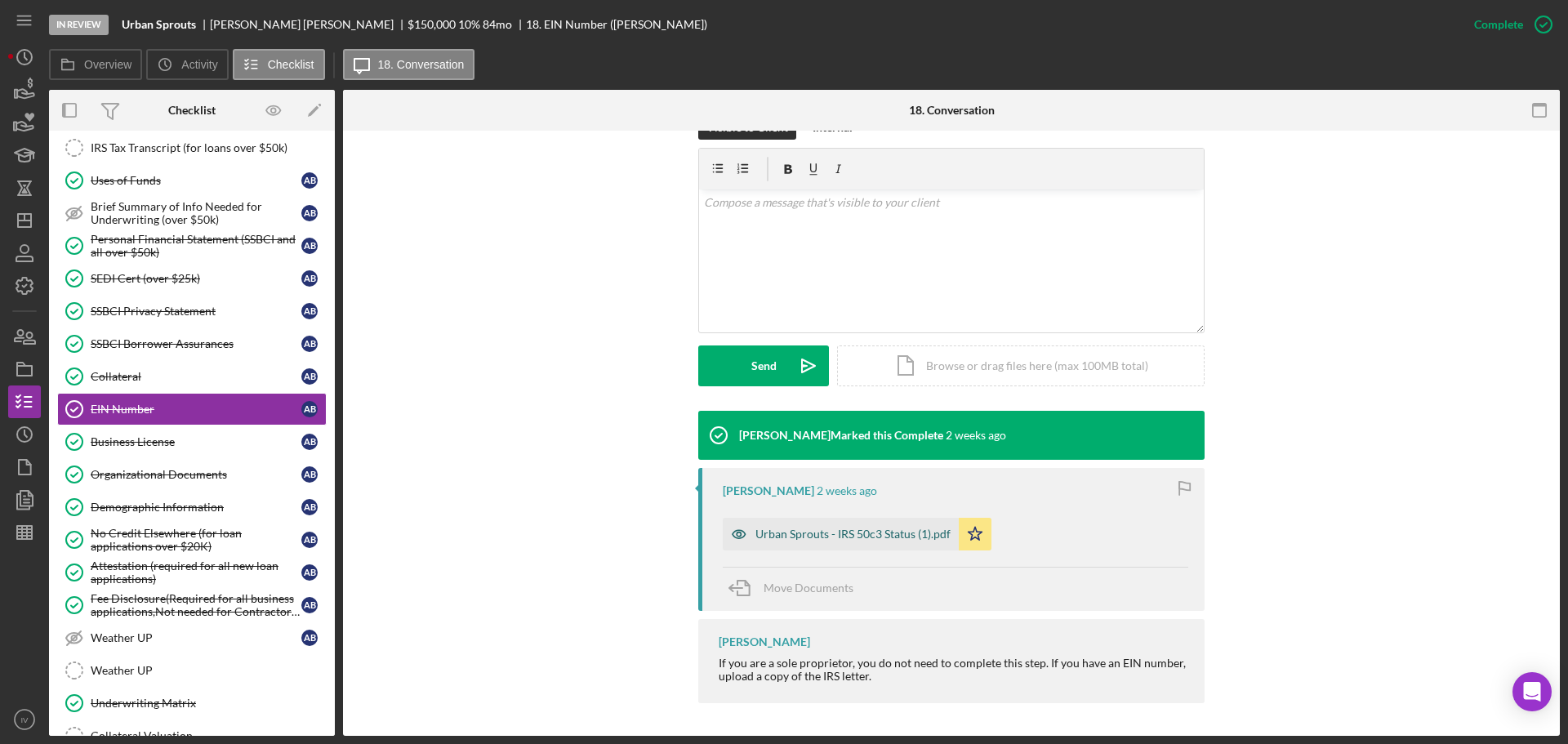
click at [803, 532] on div "Urban Sprouts - IRS 50c3 Status (1).pdf" at bounding box center [853, 534] width 195 height 13
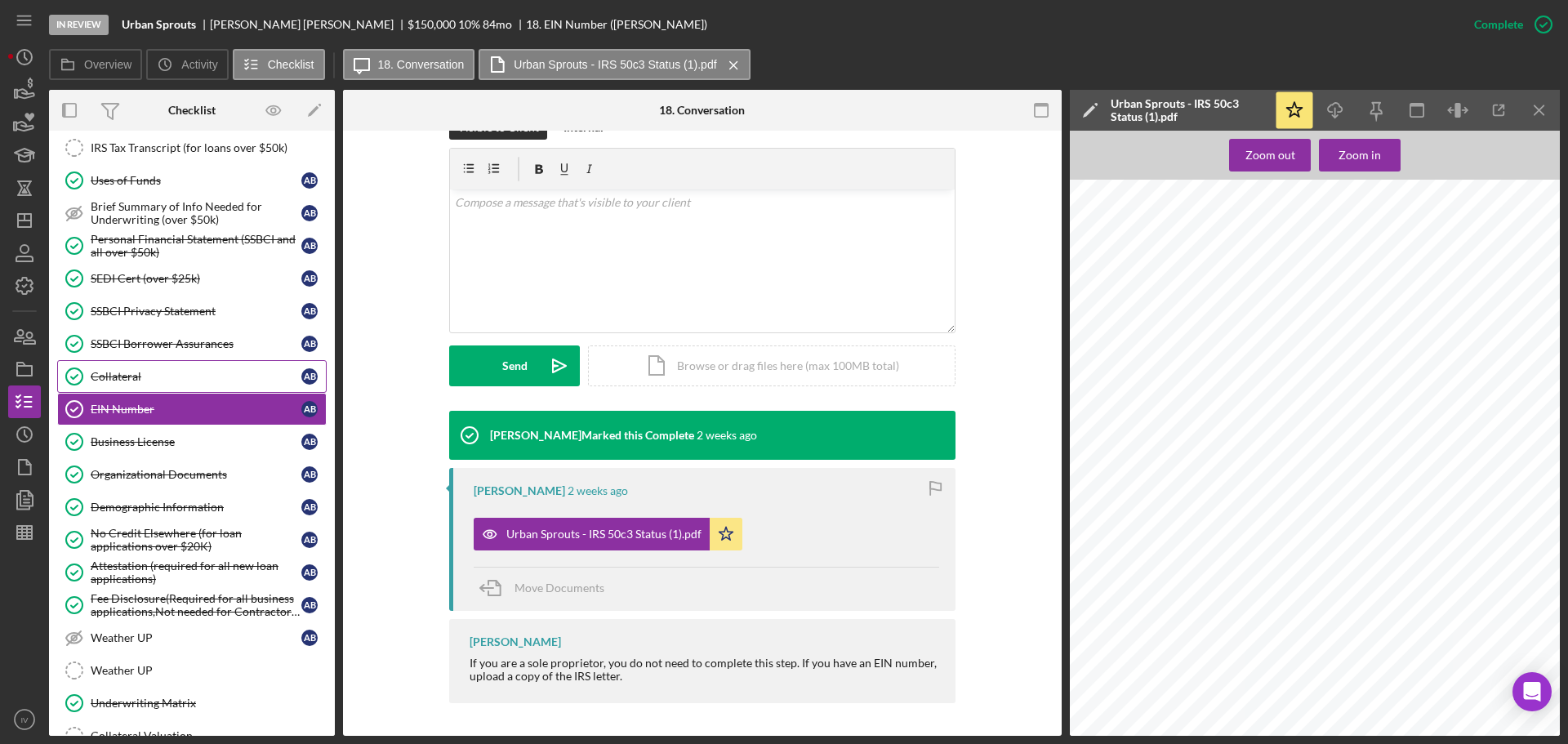
click at [135, 374] on div "Collateral" at bounding box center [196, 377] width 211 height 13
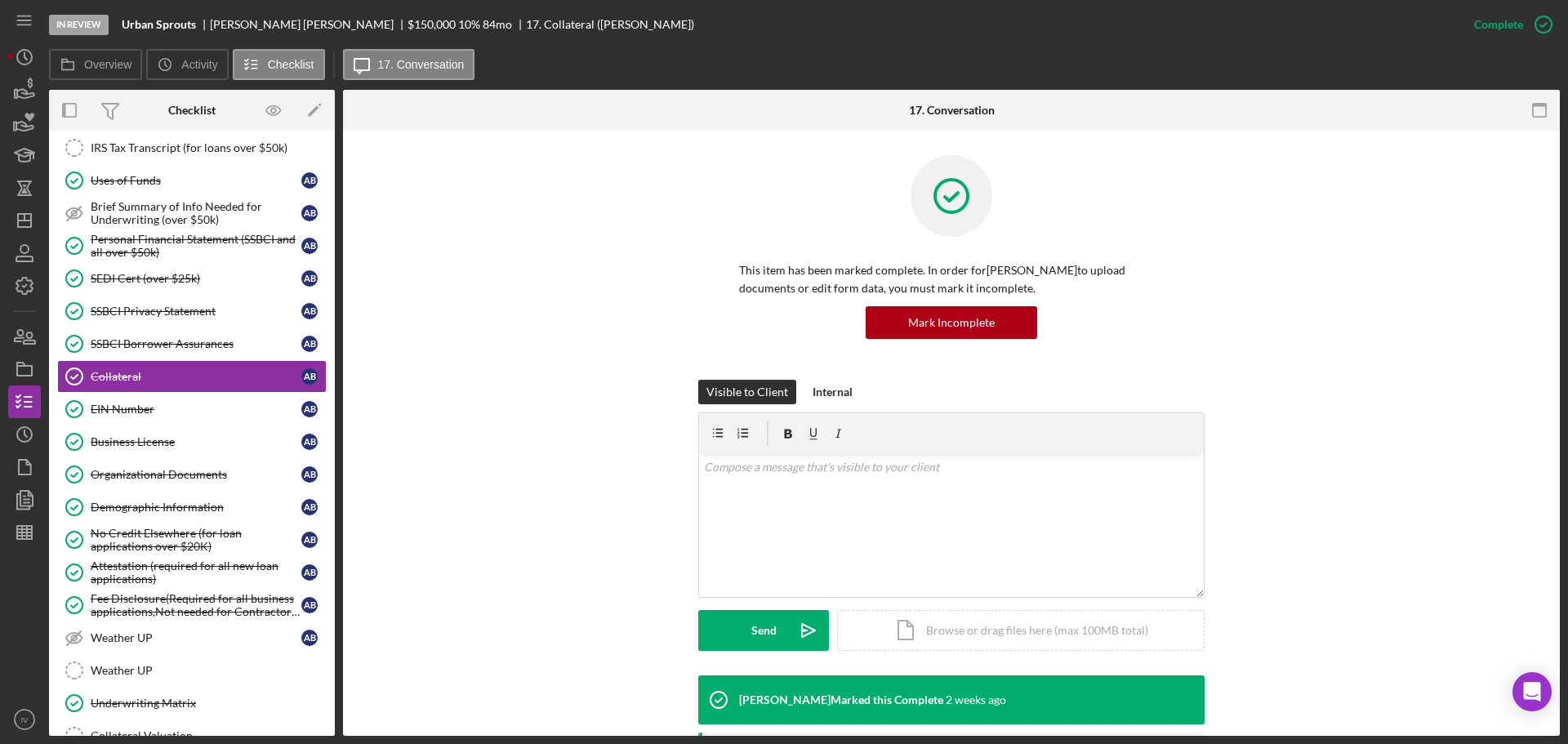
scroll to position [327, 0]
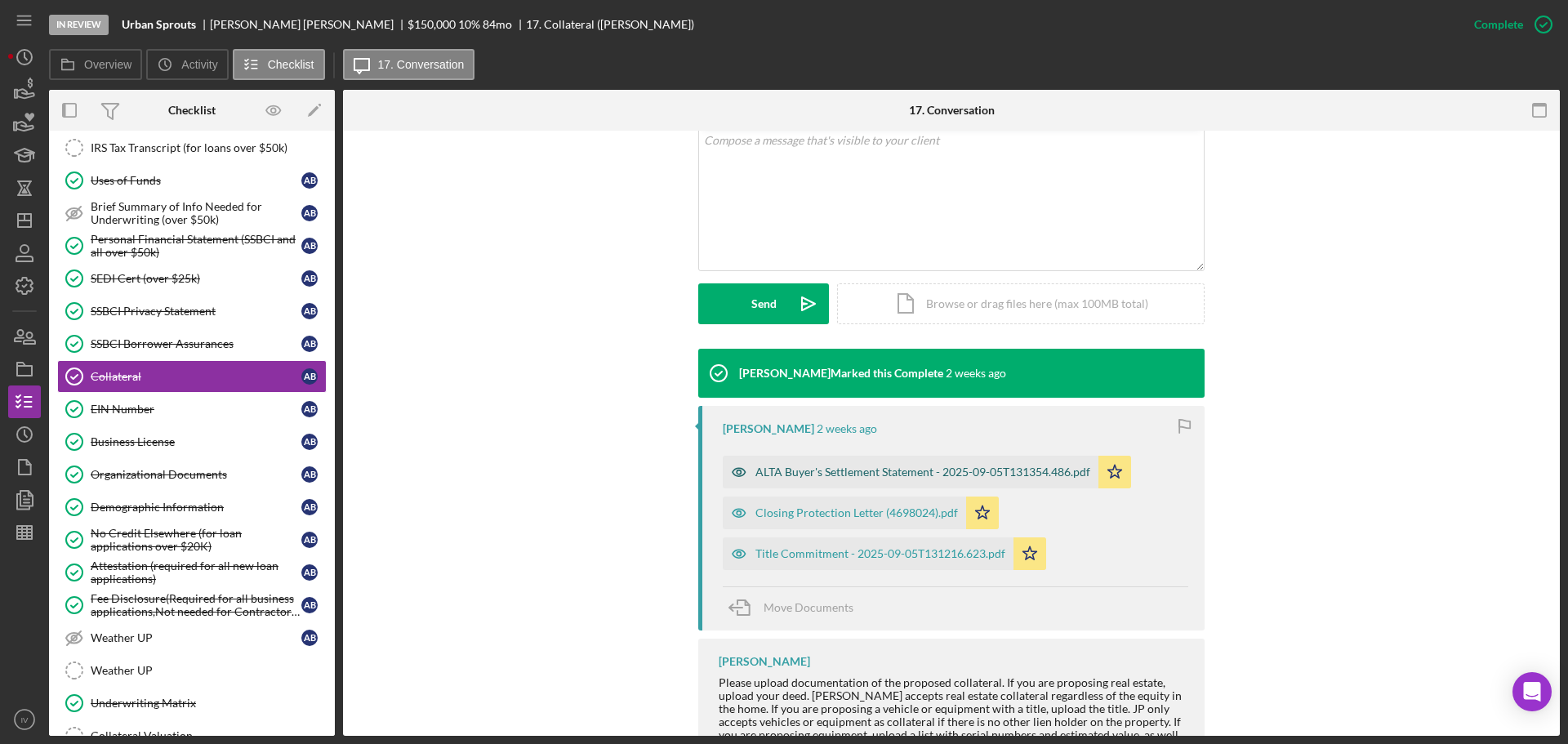
click at [771, 466] on div "ALTA Buyer's Settlement Statement - 2025-09-05T131354.486.pdf" at bounding box center [923, 472] width 335 height 13
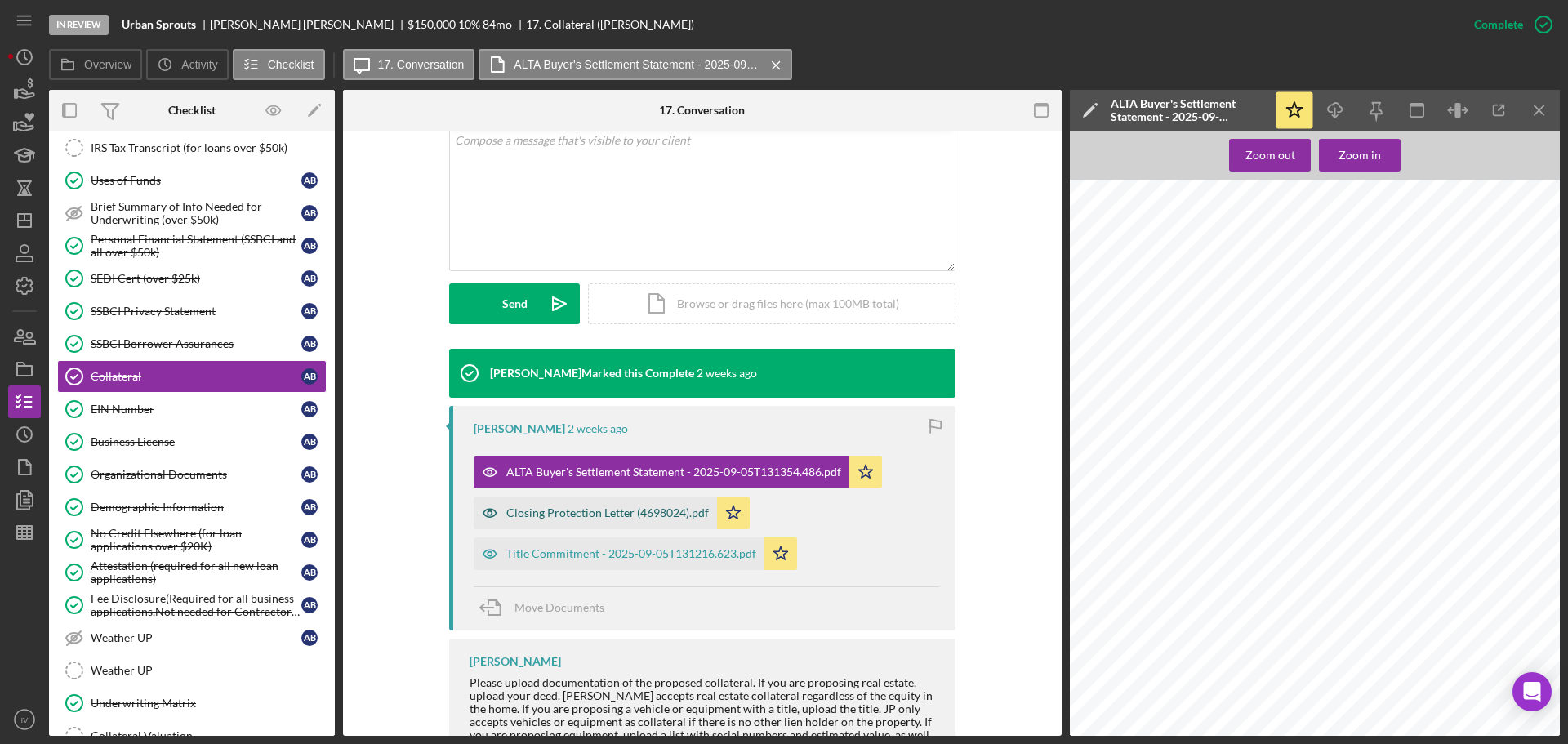
click at [631, 513] on div "Closing Protection Letter (4698024).pdf" at bounding box center [607, 513] width 202 height 13
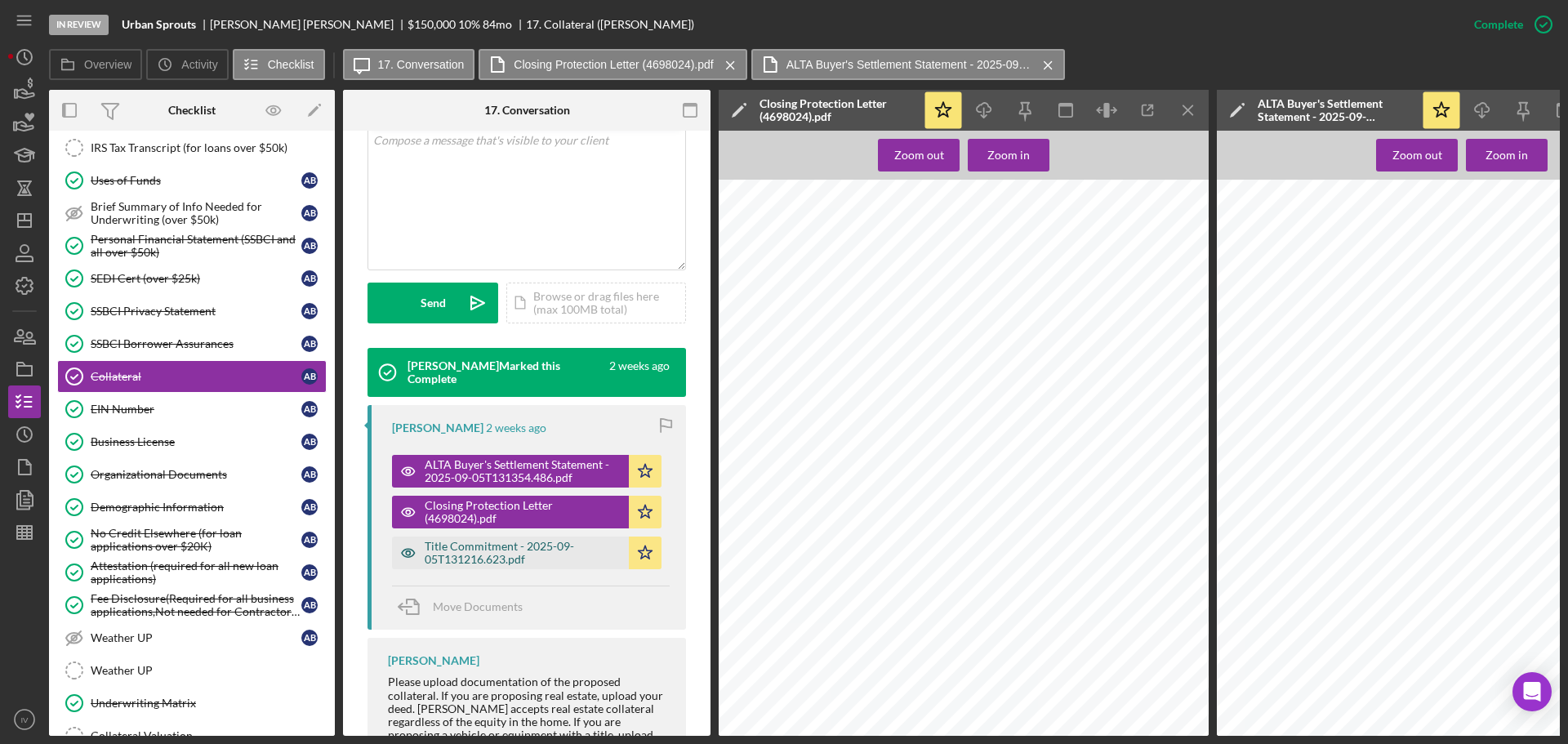
click at [510, 550] on div "Title Commitment - 2025-09-05T131216.623.pdf" at bounding box center [522, 552] width 196 height 26
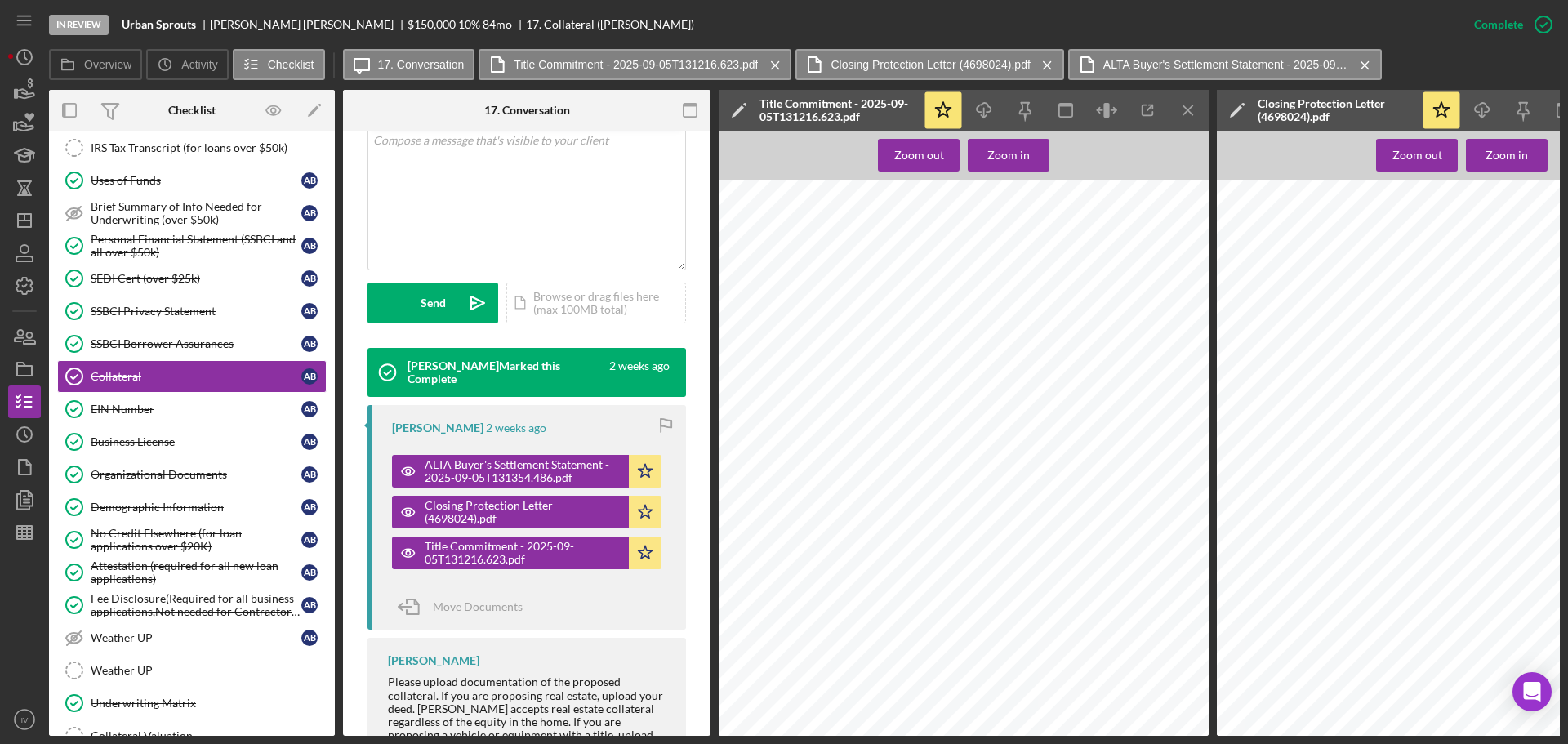
scroll to position [3186, 0]
click at [123, 342] on div "SSBCI Borrower Assurances" at bounding box center [196, 344] width 211 height 13
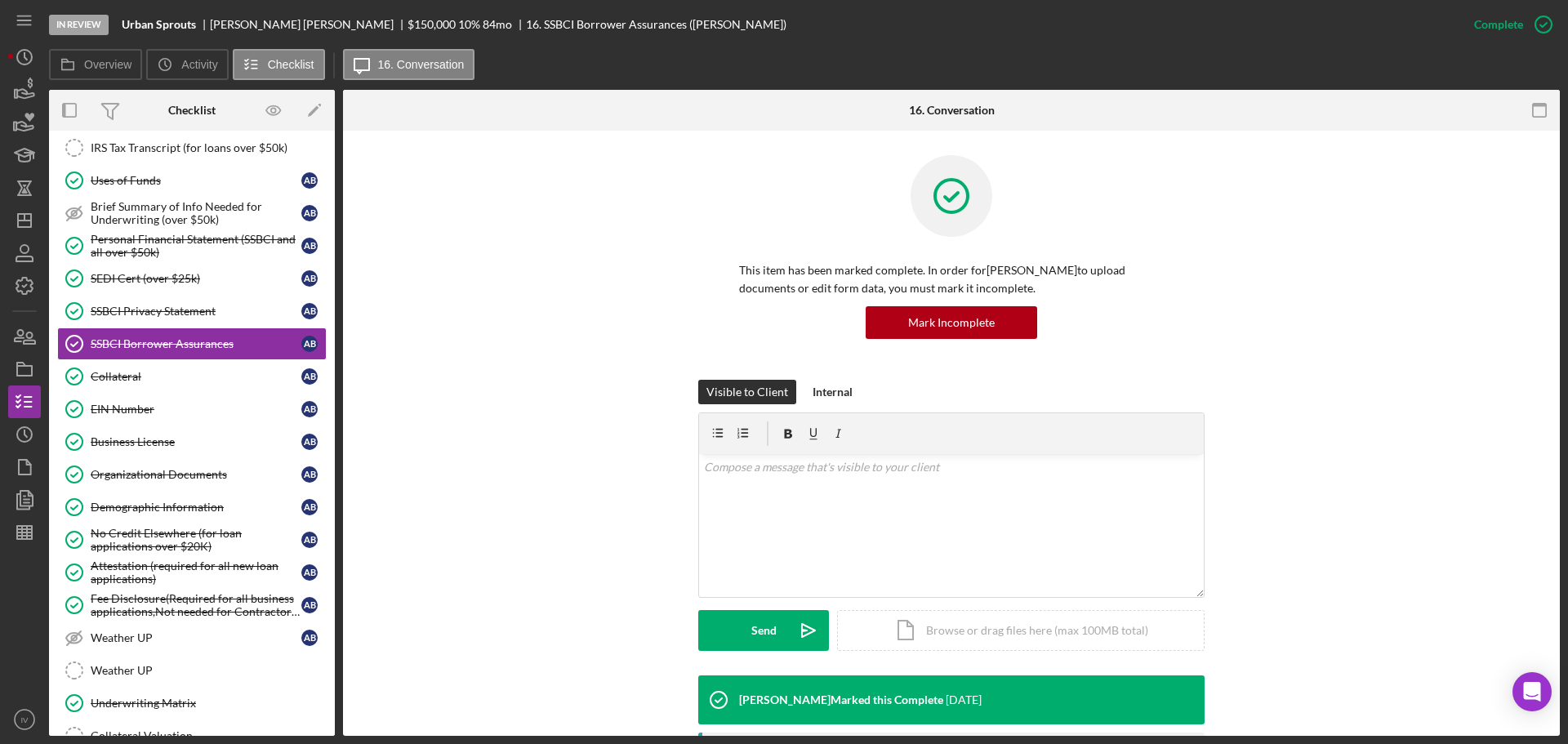
scroll to position [327, 0]
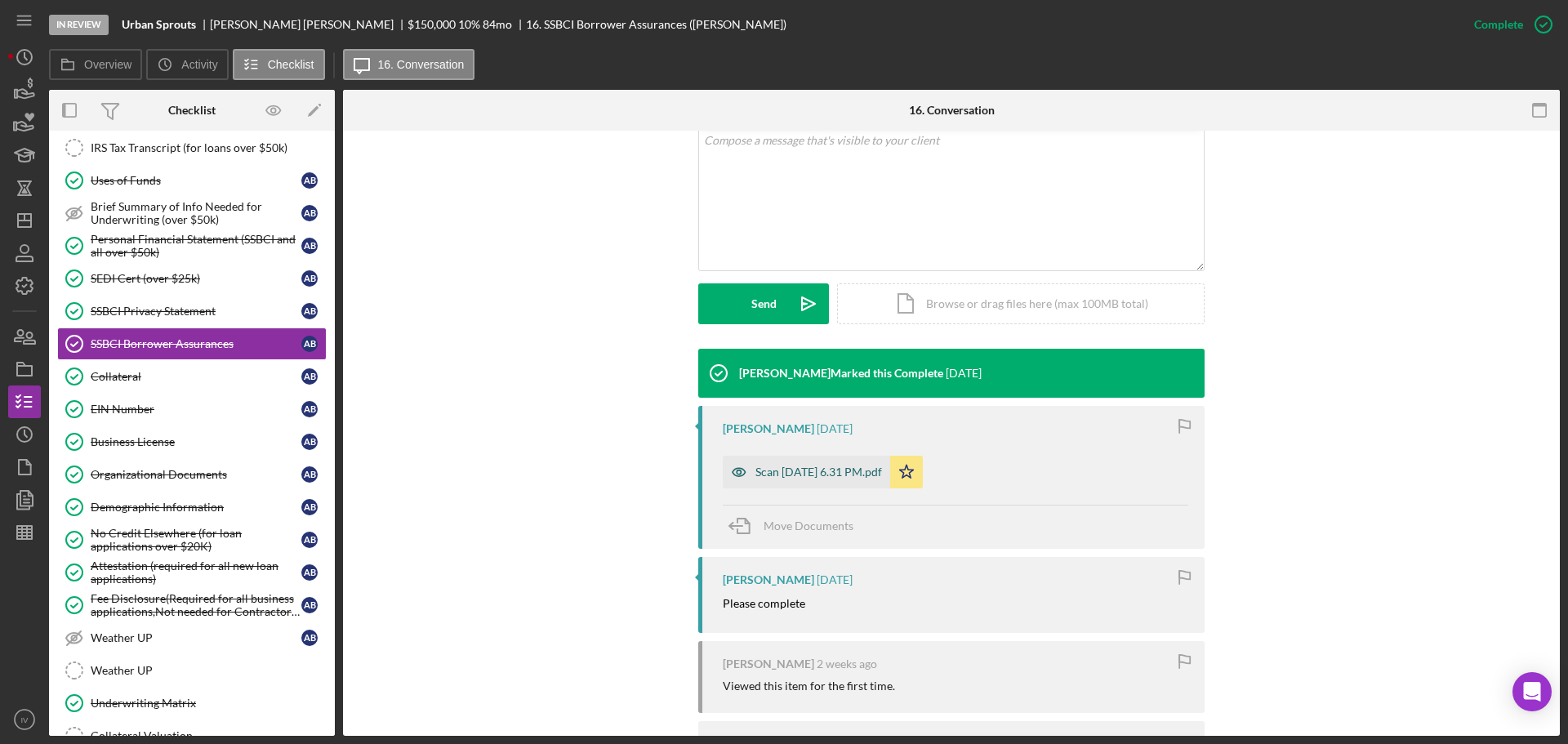
click at [782, 472] on div "Scan [DATE] 6.31 PM.pdf" at bounding box center [819, 472] width 127 height 13
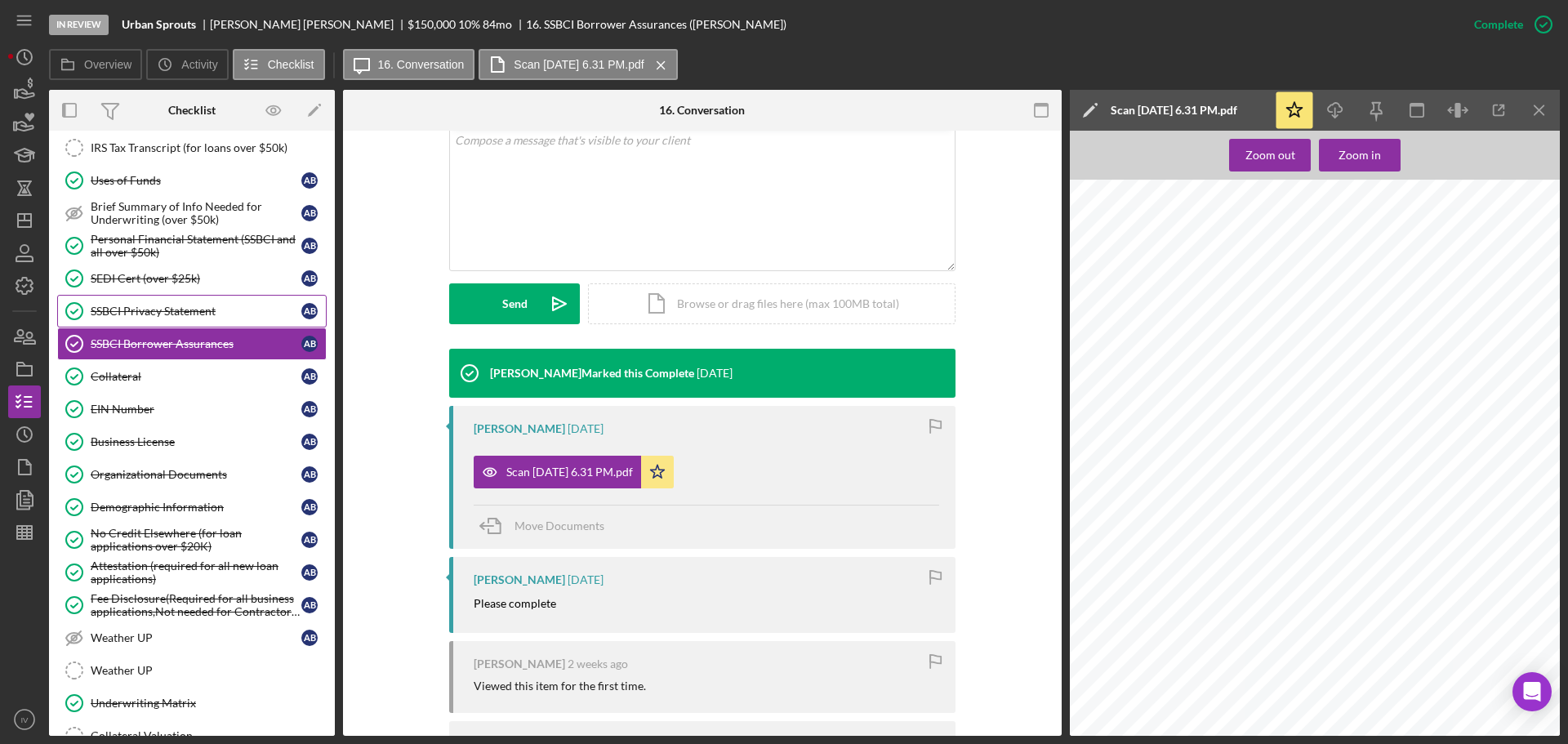
click at [153, 313] on div "SSBCI Privacy Statement" at bounding box center [196, 312] width 211 height 13
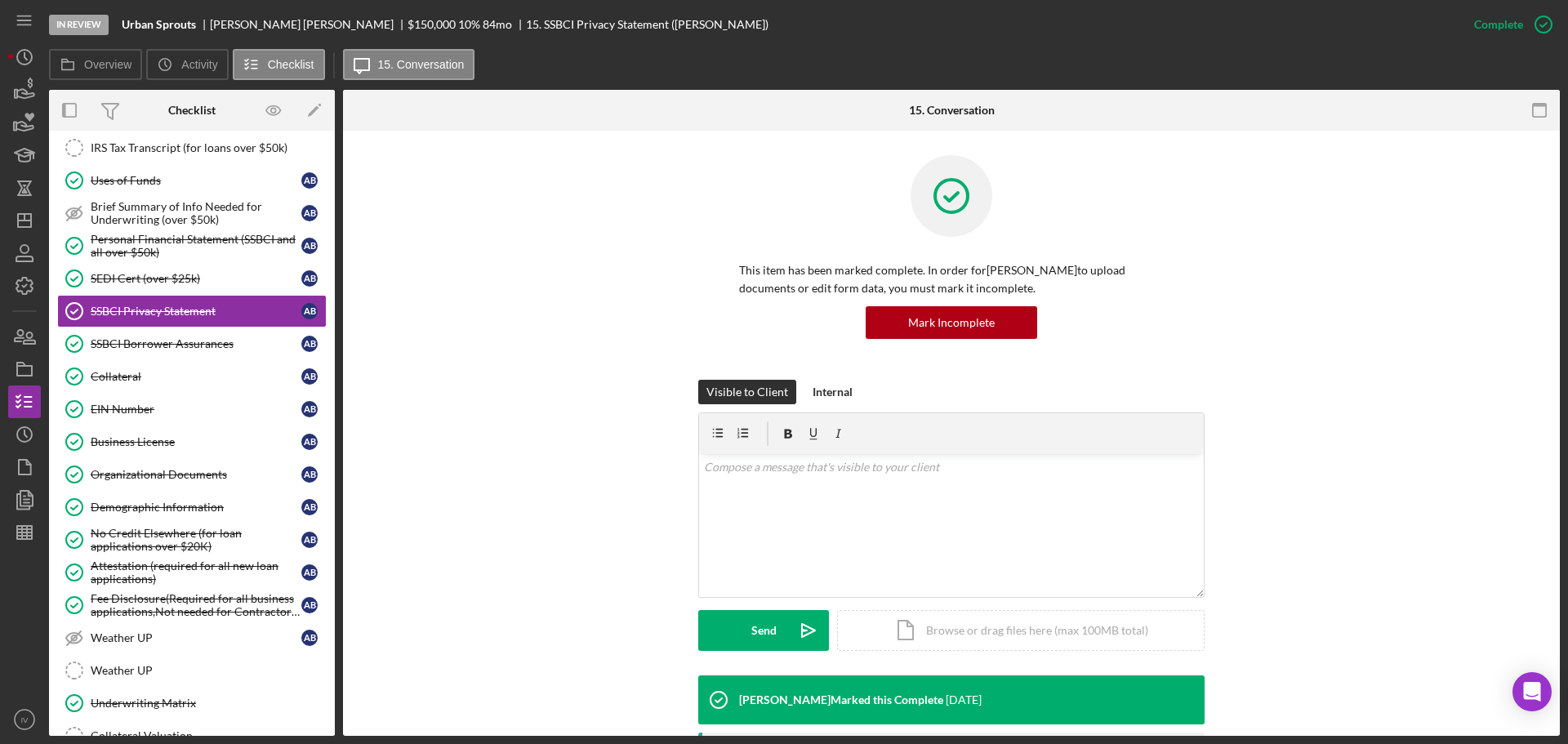
scroll to position [408, 0]
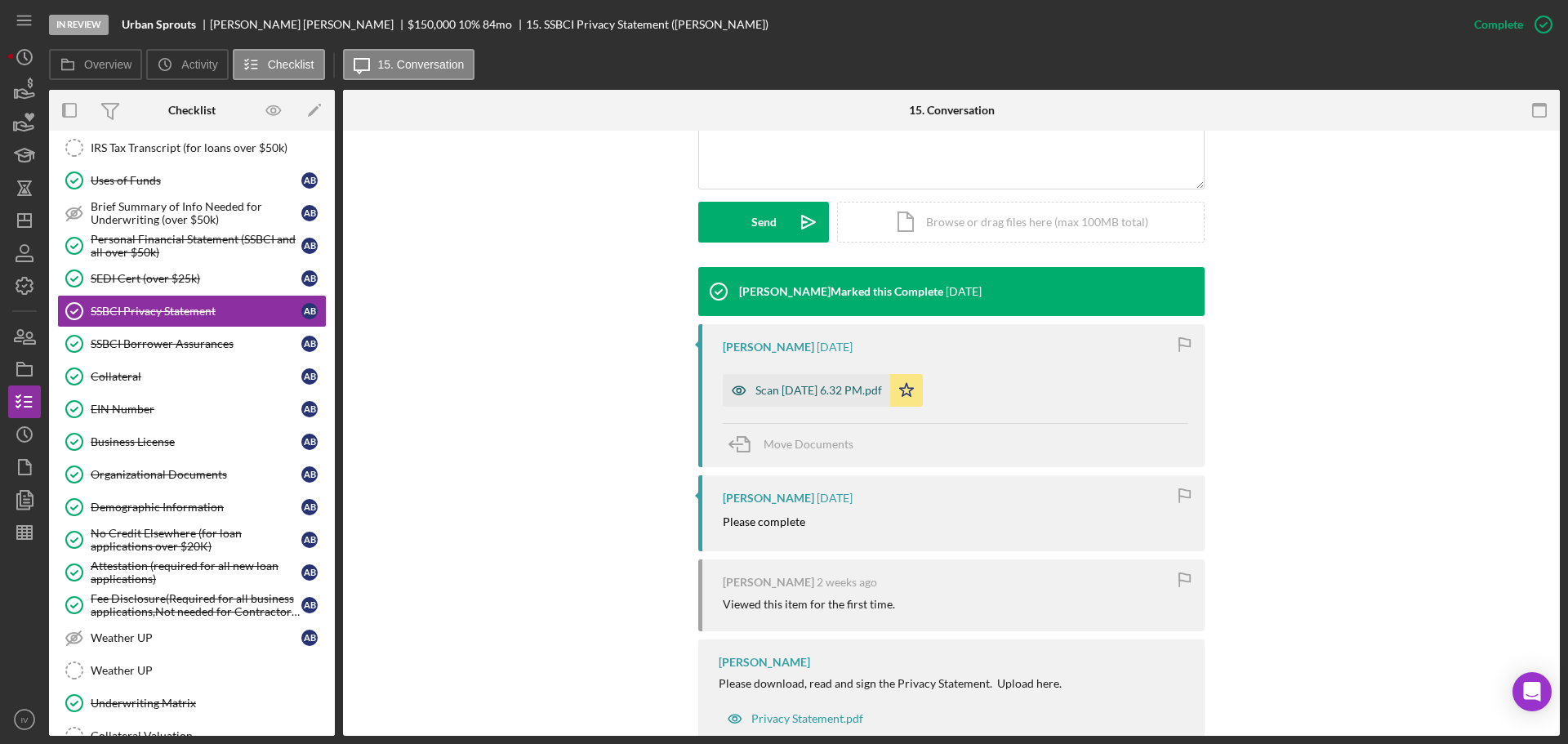
click at [790, 394] on div "Scan [DATE] 6.32 PM.pdf" at bounding box center [819, 391] width 127 height 13
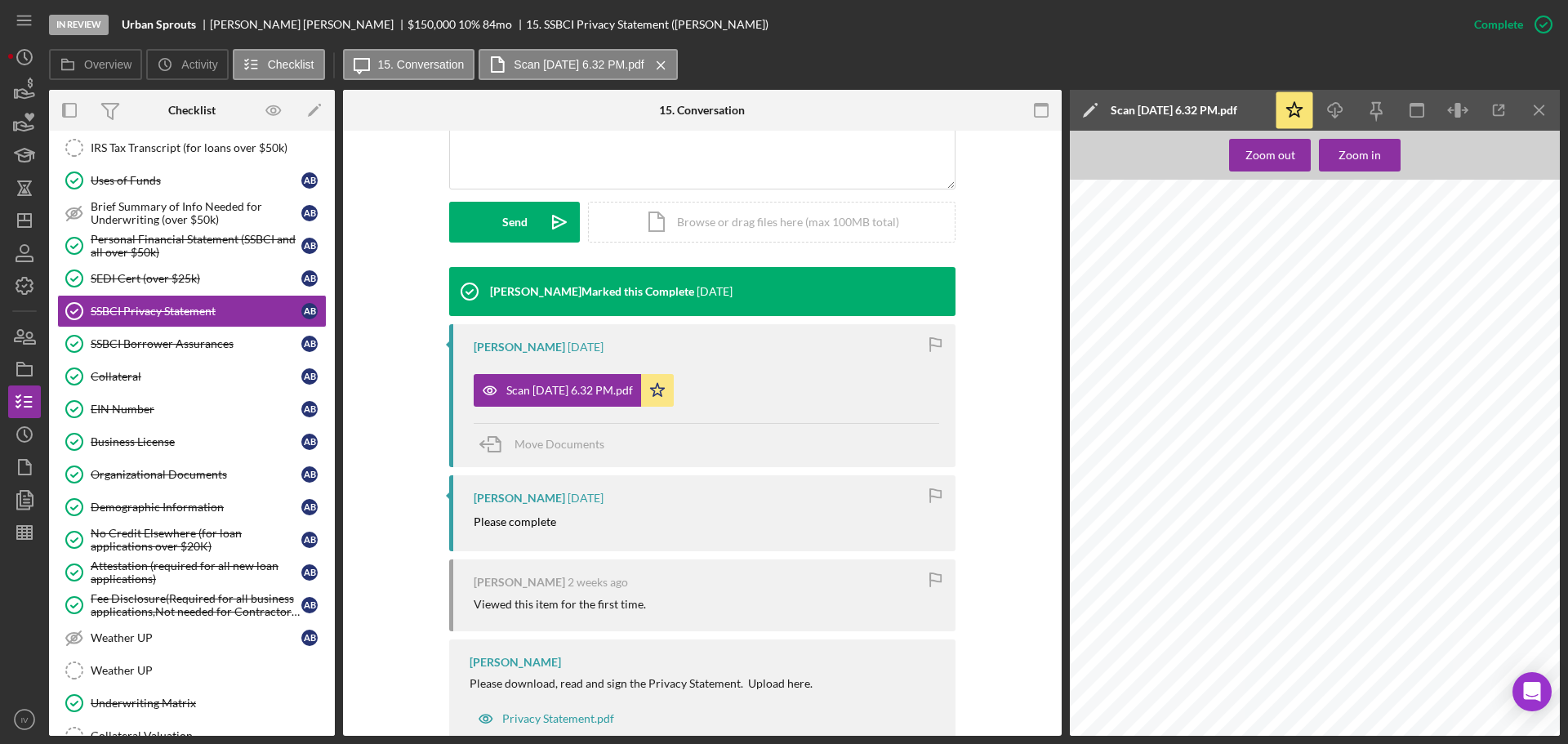
scroll to position [103, 0]
click at [122, 272] on div "SEDI Cert (over $25k)" at bounding box center [196, 279] width 211 height 13
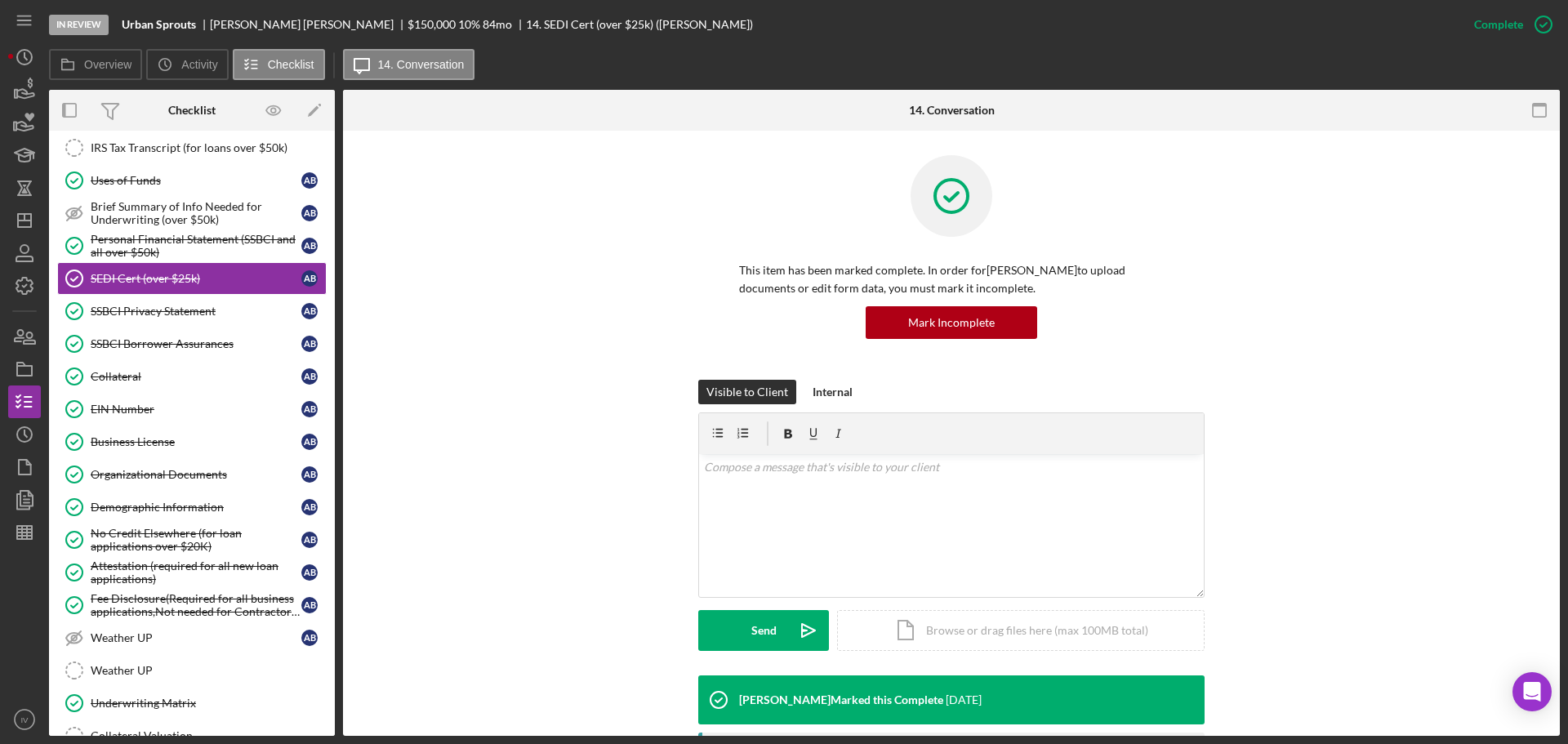
scroll to position [470, 0]
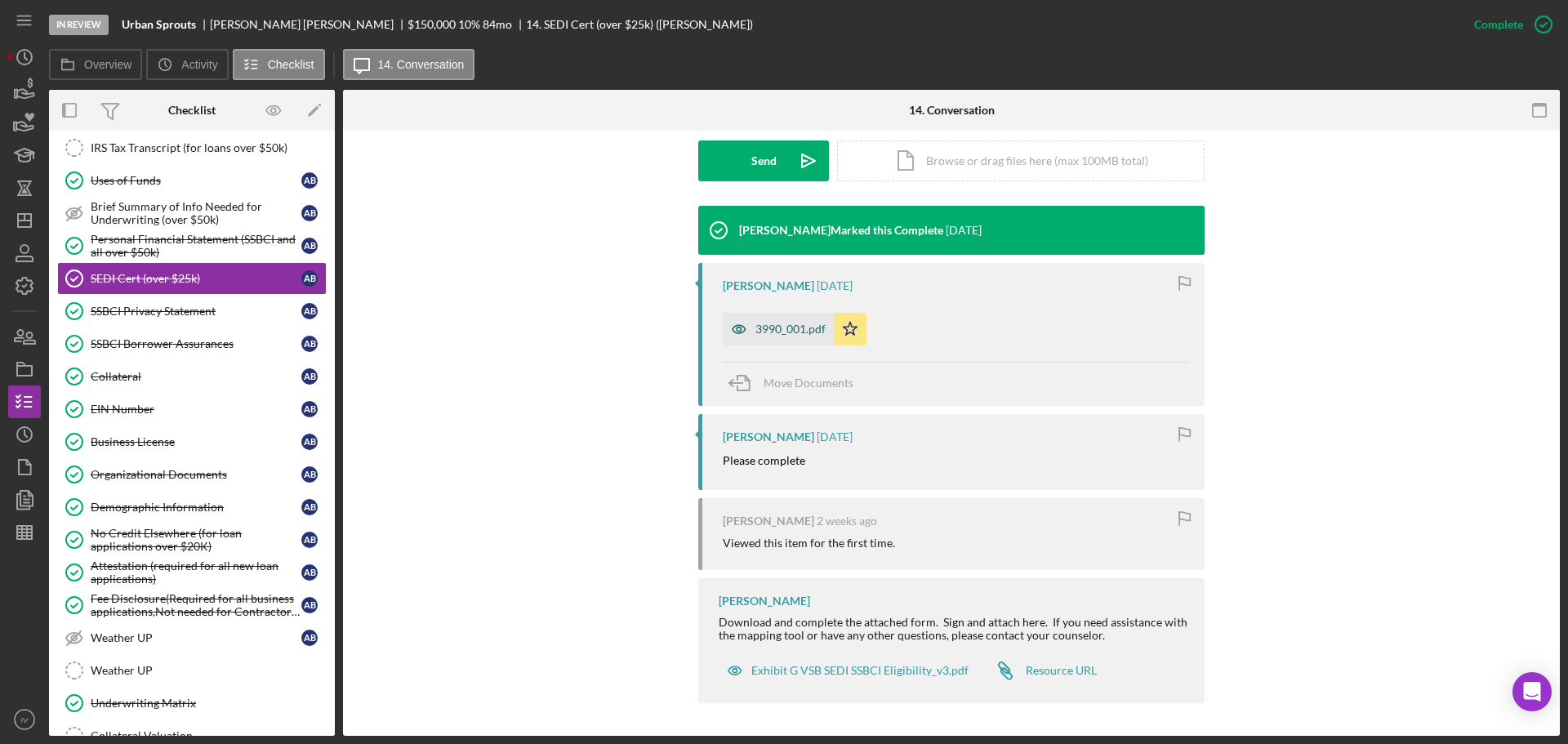
click at [773, 323] on div "3990_001.pdf" at bounding box center [790, 329] width 70 height 13
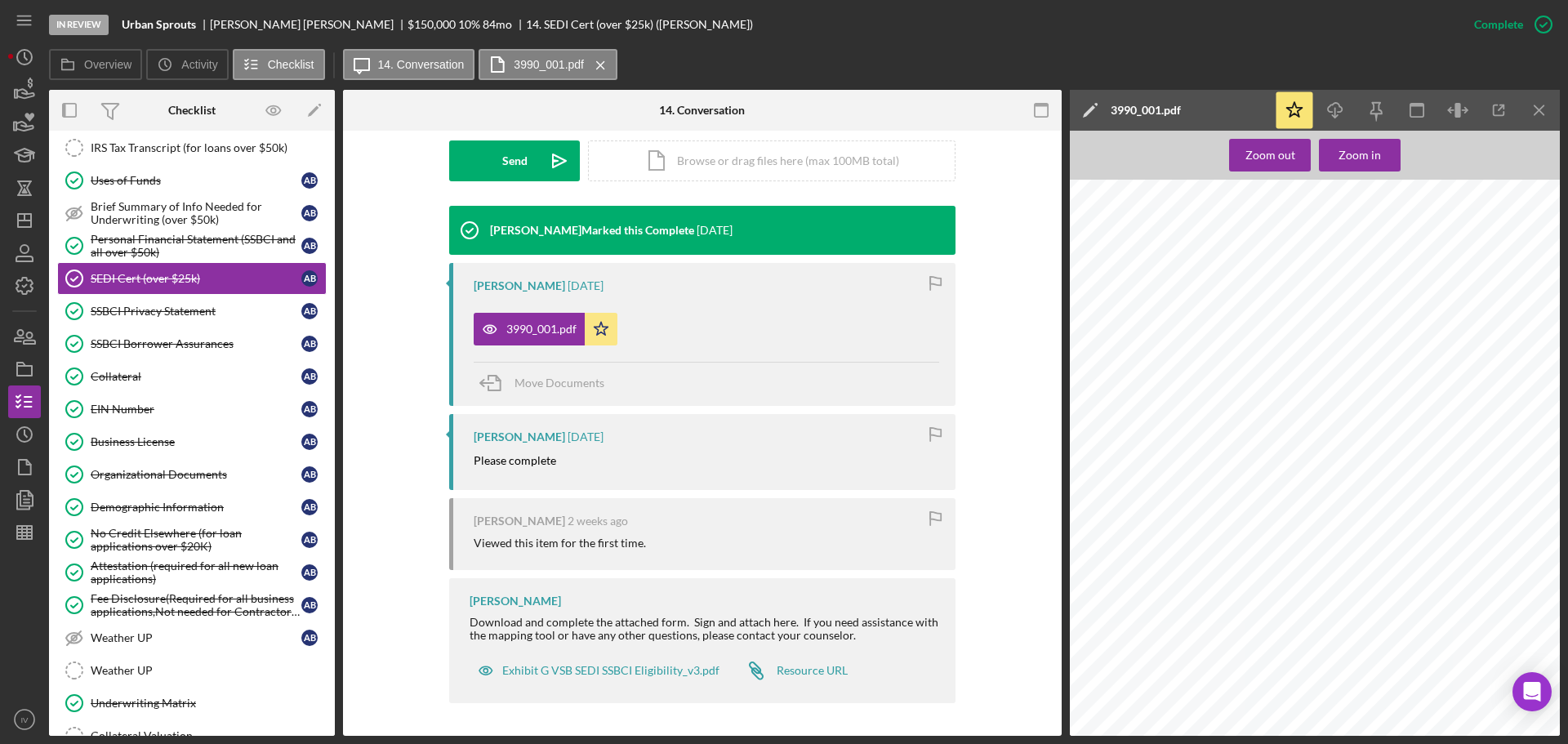
scroll to position [750, 0]
click at [120, 240] on div "Personal Financial Statement (SSBCI and all over $50k)" at bounding box center [196, 245] width 211 height 26
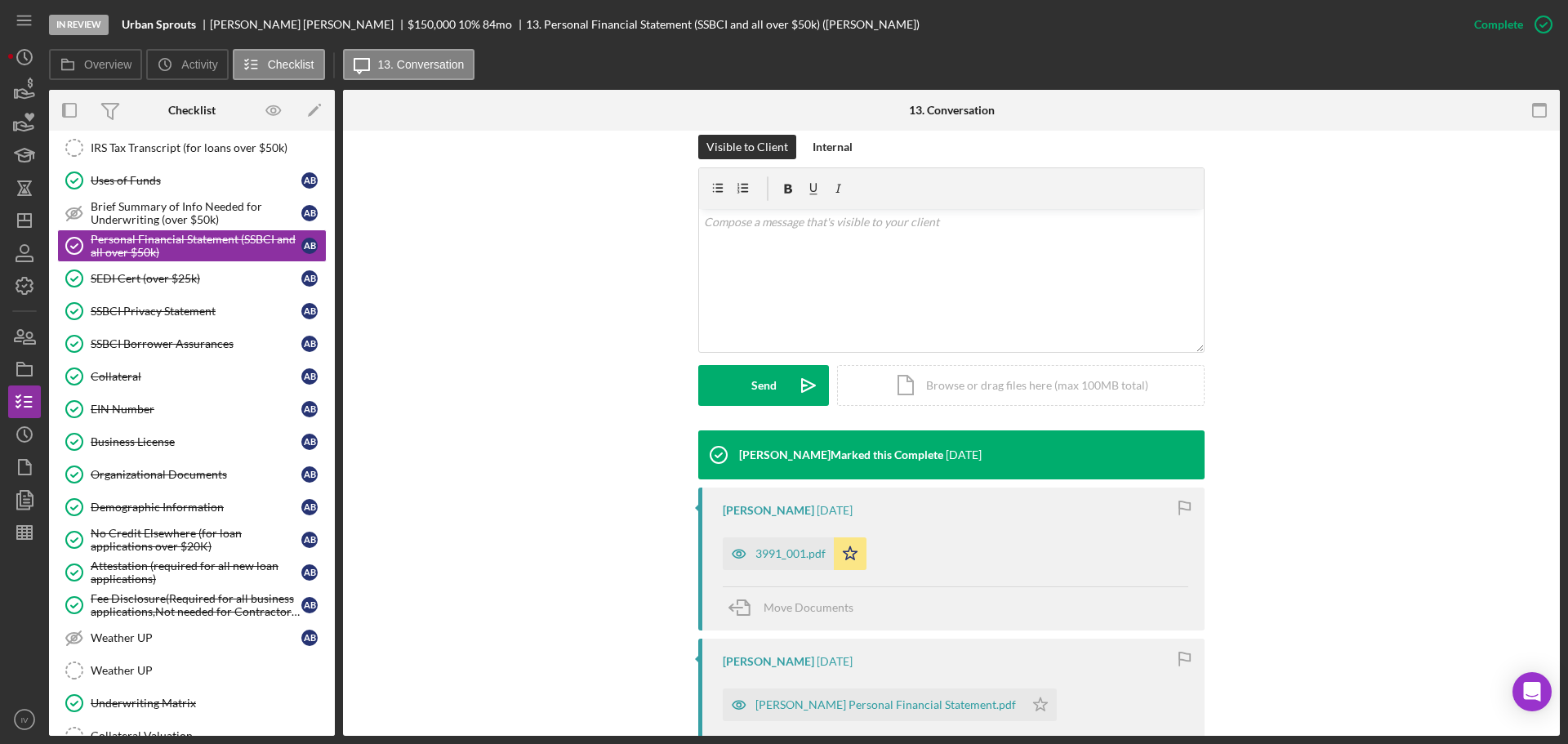
scroll to position [327, 0]
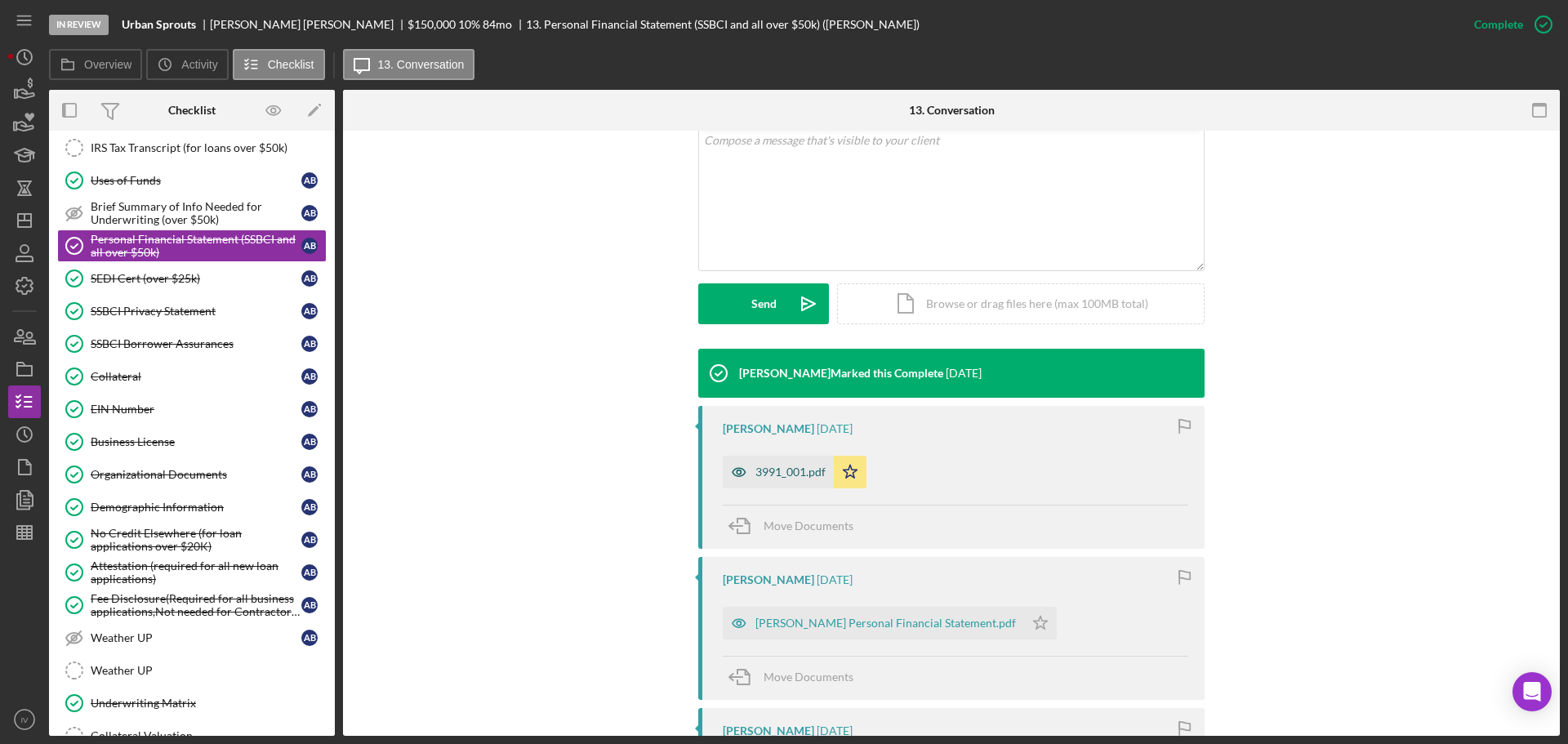
click at [779, 469] on div "3991_001.pdf" at bounding box center [790, 472] width 70 height 13
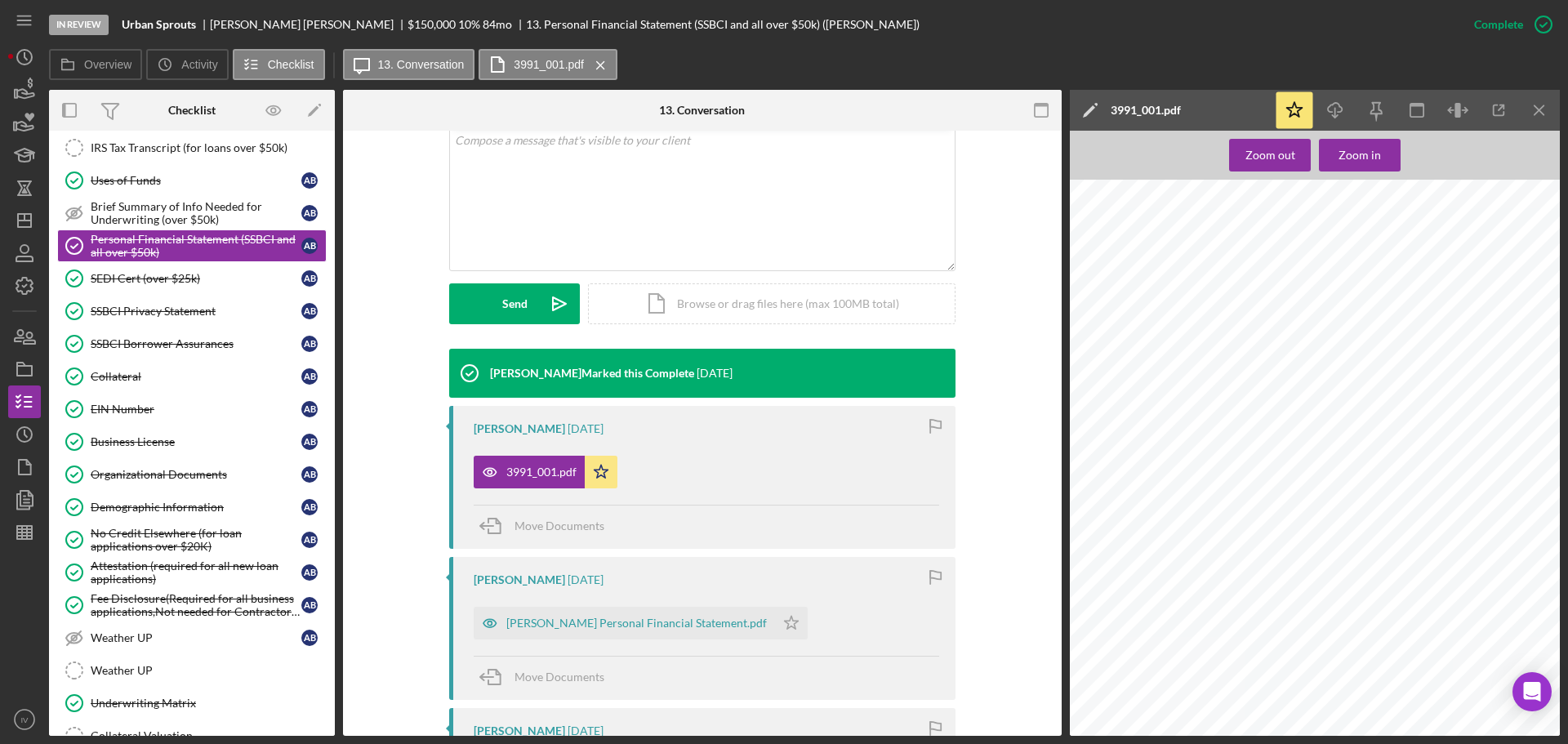
scroll to position [3186, 0]
click at [119, 179] on div "Uses of Funds" at bounding box center [196, 181] width 211 height 13
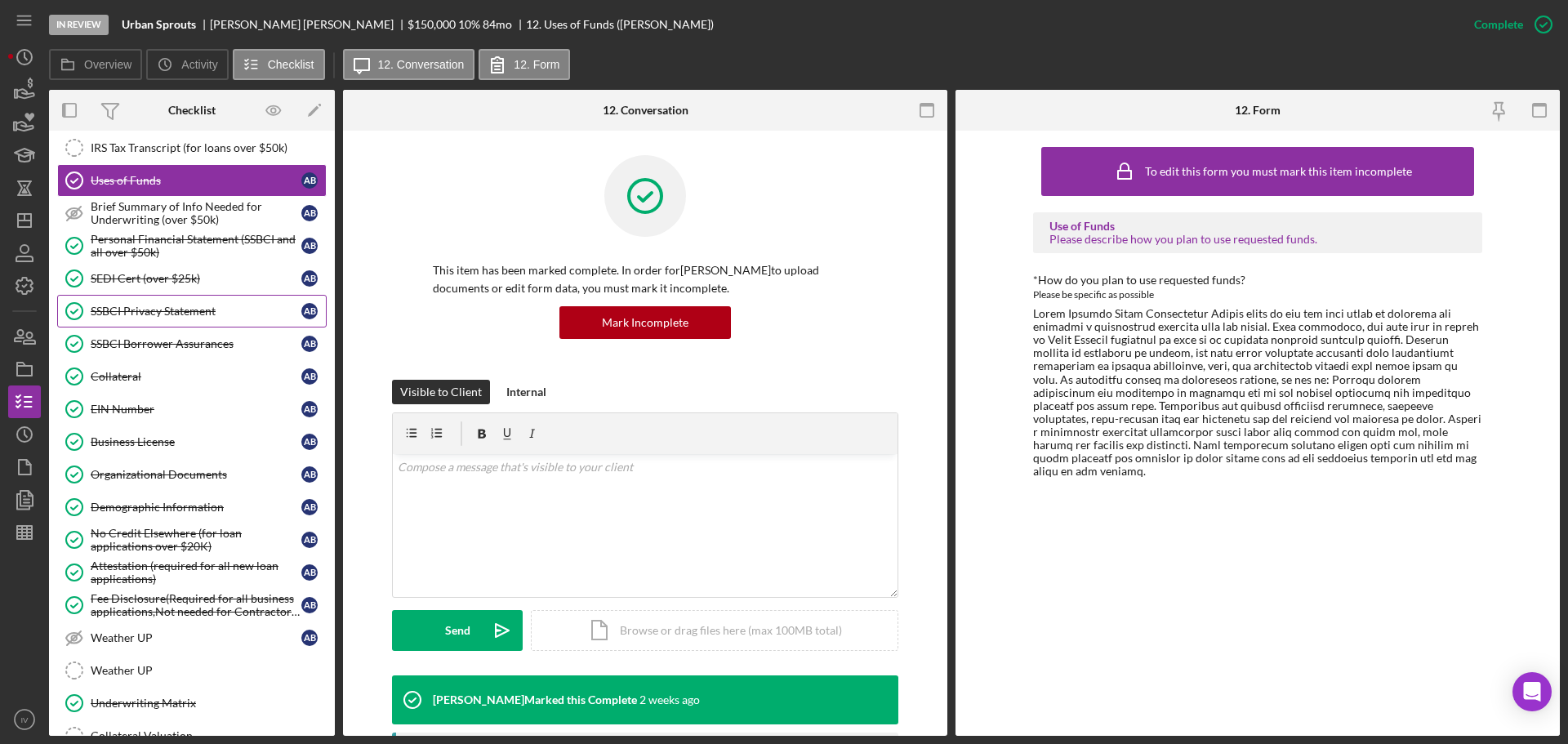
scroll to position [163, 0]
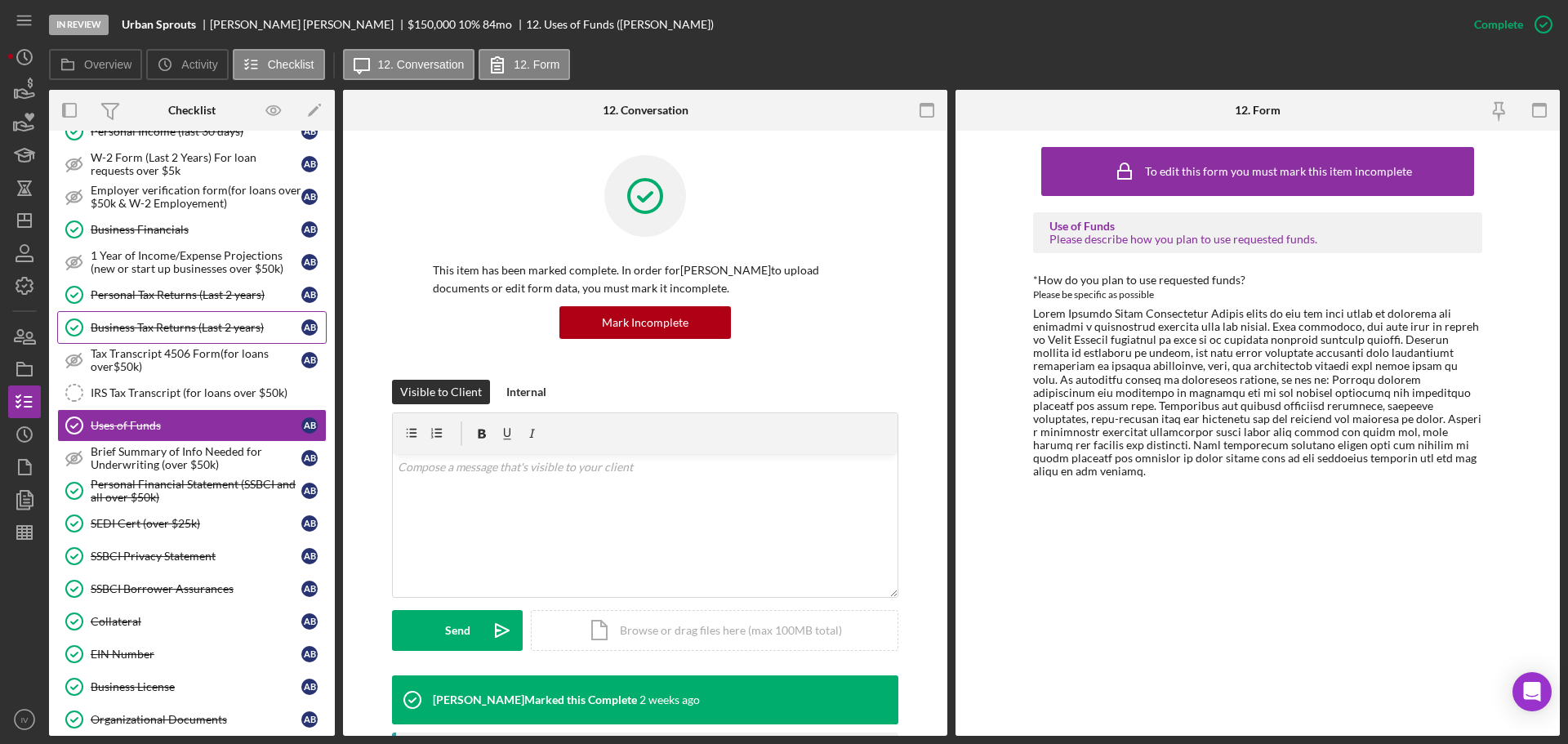
click at [154, 327] on div "Business Tax Returns (Last 2 years)" at bounding box center [196, 327] width 211 height 13
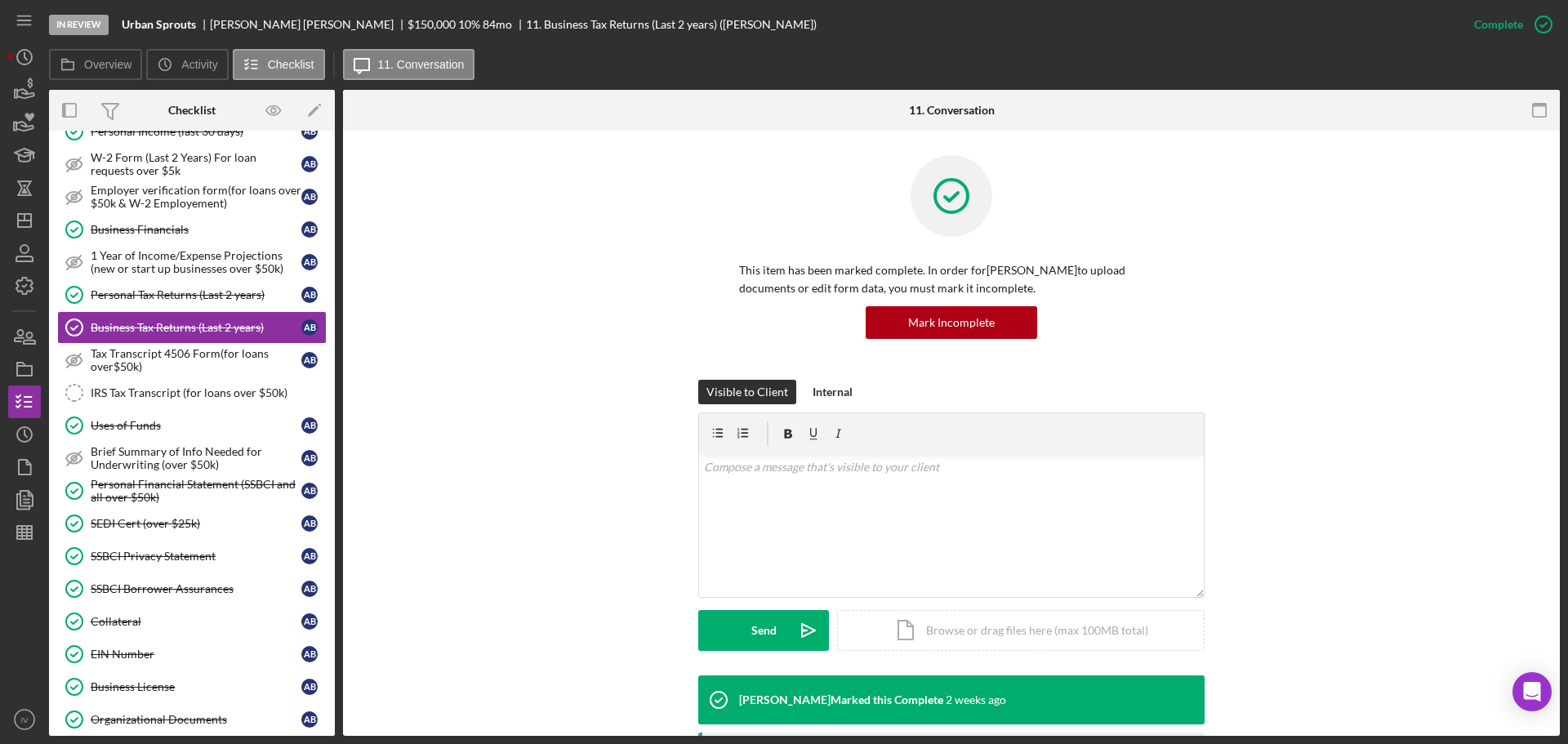
scroll to position [327, 0]
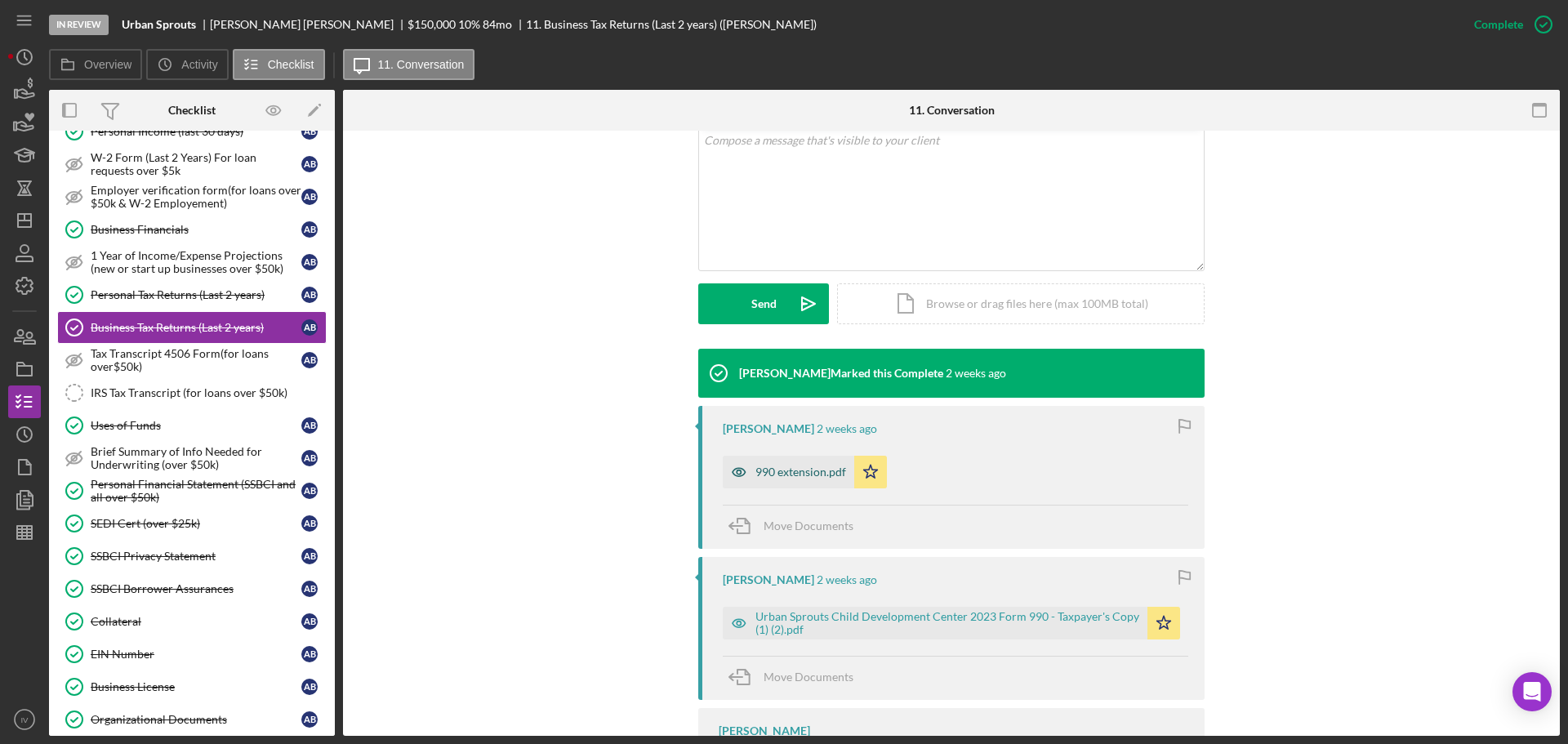
click at [782, 473] on div "990 extension.pdf" at bounding box center [800, 472] width 91 height 13
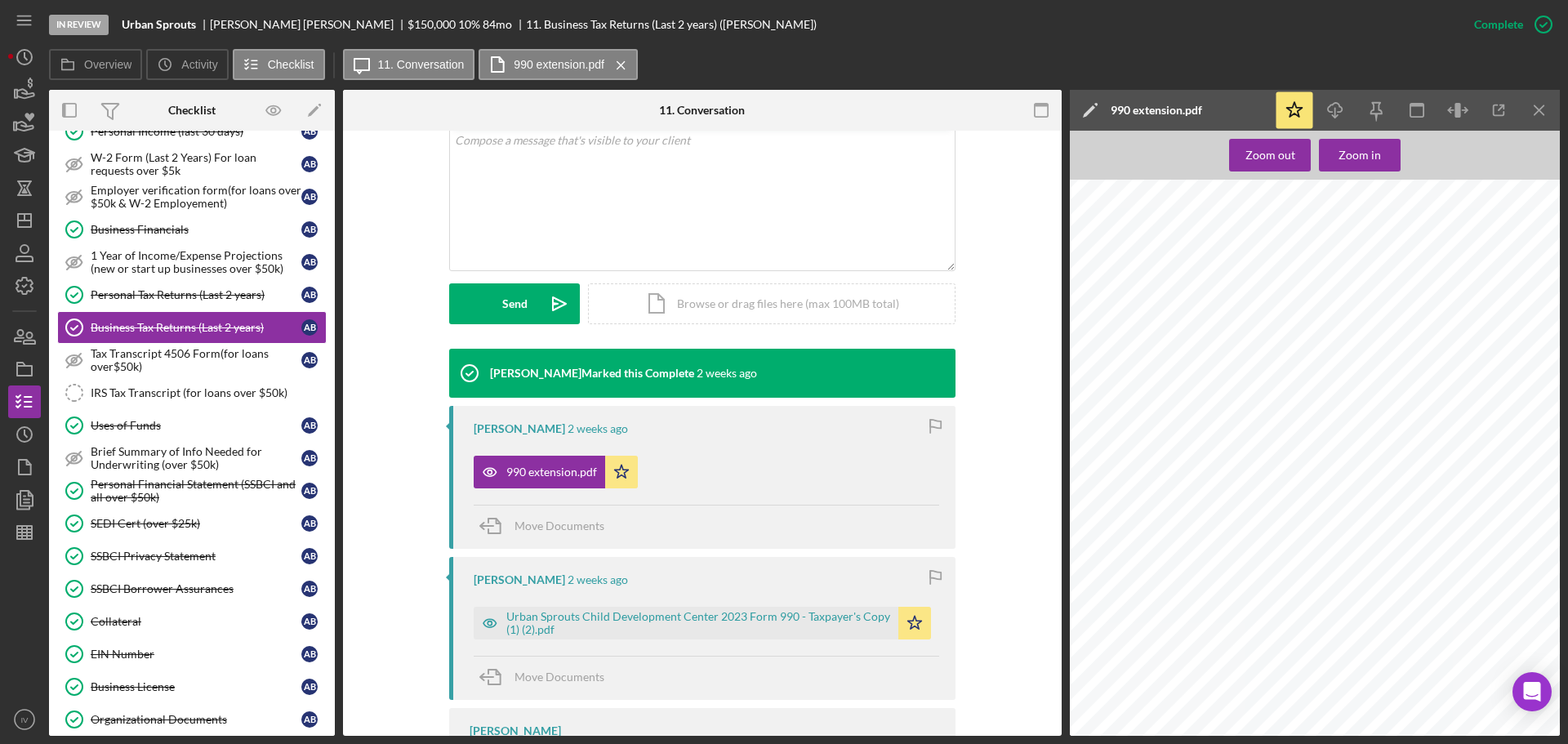
scroll to position [750, 0]
click at [565, 570] on div "Urban Sprouts Child Development Center 2023 Form 990 - Taxpayer's Copy (1) (2).…" at bounding box center [698, 623] width 384 height 26
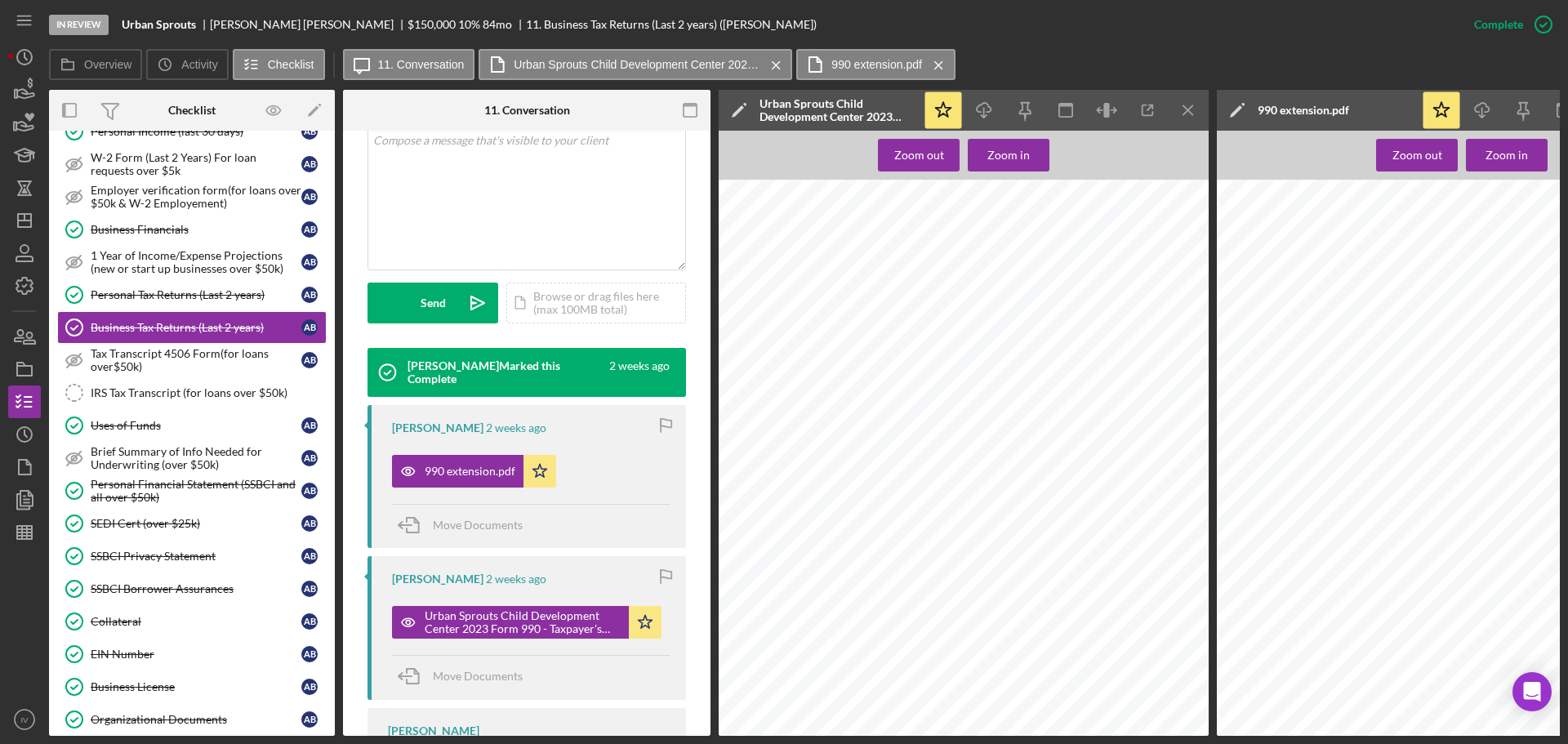
scroll to position [1389, 0]
click at [167, 297] on div "Personal Tax Returns (Last 2 years)" at bounding box center [196, 295] width 211 height 13
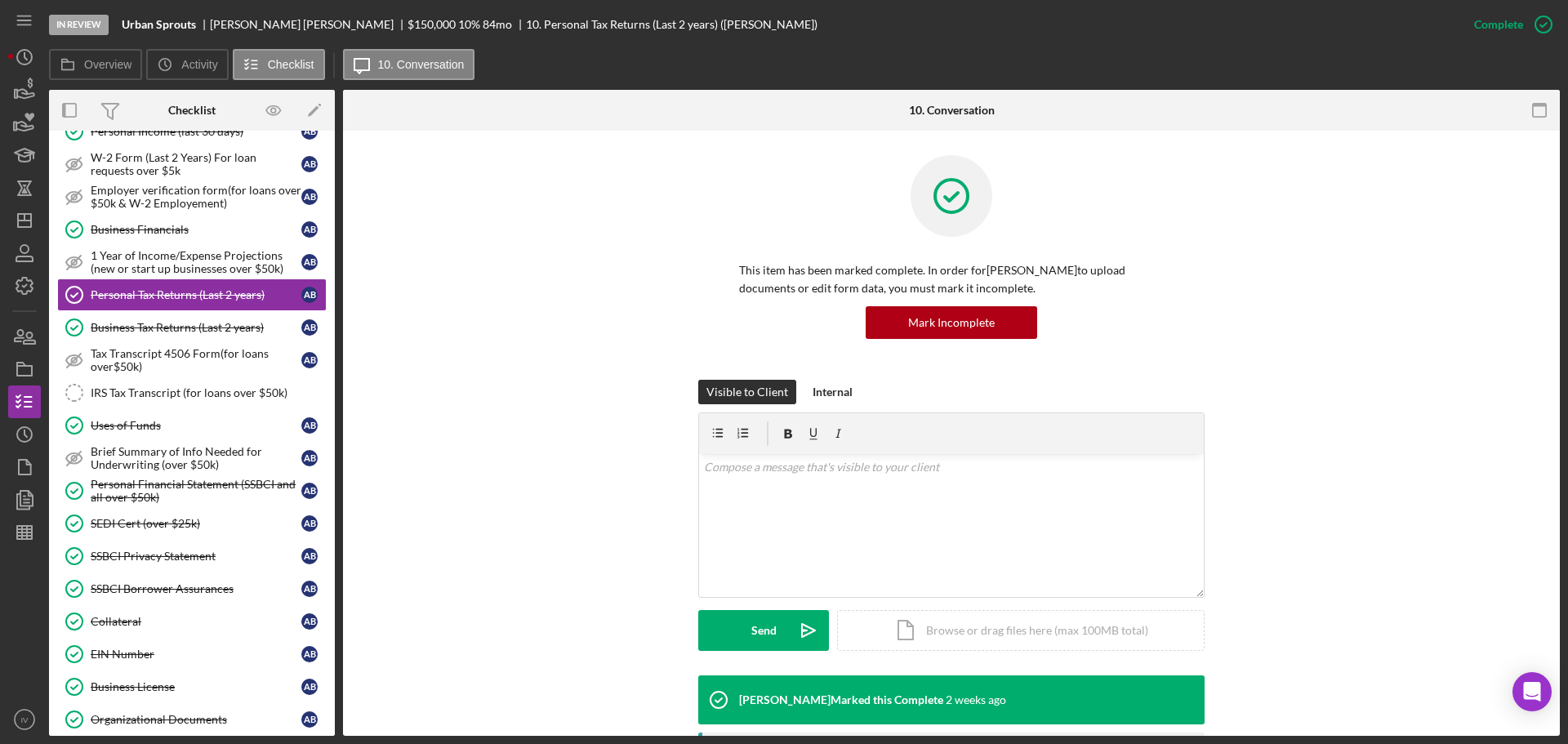
scroll to position [408, 0]
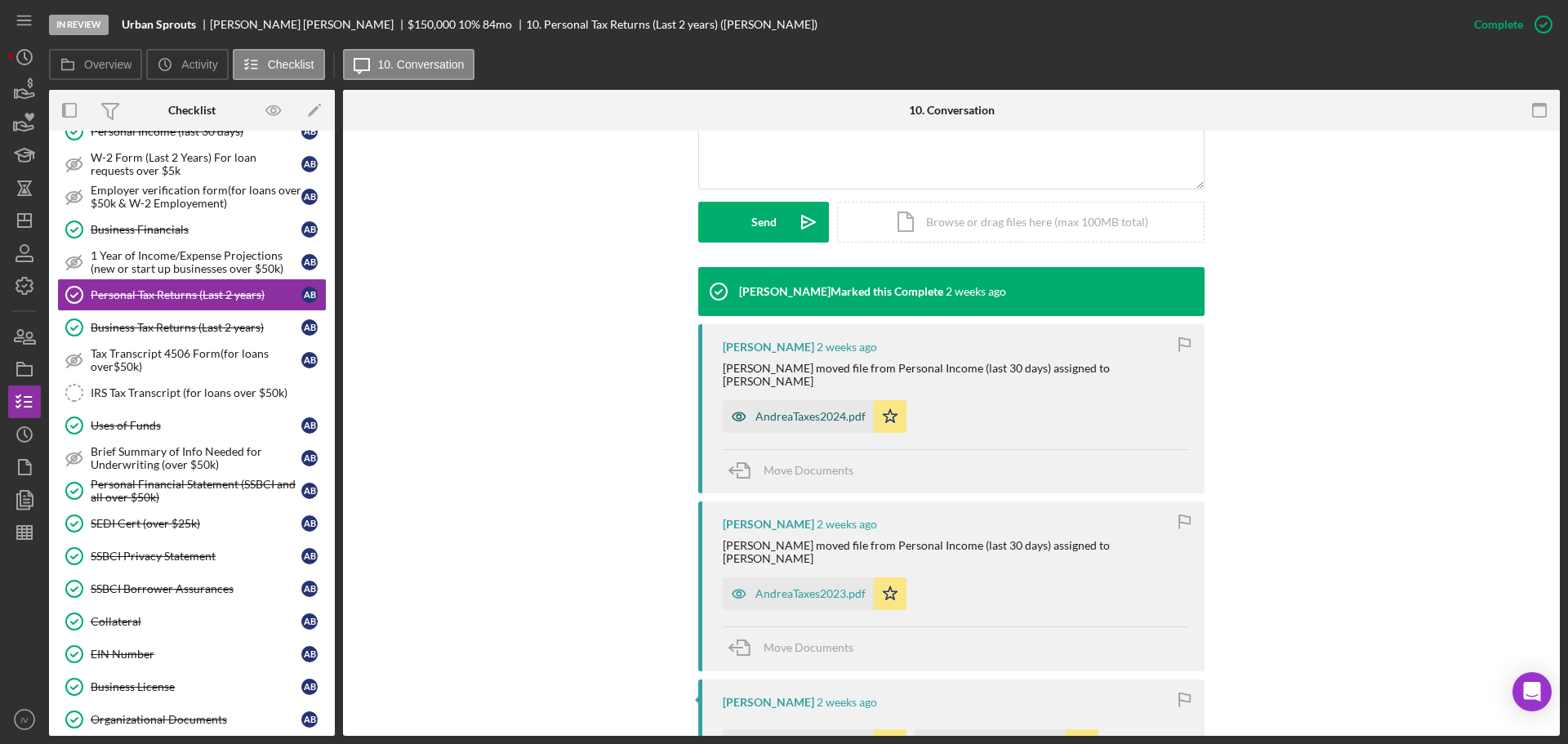
click at [804, 412] on div "AndreaTaxes2024.pdf" at bounding box center [798, 417] width 151 height 32
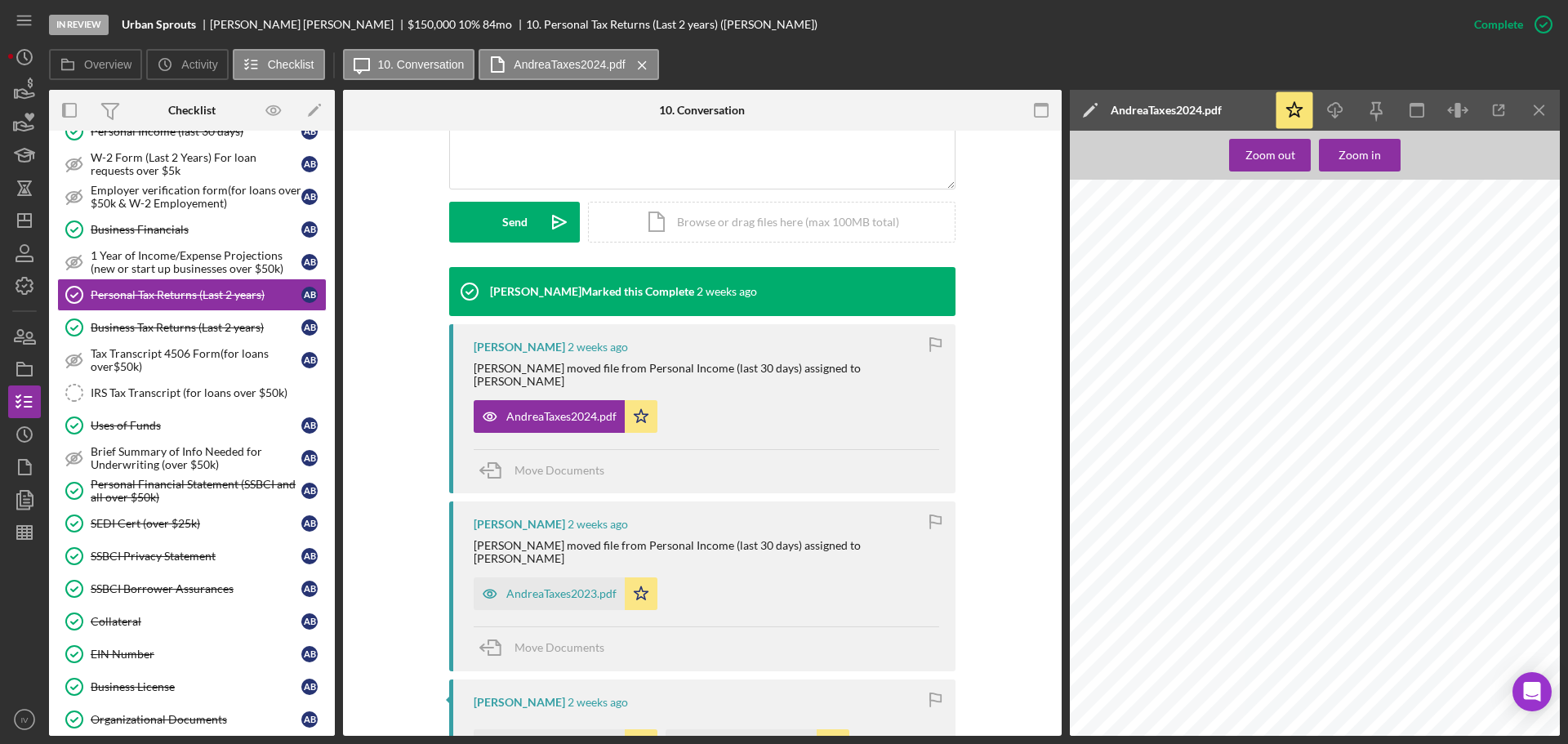
scroll to position [817, 0]
click at [532, 570] on div "AndreaTaxes2023.pdf" at bounding box center [561, 594] width 110 height 13
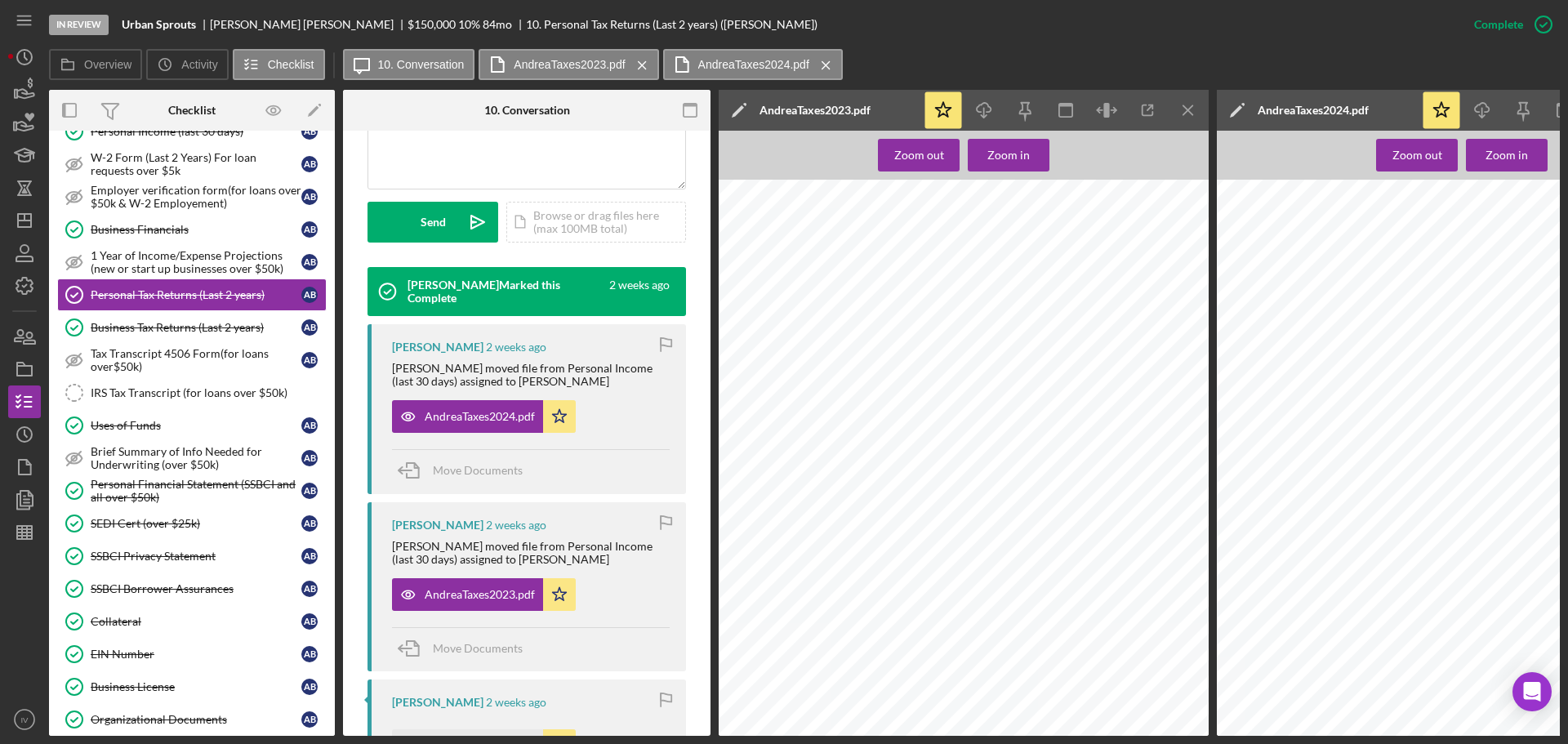
scroll to position [408, 0]
click at [134, 228] on div "Business Financials" at bounding box center [196, 230] width 211 height 13
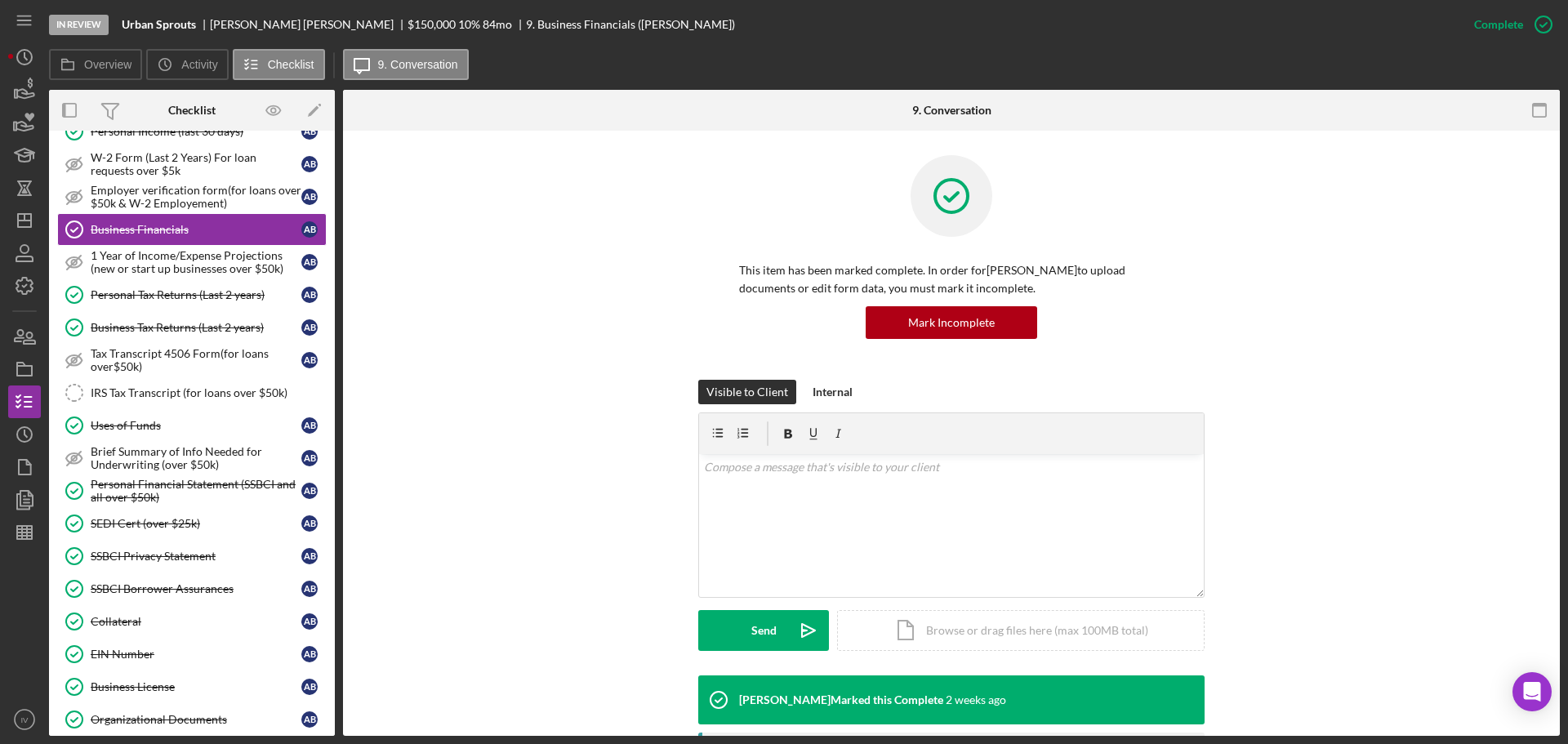
scroll to position [346, 0]
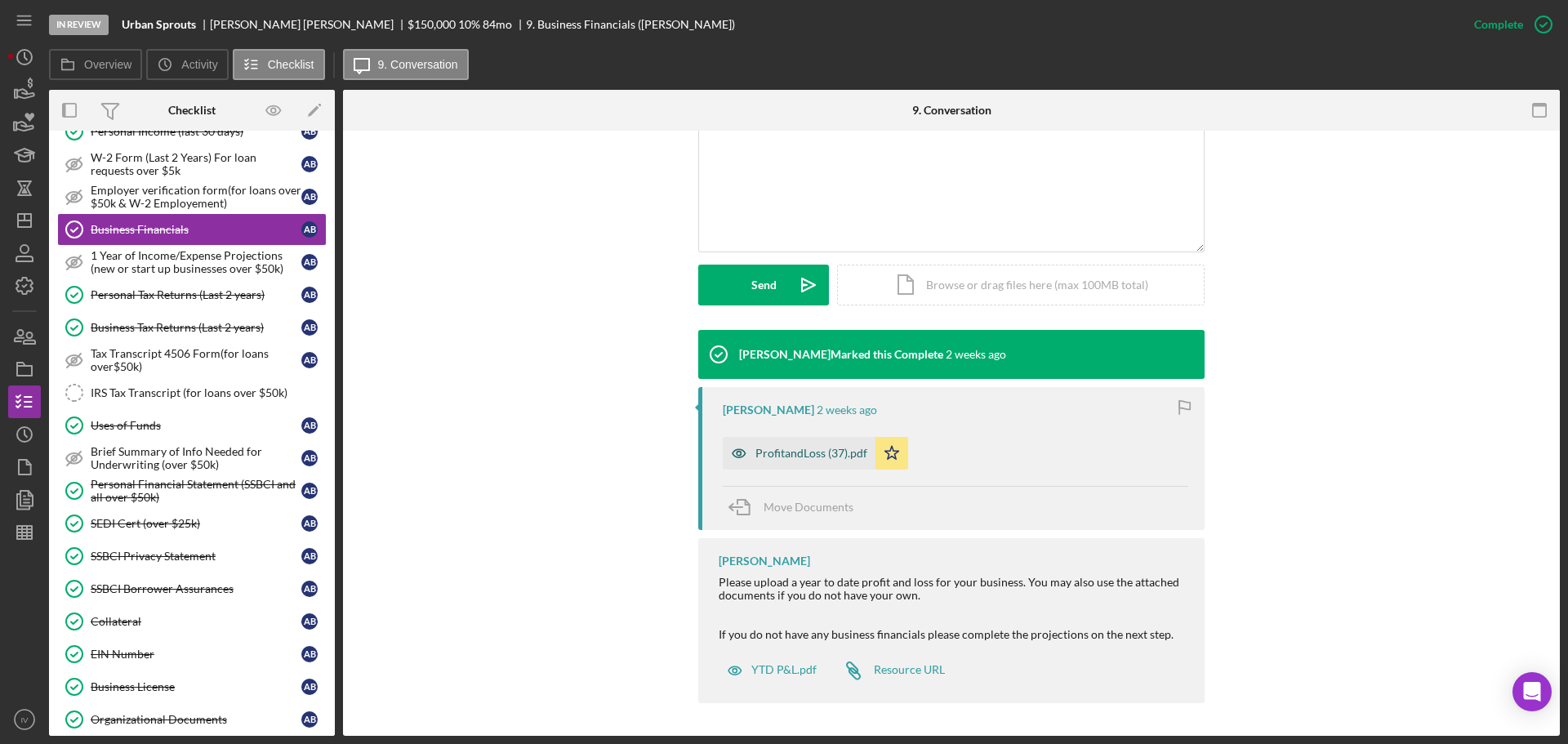
click at [787, 457] on div "ProfitandLoss (37).pdf" at bounding box center [811, 453] width 112 height 13
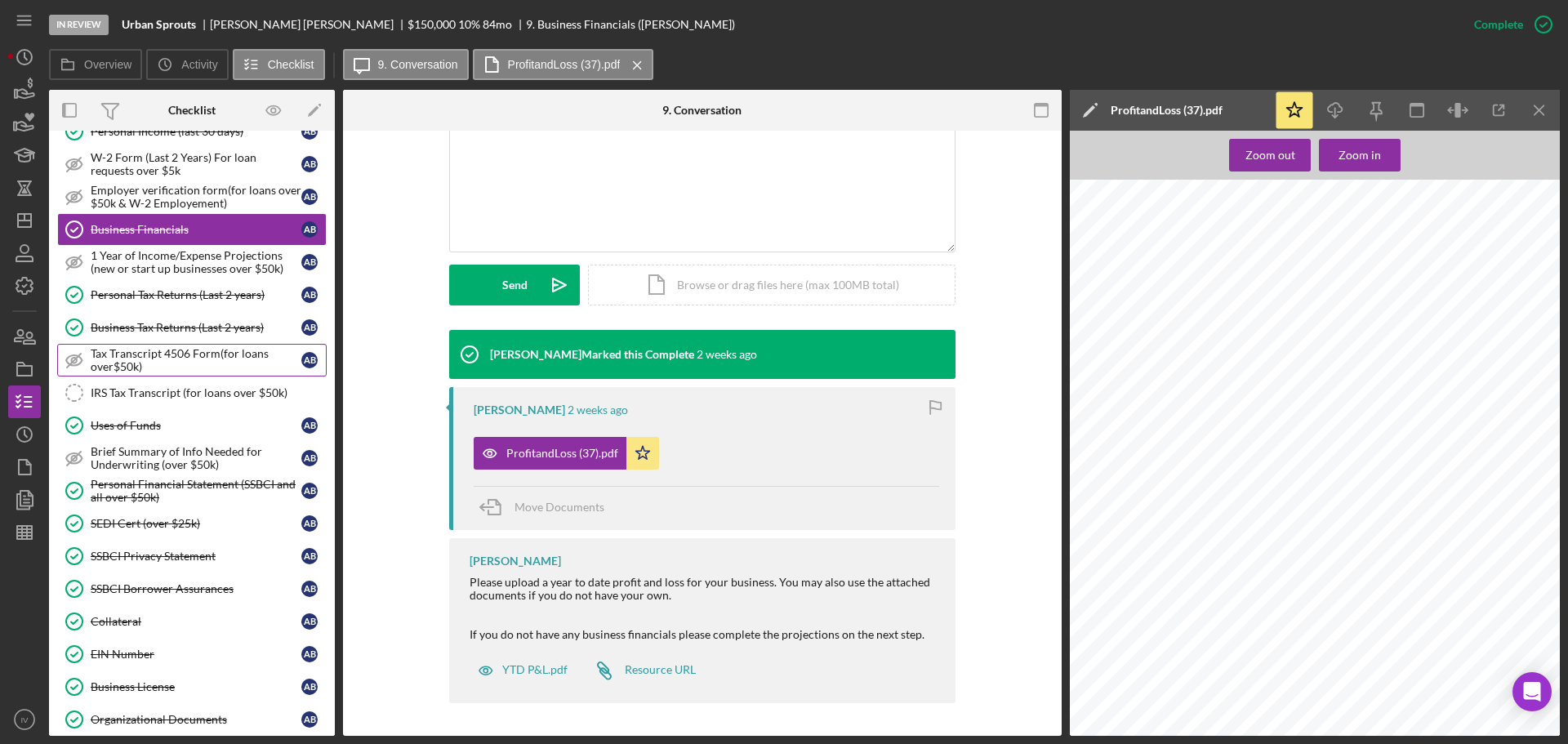
scroll to position [0, 0]
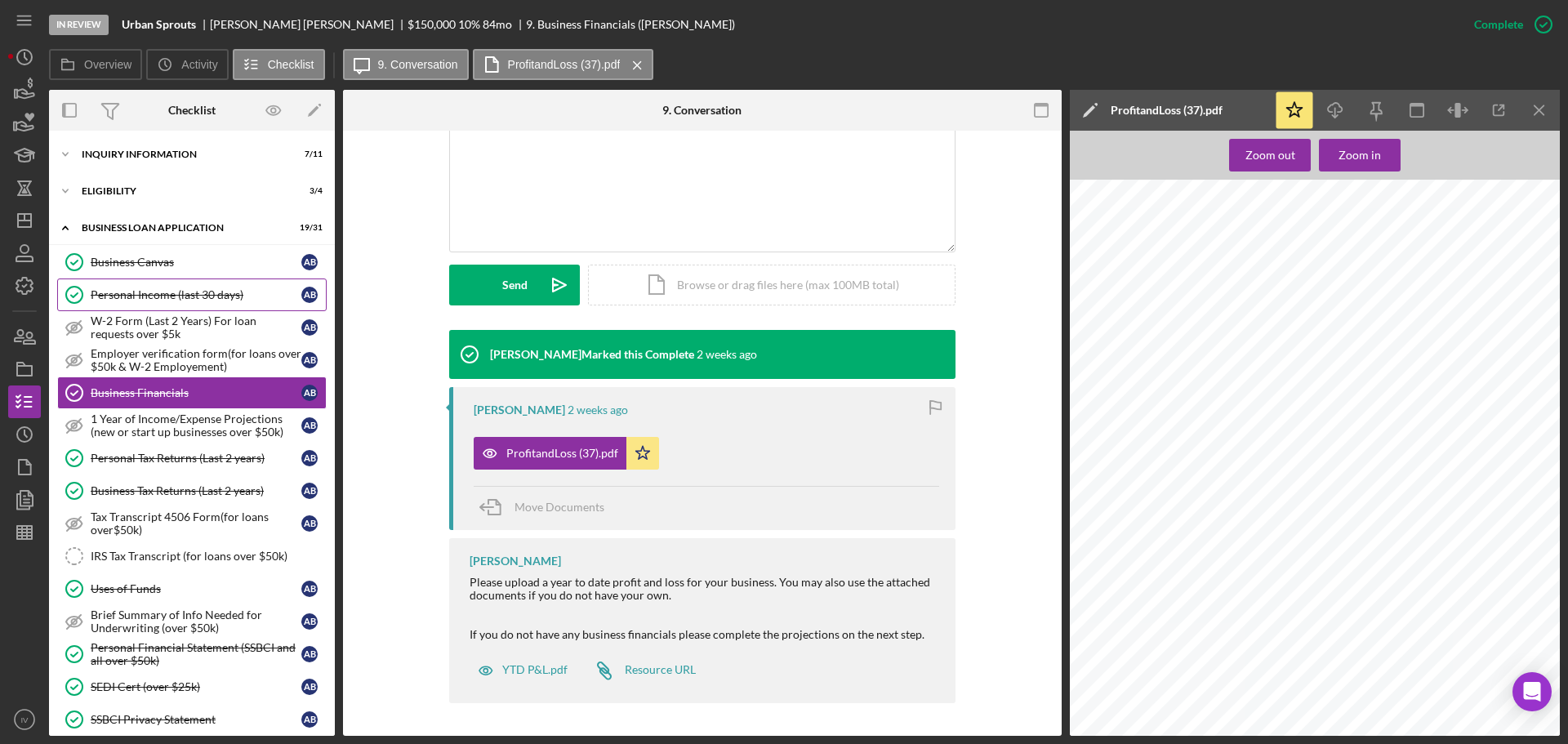
click at [147, 297] on div "Personal Income (last 30 days)" at bounding box center [196, 295] width 211 height 13
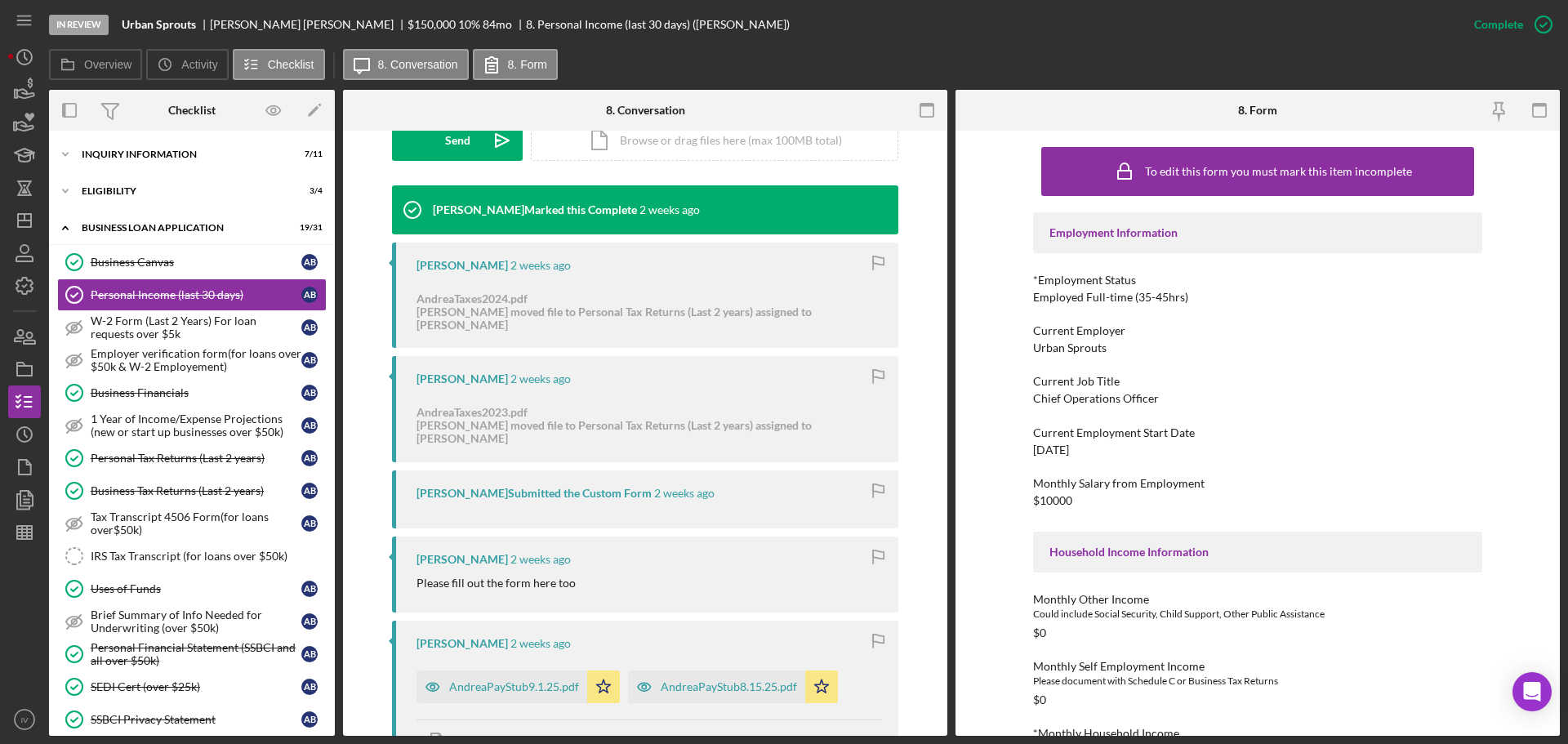
scroll to position [654, 0]
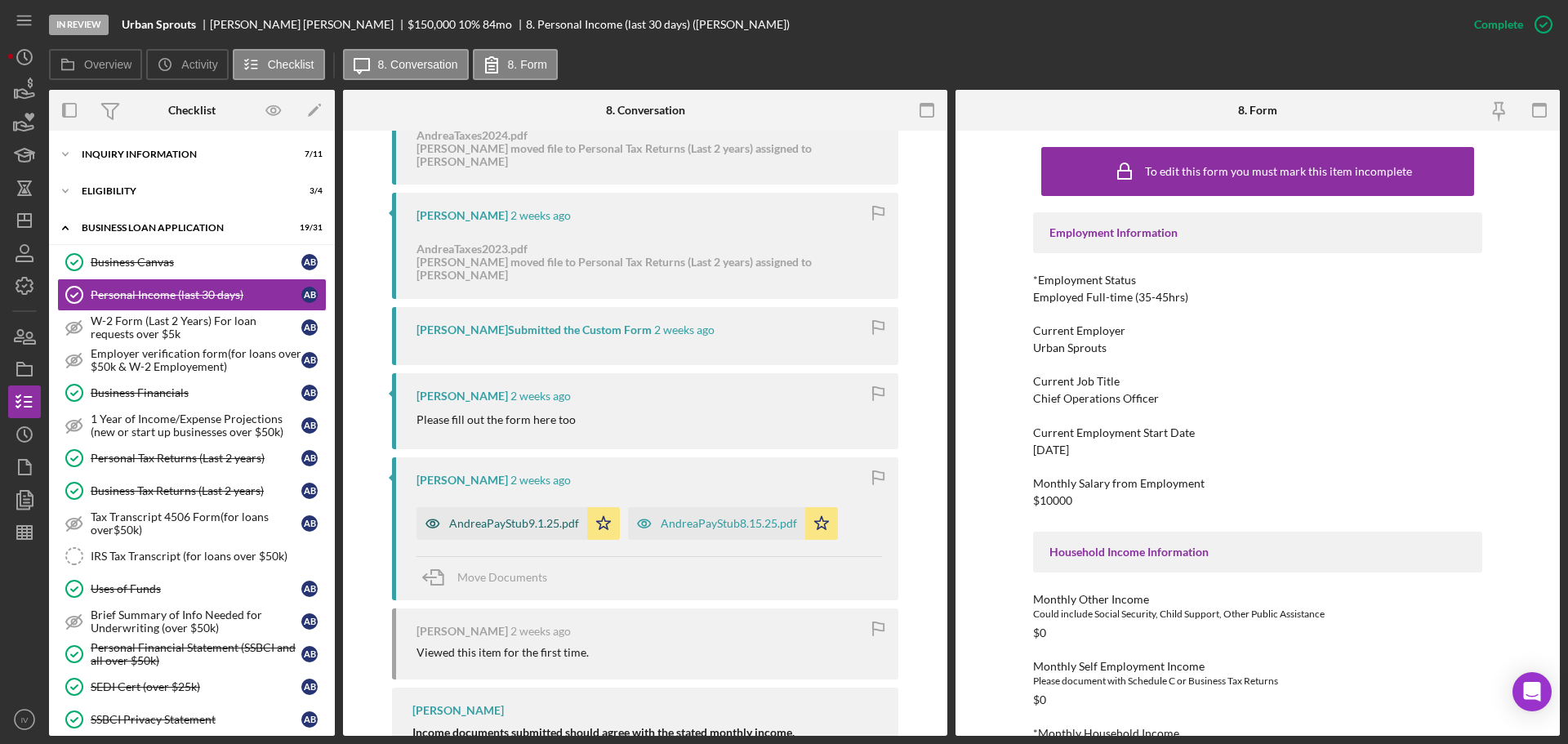
click at [499, 517] on div "AndreaPayStub9.1.25.pdf" at bounding box center [514, 524] width 130 height 13
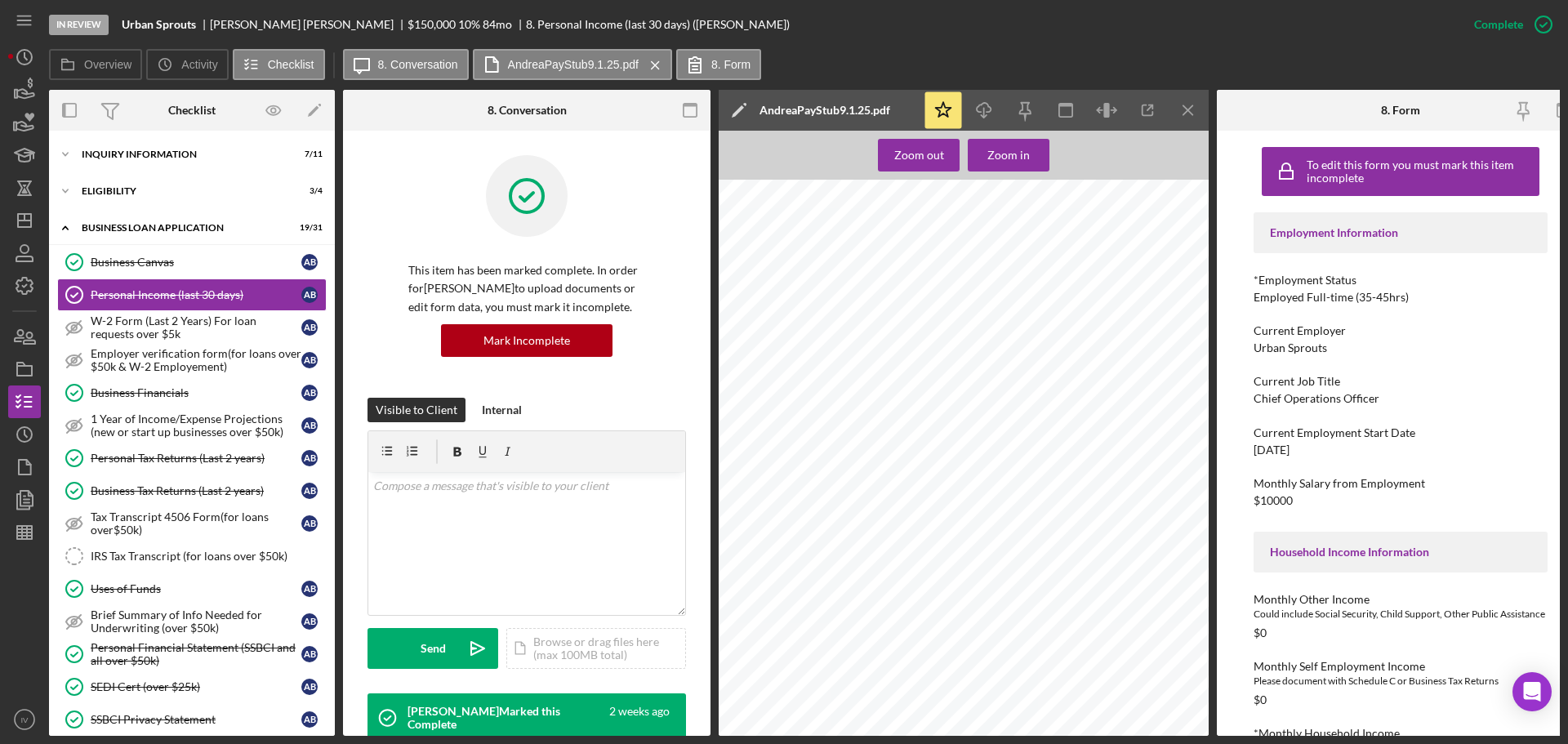
scroll to position [672, 0]
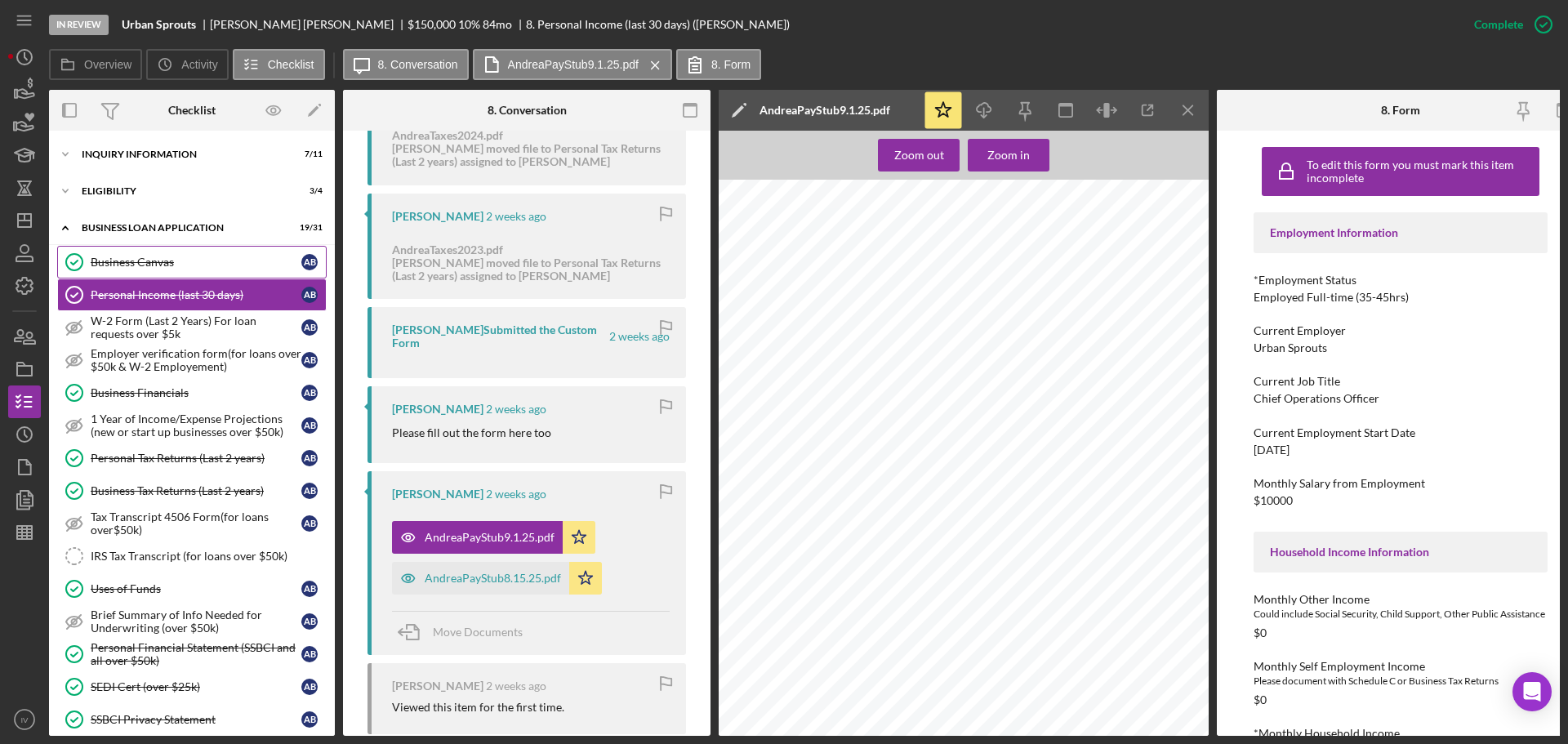
click at [132, 262] on div "Business Canvas" at bounding box center [196, 262] width 211 height 13
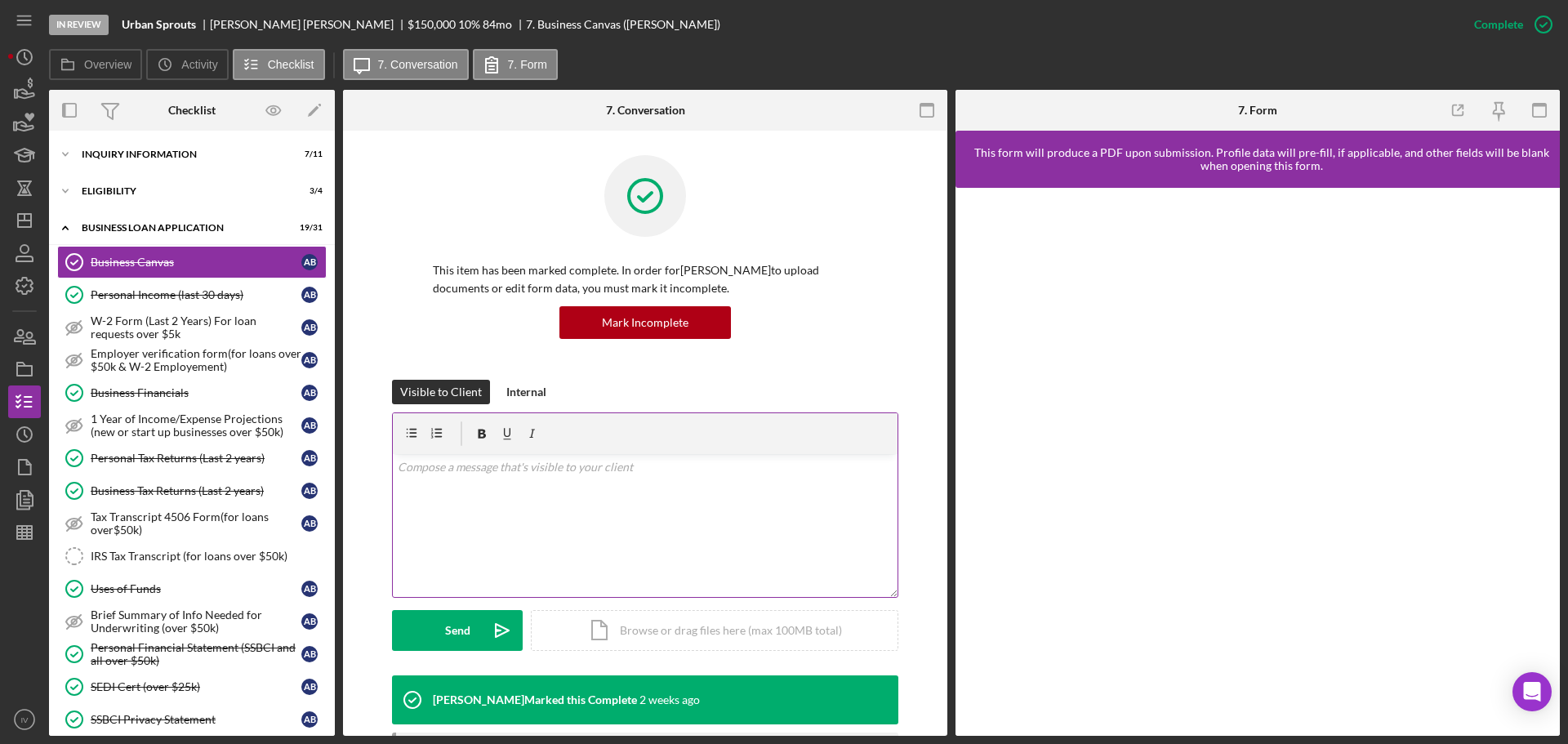
scroll to position [327, 0]
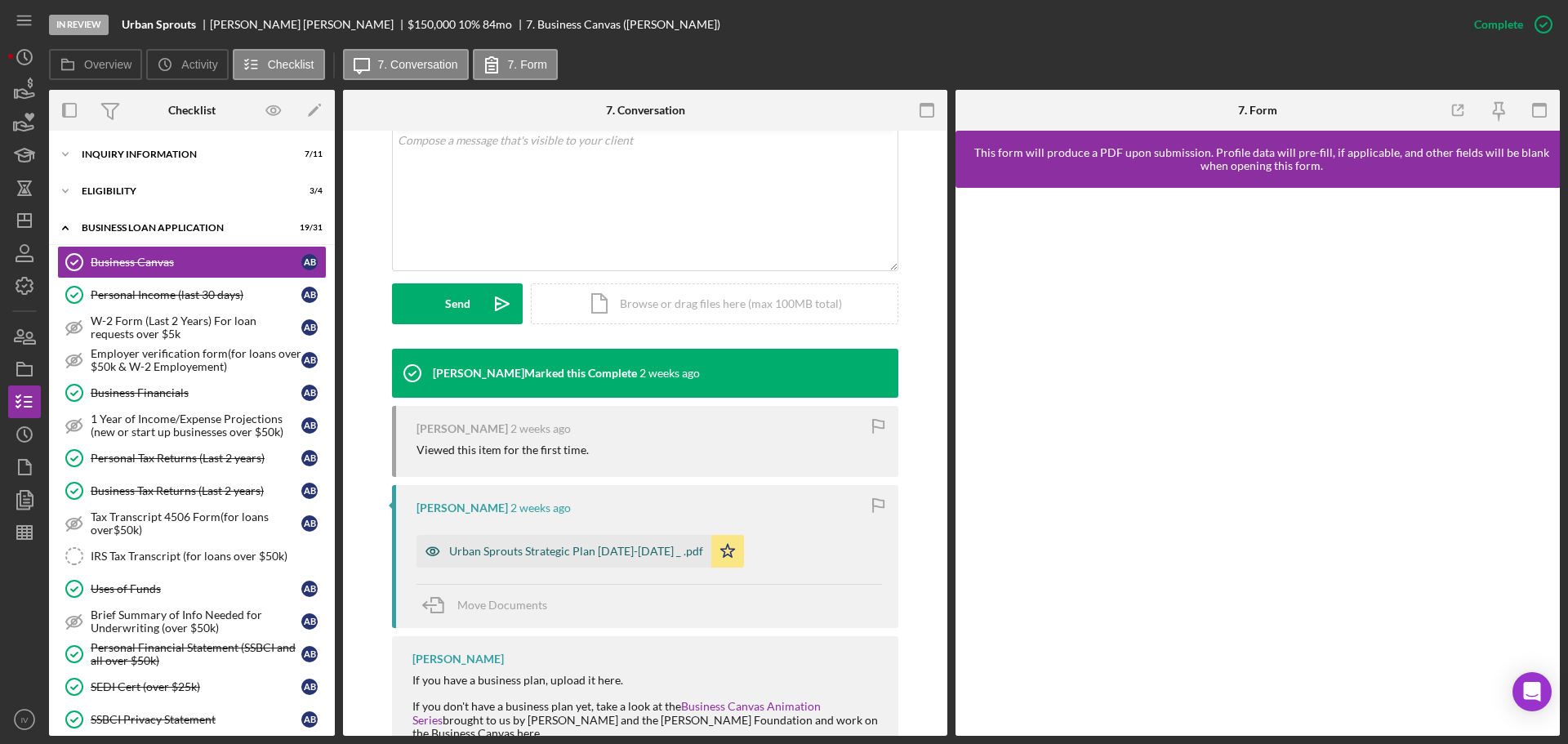
click at [558, 542] on div "Urban Sprouts Strategic Plan 2023-2033 _ .pdf" at bounding box center [564, 551] width 295 height 32
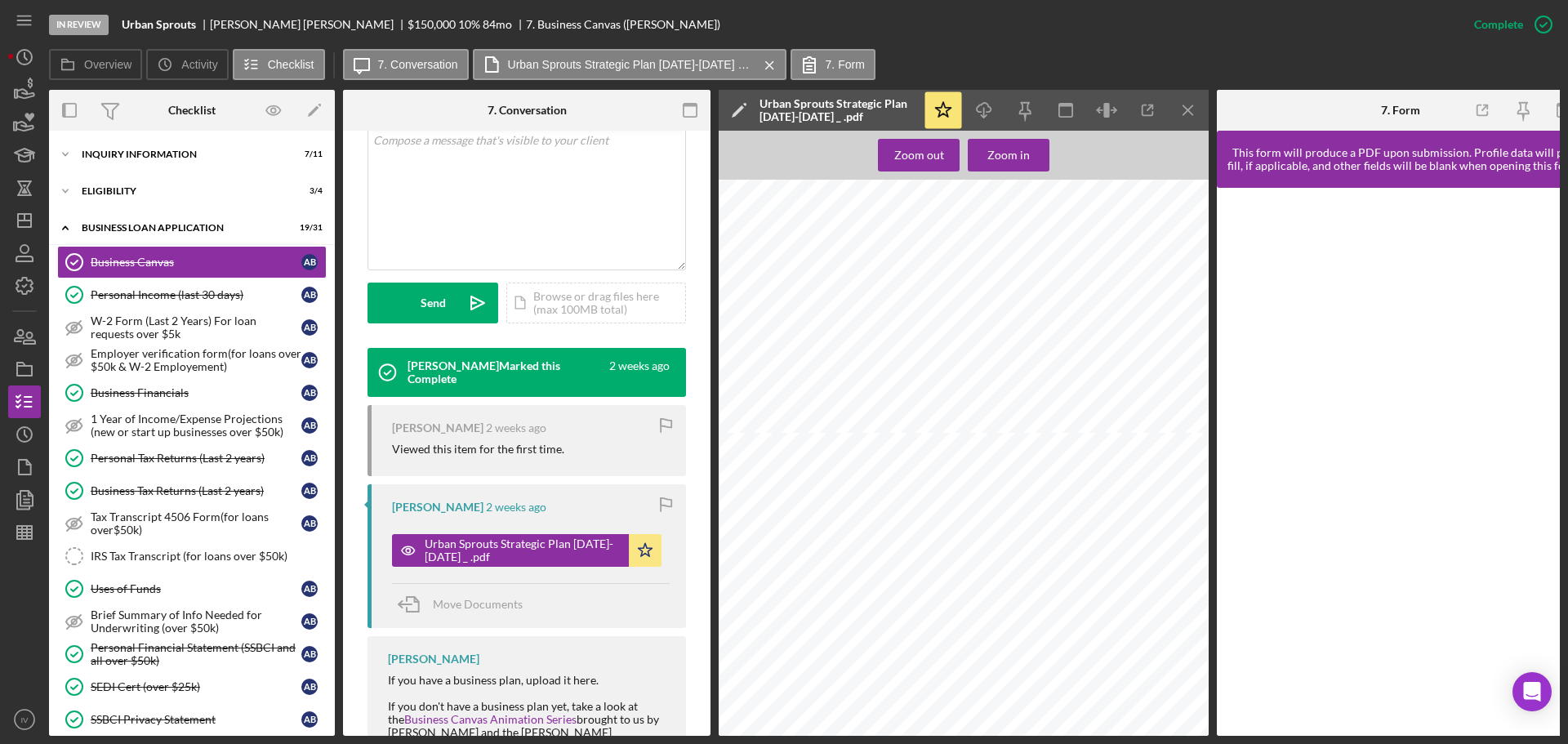
scroll to position [490, 0]
